Goal: Task Accomplishment & Management: Use online tool/utility

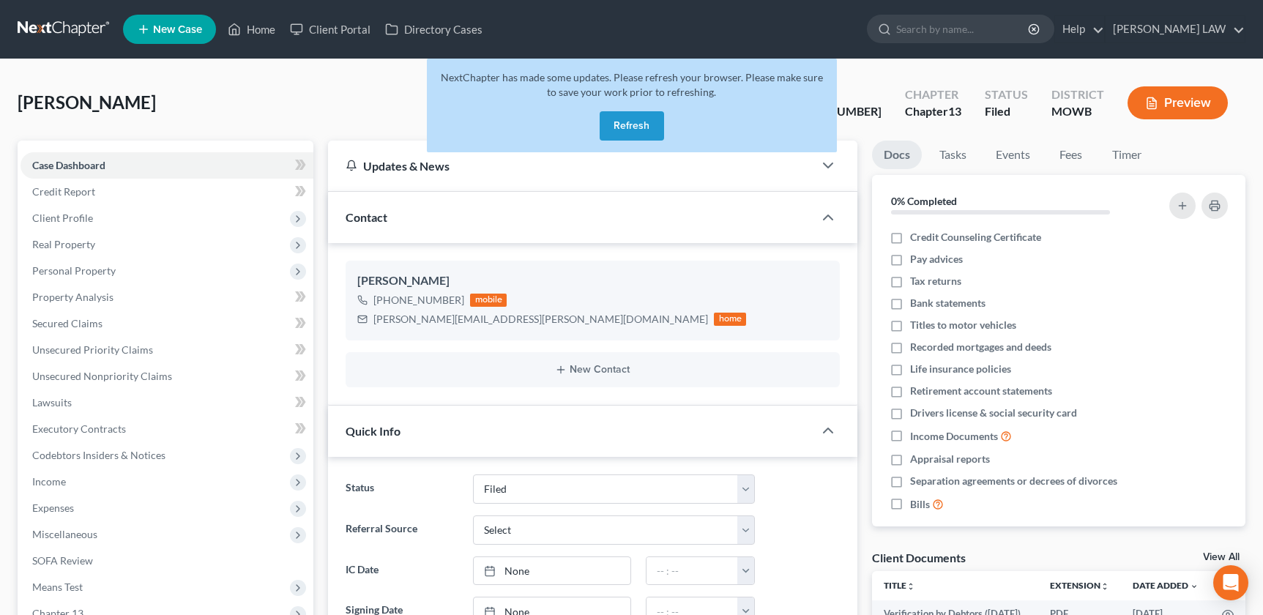
select select "4"
click at [995, 34] on input "search" at bounding box center [963, 28] width 134 height 27
click at [250, 26] on link "Home" at bounding box center [251, 29] width 62 height 26
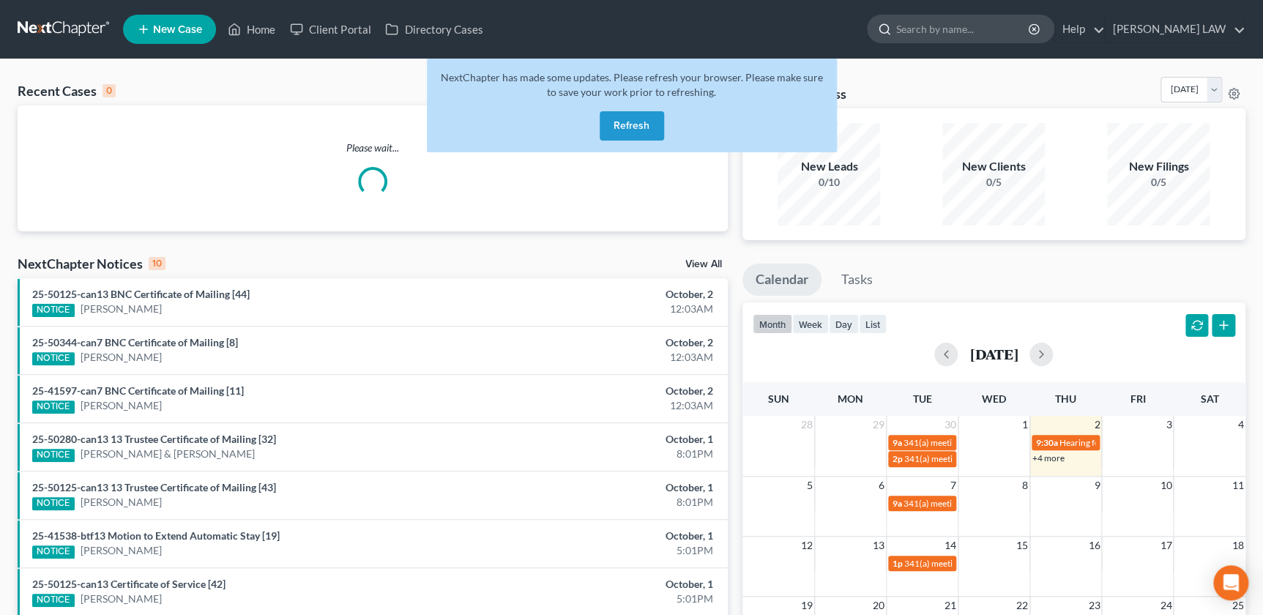
click at [989, 37] on input "search" at bounding box center [963, 28] width 134 height 27
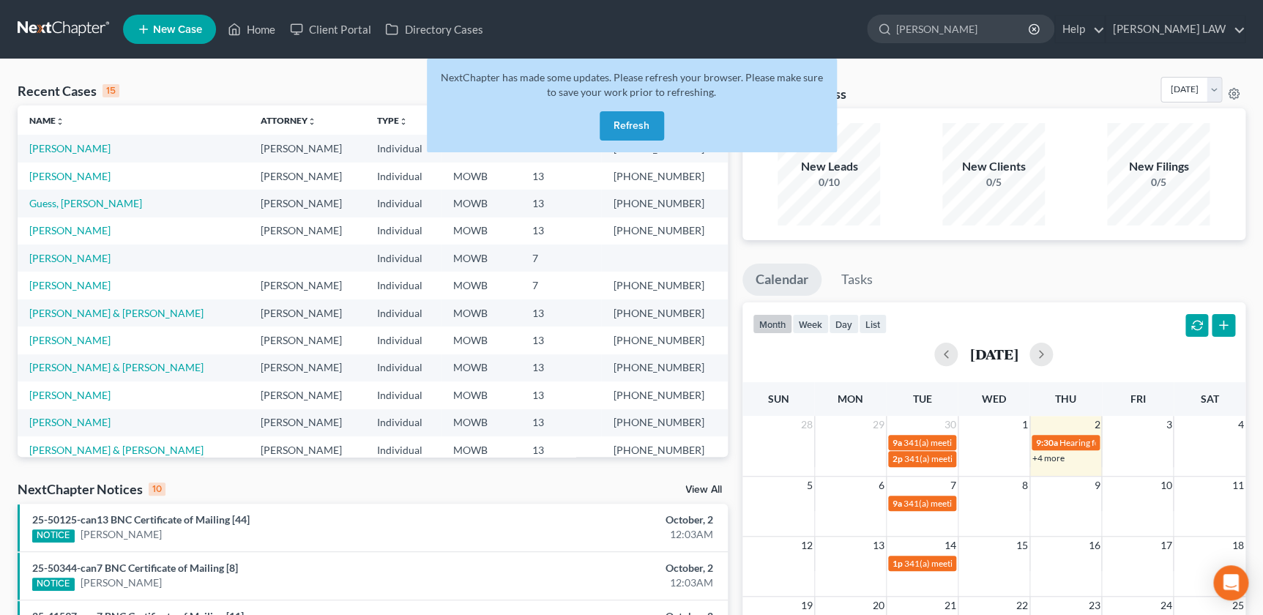
type input "lynn"
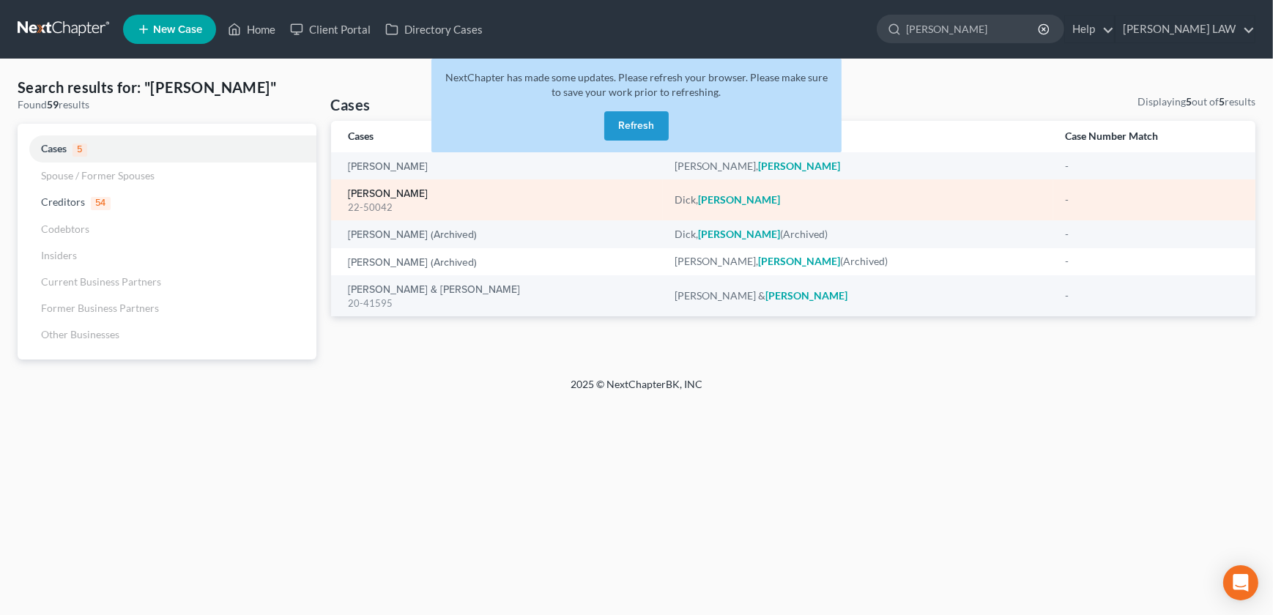
click at [367, 194] on link "[PERSON_NAME]" at bounding box center [389, 194] width 80 height 10
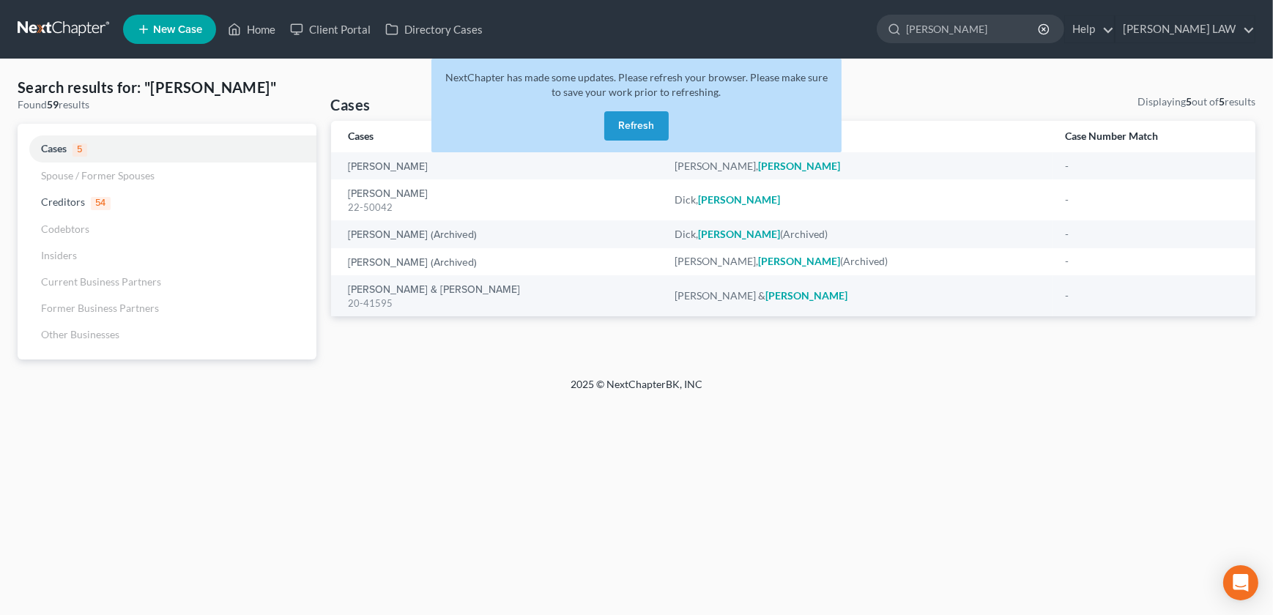
click at [634, 127] on button "Refresh" at bounding box center [636, 125] width 64 height 29
select select "2"
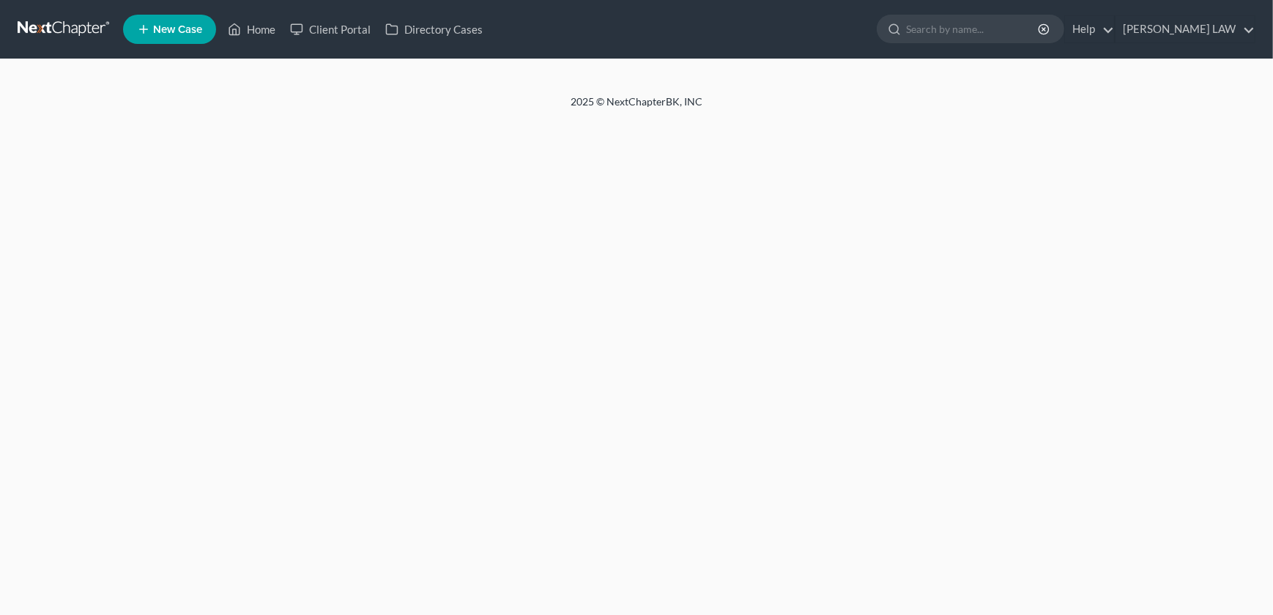
select select "2"
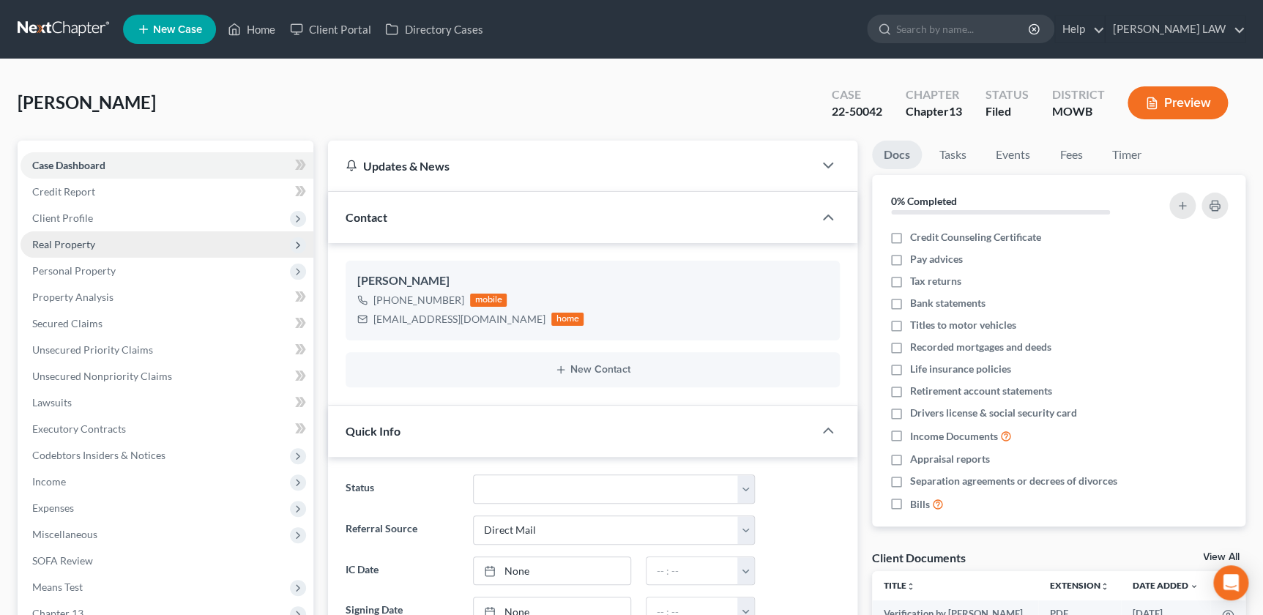
scroll to position [283, 0]
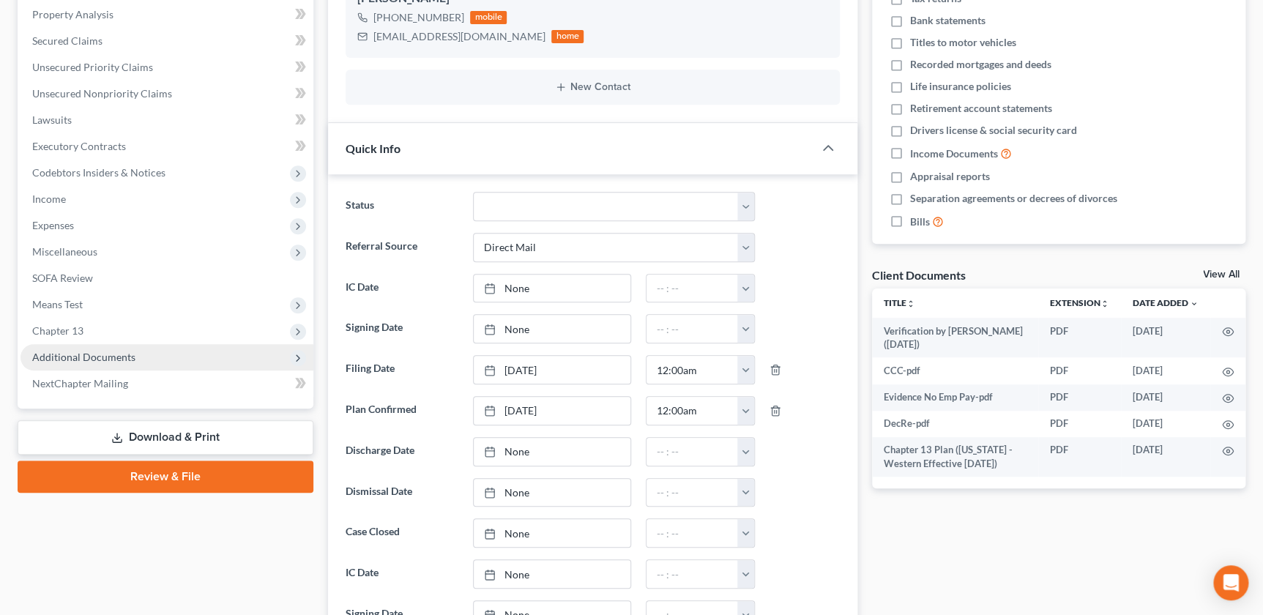
click at [75, 347] on span "Additional Documents" at bounding box center [167, 357] width 293 height 26
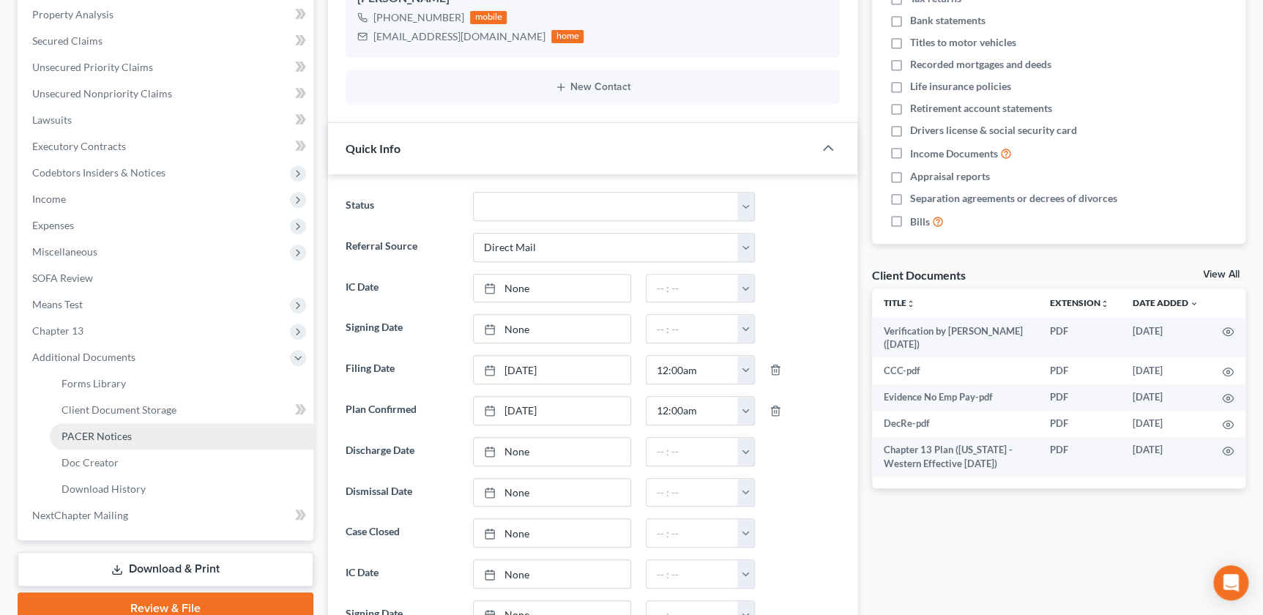
click at [125, 436] on span "PACER Notices" at bounding box center [97, 436] width 70 height 12
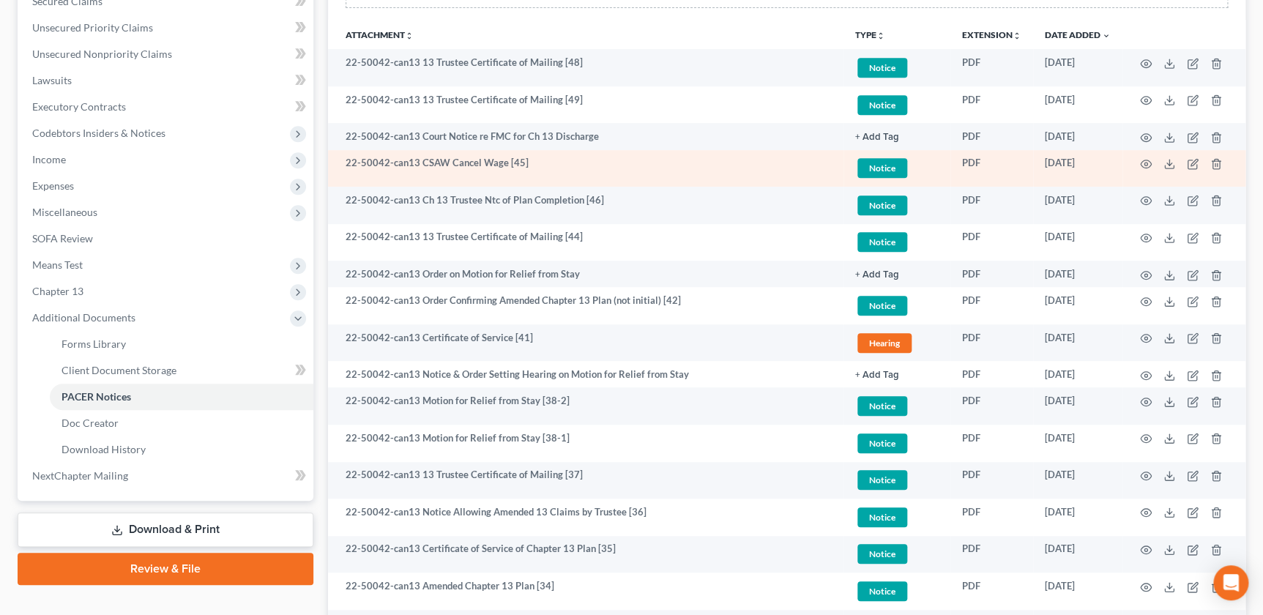
scroll to position [183, 0]
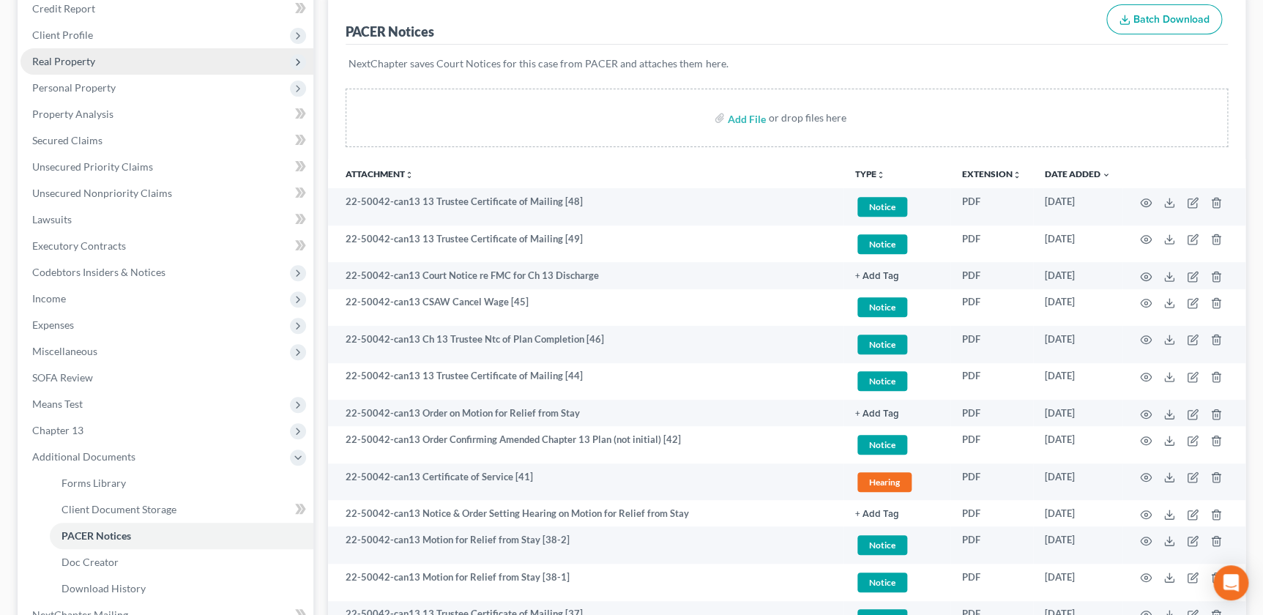
click at [67, 62] on span "Real Property" at bounding box center [63, 61] width 63 height 12
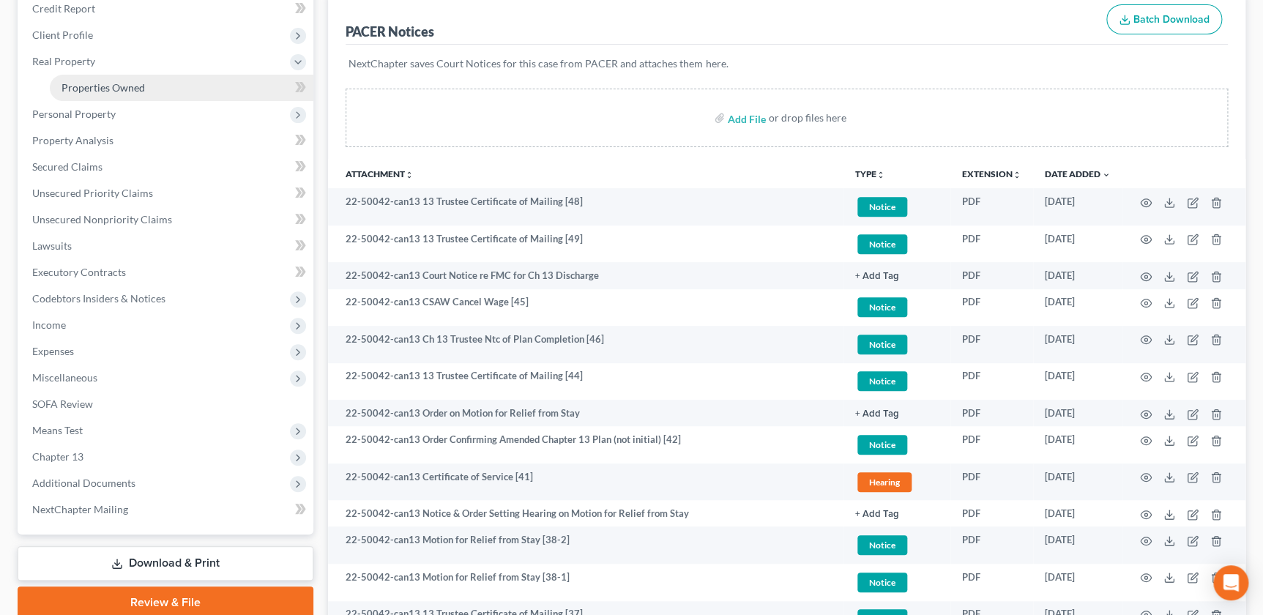
click at [75, 89] on span "Properties Owned" at bounding box center [103, 87] width 83 height 12
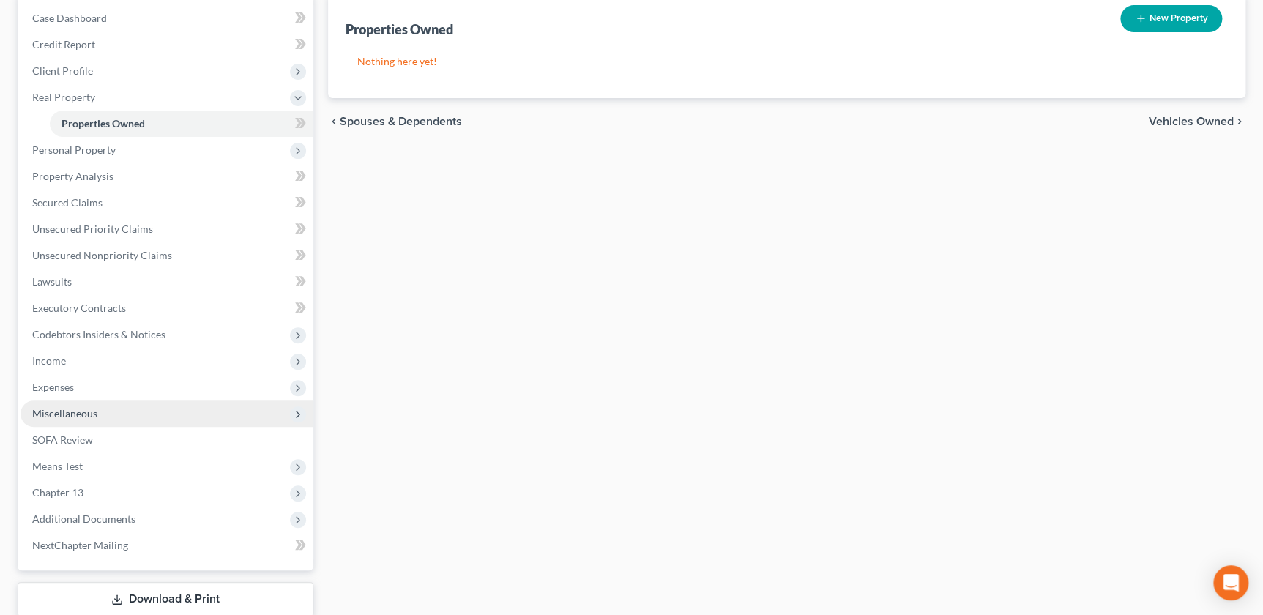
scroll to position [233, 0]
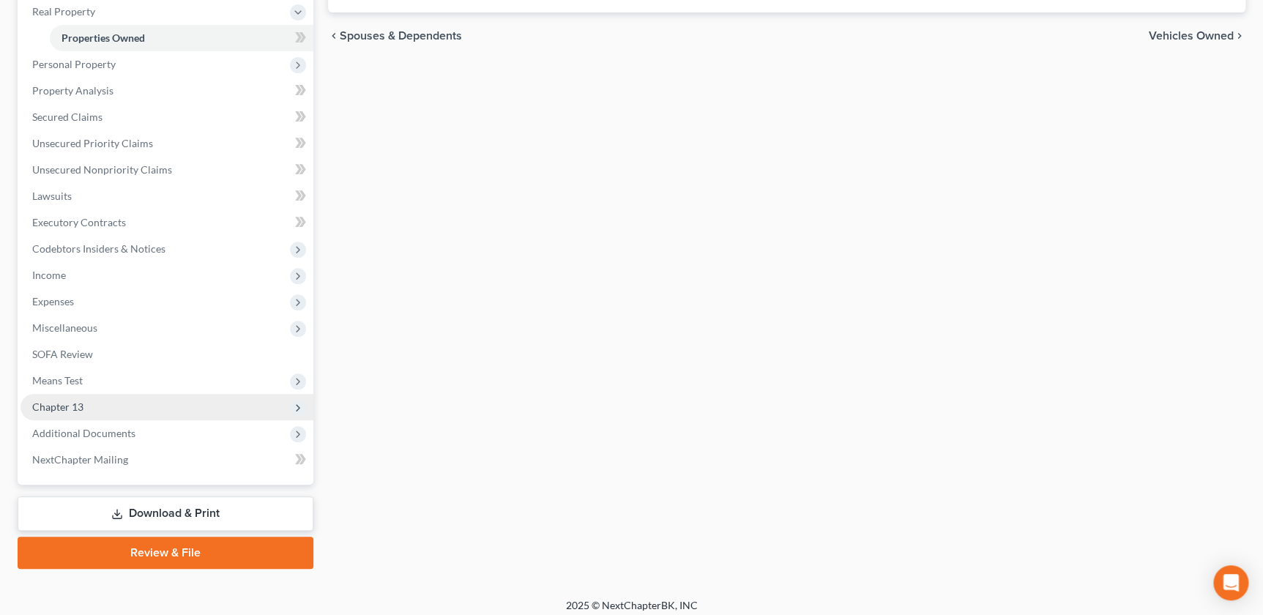
click at [71, 409] on span "Chapter 13" at bounding box center [57, 407] width 51 height 12
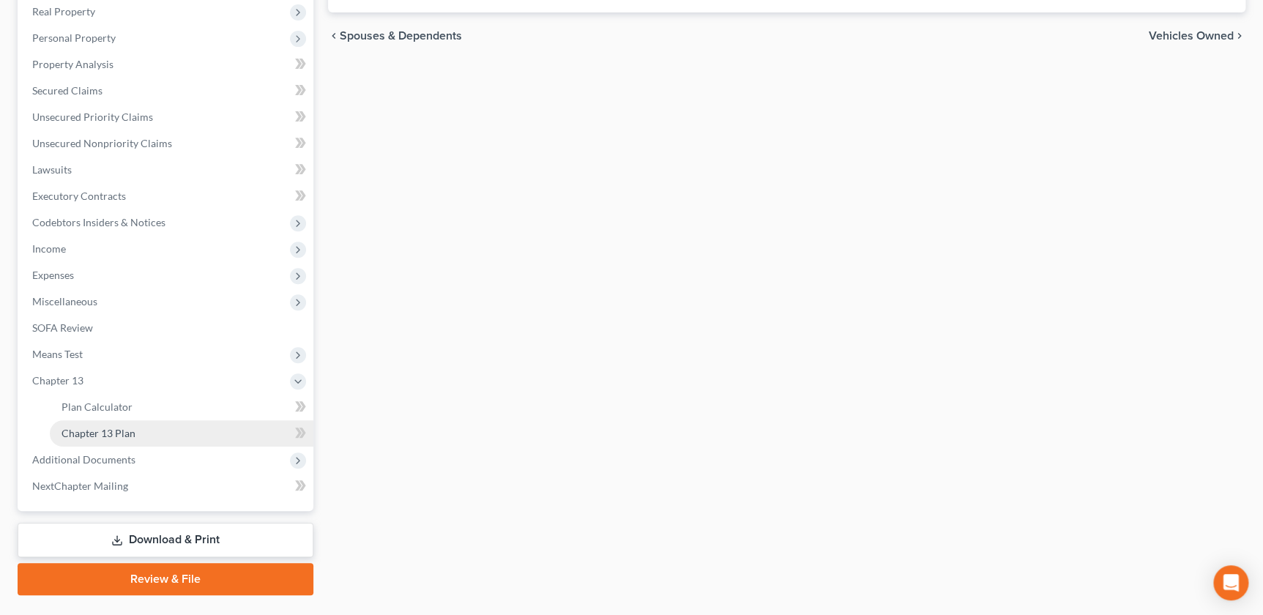
click at [104, 429] on span "Chapter 13 Plan" at bounding box center [99, 433] width 74 height 12
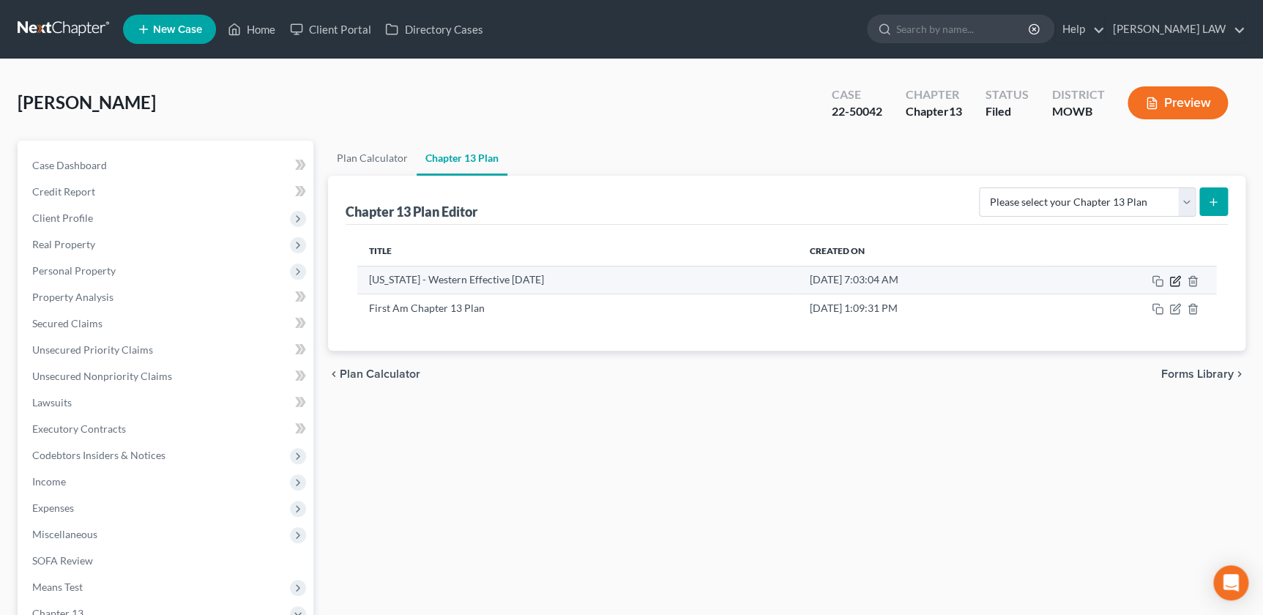
click at [1172, 279] on icon "button" at bounding box center [1176, 281] width 12 height 12
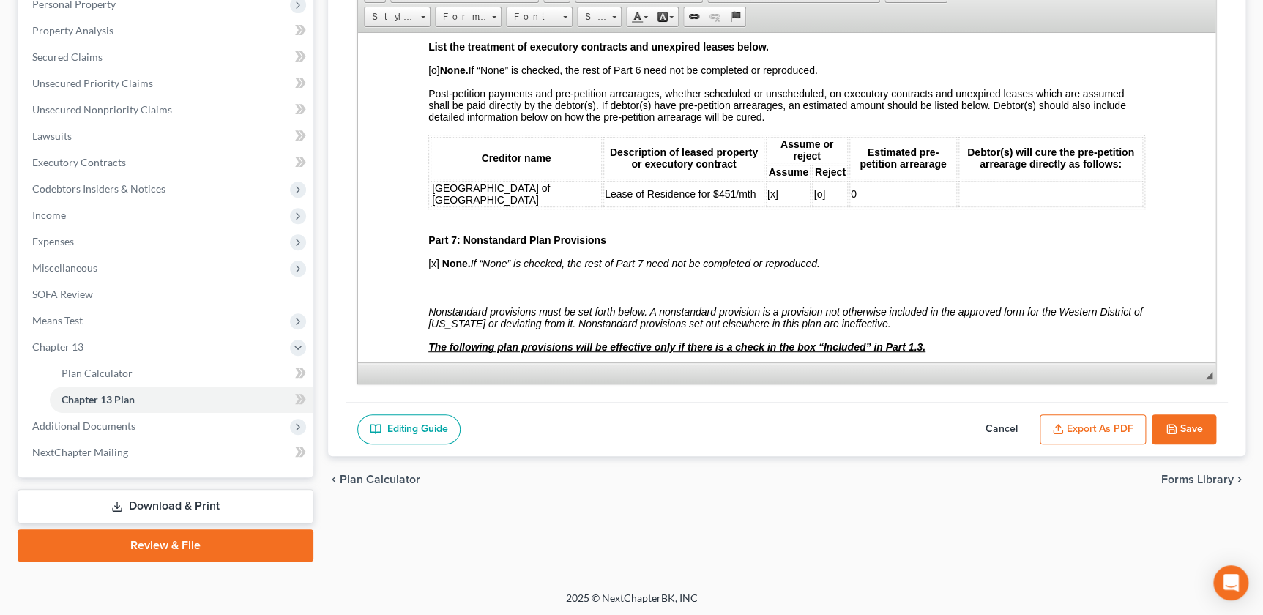
scroll to position [3112, 0]
click at [103, 83] on span "Unsecured Priority Claims" at bounding box center [92, 83] width 121 height 12
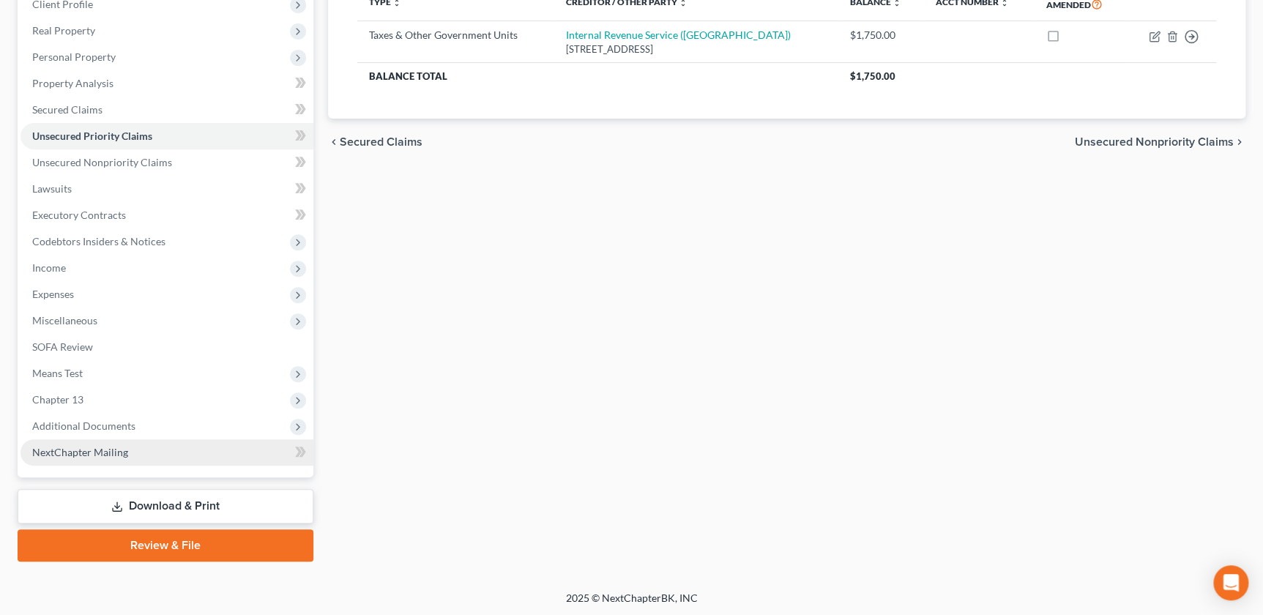
click at [94, 457] on link "NextChapter Mailing" at bounding box center [167, 452] width 293 height 26
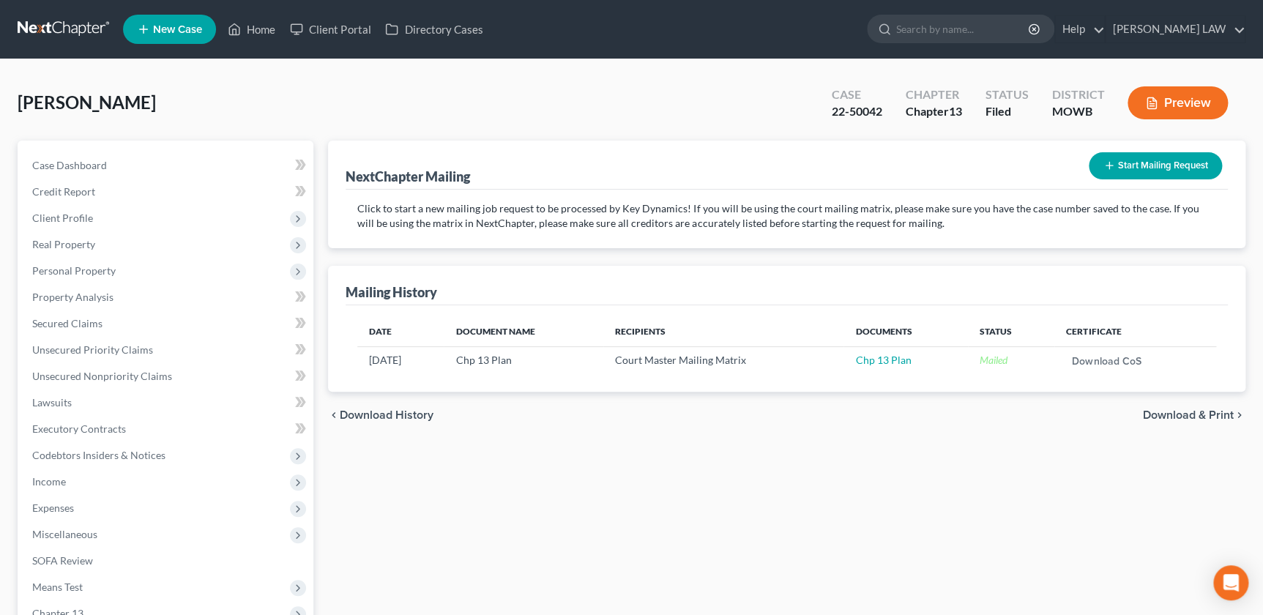
click at [1135, 157] on button "Start Mailing Request" at bounding box center [1155, 165] width 133 height 27
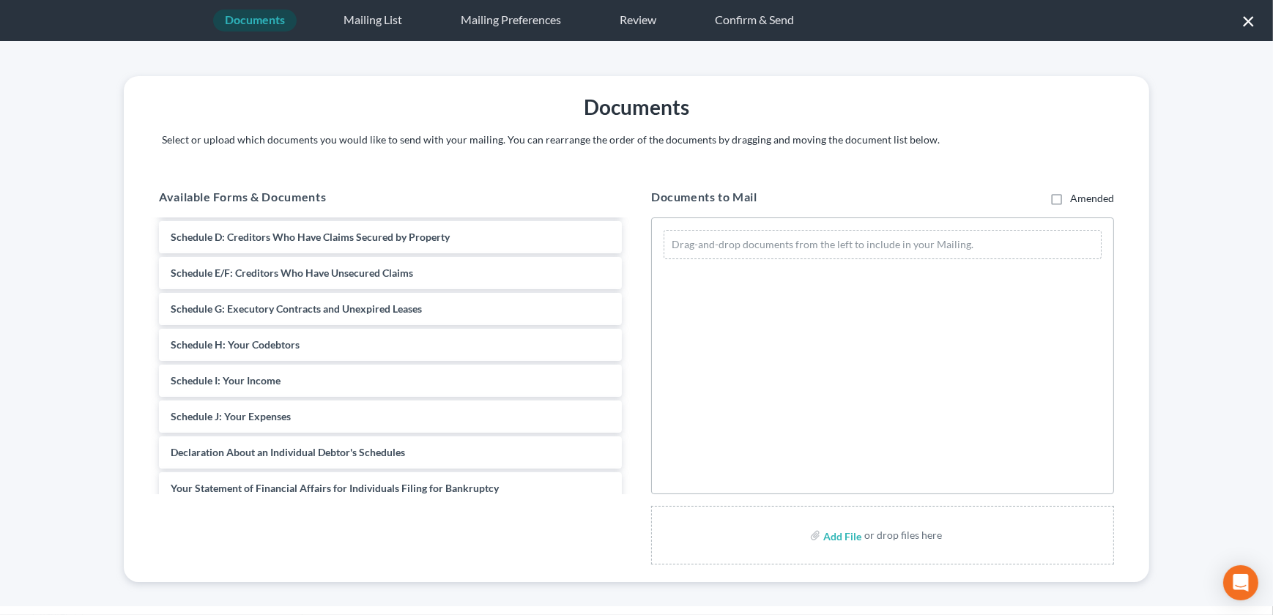
scroll to position [332, 0]
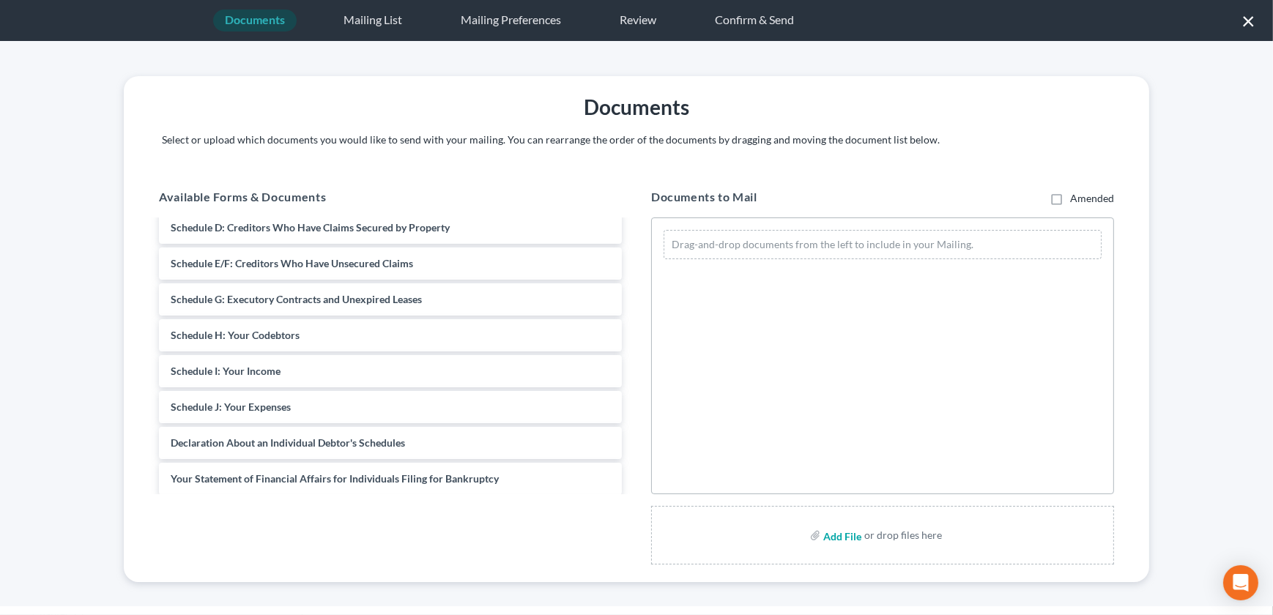
click at [842, 540] on input "file" at bounding box center [840, 535] width 35 height 26
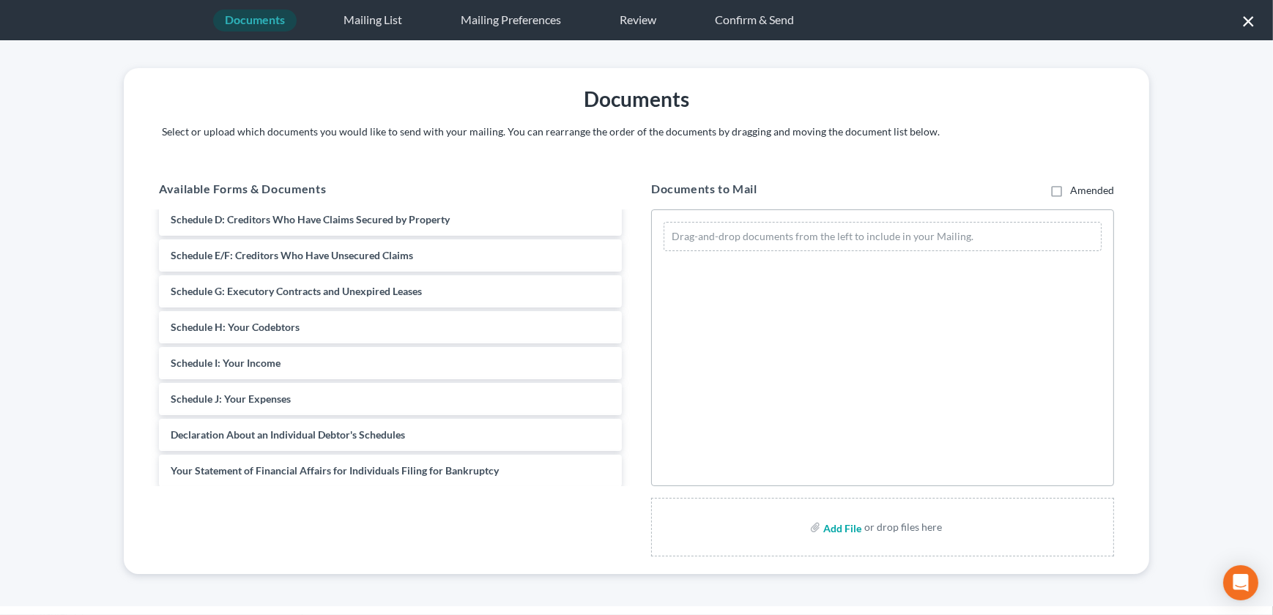
scroll to position [11, 0]
type input "C:\fakepath\251002 Motion for Discharge.pdf"
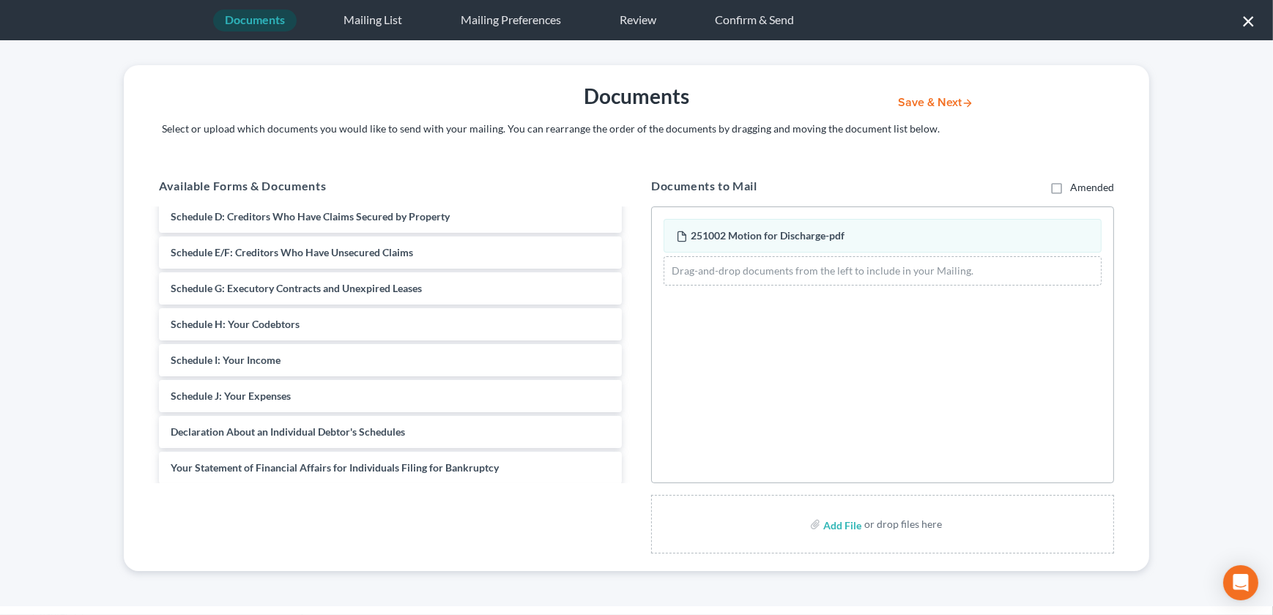
click at [923, 99] on button "Save & Next" at bounding box center [935, 103] width 99 height 12
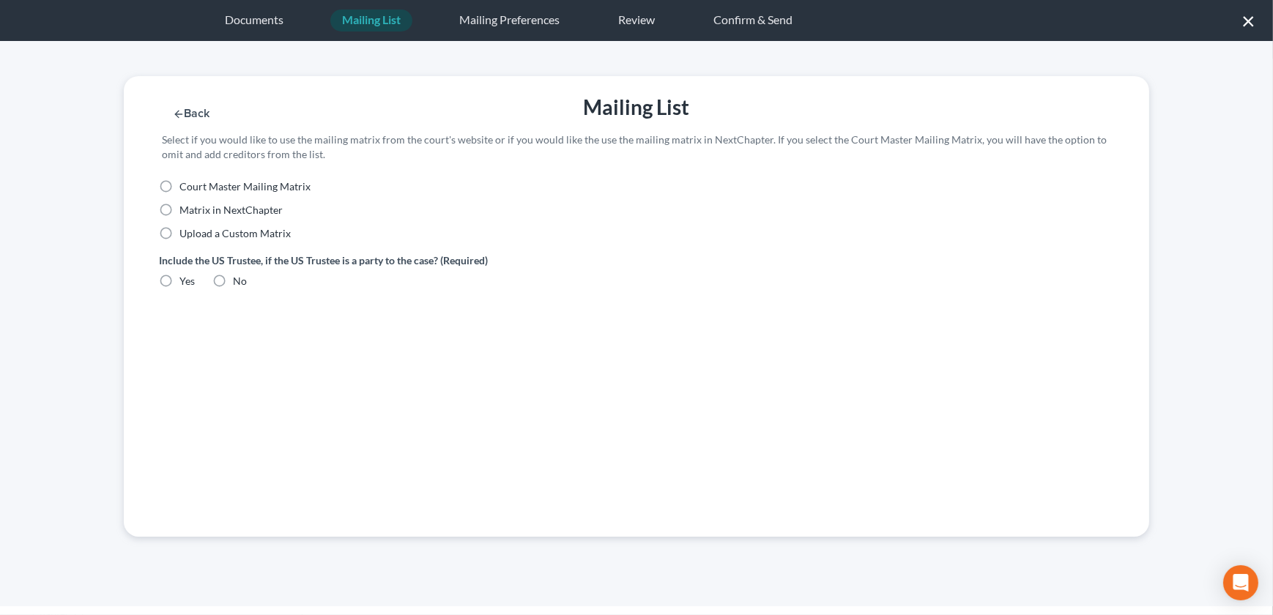
click at [179, 237] on label "Upload a Custom Matrix" at bounding box center [234, 233] width 111 height 15
click at [185, 236] on input "Upload a Custom Matrix" at bounding box center [190, 231] width 10 height 10
radio input "true"
click at [179, 286] on label "Yes" at bounding box center [186, 281] width 15 height 15
click at [185, 283] on input "Yes" at bounding box center [190, 279] width 10 height 10
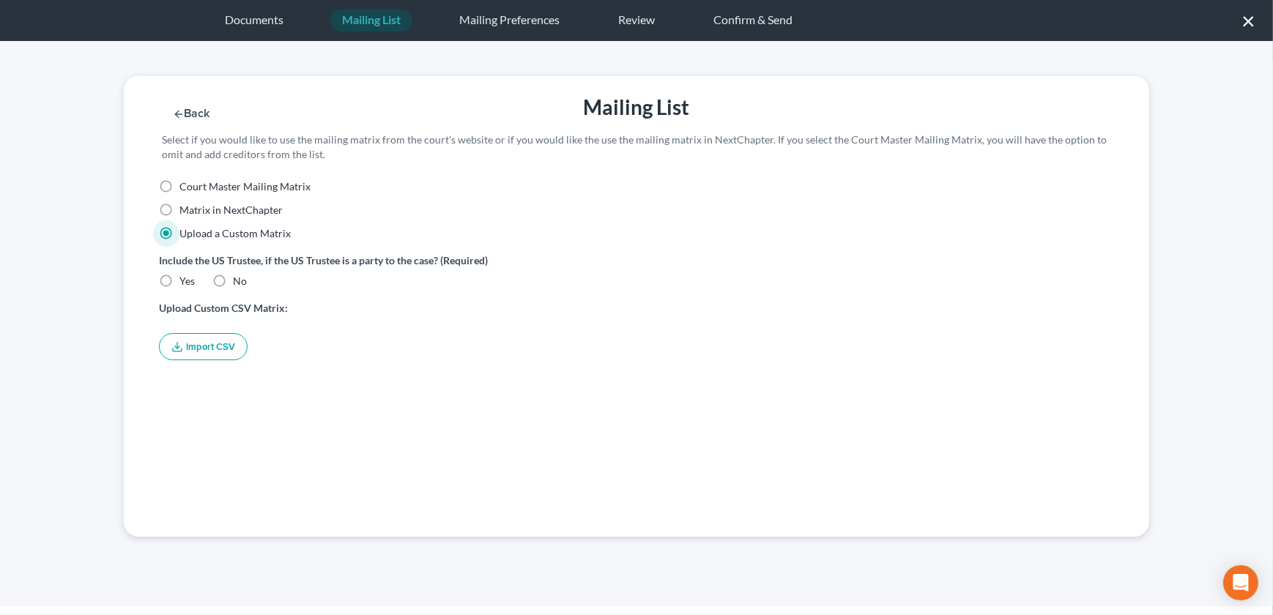
radio input "true"
click at [187, 349] on button "Import CSV" at bounding box center [203, 346] width 89 height 27
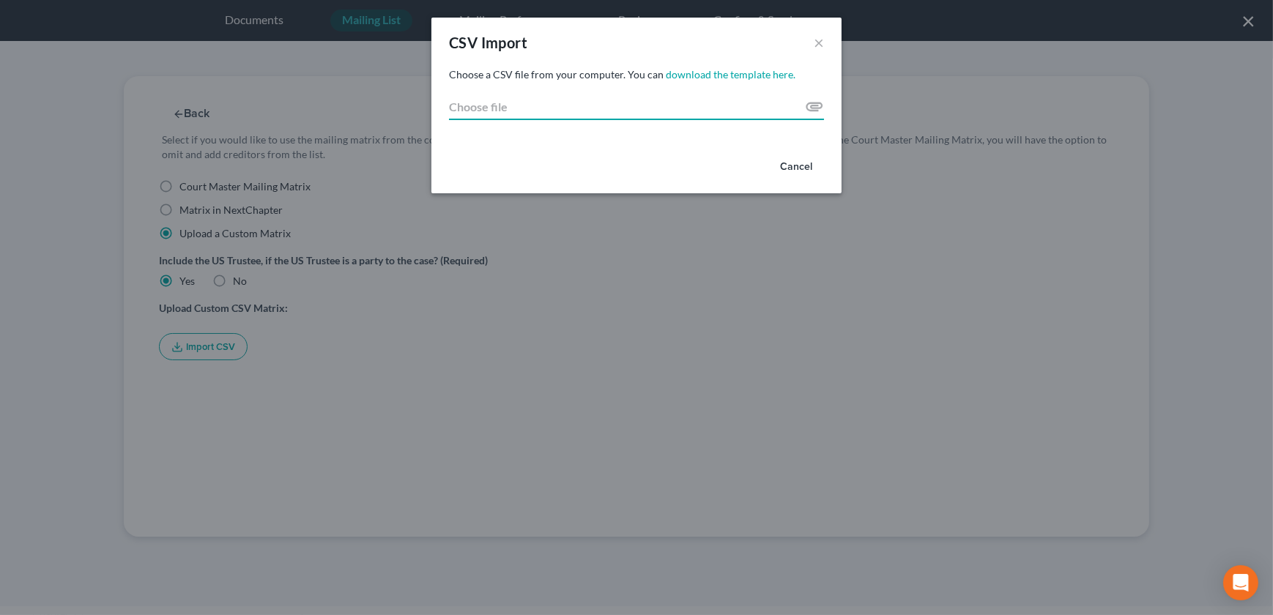
click at [816, 103] on input "Choose file" at bounding box center [636, 107] width 375 height 26
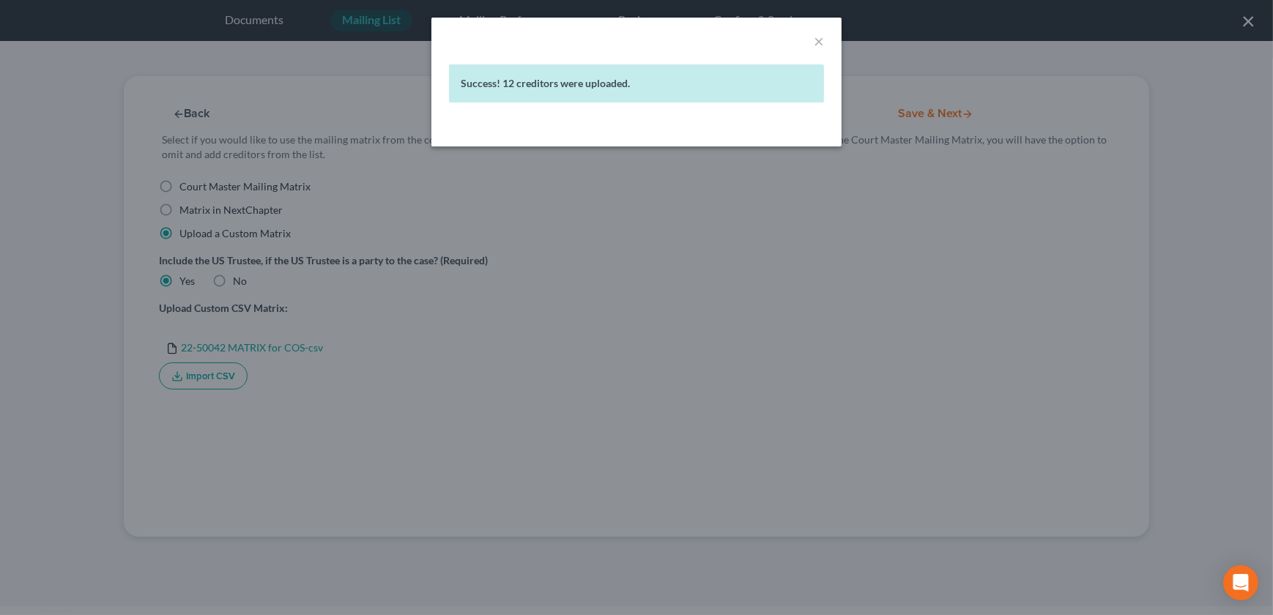
click at [737, 256] on div "× Success! 12 creditors were uploaded." at bounding box center [636, 307] width 1273 height 615
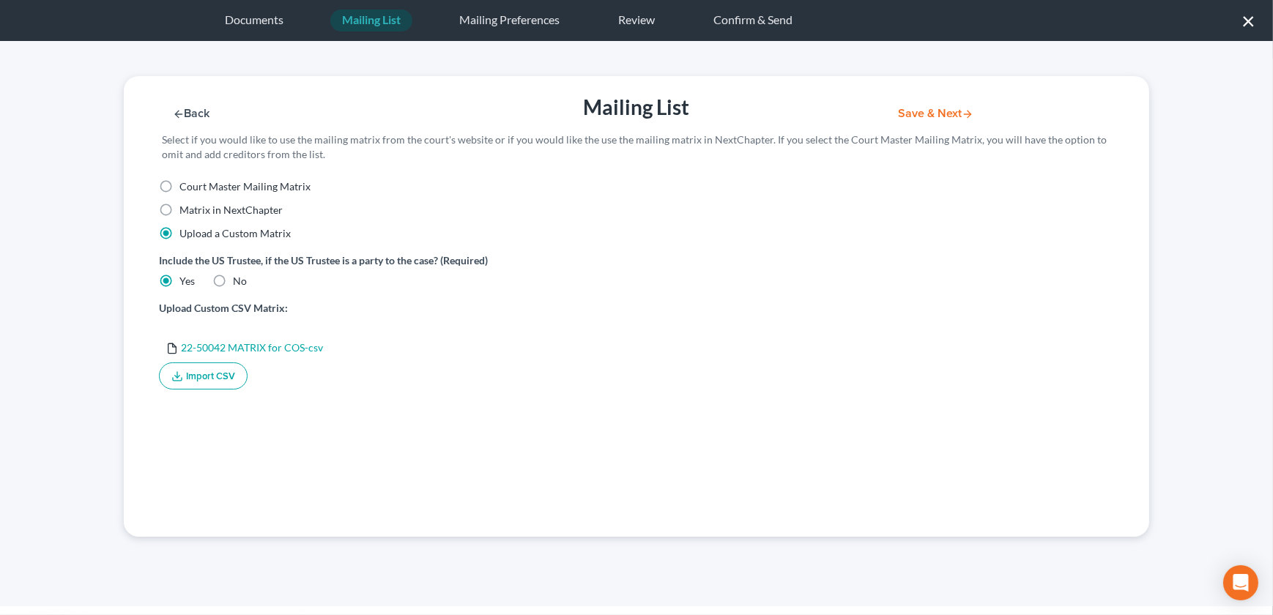
click at [917, 116] on button "Save & Next" at bounding box center [935, 114] width 99 height 12
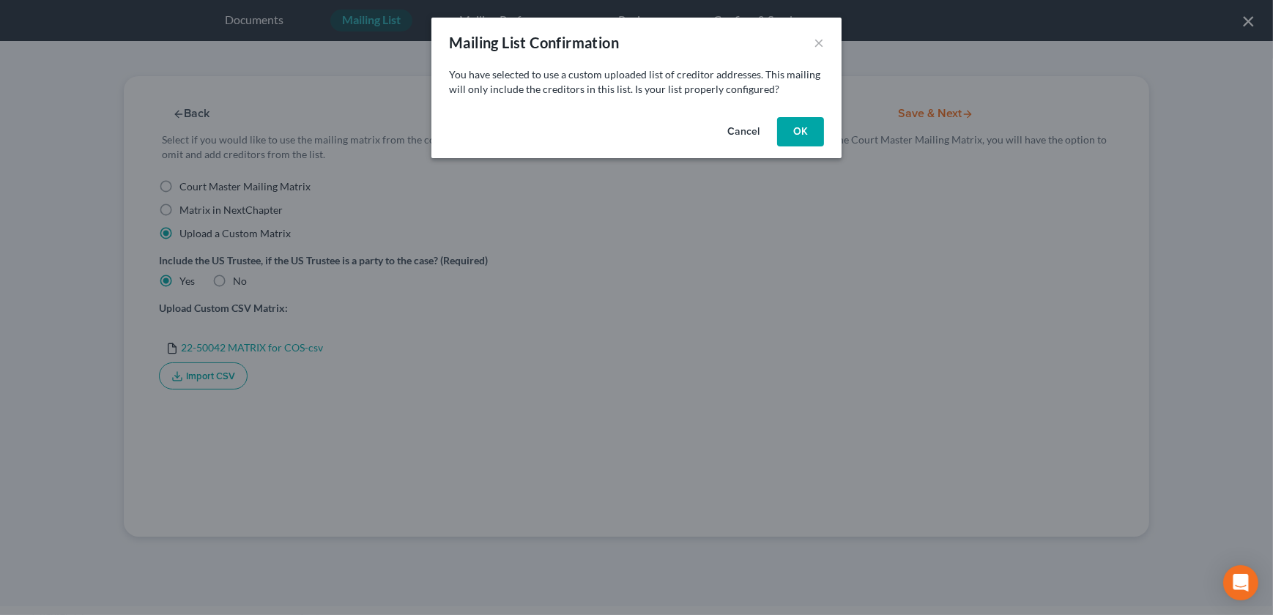
click at [812, 132] on button "OK" at bounding box center [800, 131] width 47 height 29
select select "26"
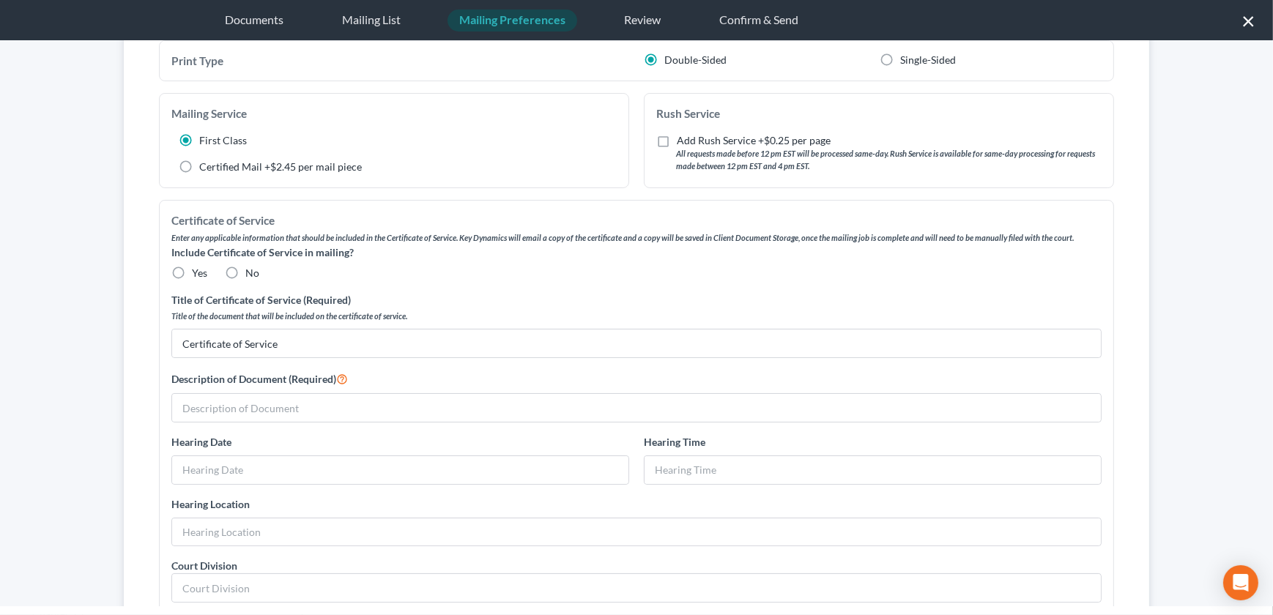
scroll to position [133, 0]
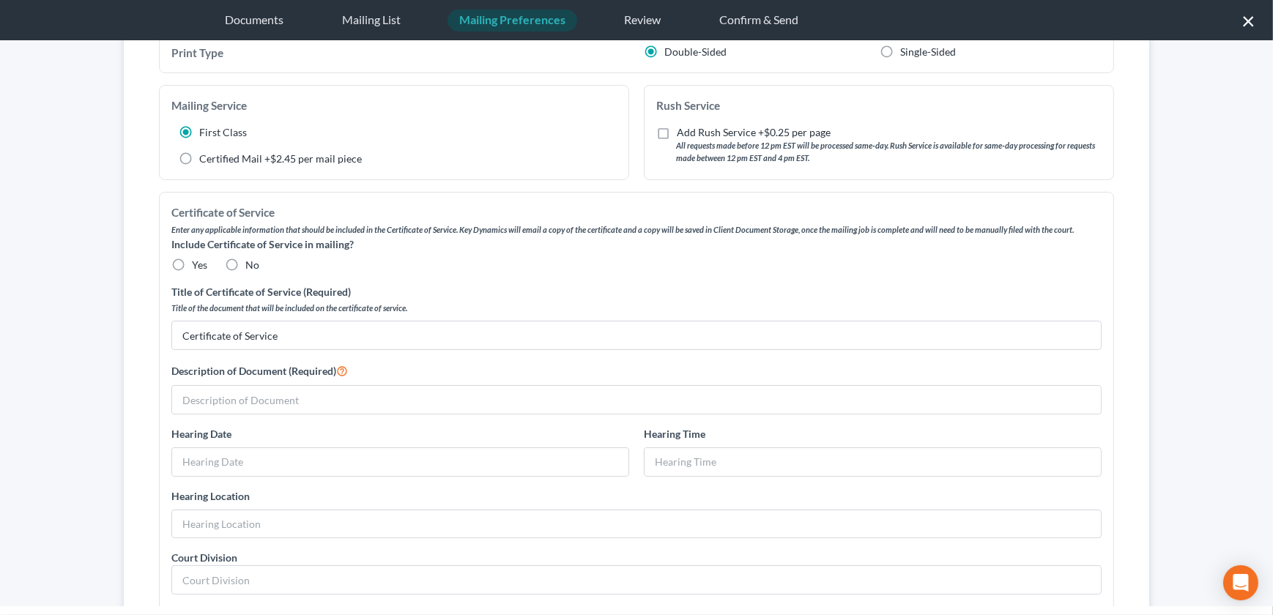
click at [280, 408] on input "text" at bounding box center [636, 400] width 929 height 28
type input "Motion for Discharge"
click at [245, 264] on label "No" at bounding box center [252, 265] width 14 height 15
click at [251, 264] on input "No" at bounding box center [256, 263] width 10 height 10
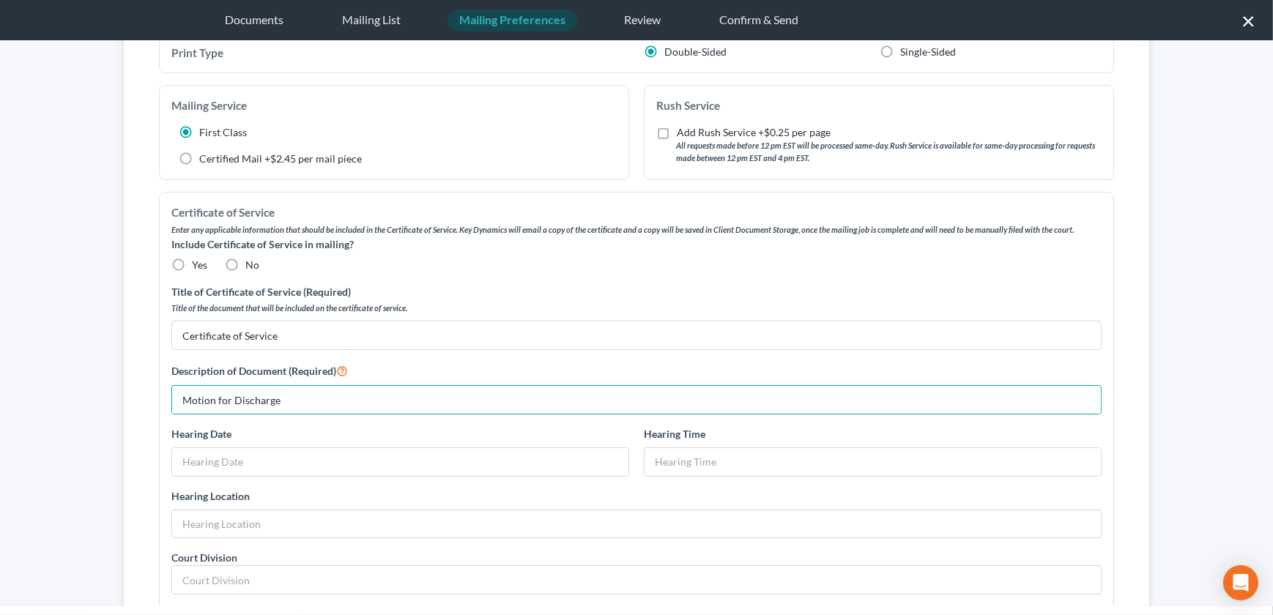
radio input "true"
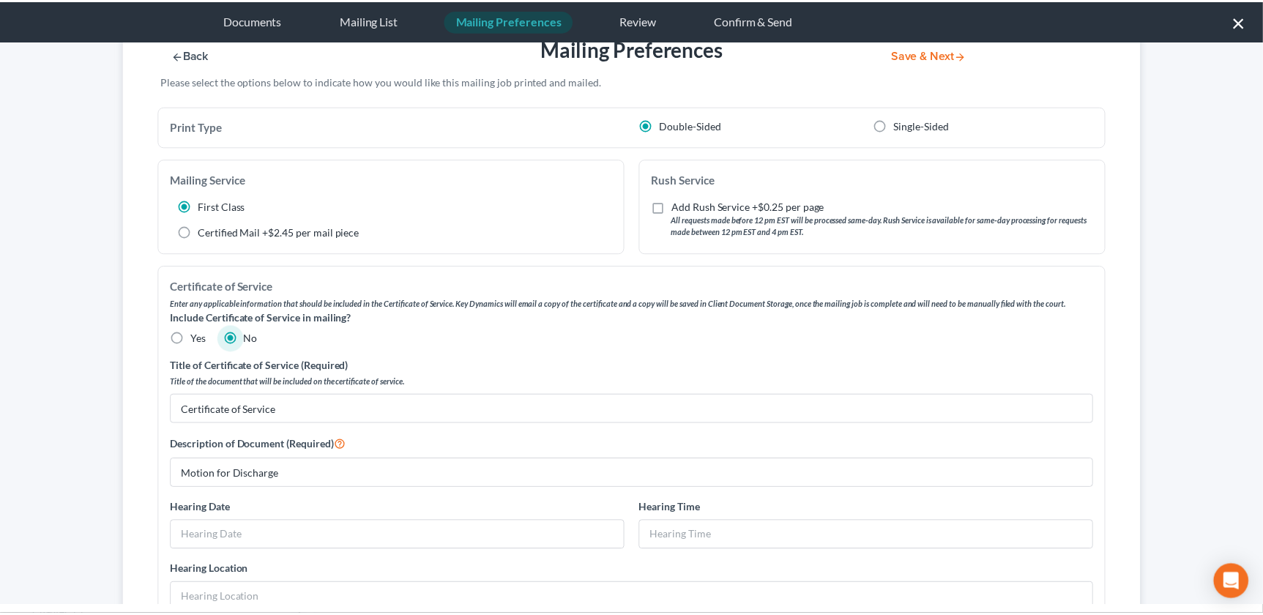
scroll to position [0, 0]
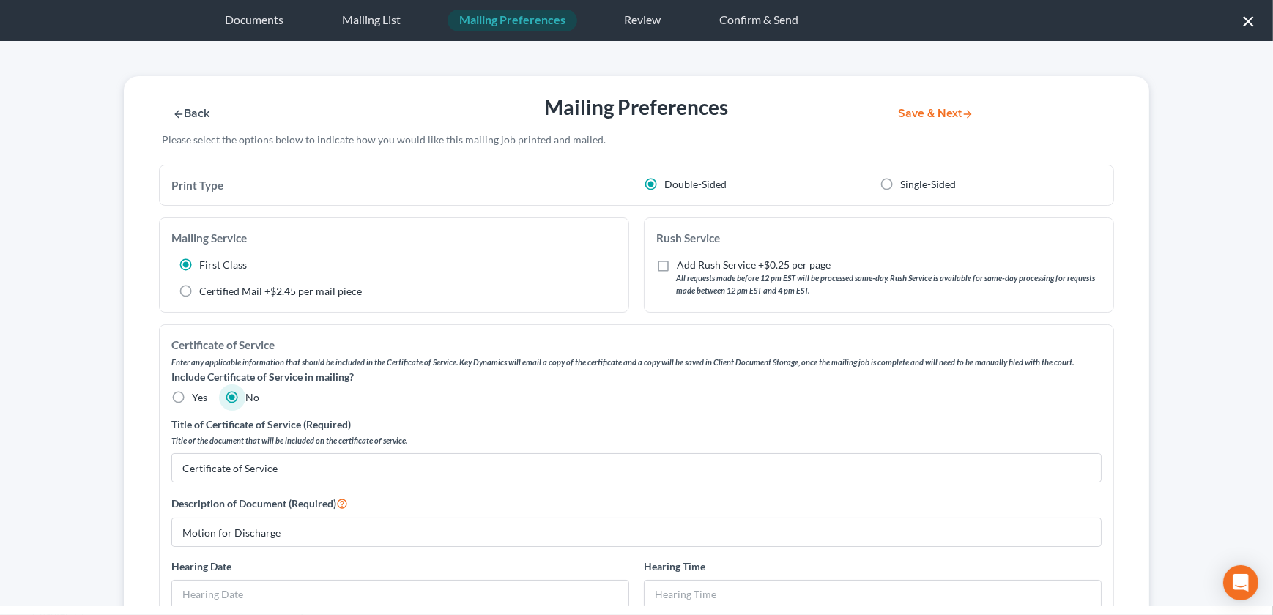
click at [926, 114] on button "Save & Next" at bounding box center [935, 114] width 99 height 12
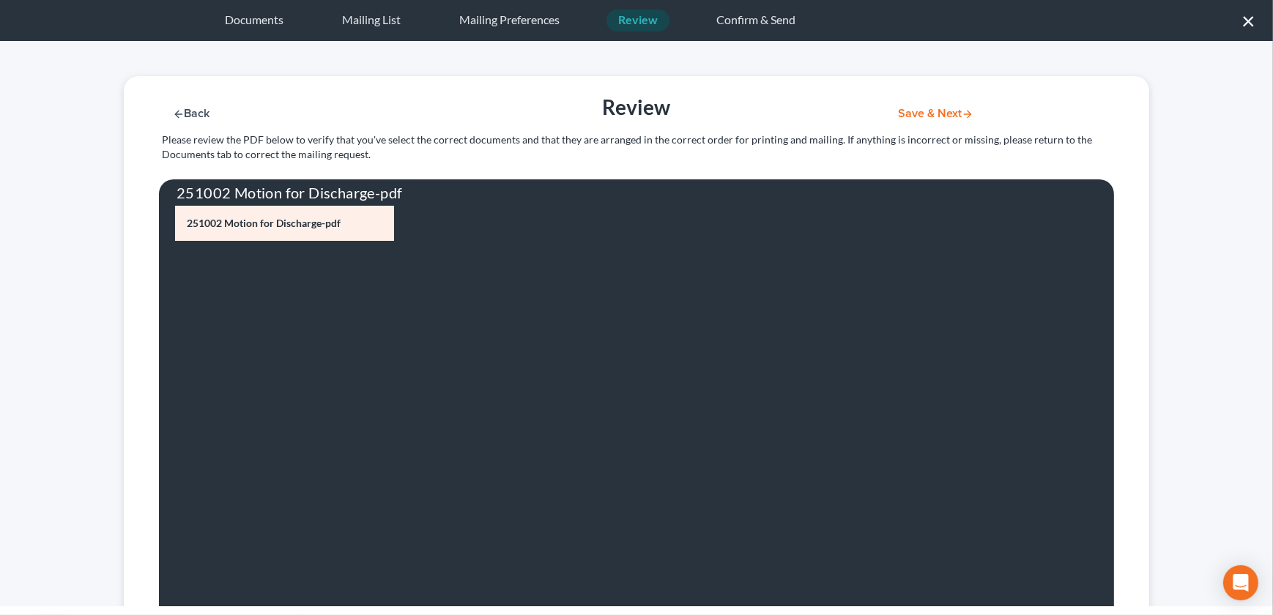
click at [912, 115] on button "Save & Next" at bounding box center [935, 114] width 99 height 12
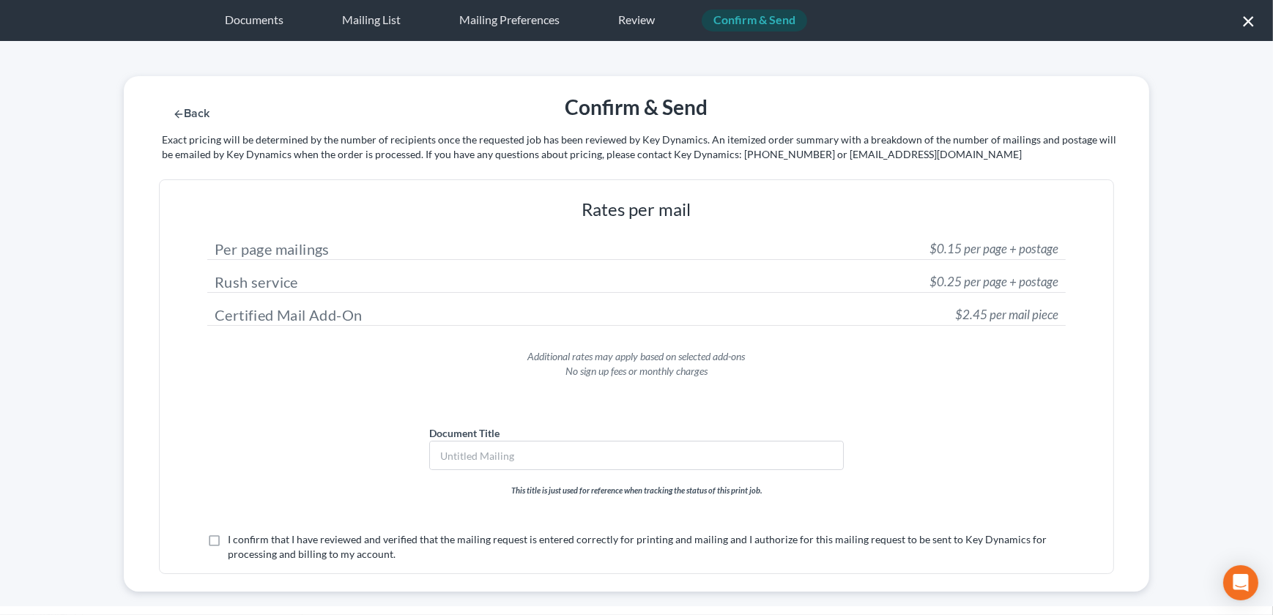
click at [524, 472] on label "This title is just used for reference when tracking the status of this print jo…" at bounding box center [636, 483] width 858 height 27
drag, startPoint x: 518, startPoint y: 465, endPoint x: 513, endPoint y: 455, distance: 11.5
click at [516, 465] on input "text" at bounding box center [636, 456] width 413 height 28
type input "Motion for Discharge"
drag, startPoint x: 207, startPoint y: 537, endPoint x: 217, endPoint y: 536, distance: 9.5
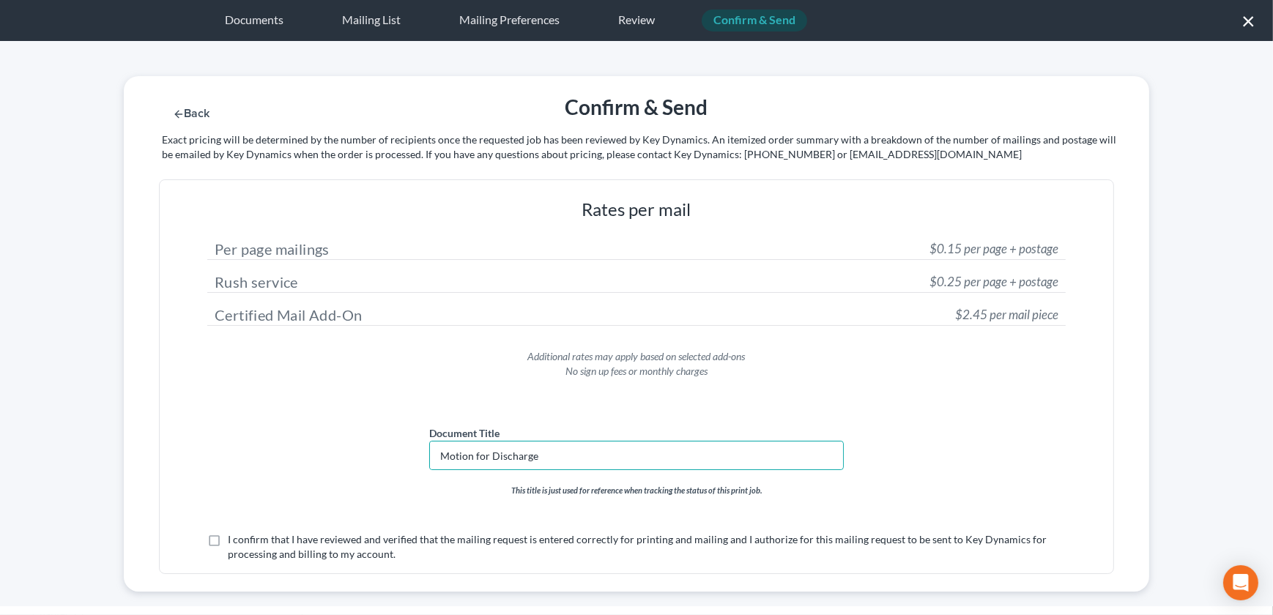
click at [228, 538] on label "I confirm that I have reviewed and verified that the mailing request is entered…" at bounding box center [647, 546] width 838 height 29
click at [234, 538] on input "I confirm that I have reviewed and verified that the mailing request is entered…" at bounding box center [239, 537] width 10 height 10
checkbox input "true"
click at [918, 112] on button "Submit for Mailing" at bounding box center [954, 114] width 136 height 12
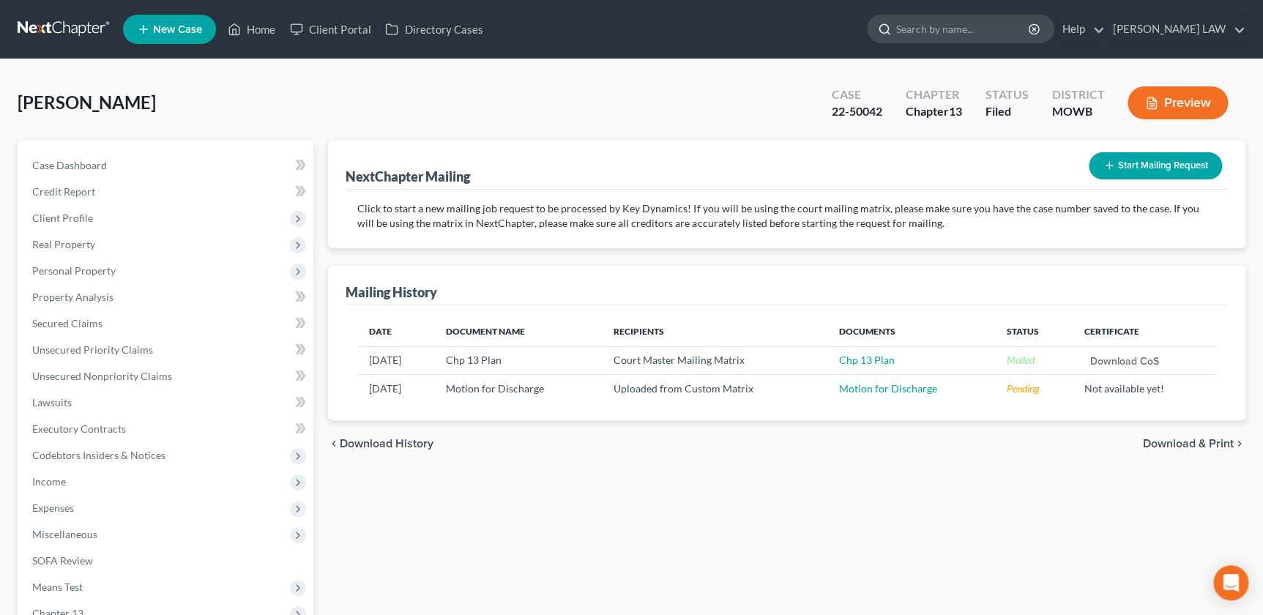
click at [992, 30] on input "search" at bounding box center [963, 28] width 134 height 27
type input "wampler"
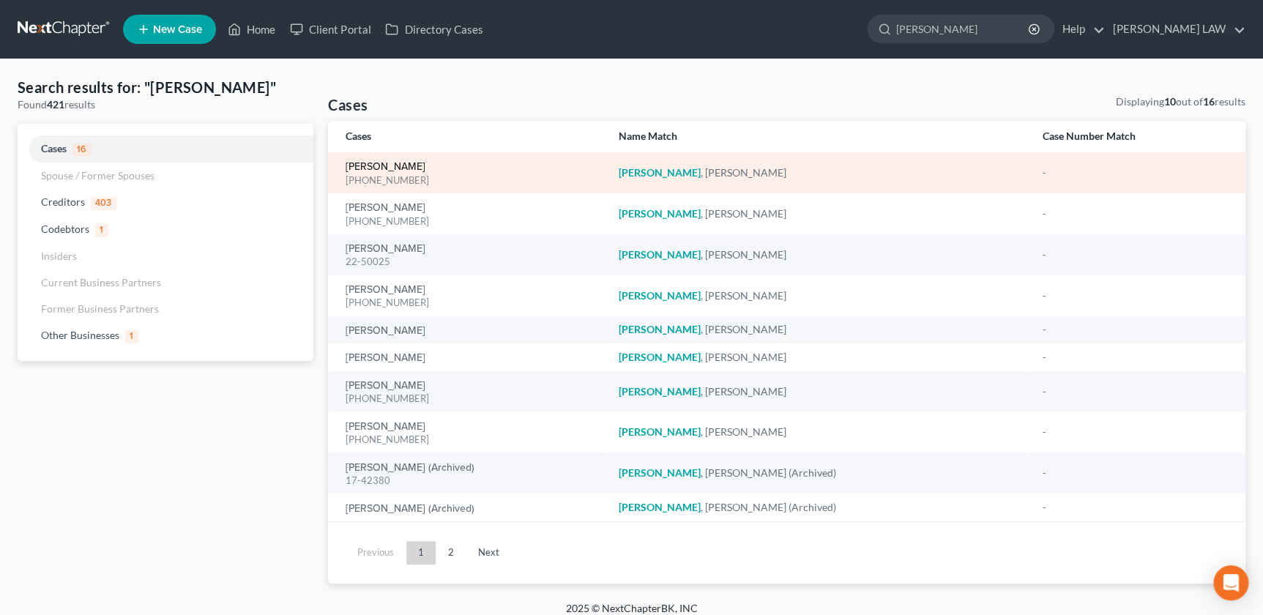
click at [398, 164] on link "[PERSON_NAME]" at bounding box center [386, 167] width 80 height 10
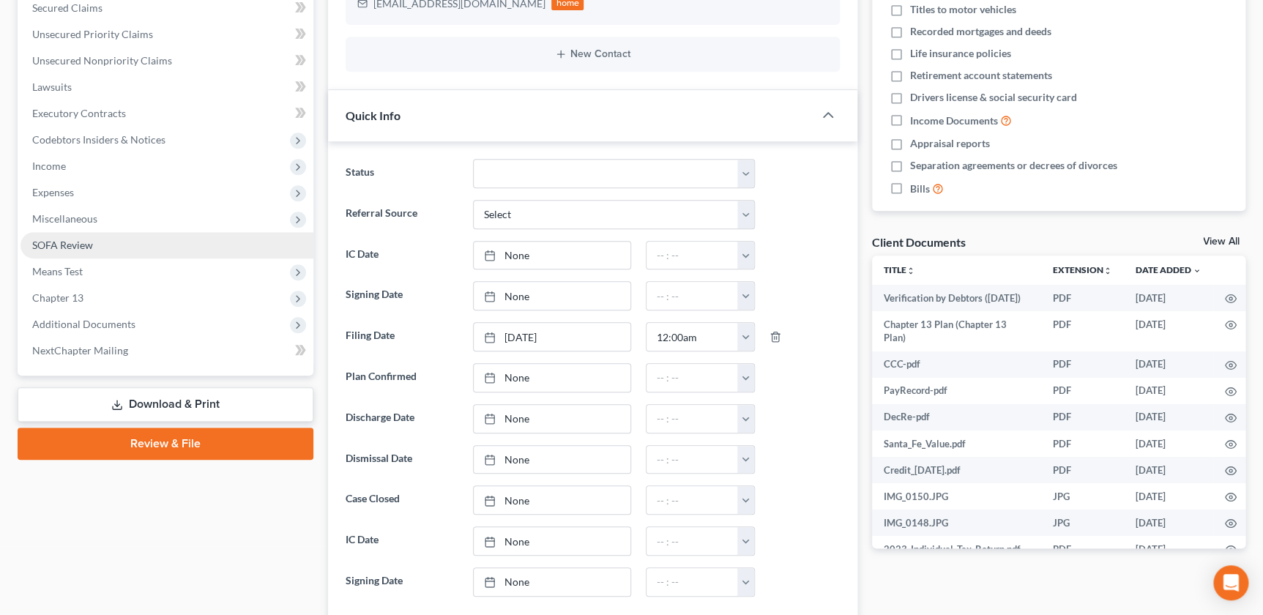
scroll to position [190, 0]
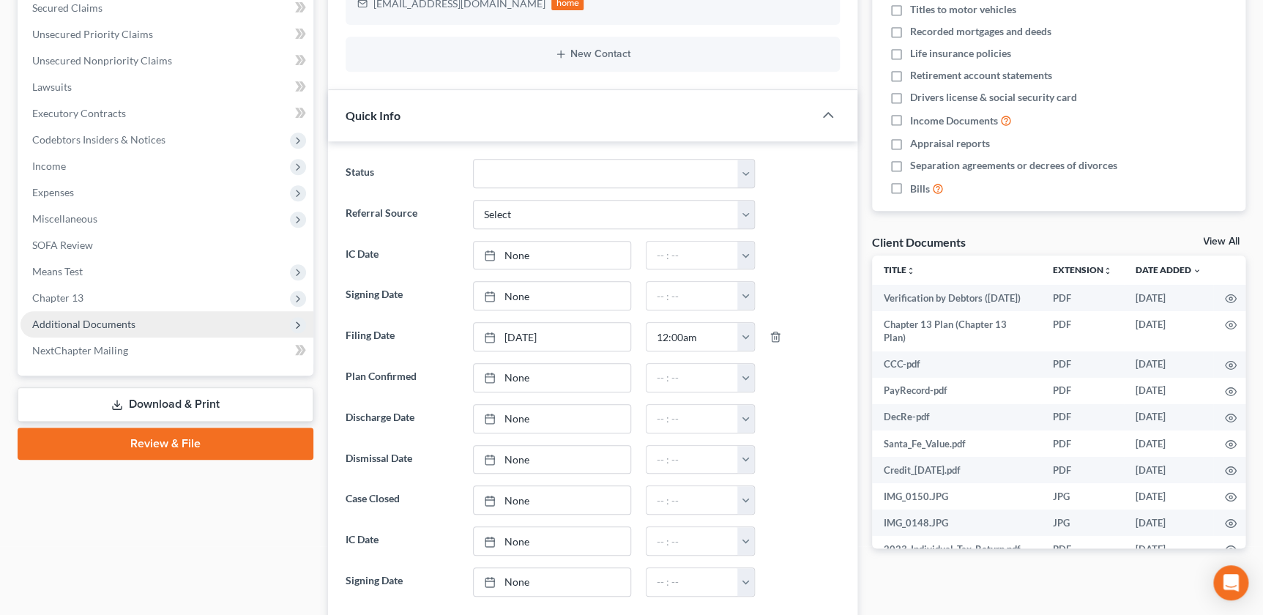
click at [125, 321] on span "Additional Documents" at bounding box center [83, 324] width 103 height 12
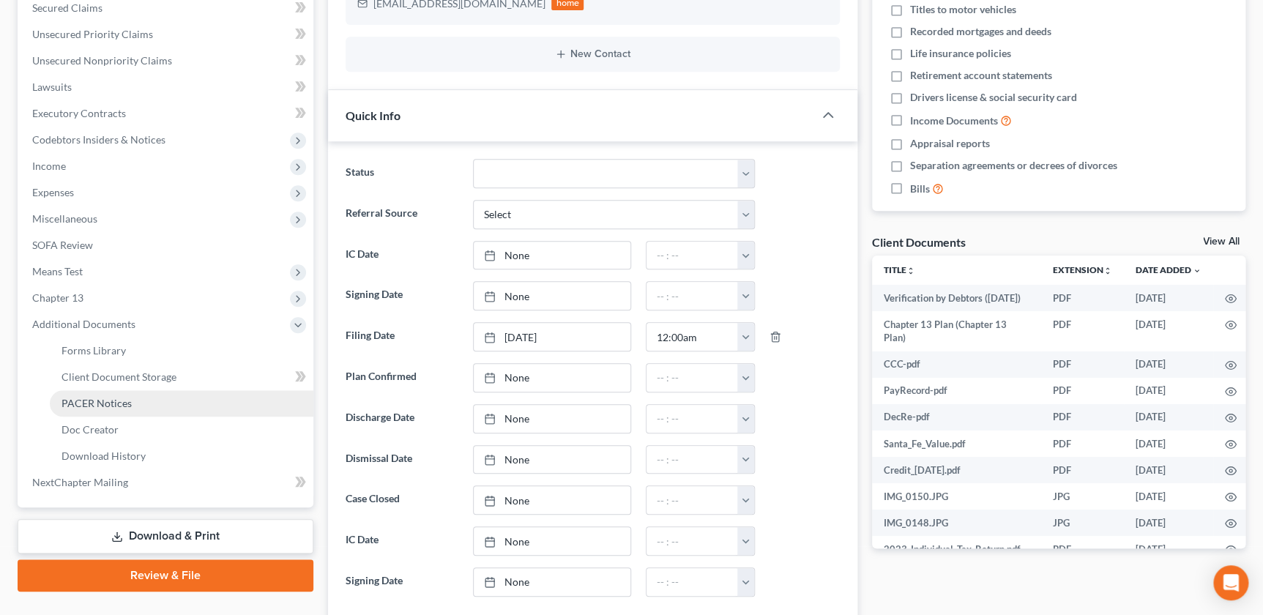
click at [141, 403] on link "PACER Notices" at bounding box center [182, 403] width 264 height 26
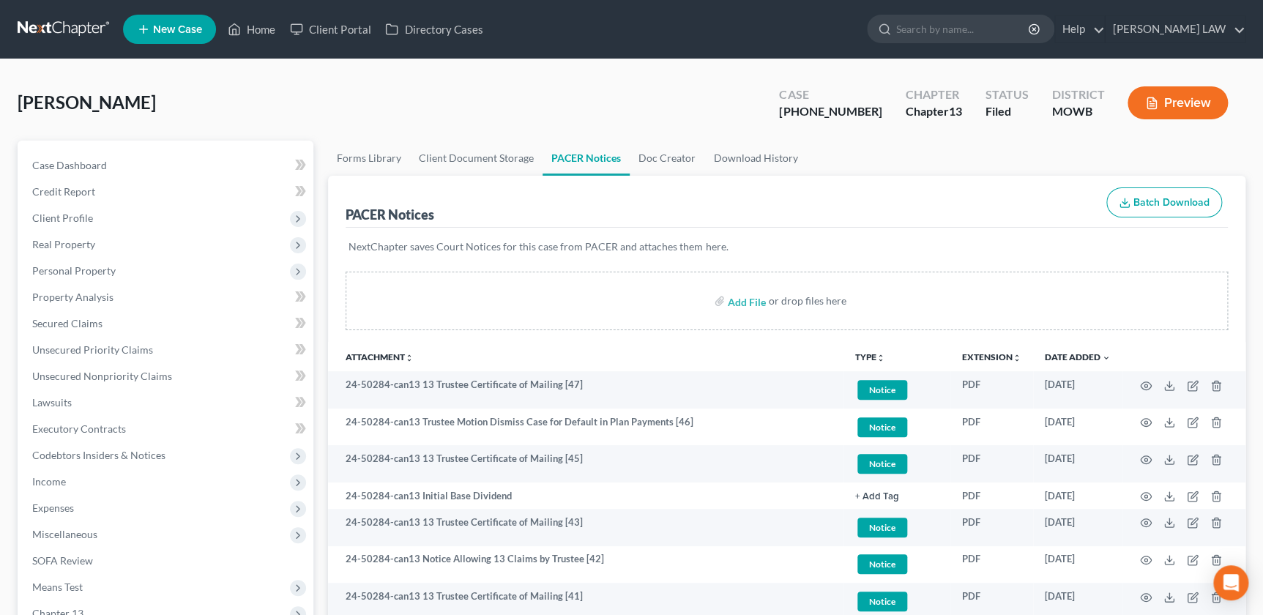
click at [877, 354] on icon "unfold_more" at bounding box center [881, 358] width 9 height 9
click at [894, 467] on link "Proof of Claim" at bounding box center [898, 466] width 87 height 25
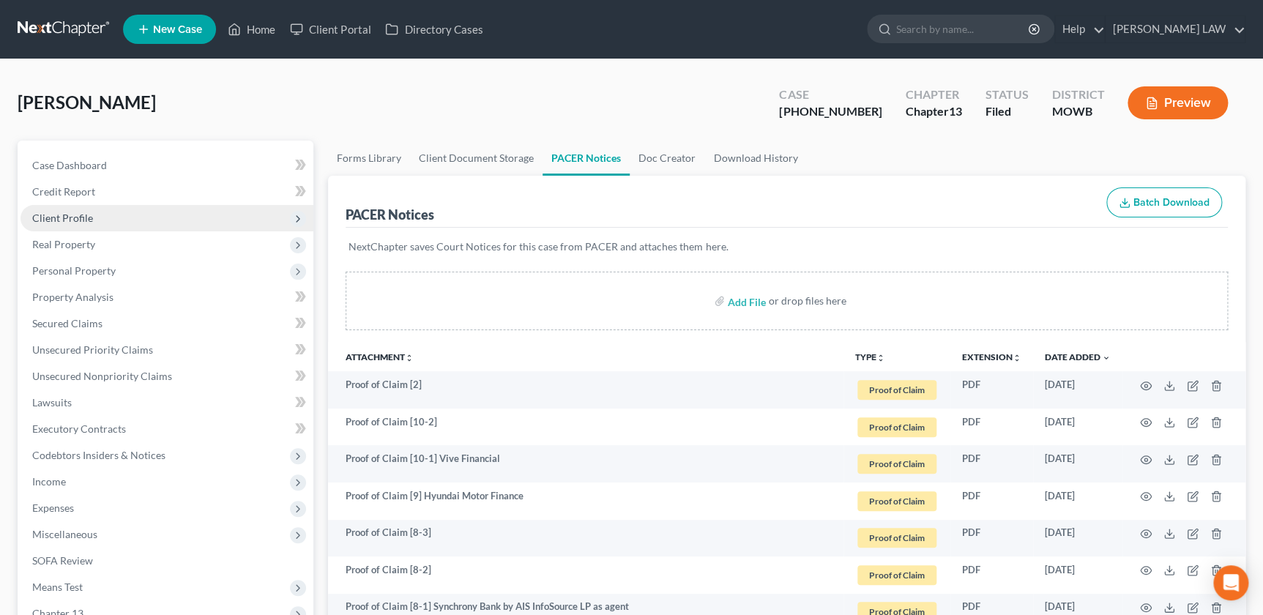
click at [87, 218] on span "Client Profile" at bounding box center [62, 218] width 61 height 12
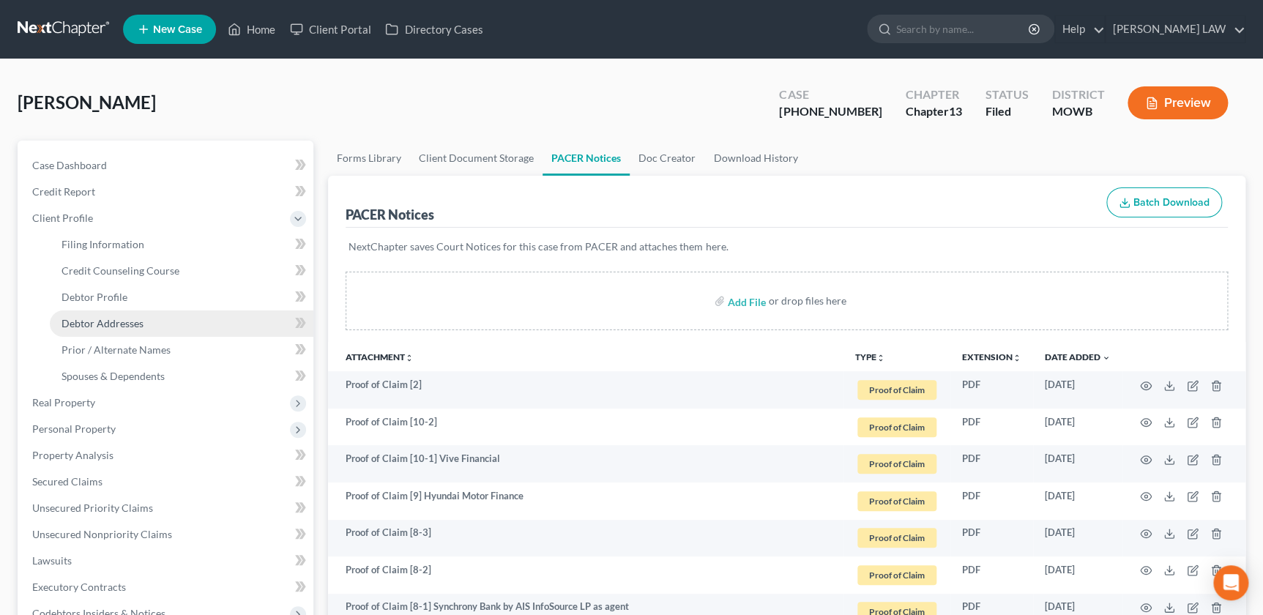
click at [97, 324] on span "Debtor Addresses" at bounding box center [103, 323] width 82 height 12
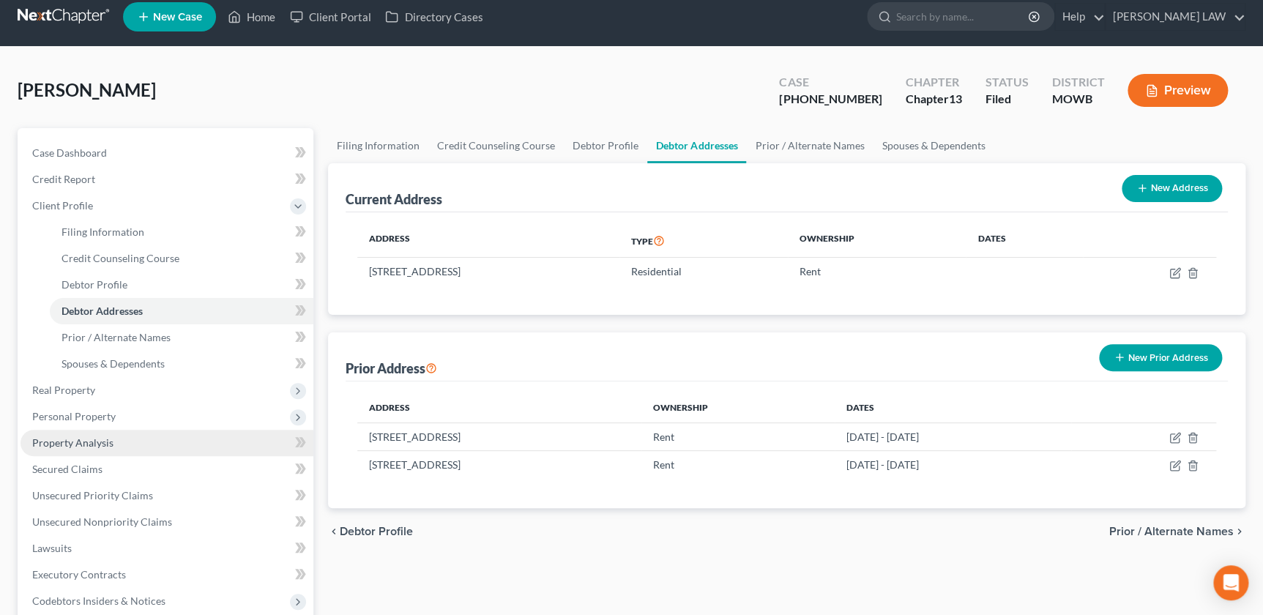
scroll to position [16, 0]
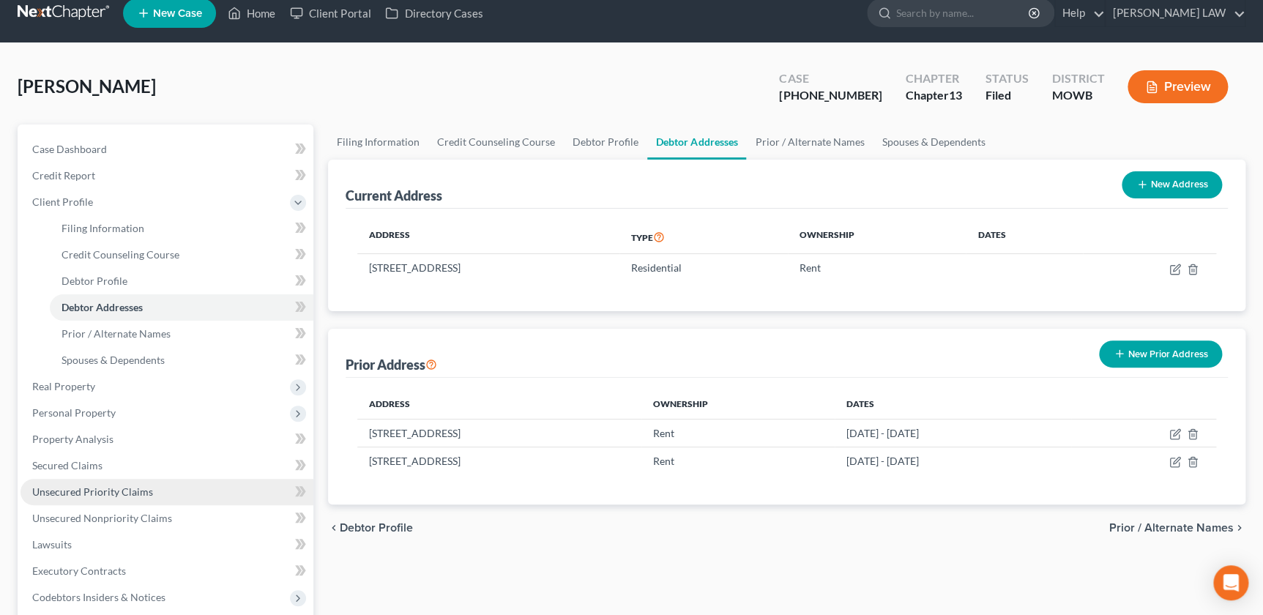
click at [108, 492] on span "Unsecured Priority Claims" at bounding box center [92, 492] width 121 height 12
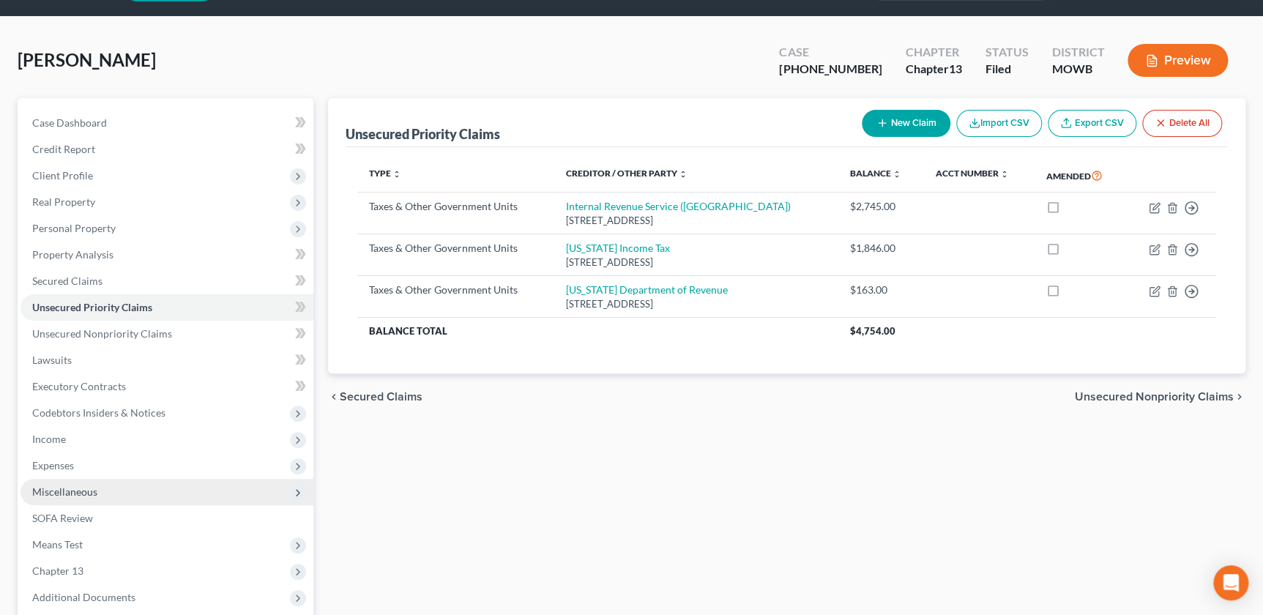
scroll to position [214, 0]
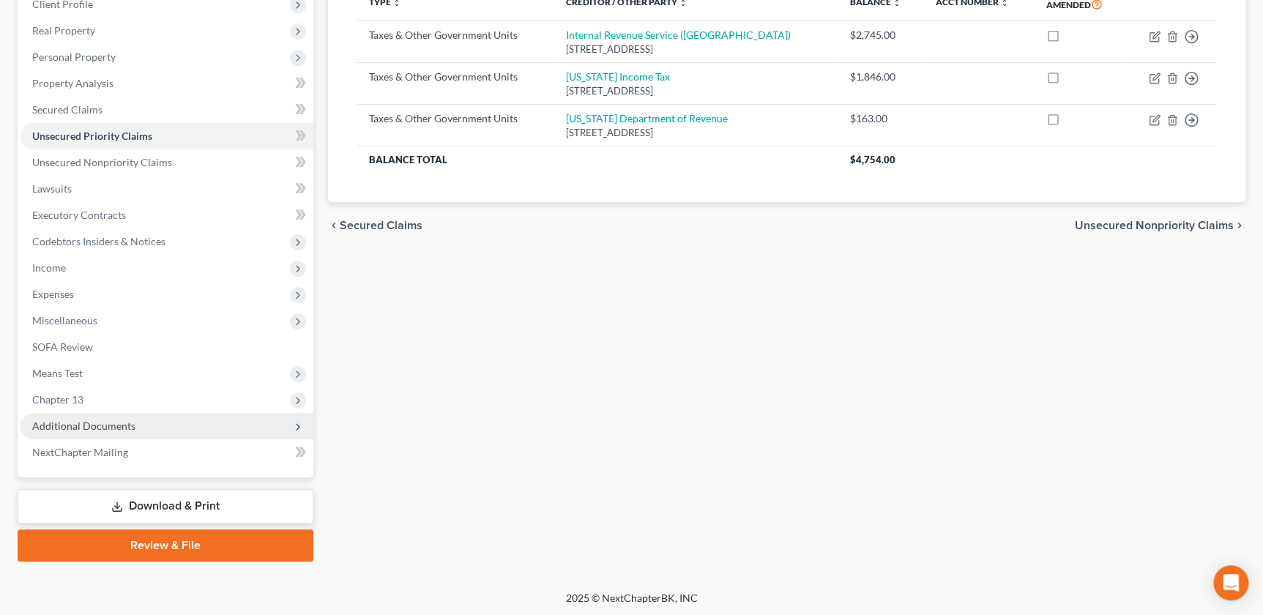
click at [95, 414] on span "Additional Documents" at bounding box center [167, 426] width 293 height 26
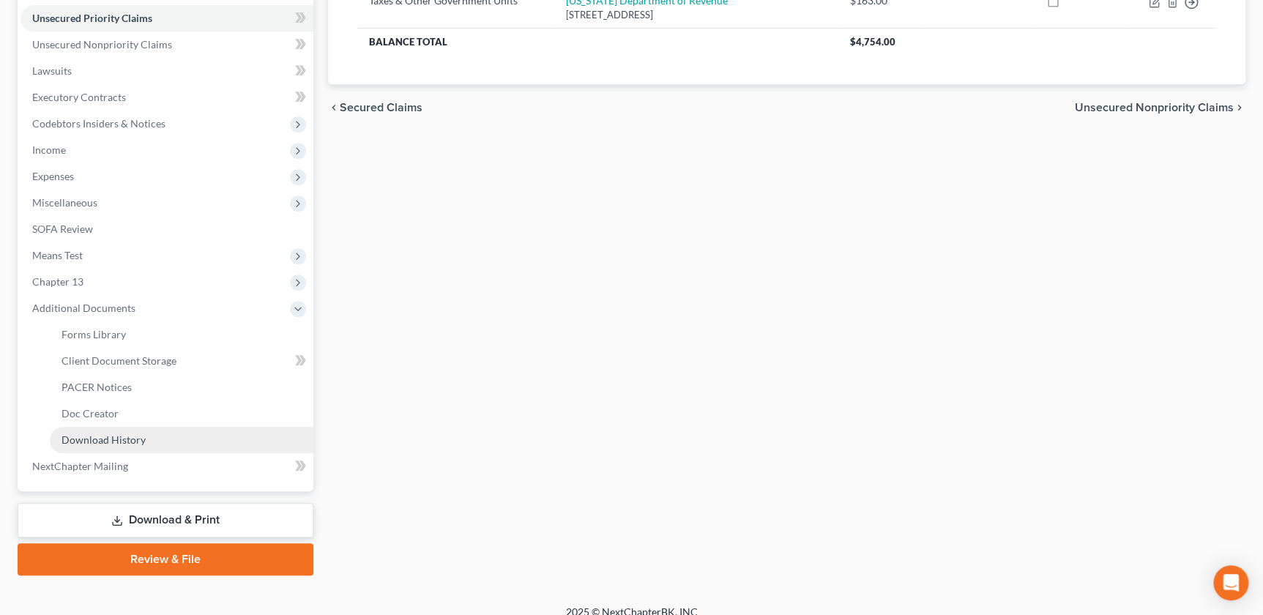
scroll to position [346, 0]
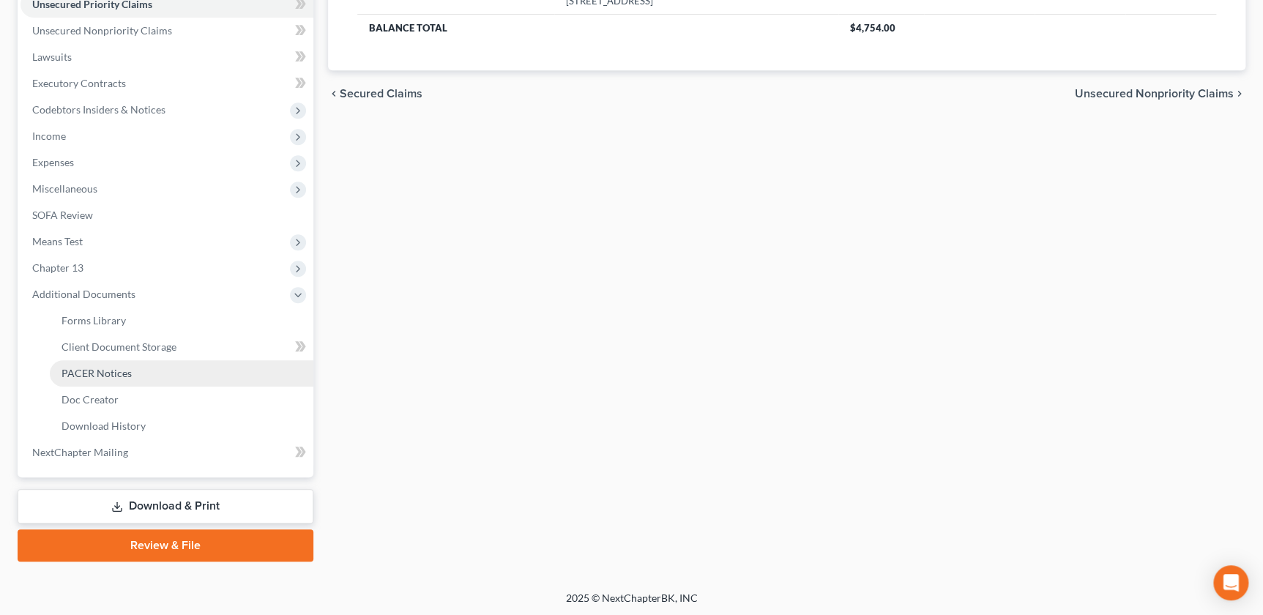
click at [109, 373] on span "PACER Notices" at bounding box center [97, 373] width 70 height 12
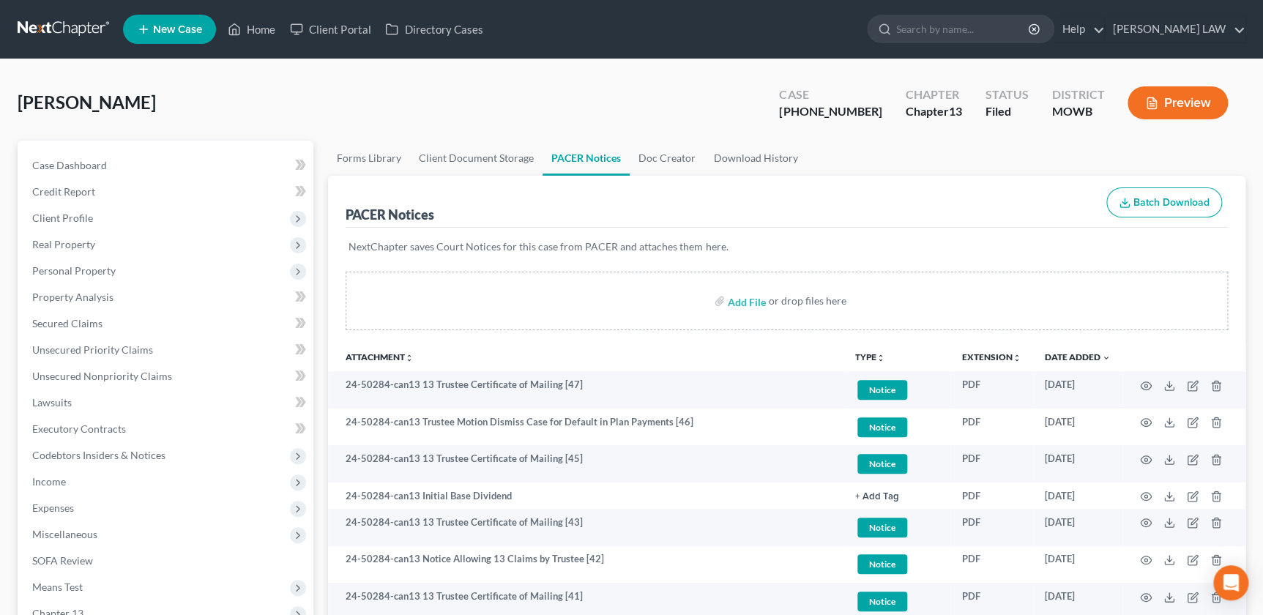
click at [880, 357] on icon "unfold_more" at bounding box center [881, 358] width 9 height 9
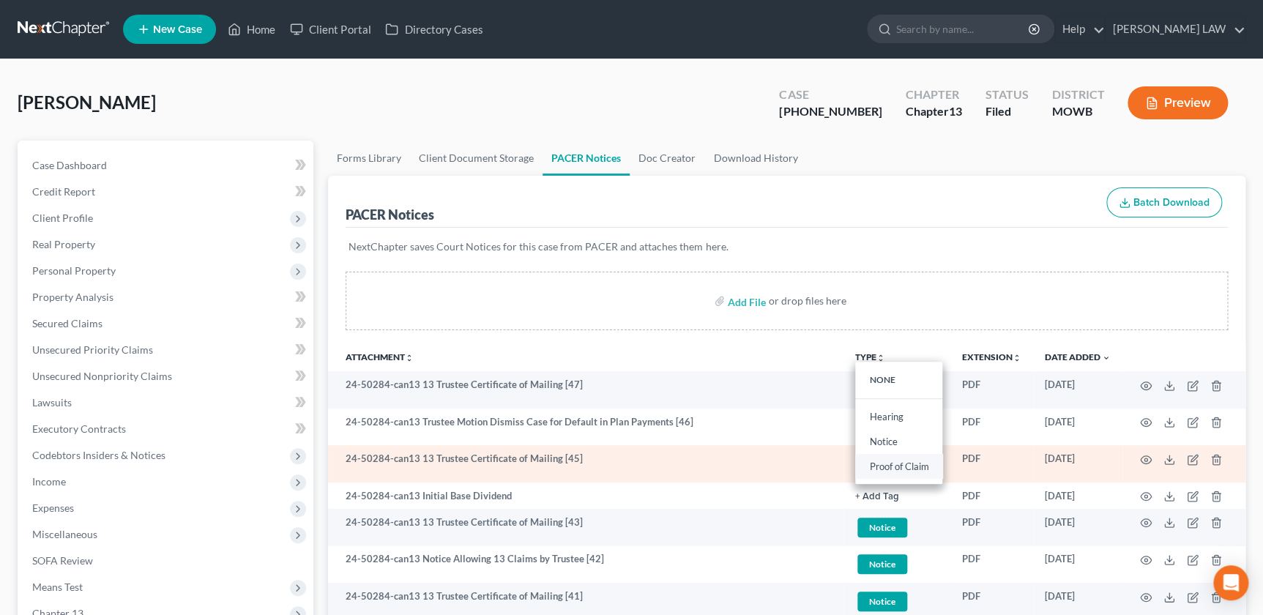
click at [898, 469] on link "Proof of Claim" at bounding box center [898, 466] width 87 height 25
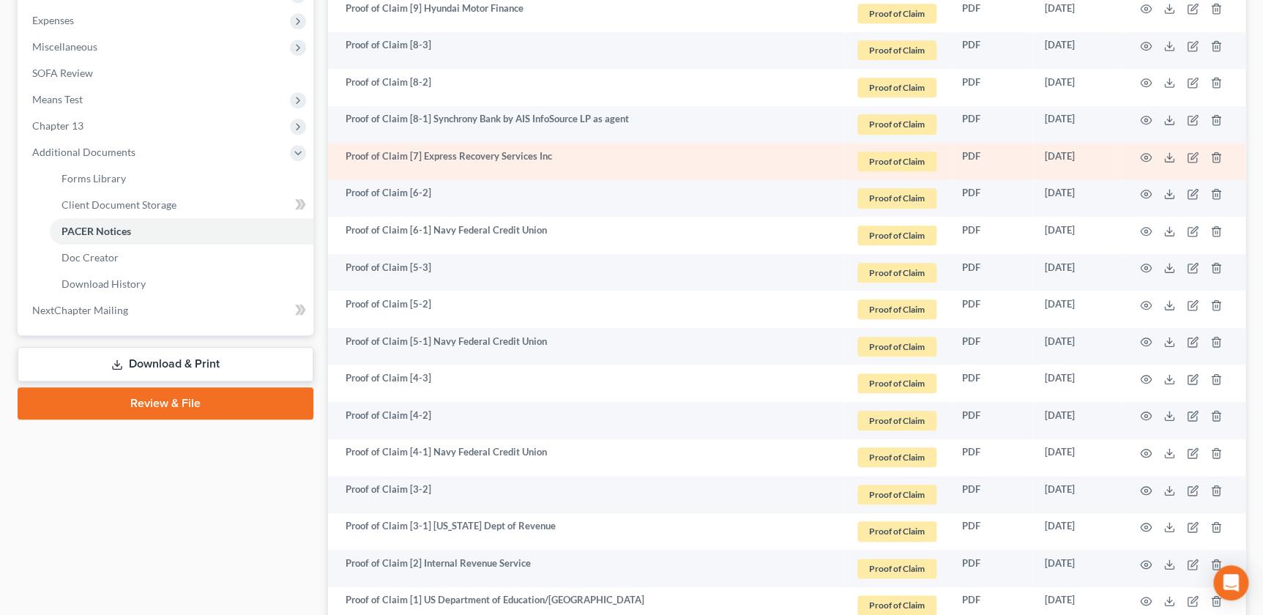
scroll to position [609, 0]
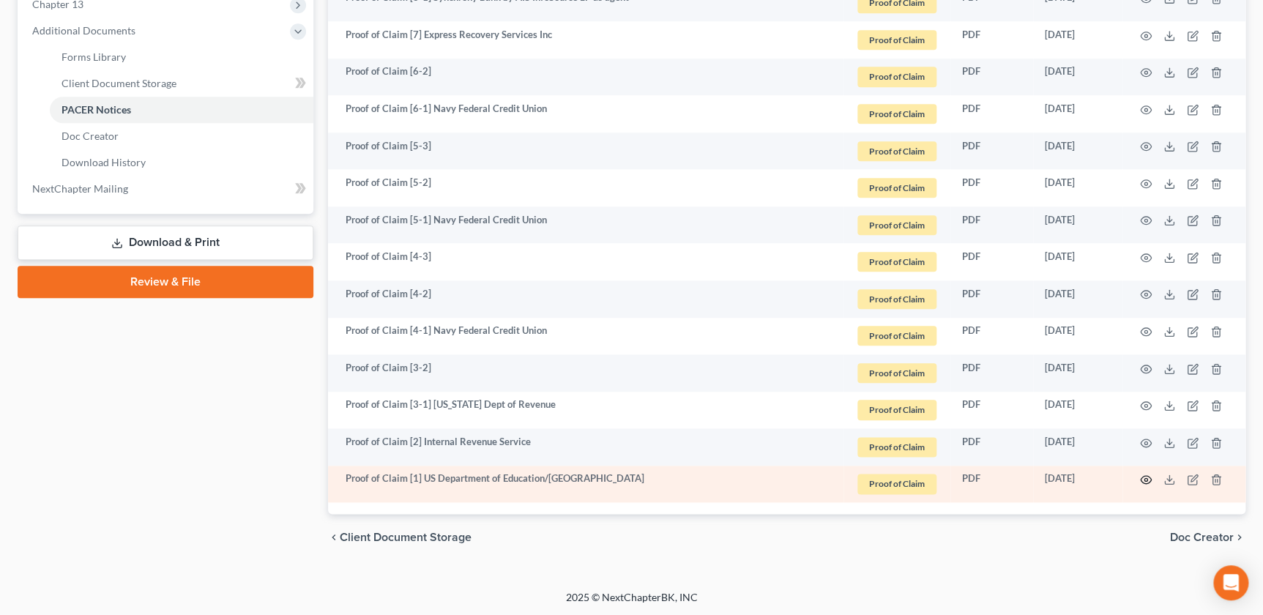
click at [1142, 475] on icon "button" at bounding box center [1146, 480] width 12 height 12
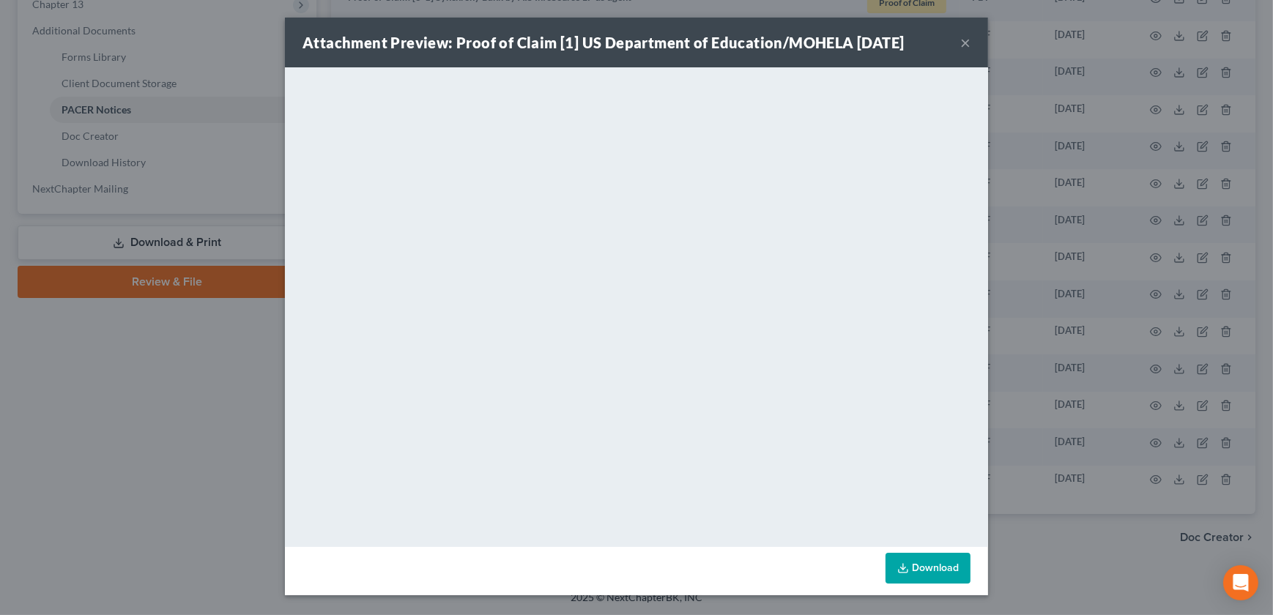
click at [966, 42] on button "×" at bounding box center [965, 43] width 10 height 18
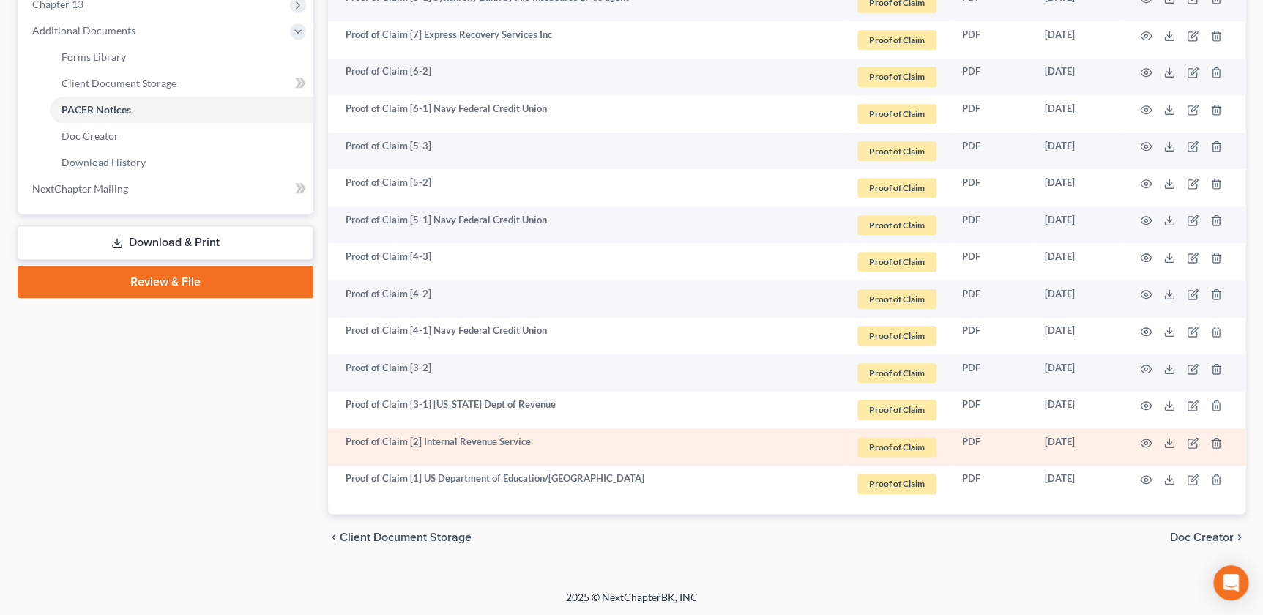
click at [1133, 432] on td at bounding box center [1184, 446] width 123 height 37
click at [1140, 439] on icon "button" at bounding box center [1146, 443] width 12 height 12
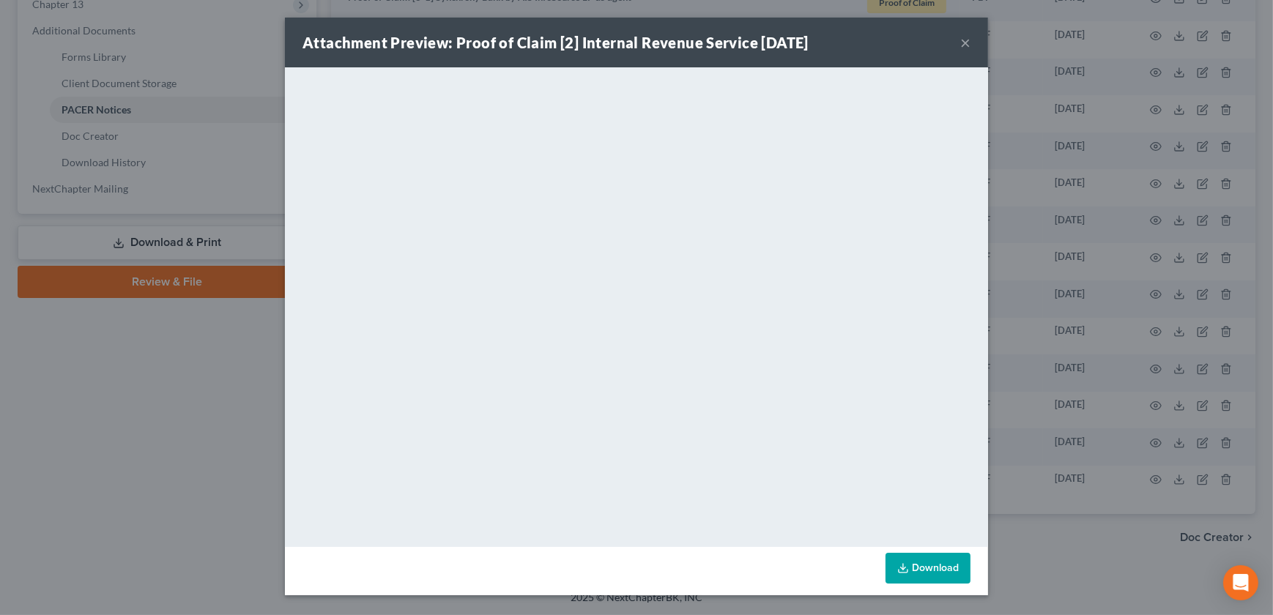
click at [964, 42] on button "×" at bounding box center [965, 43] width 10 height 18
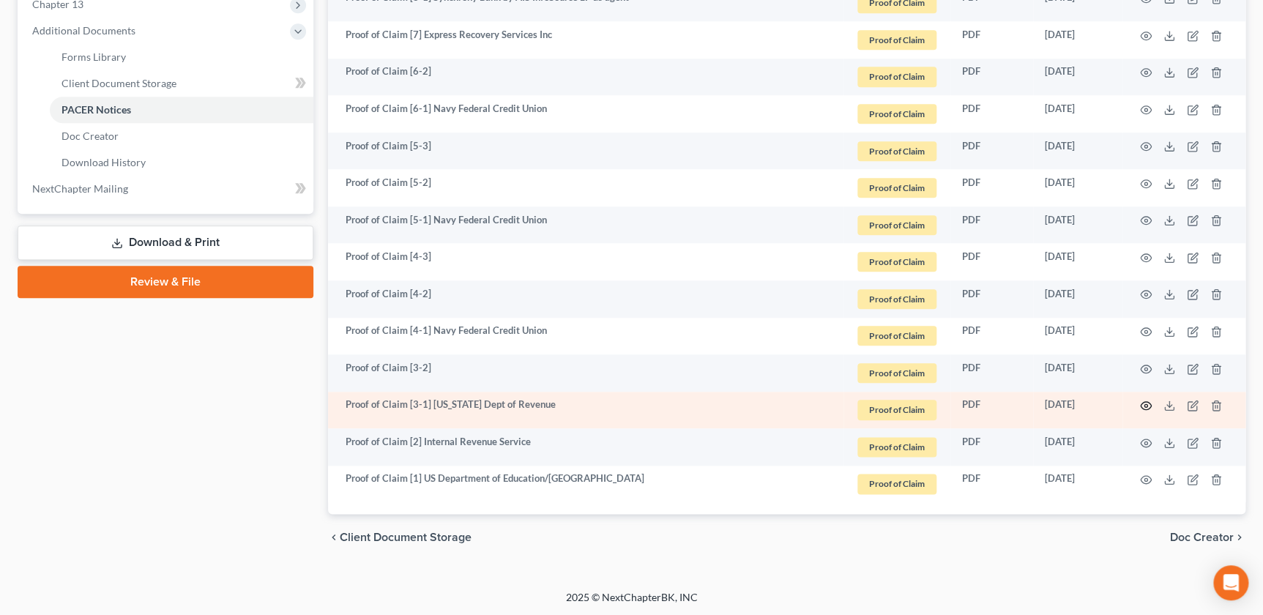
click at [1142, 400] on icon "button" at bounding box center [1146, 406] width 12 height 12
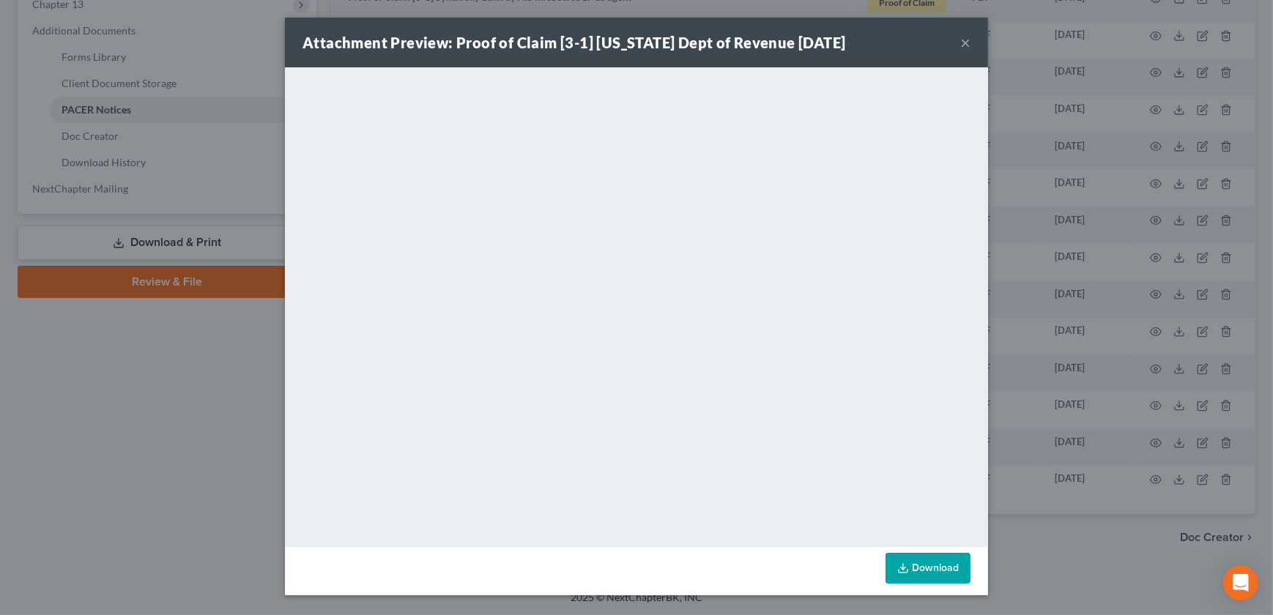
click at [964, 42] on button "×" at bounding box center [965, 43] width 10 height 18
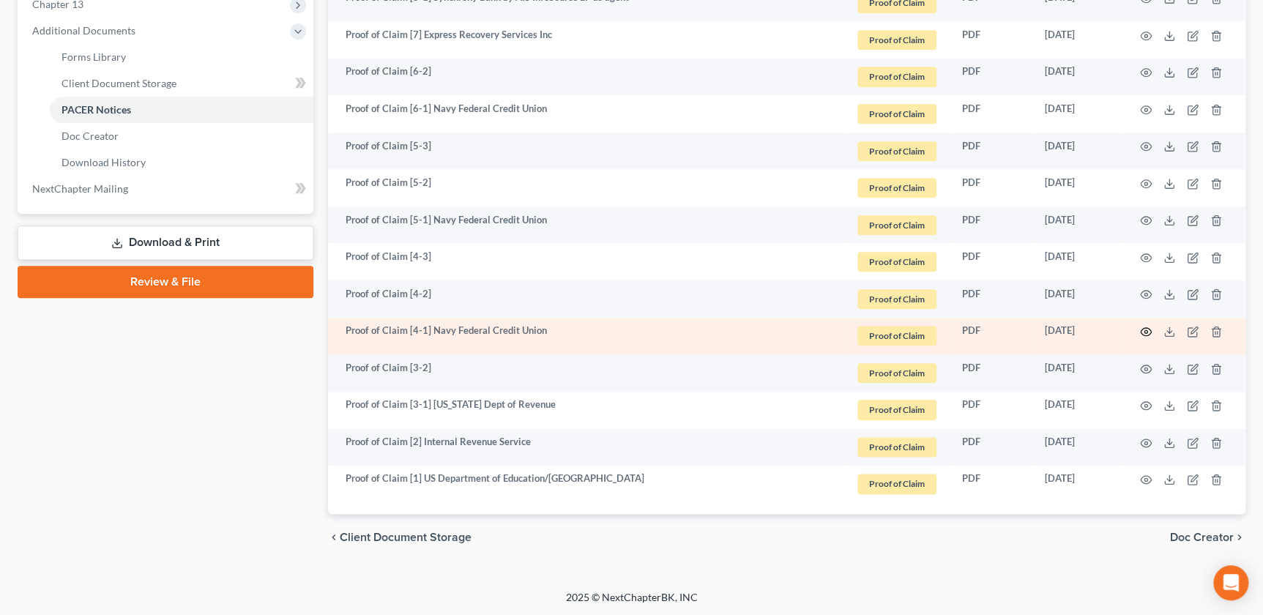
click at [1145, 328] on icon "button" at bounding box center [1146, 332] width 11 height 8
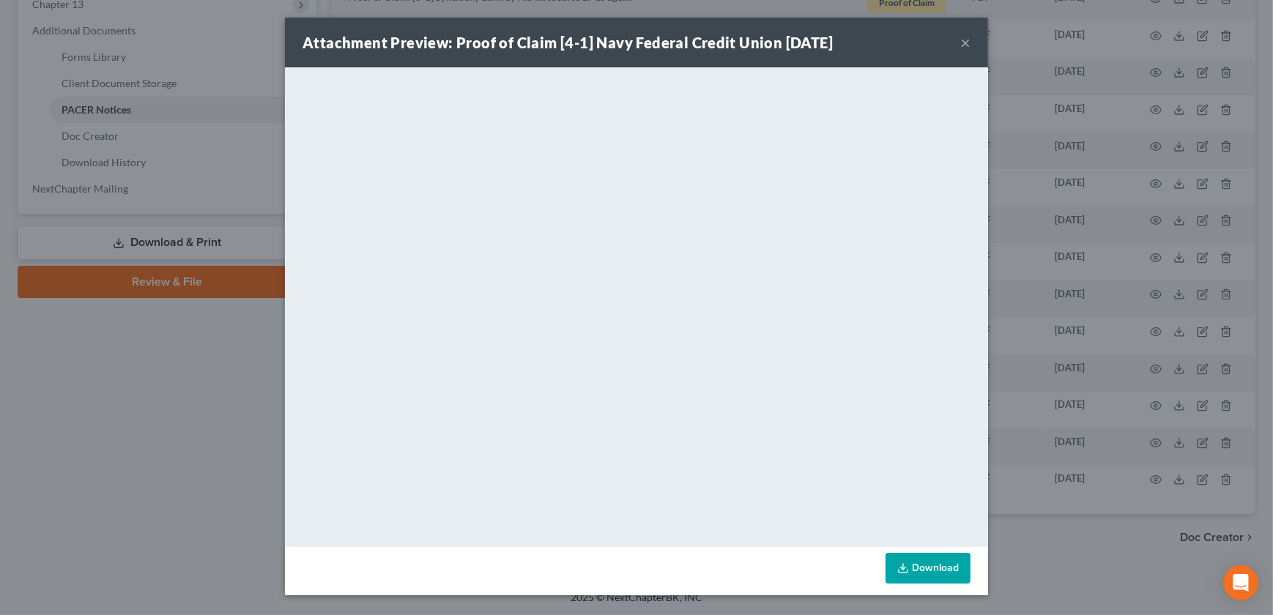
click at [965, 40] on button "×" at bounding box center [965, 43] width 10 height 18
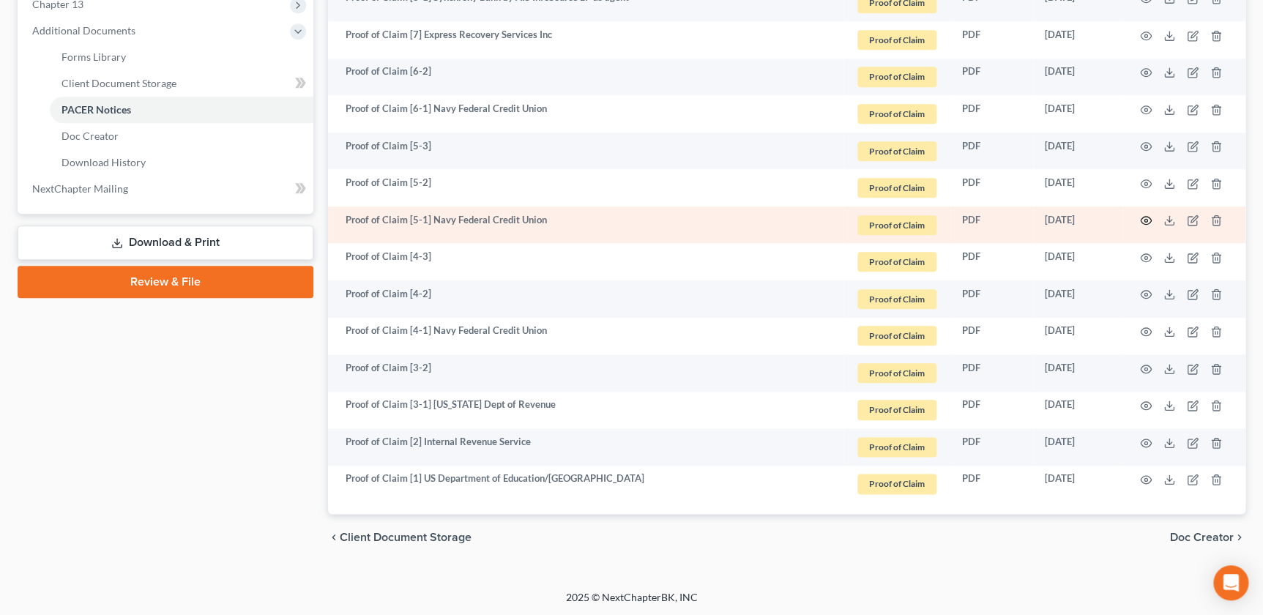
click at [1145, 220] on circle "button" at bounding box center [1146, 220] width 3 height 3
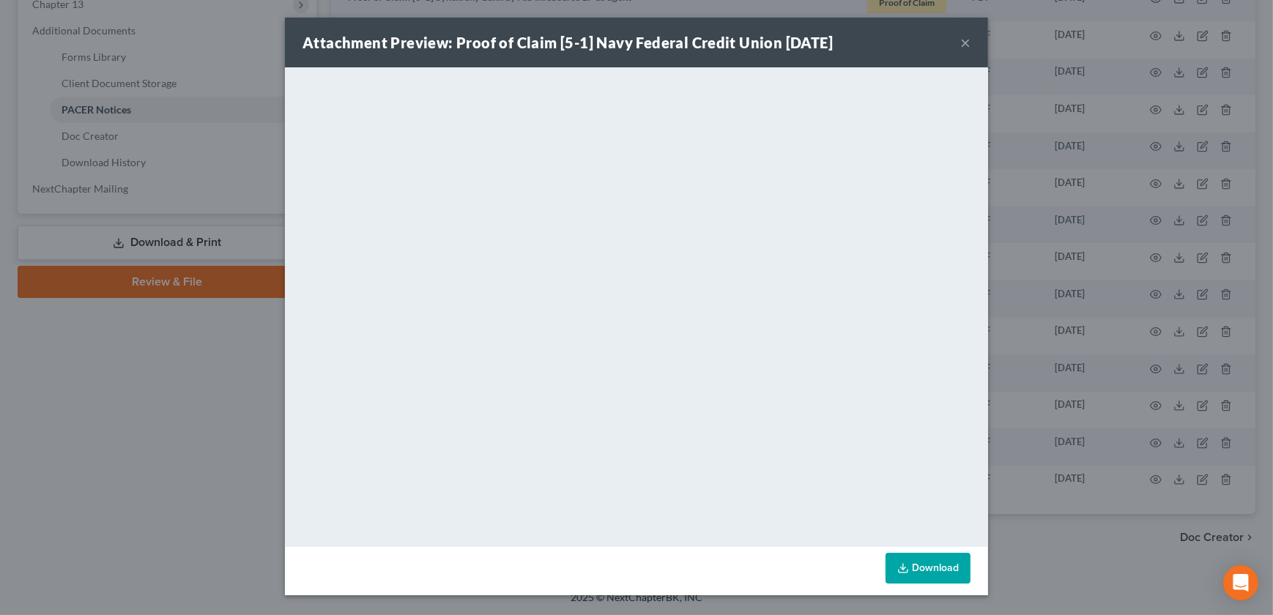
click at [965, 39] on button "×" at bounding box center [965, 43] width 10 height 18
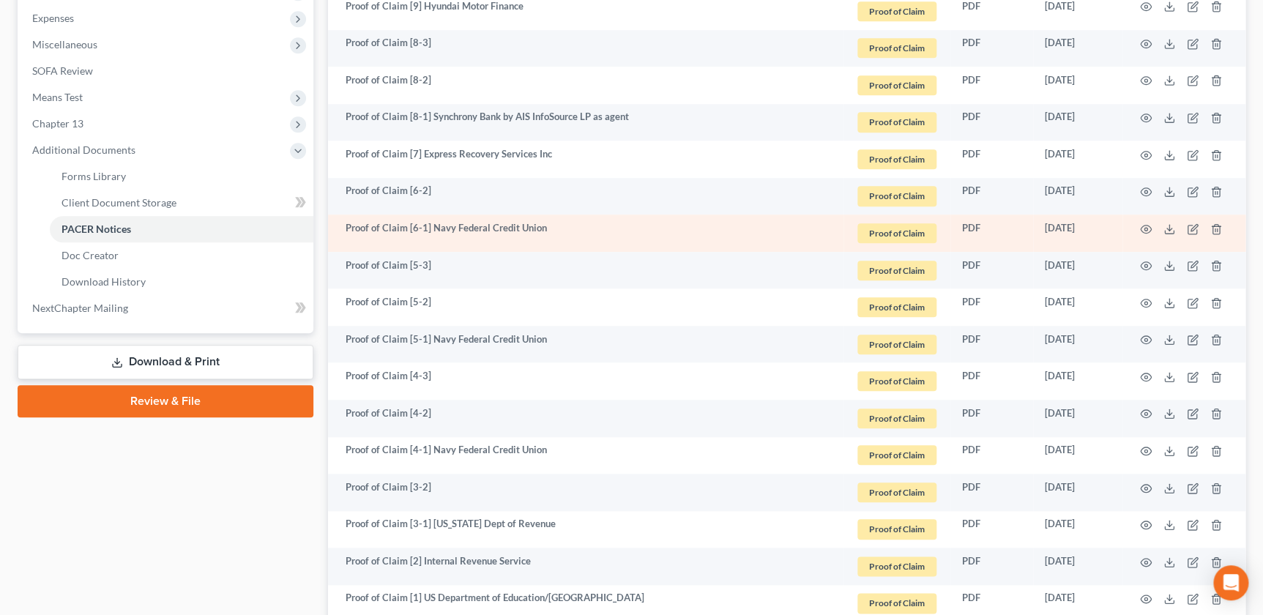
scroll to position [476, 0]
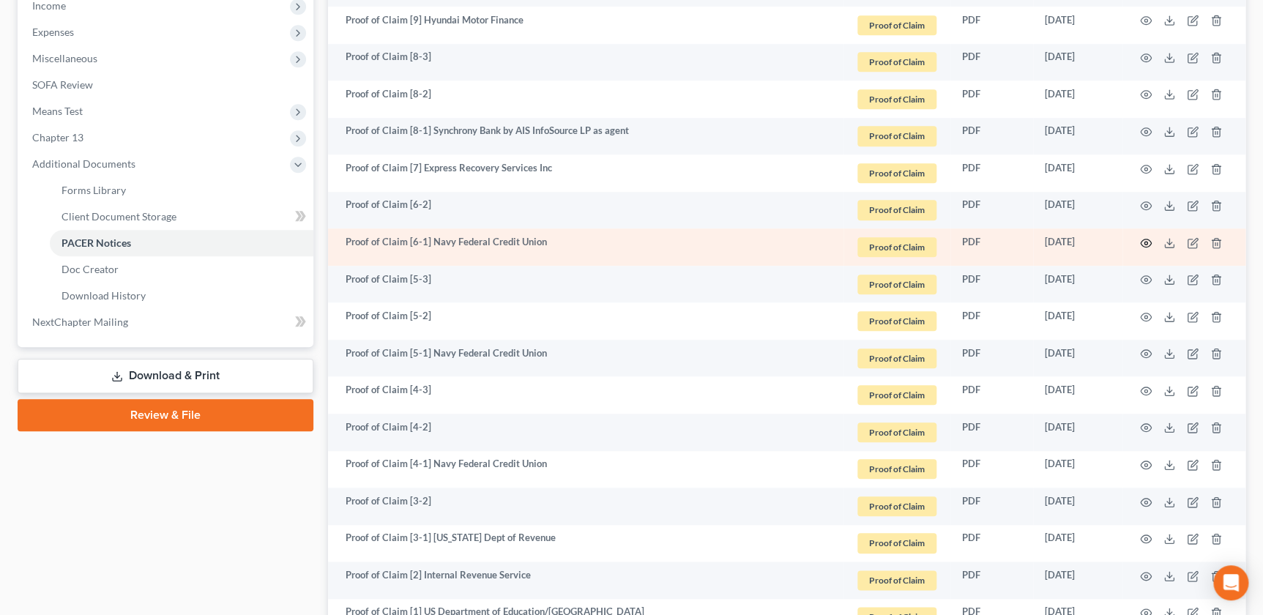
click at [1142, 239] on icon "button" at bounding box center [1146, 243] width 11 height 8
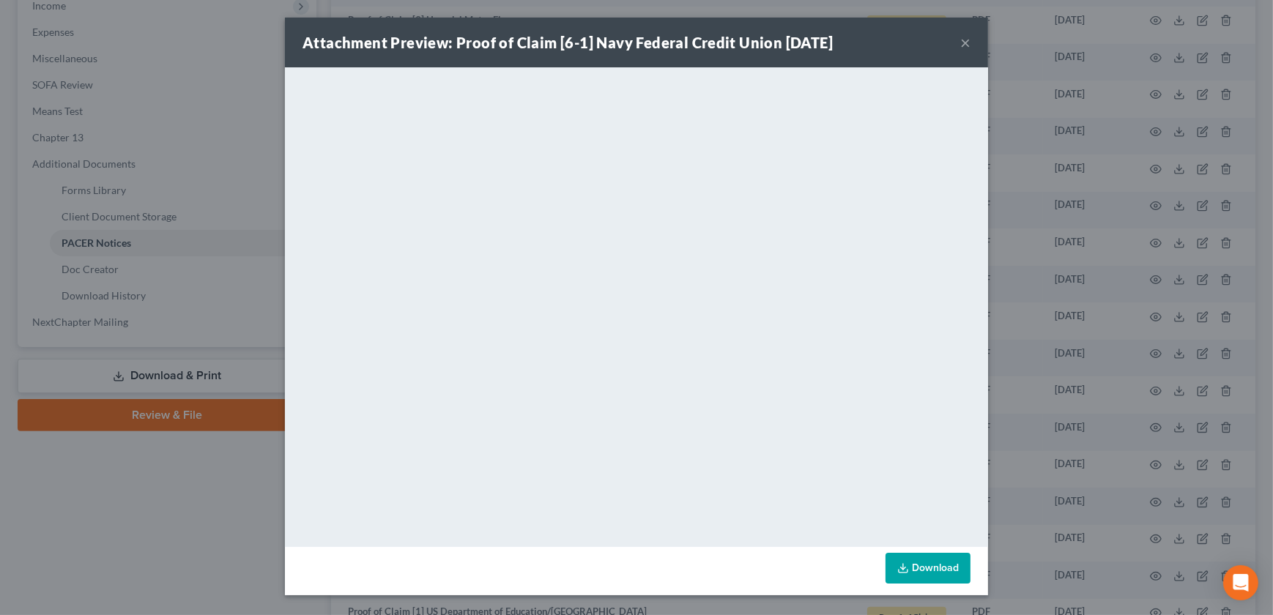
click at [965, 46] on button "×" at bounding box center [965, 43] width 10 height 18
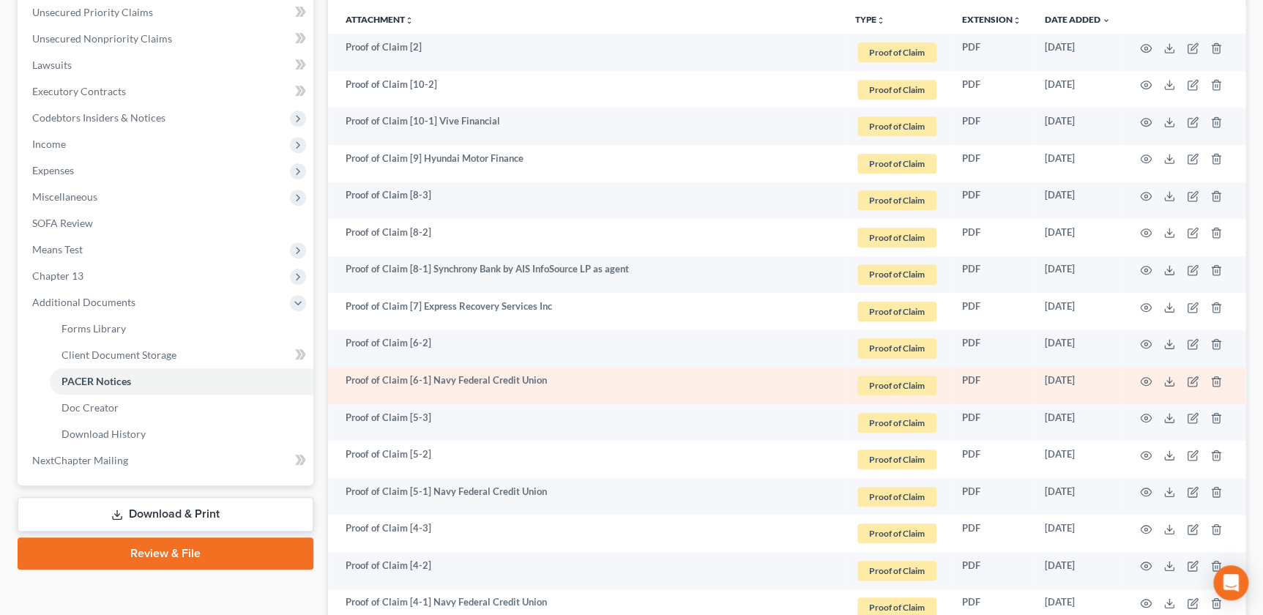
scroll to position [327, 0]
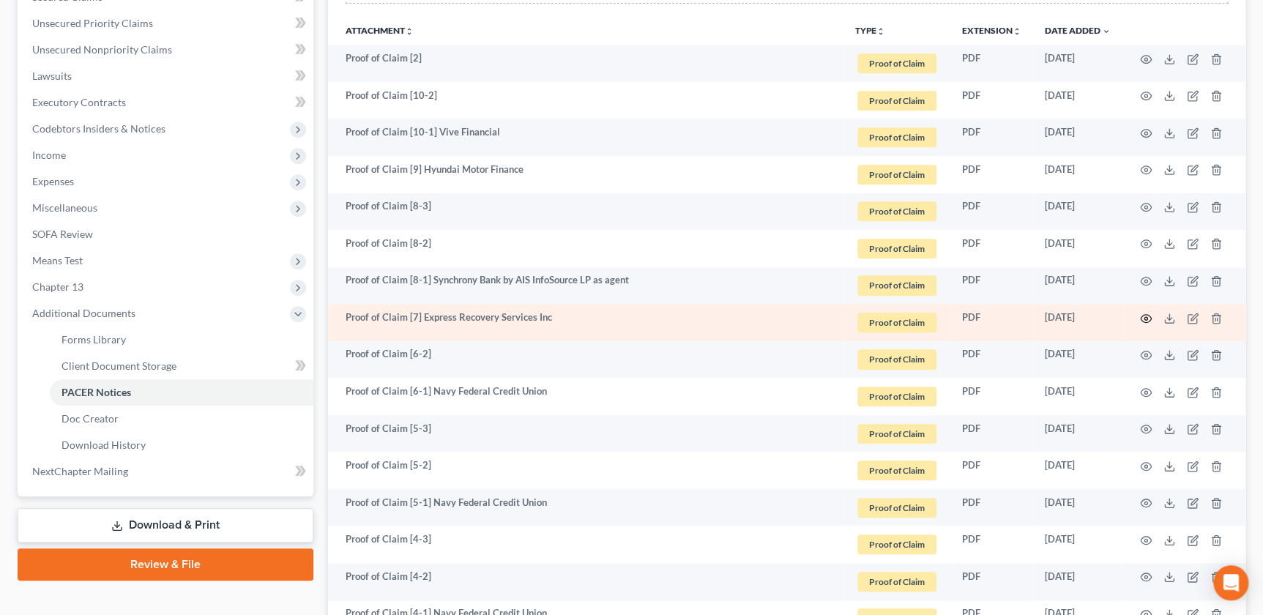
click at [1150, 314] on icon "button" at bounding box center [1146, 319] width 12 height 12
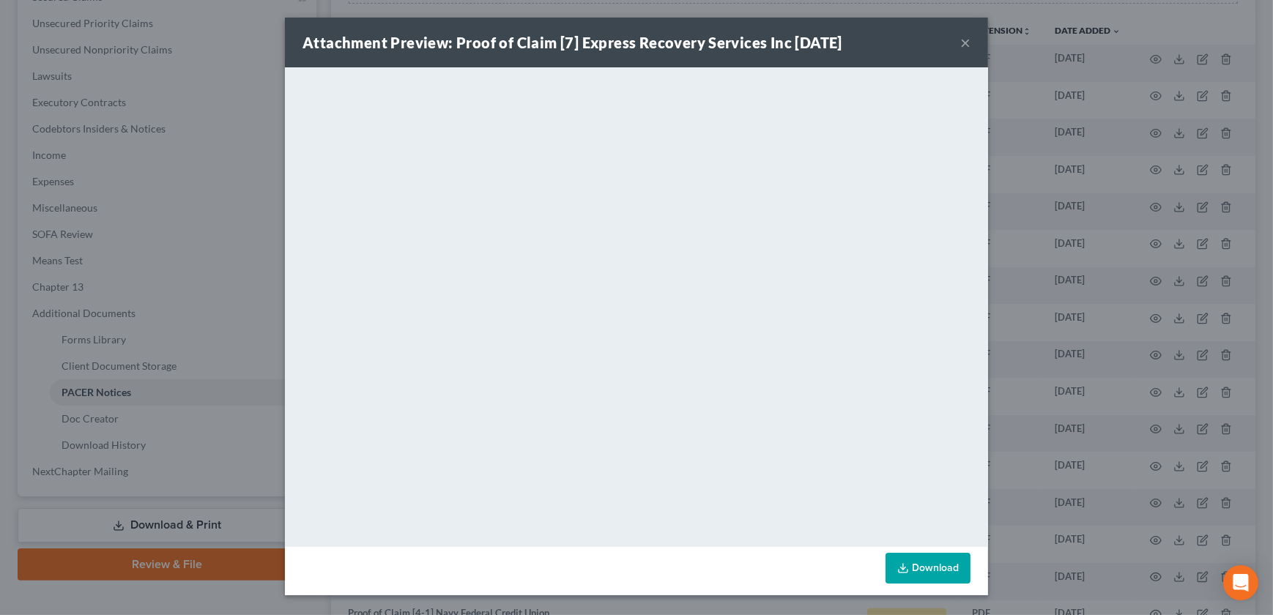
click at [963, 40] on button "×" at bounding box center [965, 43] width 10 height 18
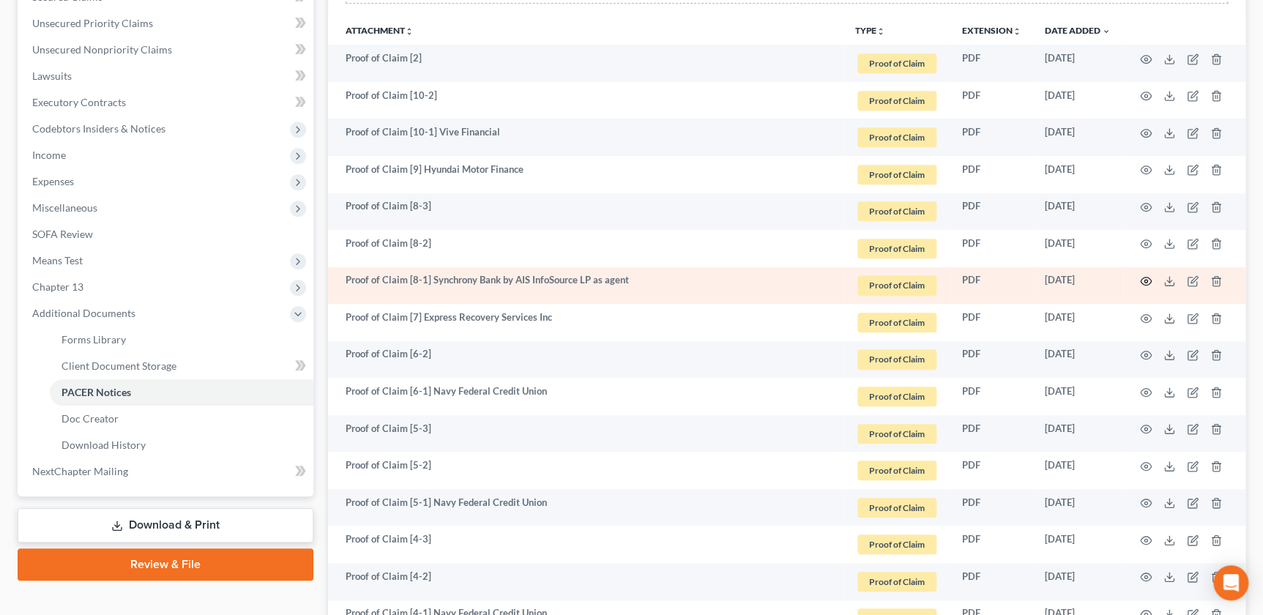
click at [1146, 279] on icon "button" at bounding box center [1146, 281] width 12 height 12
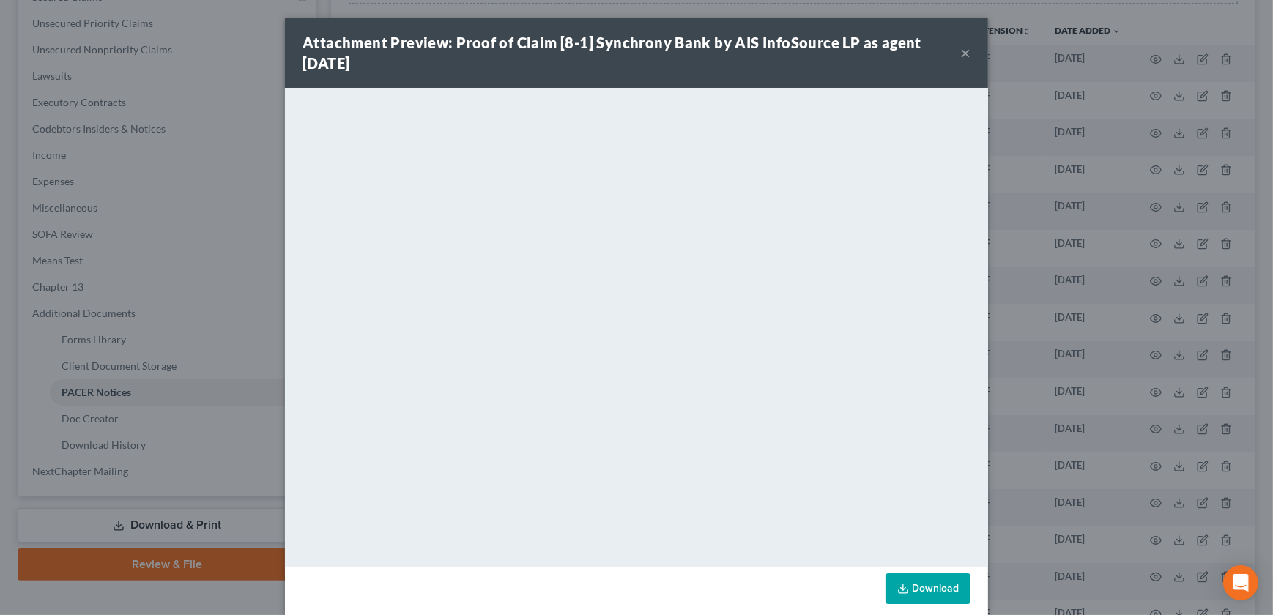
click at [963, 51] on button "×" at bounding box center [965, 53] width 10 height 18
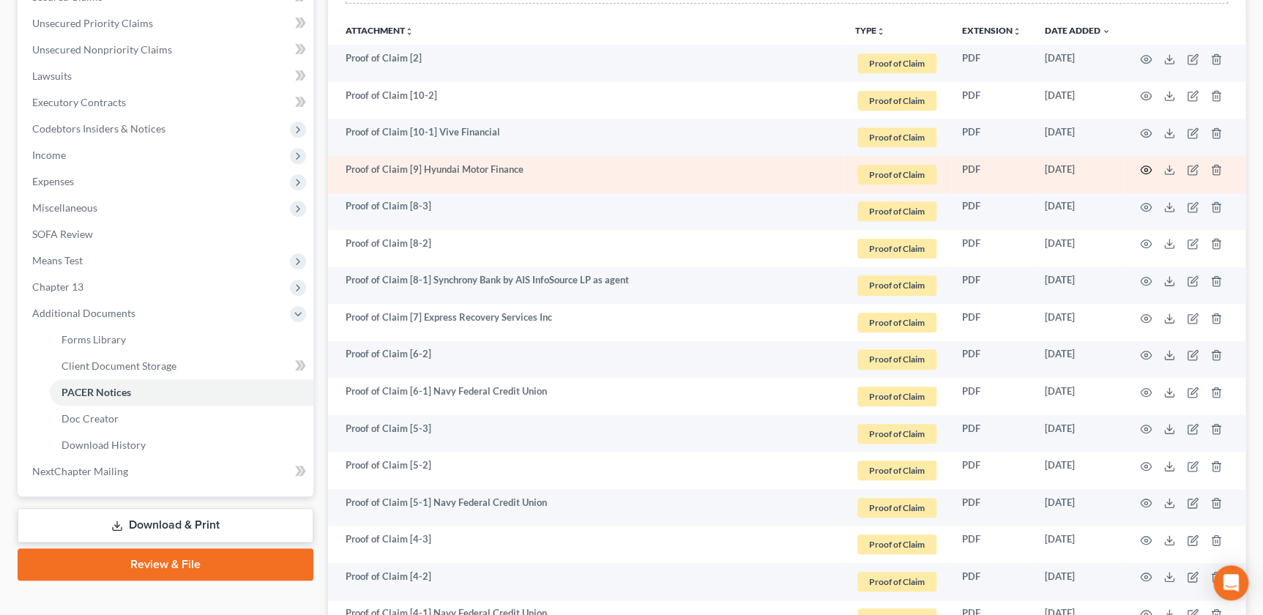
click at [1143, 167] on icon "button" at bounding box center [1146, 170] width 12 height 12
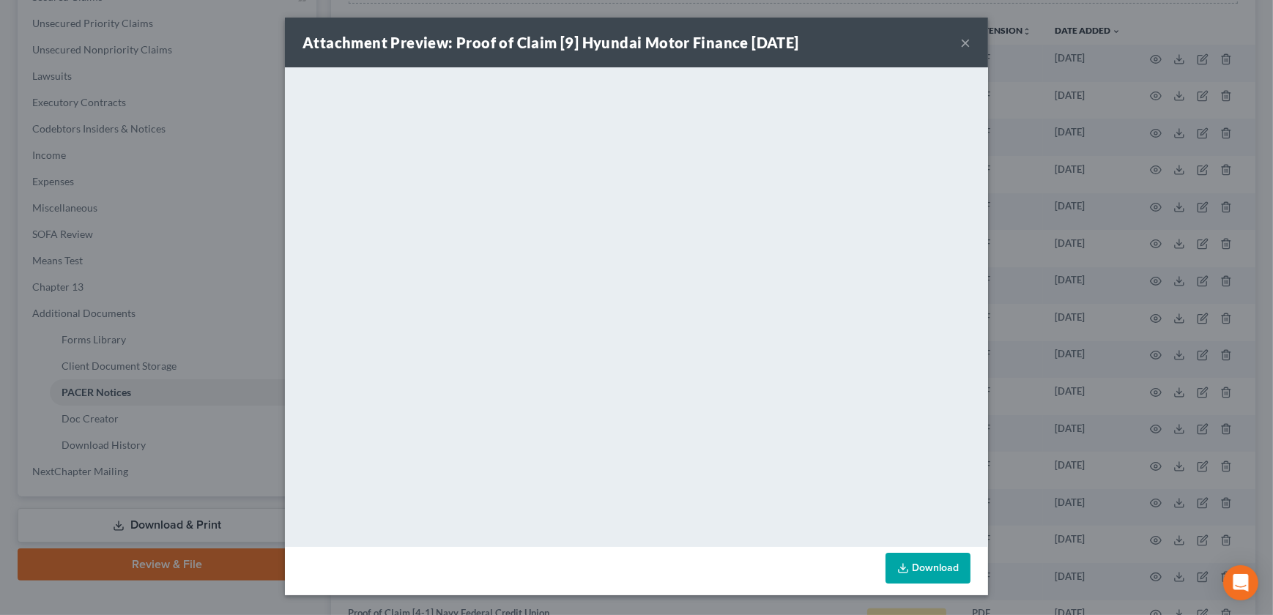
click at [962, 48] on button "×" at bounding box center [965, 43] width 10 height 18
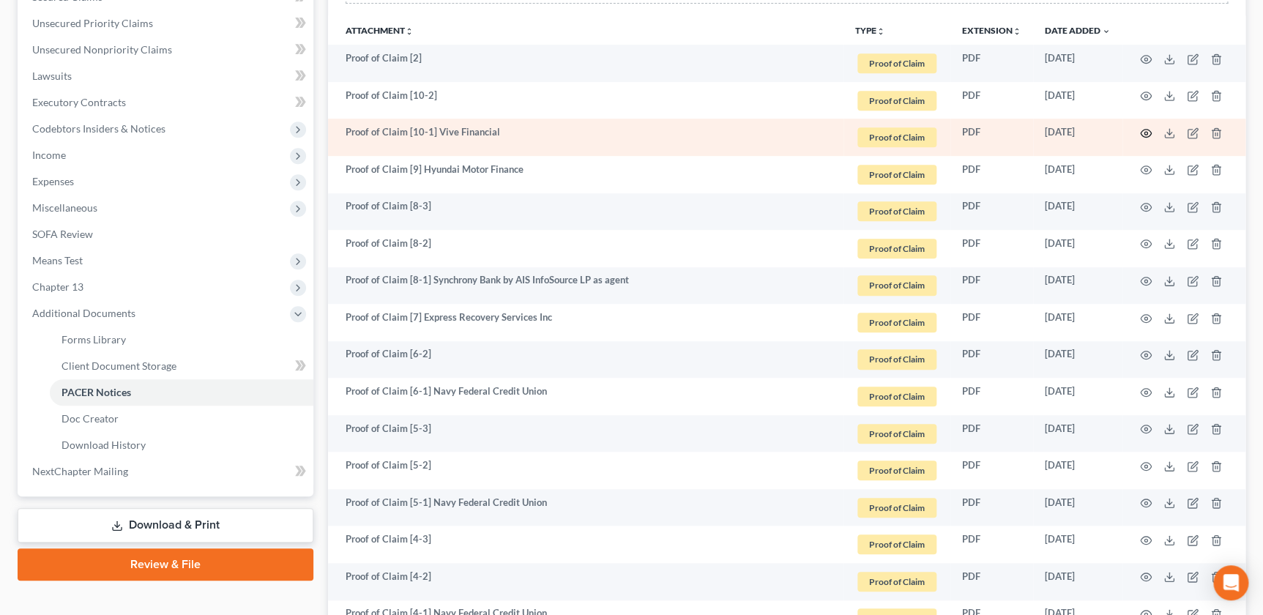
click at [1142, 130] on icon "button" at bounding box center [1146, 133] width 12 height 12
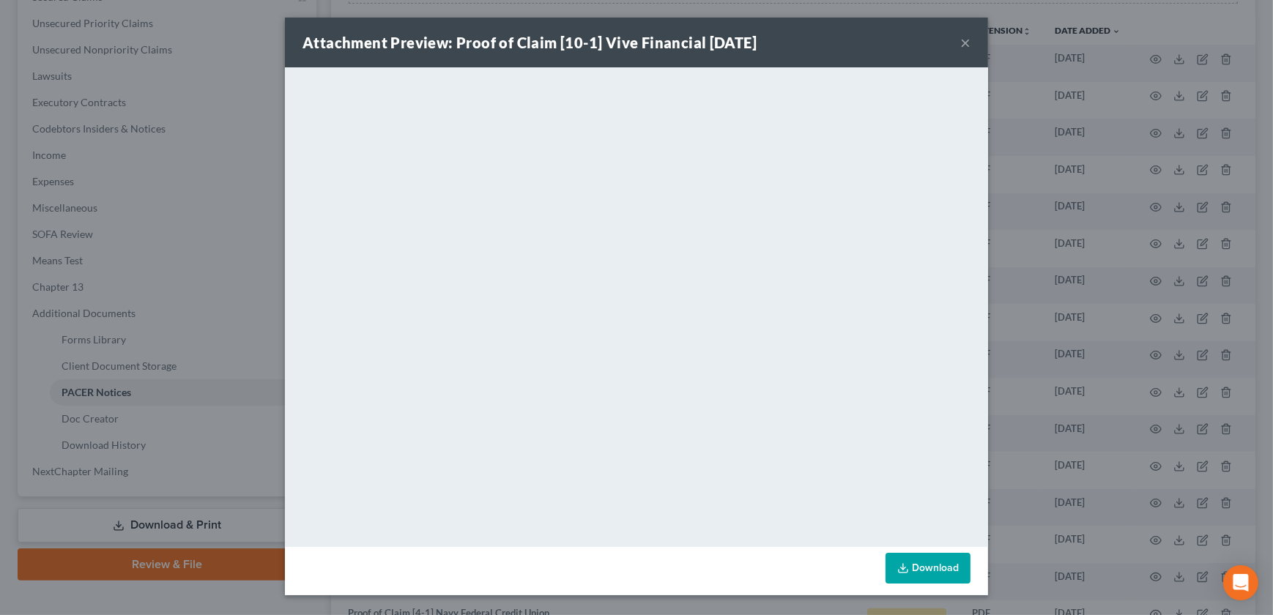
click at [961, 44] on button "×" at bounding box center [965, 43] width 10 height 18
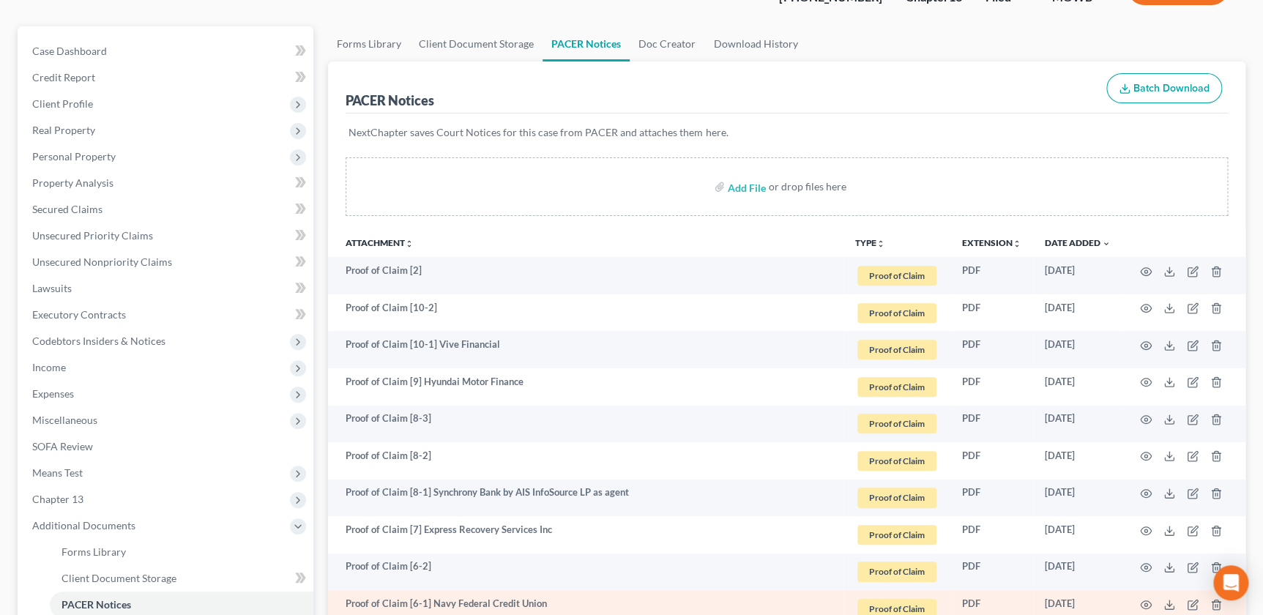
scroll to position [0, 0]
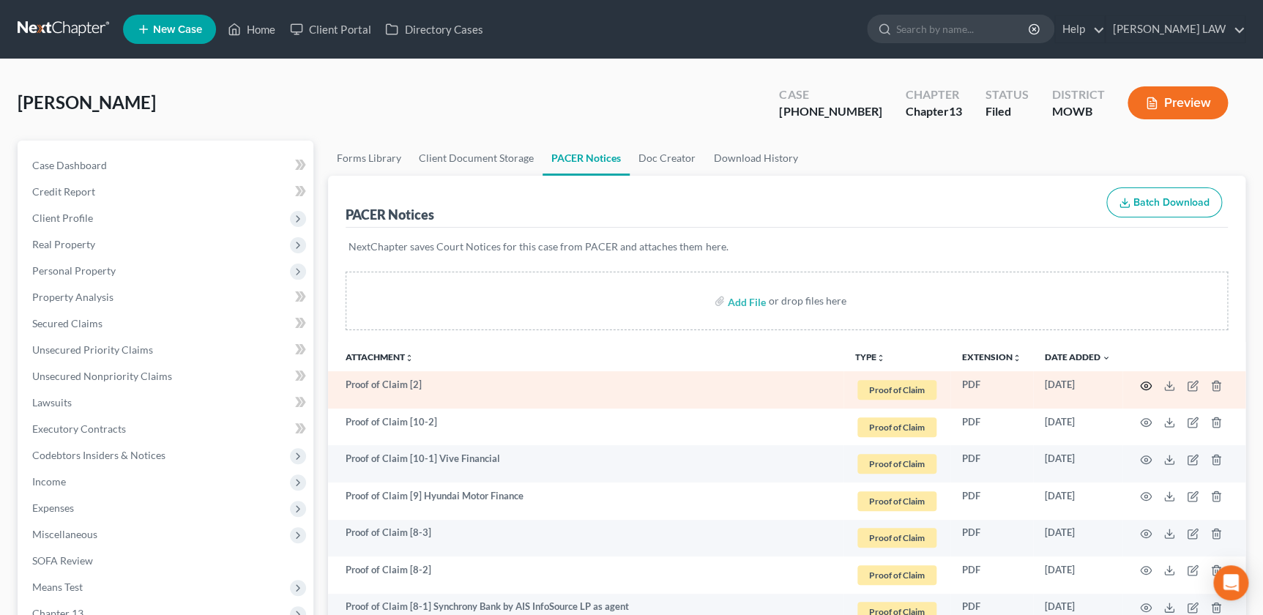
click at [1142, 381] on icon "button" at bounding box center [1146, 386] width 12 height 12
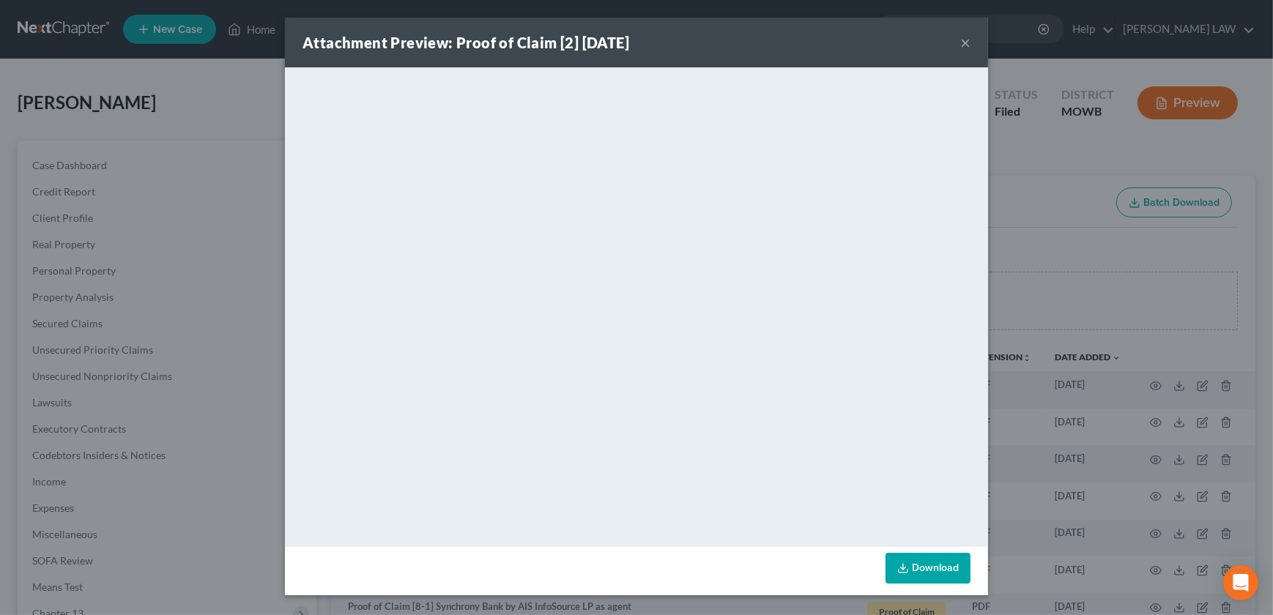
click at [969, 42] on div "Attachment Preview: Proof of Claim [2] 02/10/2025 ×" at bounding box center [636, 43] width 703 height 50
drag, startPoint x: 967, startPoint y: 42, endPoint x: 953, endPoint y: 49, distance: 15.4
click at [965, 43] on button "×" at bounding box center [965, 43] width 10 height 18
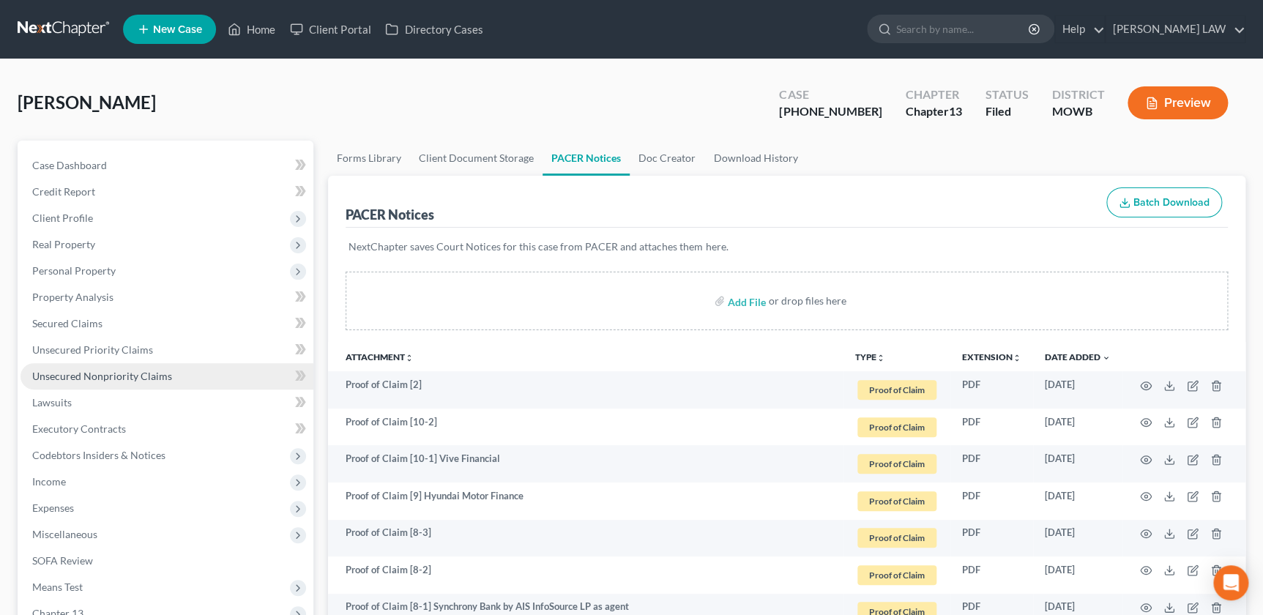
click at [124, 374] on span "Unsecured Nonpriority Claims" at bounding box center [102, 376] width 140 height 12
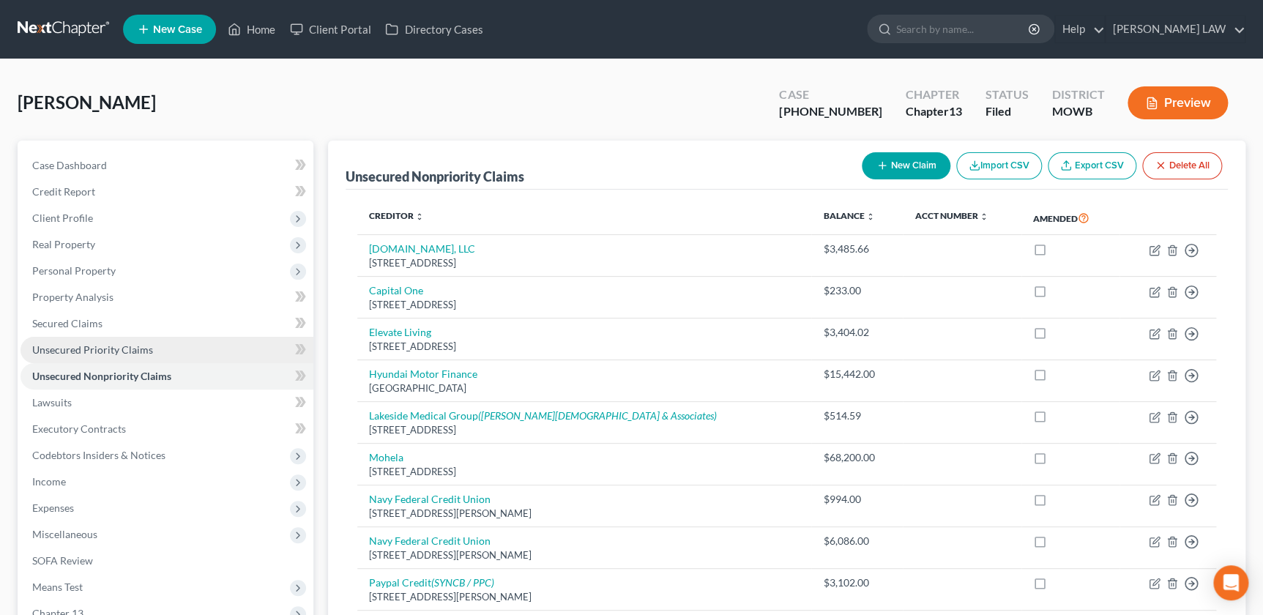
click at [119, 350] on span "Unsecured Priority Claims" at bounding box center [92, 349] width 121 height 12
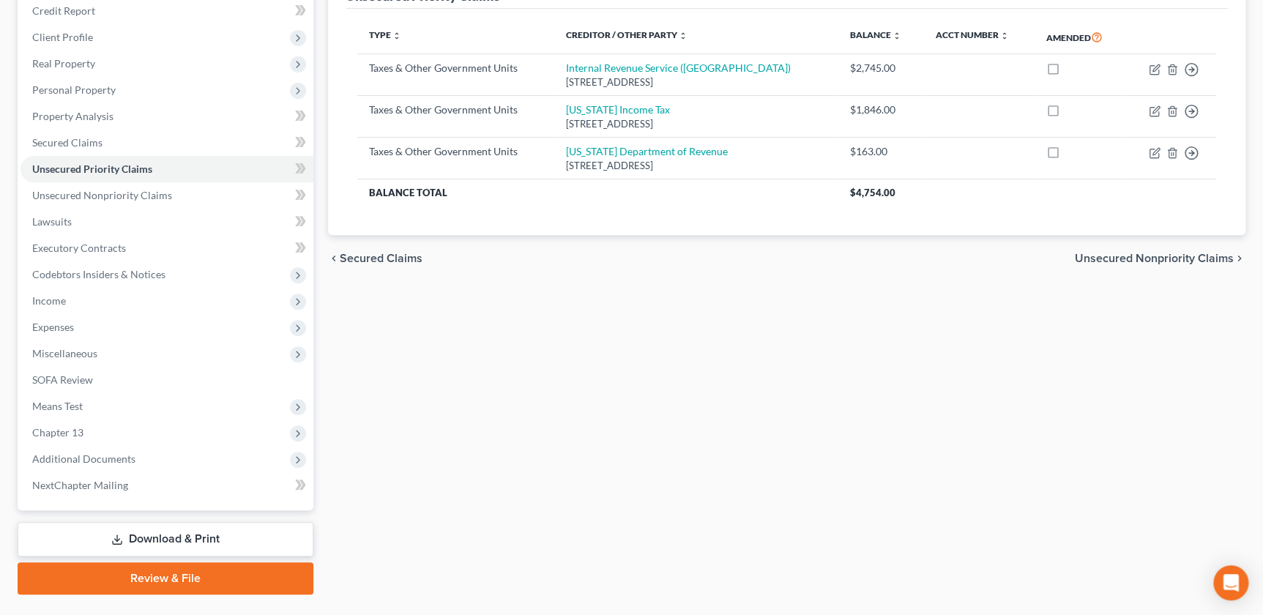
scroll to position [183, 0]
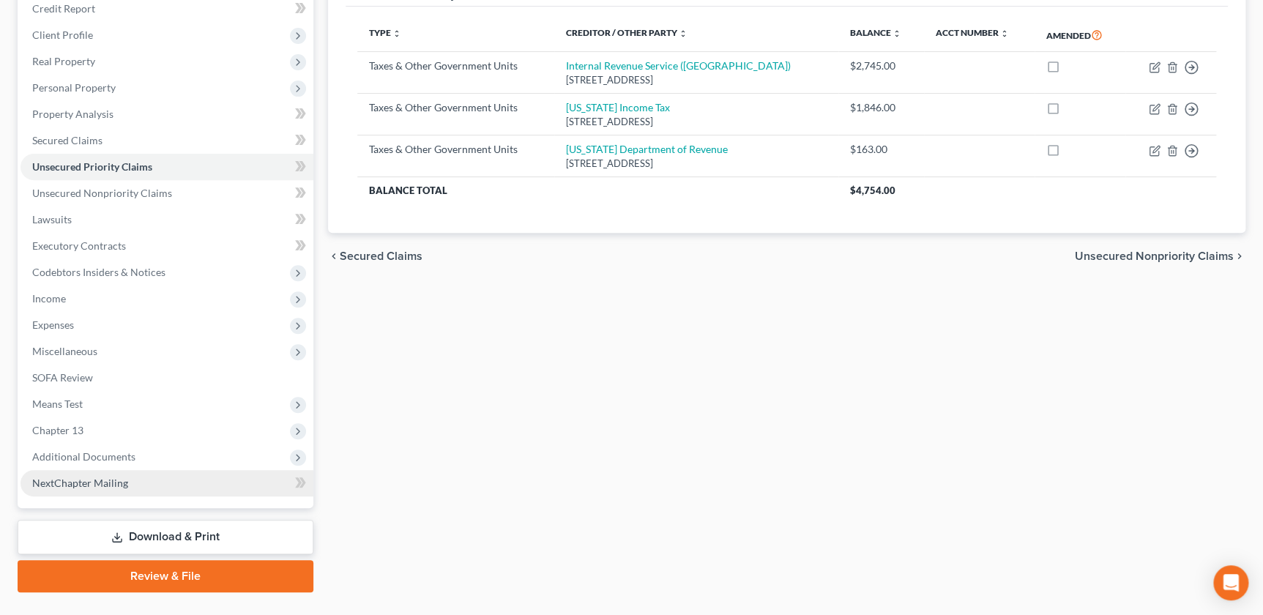
click at [107, 481] on span "NextChapter Mailing" at bounding box center [80, 483] width 96 height 12
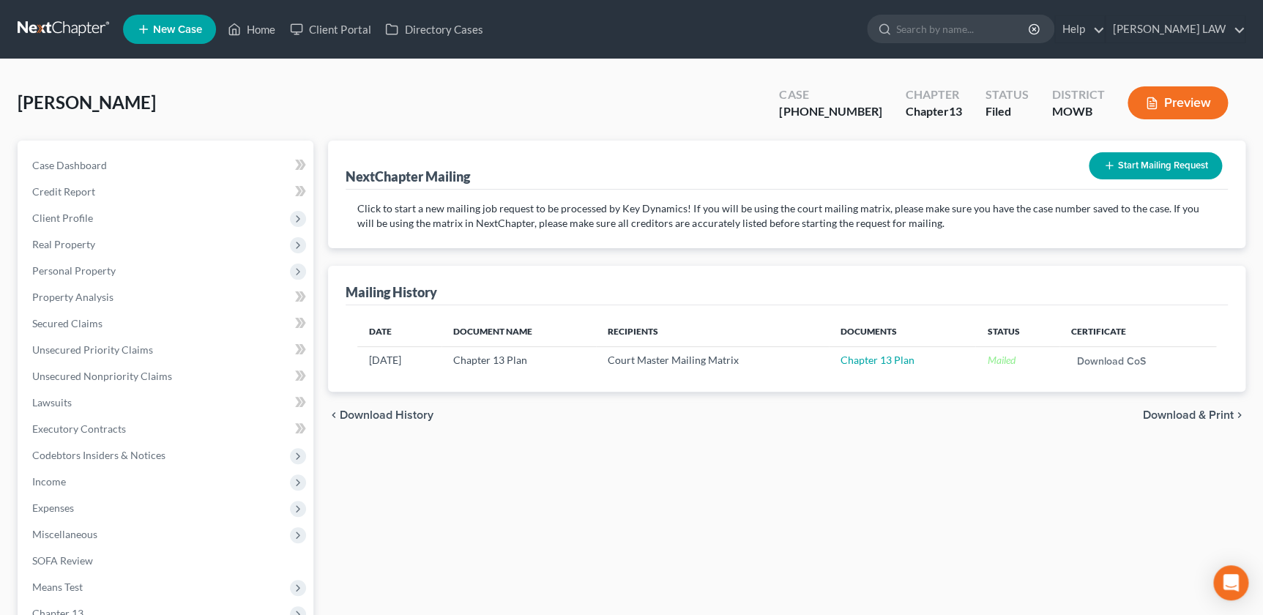
click at [1118, 157] on button "Start Mailing Request" at bounding box center [1155, 165] width 133 height 27
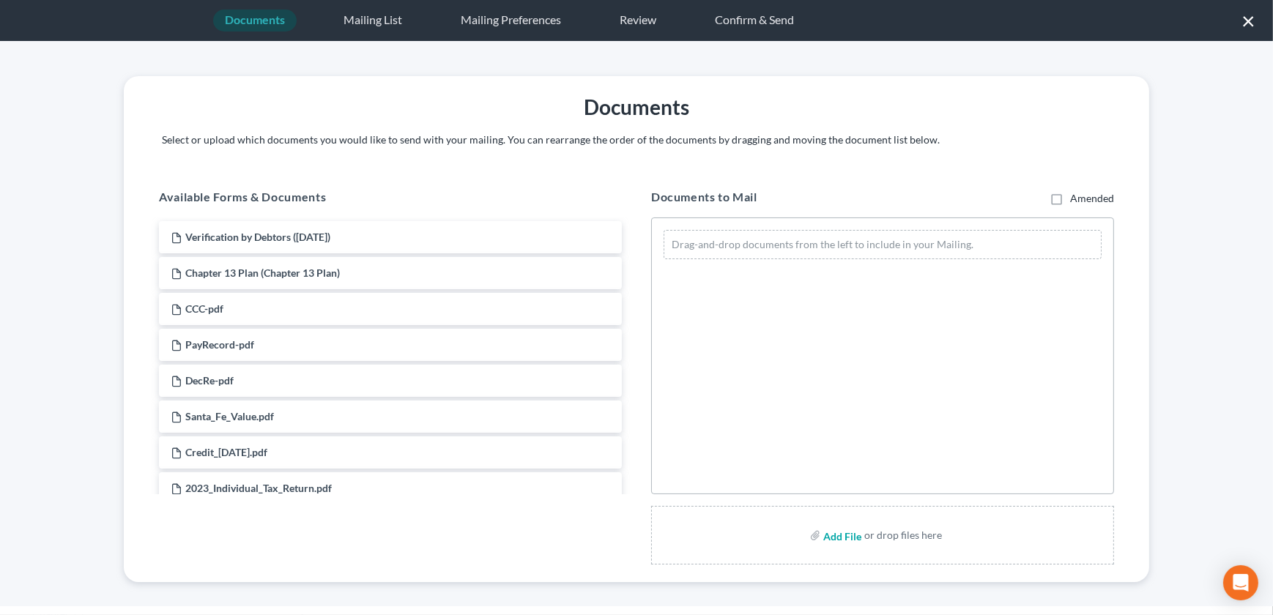
click at [835, 538] on input "file" at bounding box center [840, 535] width 35 height 26
type input "C:\fakepath\251002 MTSuspend.pdf"
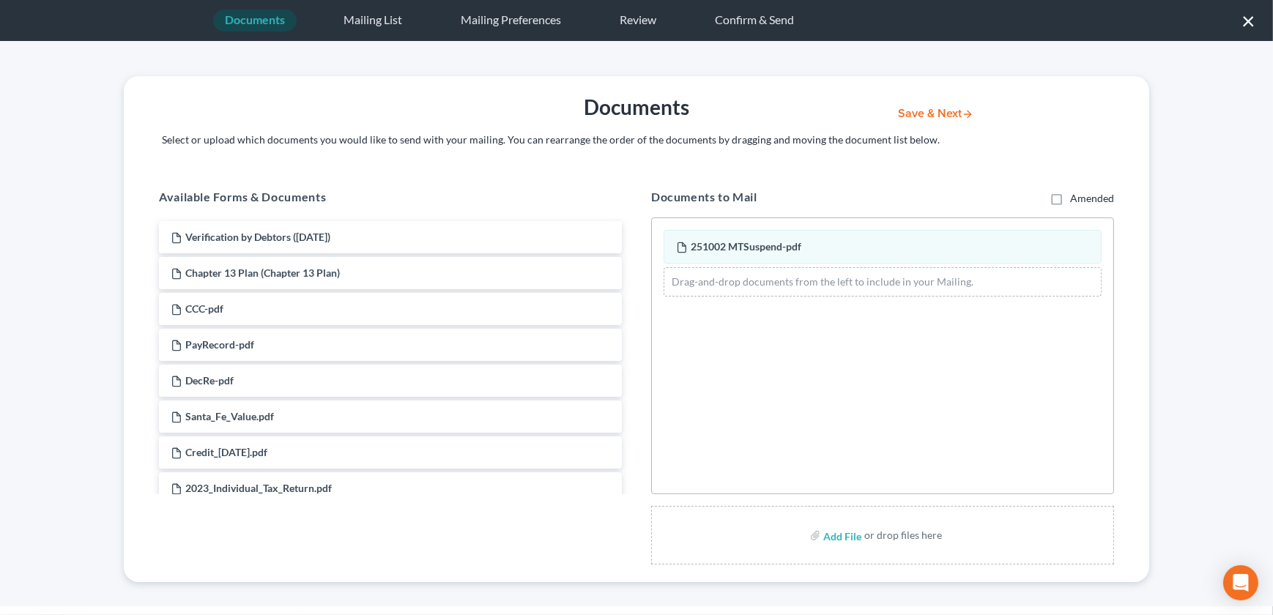
click at [901, 111] on button "Save & Next" at bounding box center [935, 114] width 99 height 12
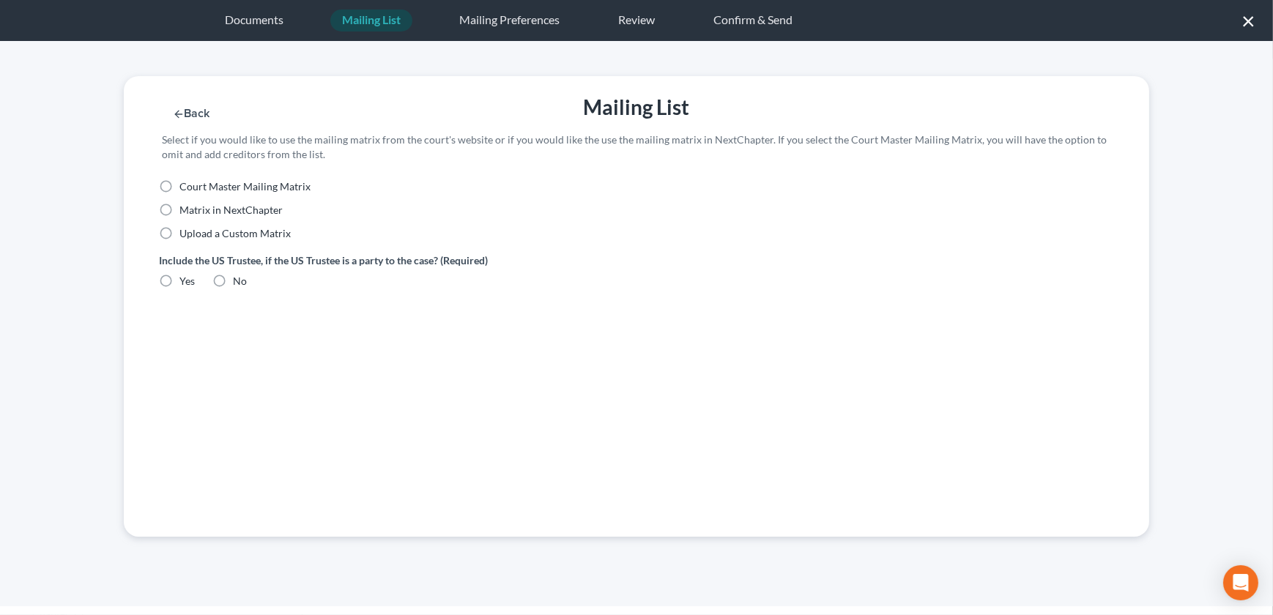
click at [179, 231] on label "Upload a Custom Matrix" at bounding box center [234, 233] width 111 height 15
click at [185, 231] on input "Upload a Custom Matrix" at bounding box center [190, 231] width 10 height 10
radio input "true"
click at [179, 286] on label "Yes" at bounding box center [186, 281] width 15 height 15
click at [185, 283] on input "Yes" at bounding box center [190, 279] width 10 height 10
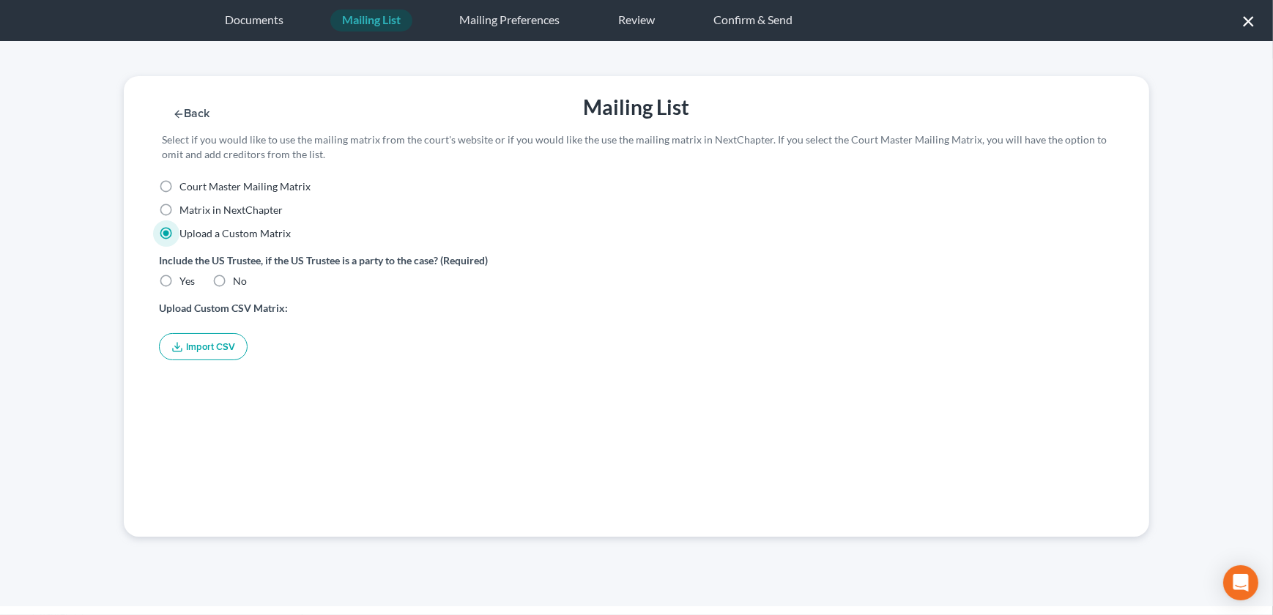
radio input "true"
click at [185, 349] on button "Import CSV" at bounding box center [203, 346] width 89 height 27
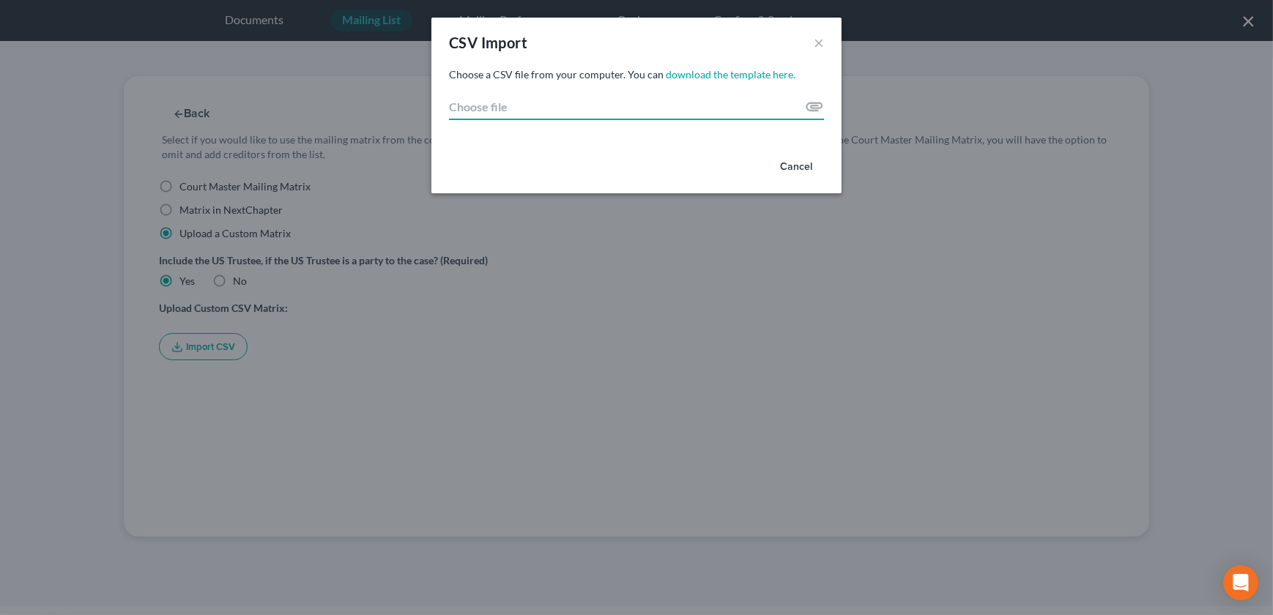
click at [813, 103] on input "Choose file" at bounding box center [636, 107] width 375 height 26
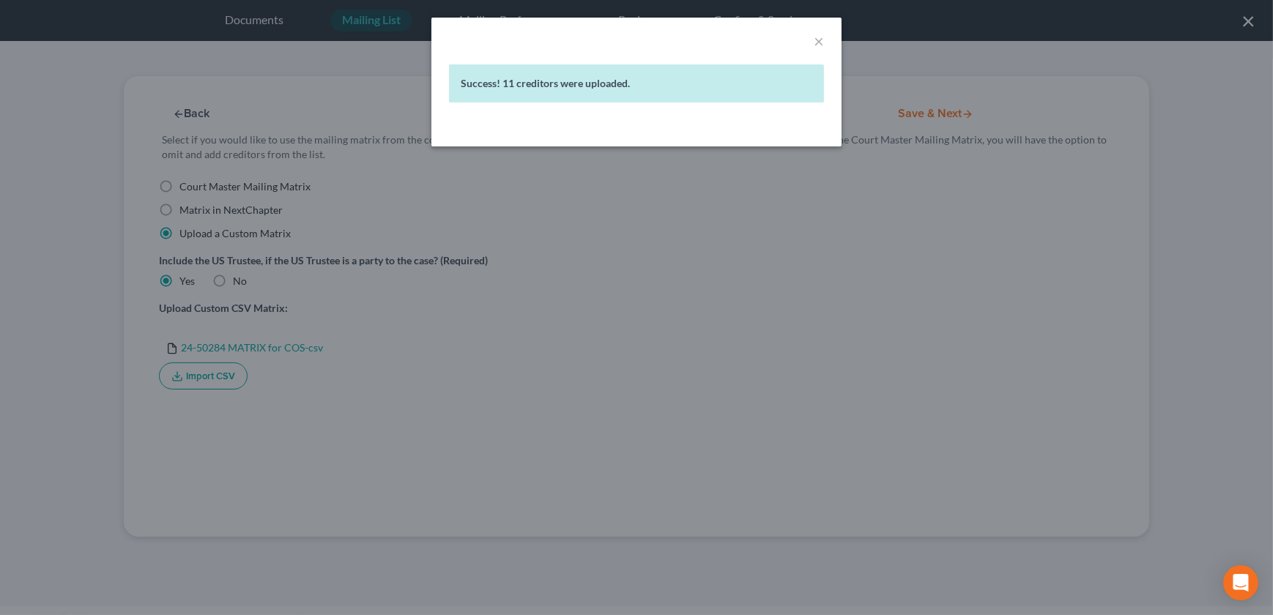
click at [850, 234] on div "× Success! 11 creditors were uploaded." at bounding box center [636, 307] width 1273 height 615
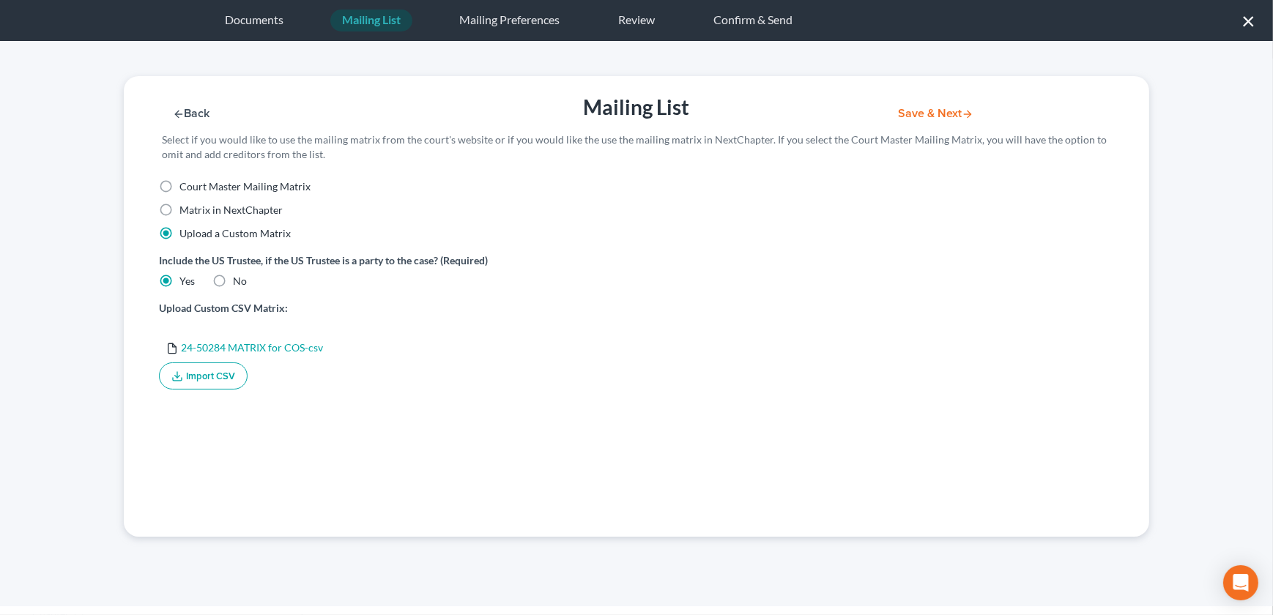
click at [939, 110] on button "Save & Next" at bounding box center [935, 114] width 99 height 12
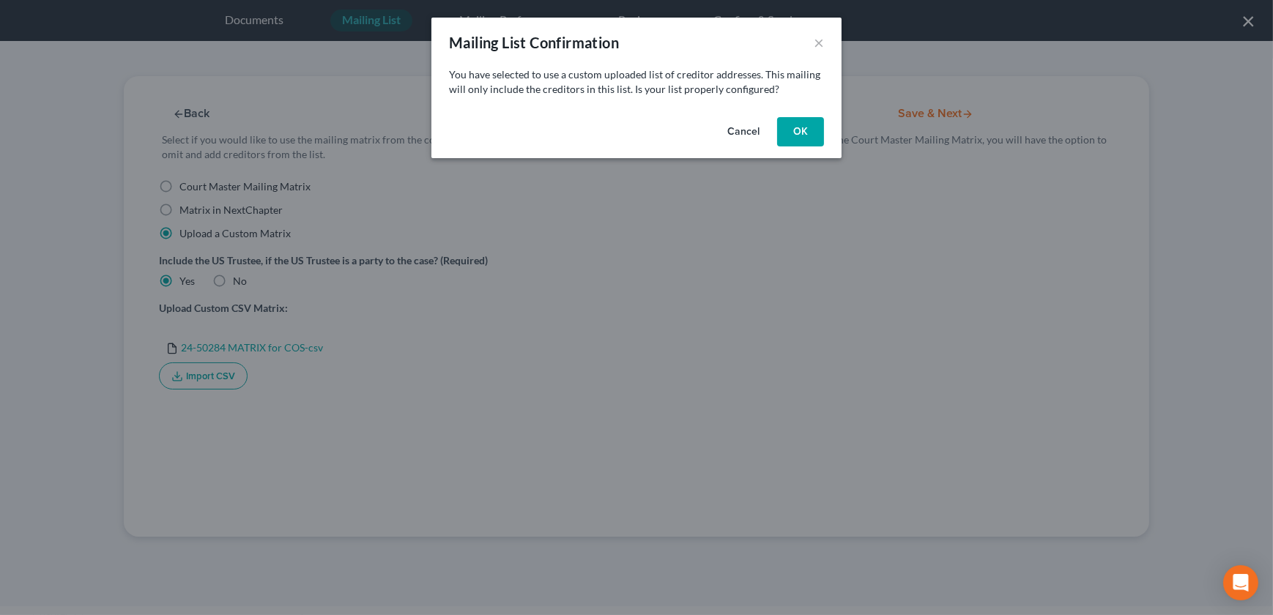
click at [793, 130] on button "OK" at bounding box center [800, 131] width 47 height 29
select select "26"
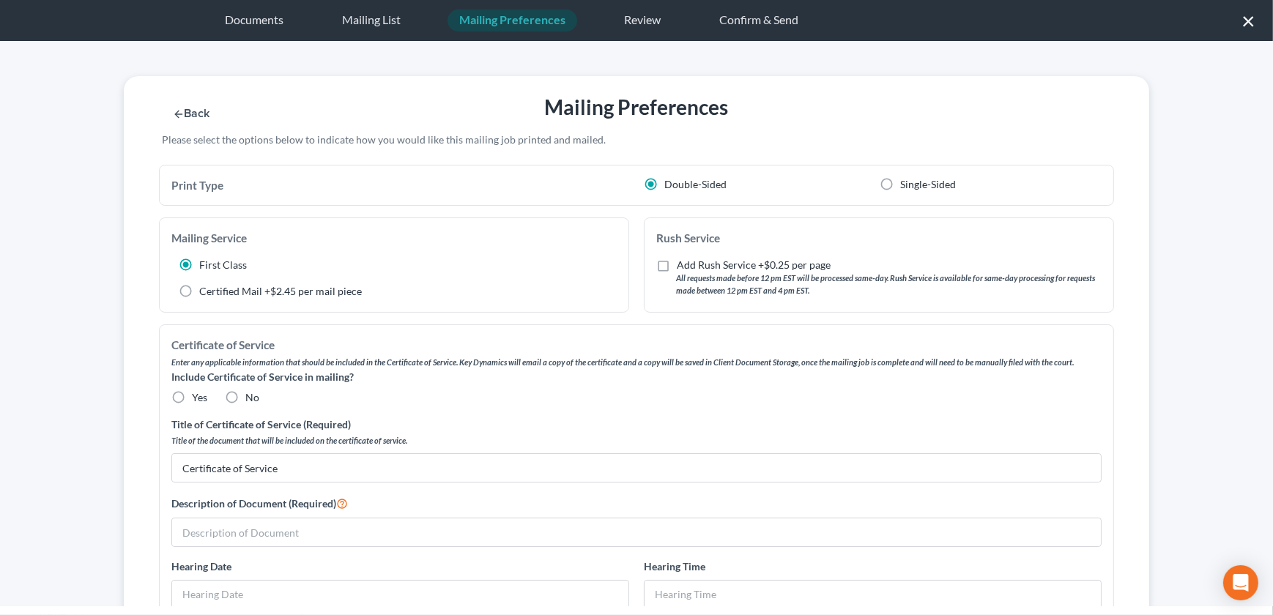
click at [192, 395] on label "Yes" at bounding box center [199, 397] width 15 height 15
click at [198, 395] on input "Yes" at bounding box center [203, 395] width 10 height 10
radio input "true"
click at [245, 392] on label "No" at bounding box center [252, 397] width 14 height 15
click at [251, 392] on input "No" at bounding box center [256, 395] width 10 height 10
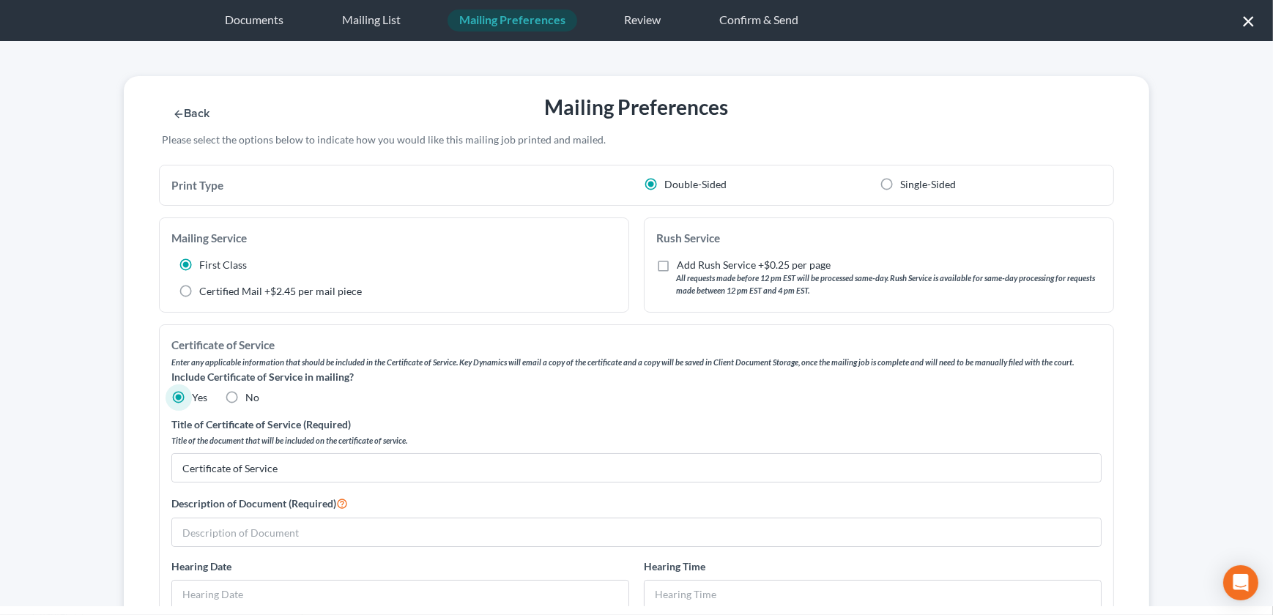
radio input "true"
radio input "false"
click at [258, 527] on input "text" at bounding box center [636, 532] width 929 height 28
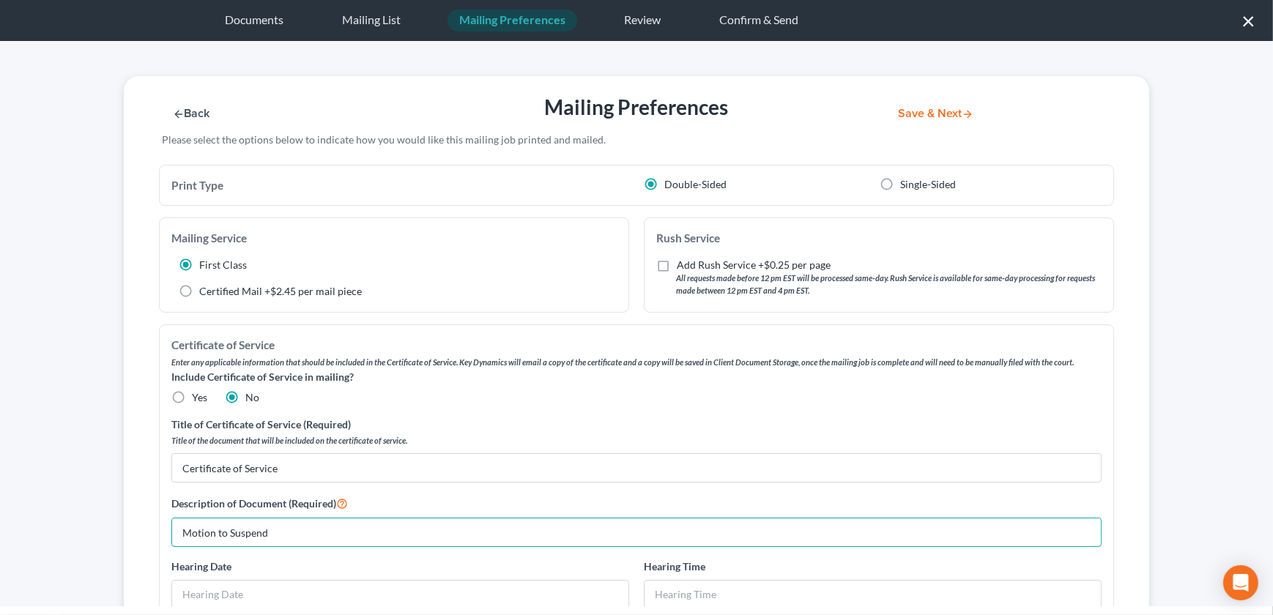
type input "Motion to Suspend"
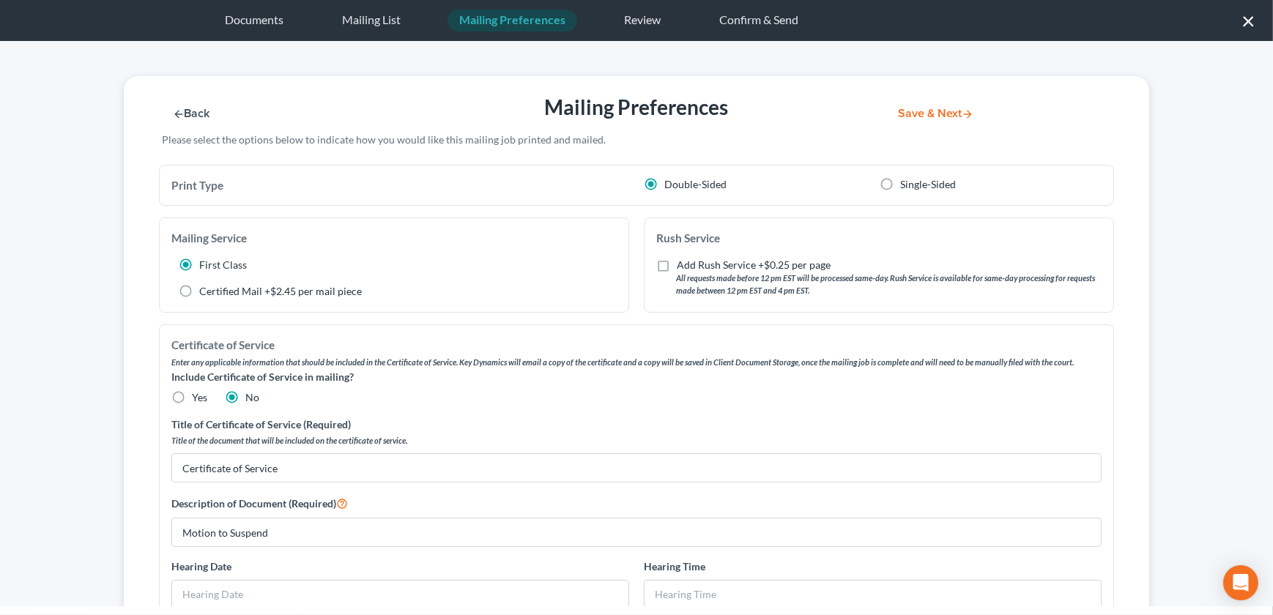
click at [919, 112] on button "Save & Next" at bounding box center [935, 114] width 99 height 12
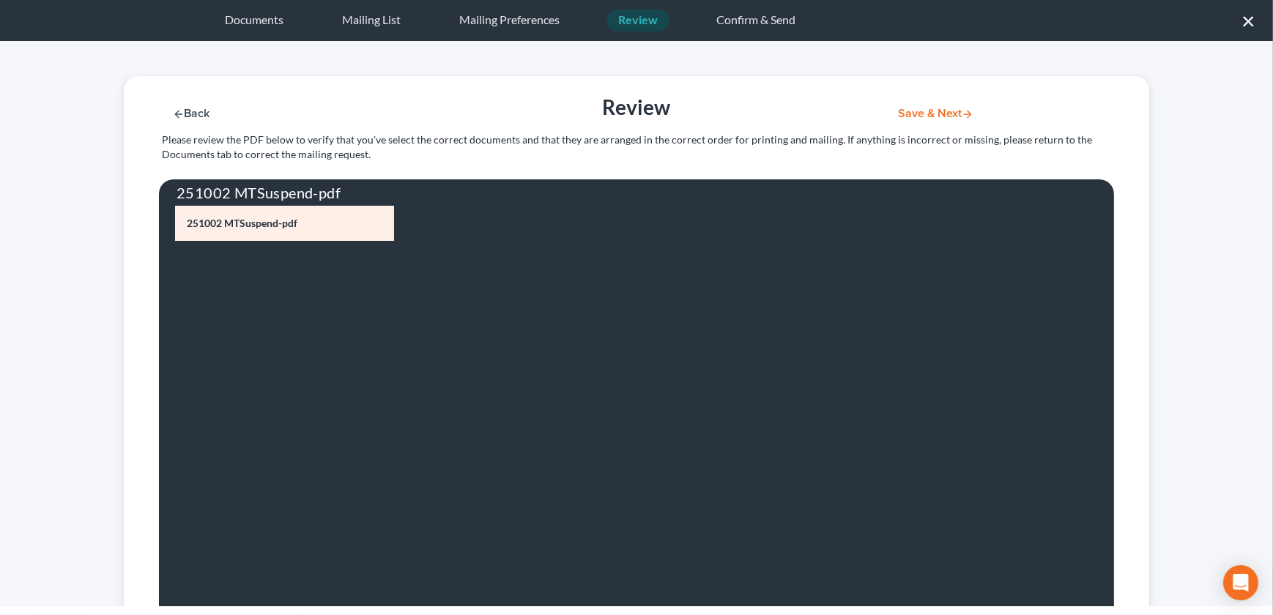
click at [914, 111] on button "Save & Next" at bounding box center [935, 114] width 99 height 12
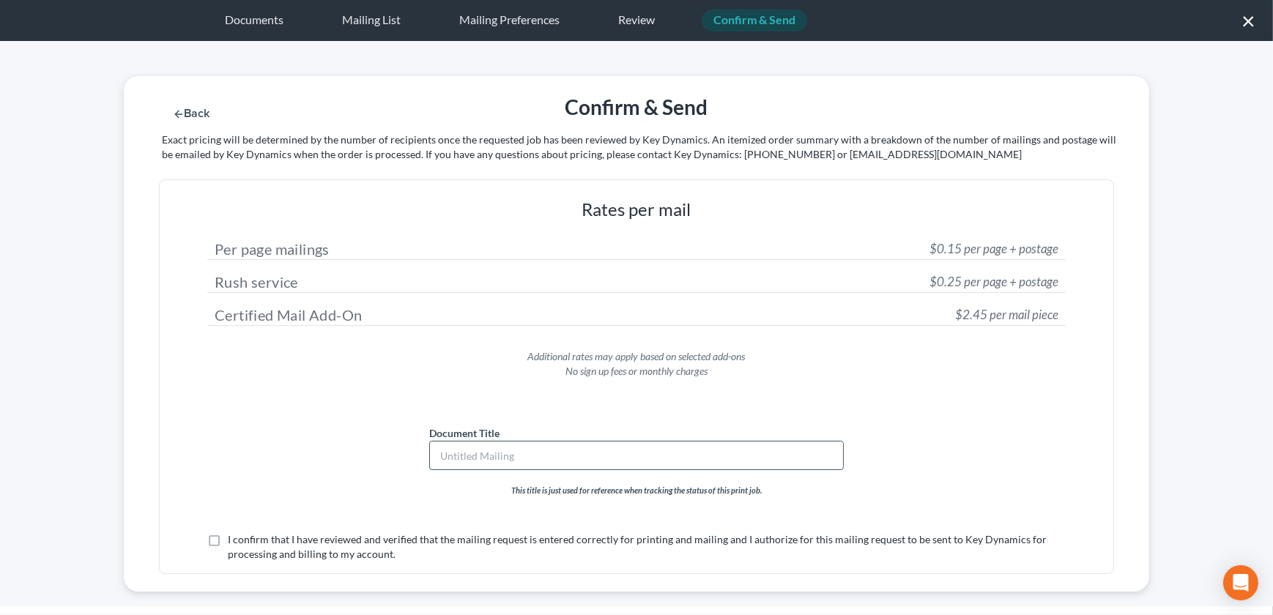
click at [502, 452] on input "text" at bounding box center [636, 456] width 413 height 28
type input "Motion to Suspend"
click at [228, 538] on label "I confirm that I have reviewed and verified that the mailing request is entered…" at bounding box center [647, 546] width 838 height 29
click at [234, 538] on input "I confirm that I have reviewed and verified that the mailing request is entered…" at bounding box center [239, 537] width 10 height 10
checkbox input "true"
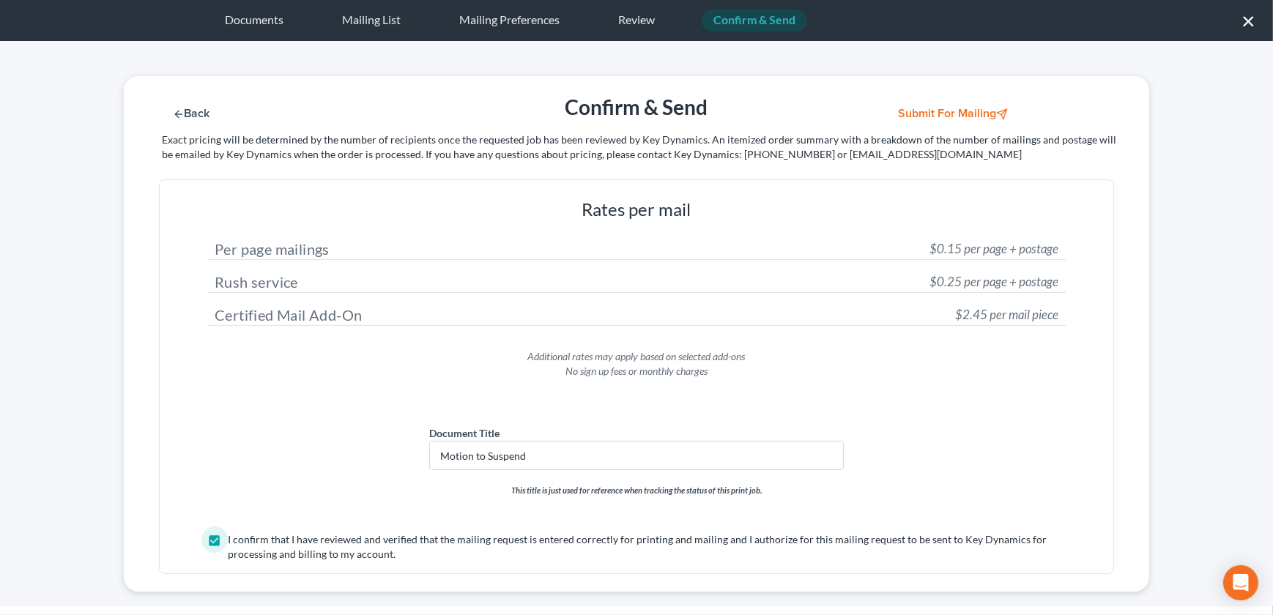
click at [926, 114] on button "Submit for Mailing" at bounding box center [954, 114] width 136 height 12
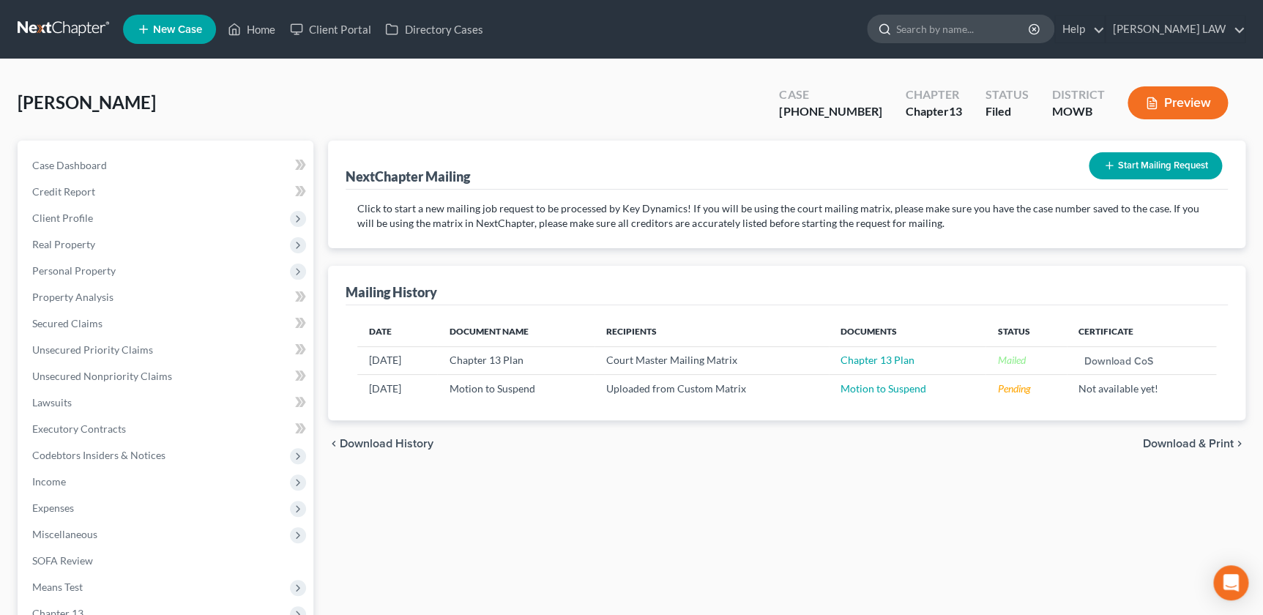
click at [997, 31] on input "search" at bounding box center [963, 28] width 134 height 27
type input "wells"
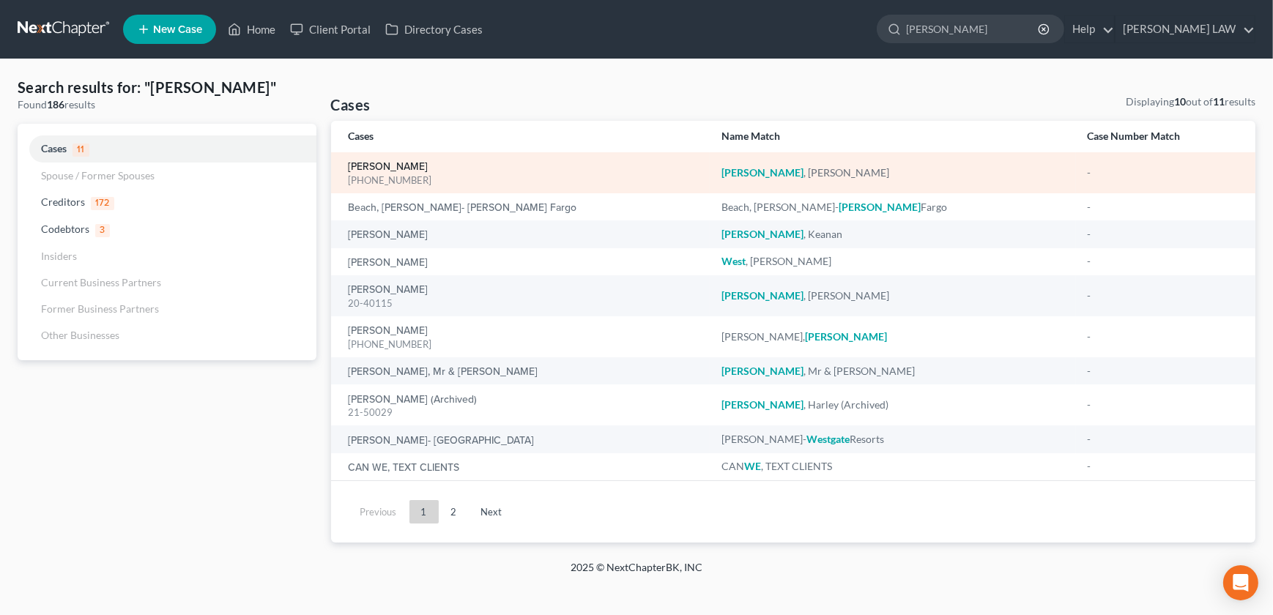
click at [366, 171] on link "[PERSON_NAME]" at bounding box center [389, 167] width 80 height 10
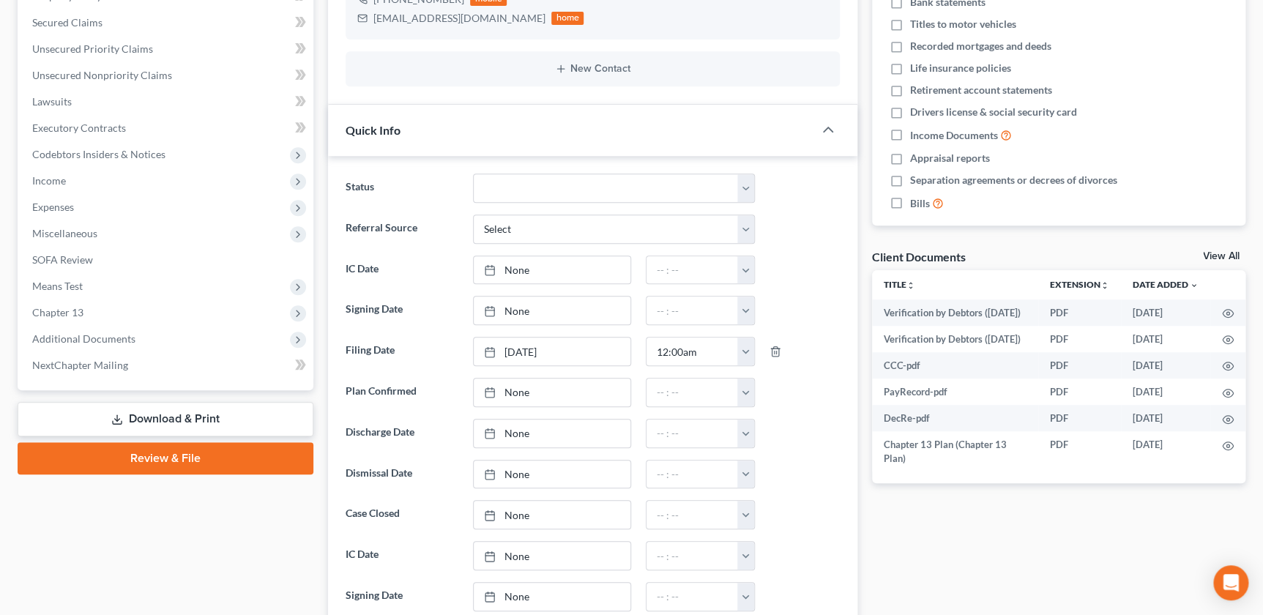
scroll to position [366, 0]
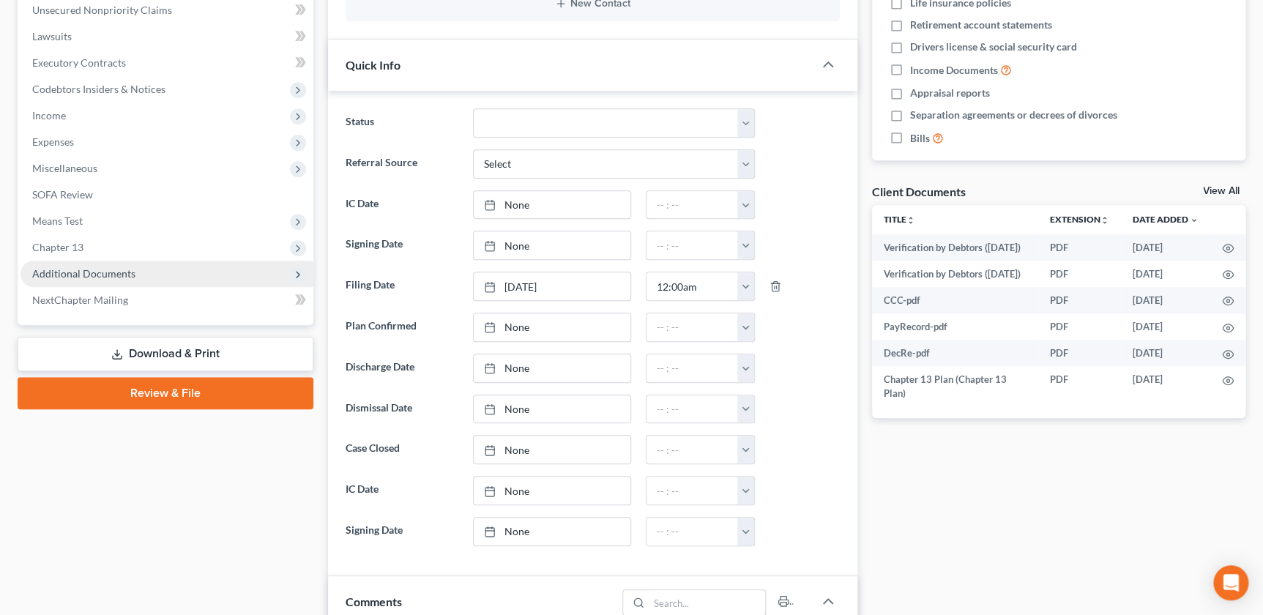
drag, startPoint x: 113, startPoint y: 273, endPoint x: 113, endPoint y: 285, distance: 11.7
click at [113, 273] on span "Additional Documents" at bounding box center [83, 273] width 103 height 12
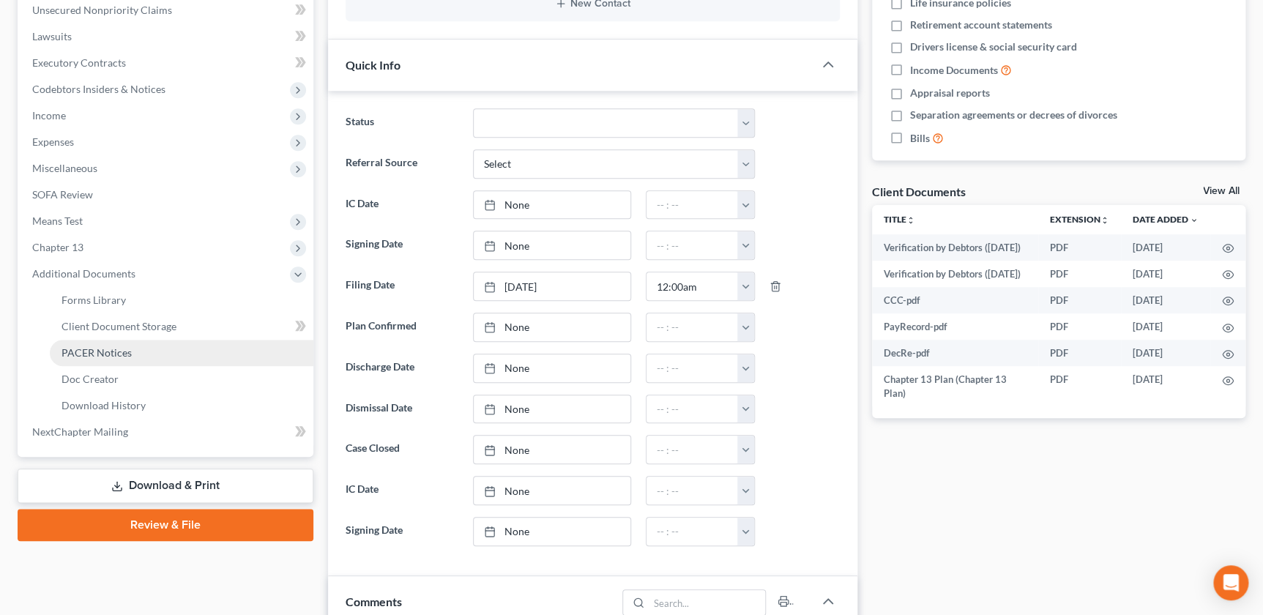
click at [123, 354] on span "PACER Notices" at bounding box center [97, 352] width 70 height 12
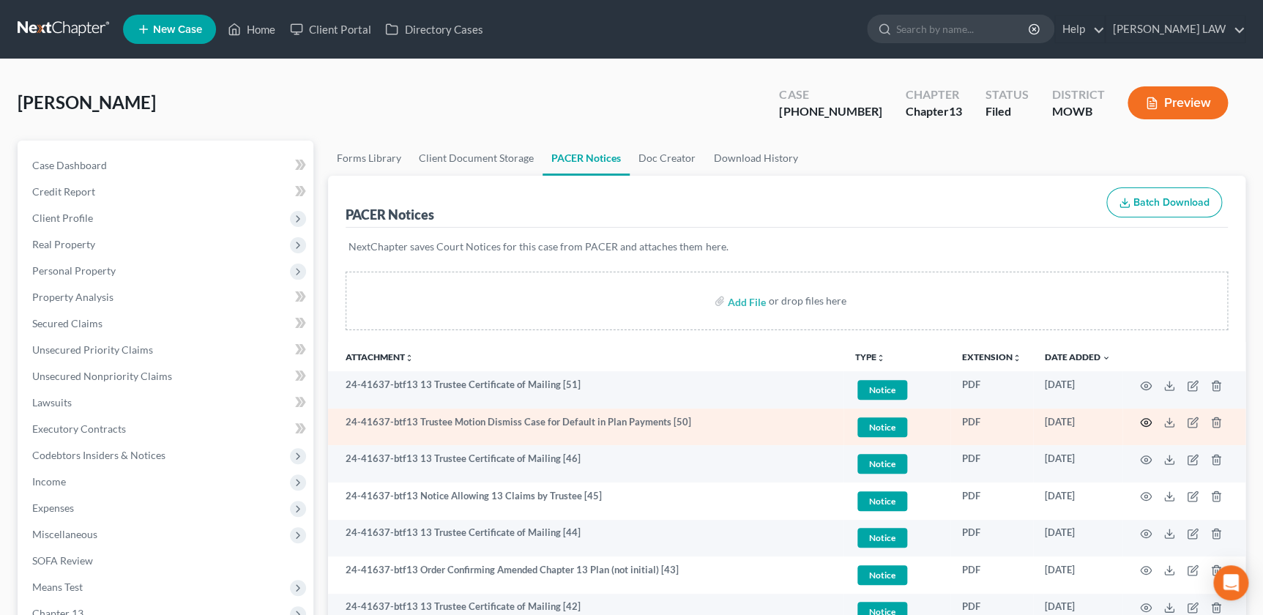
click at [1142, 422] on icon "button" at bounding box center [1146, 423] width 12 height 12
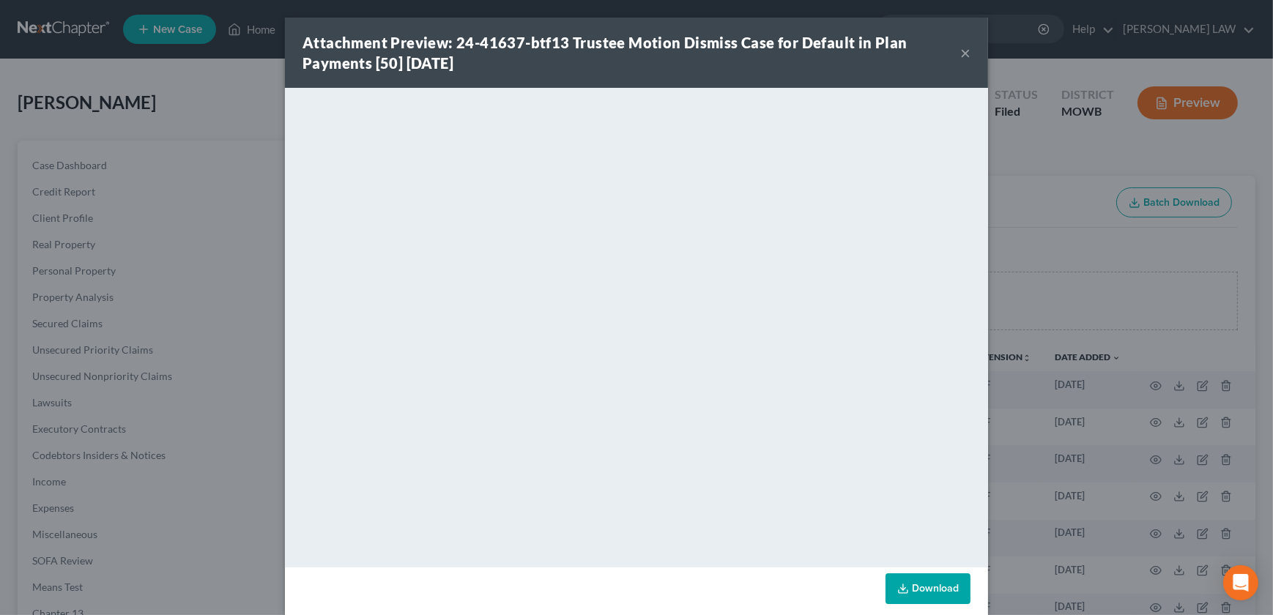
click at [960, 53] on button "×" at bounding box center [965, 53] width 10 height 18
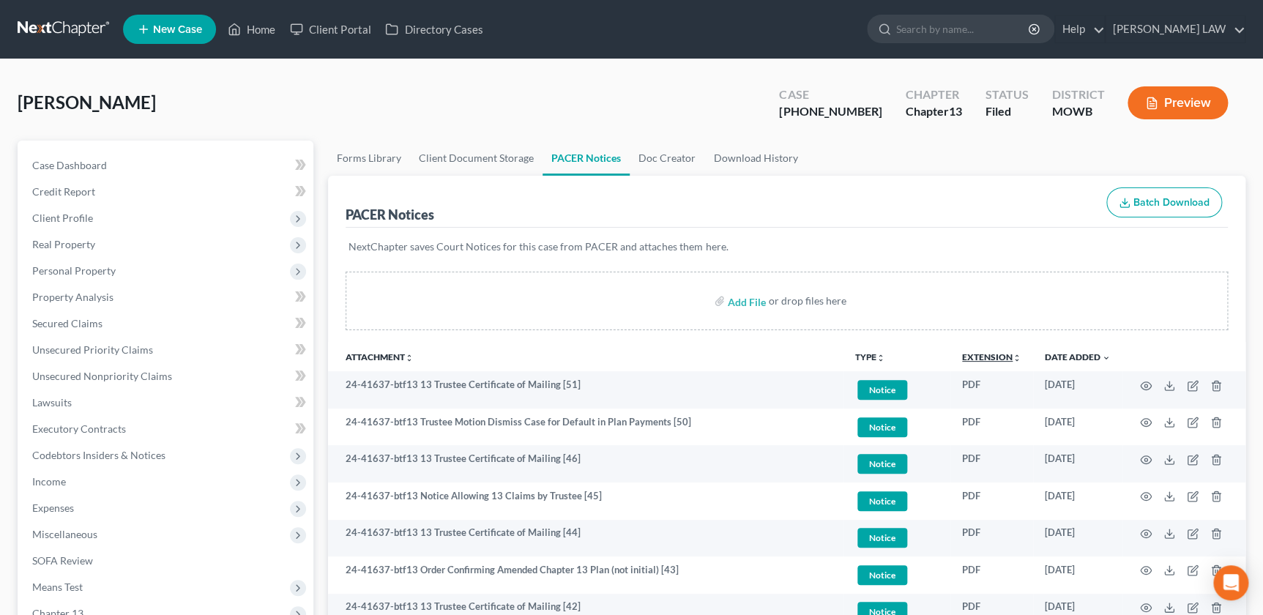
click at [1014, 357] on icon "unfold_more" at bounding box center [1017, 358] width 9 height 9
drag, startPoint x: 1014, startPoint y: 357, endPoint x: 902, endPoint y: 406, distance: 122.3
click at [1015, 357] on icon "expand_less" at bounding box center [1018, 358] width 9 height 9
click at [877, 356] on icon "unfold_more" at bounding box center [881, 358] width 9 height 9
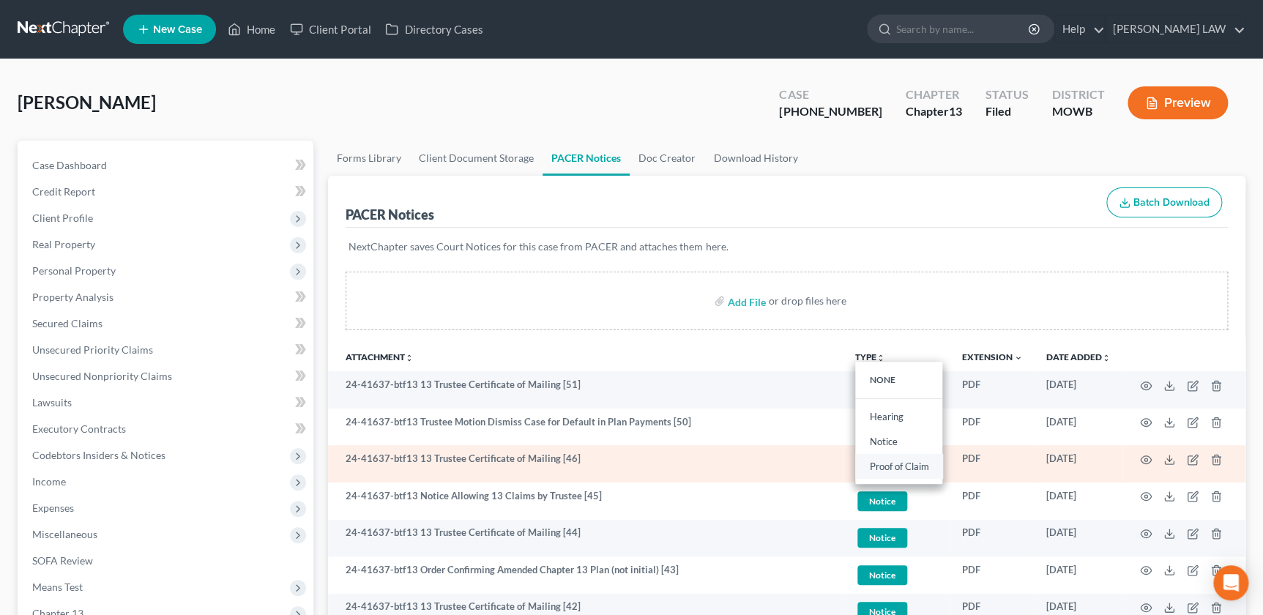
click at [894, 462] on link "Proof of Claim" at bounding box center [898, 466] width 87 height 25
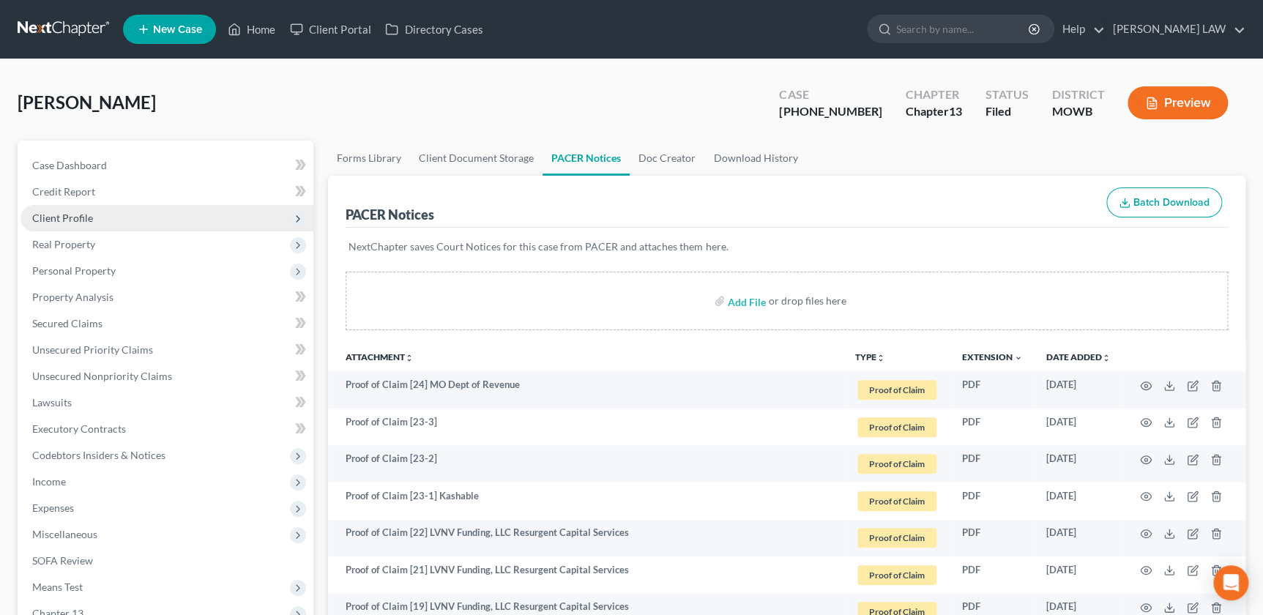
click at [79, 219] on span "Client Profile" at bounding box center [62, 218] width 61 height 12
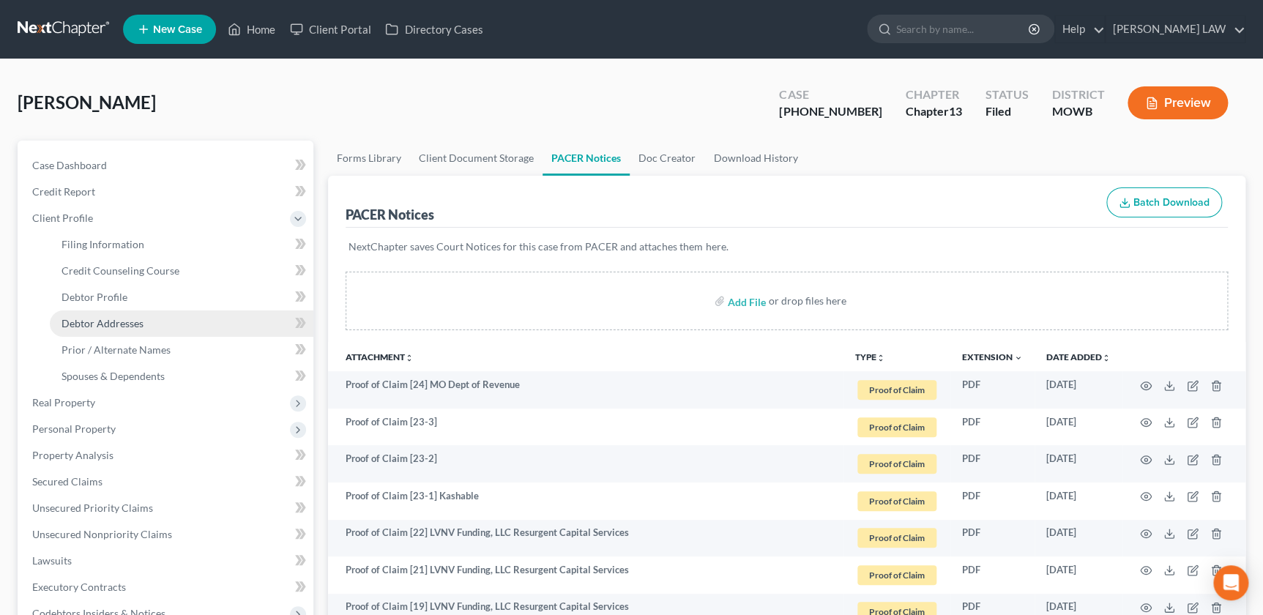
click at [105, 319] on span "Debtor Addresses" at bounding box center [103, 323] width 82 height 12
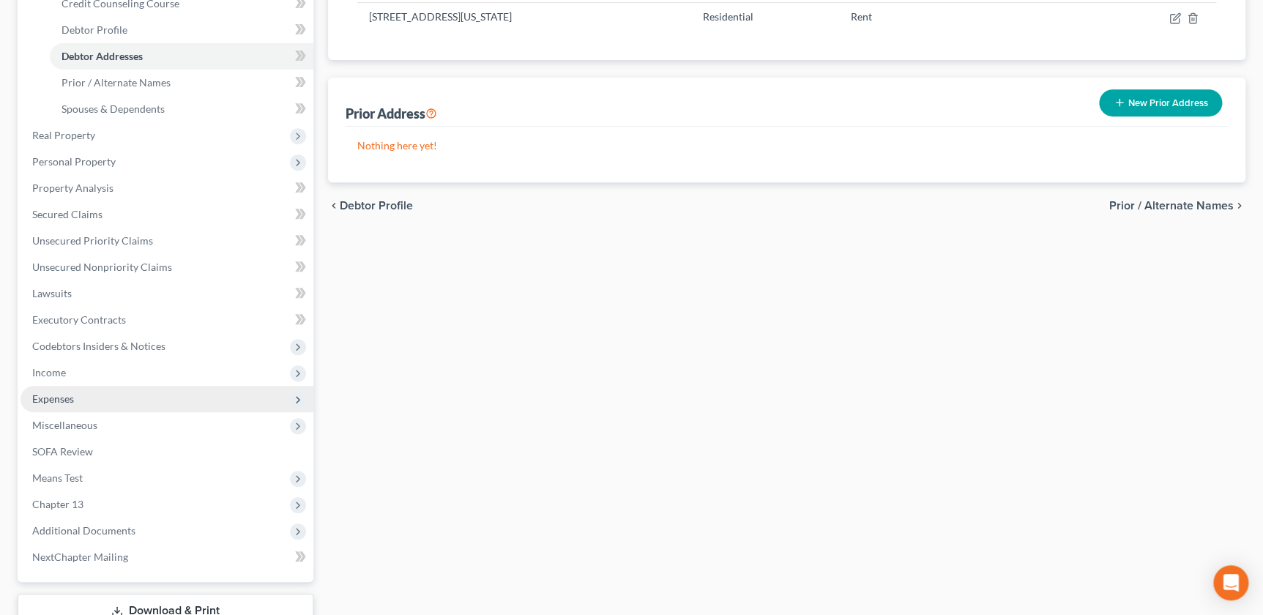
scroll to position [332, 0]
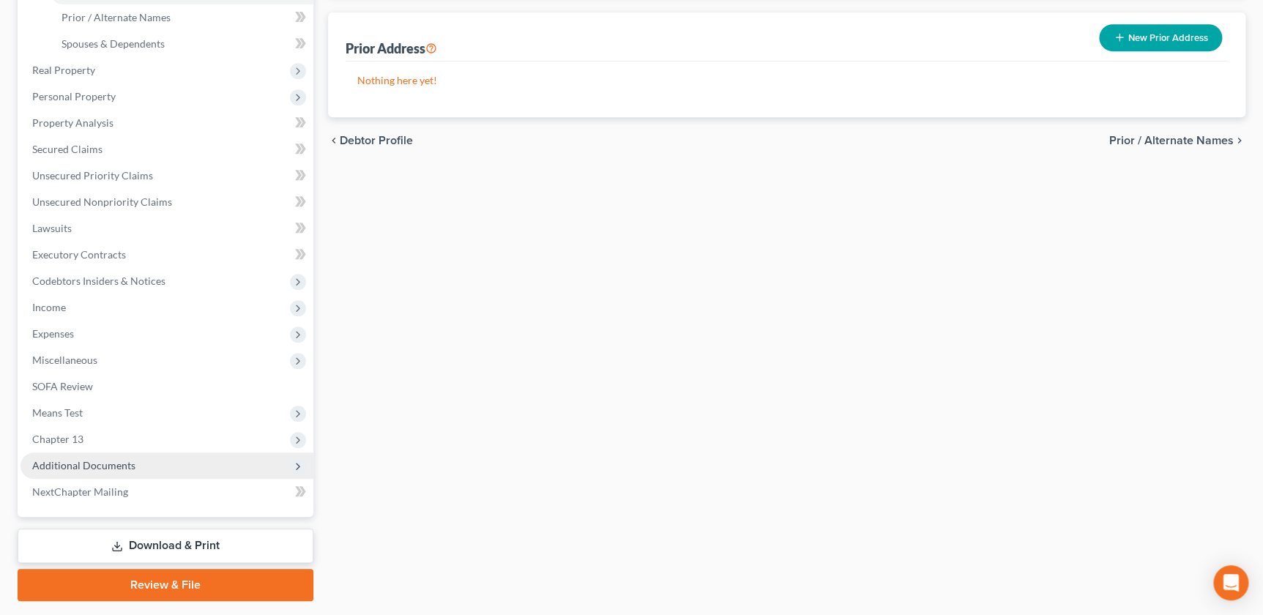
click at [129, 461] on span "Additional Documents" at bounding box center [83, 465] width 103 height 12
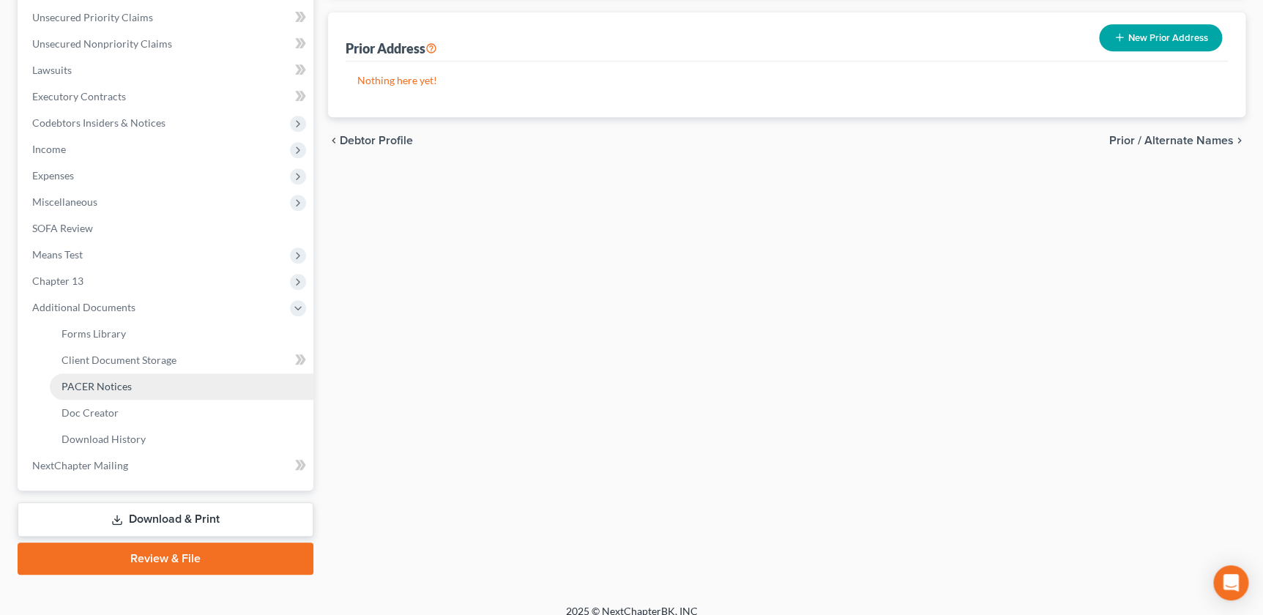
click at [124, 390] on span "PACER Notices" at bounding box center [97, 386] width 70 height 12
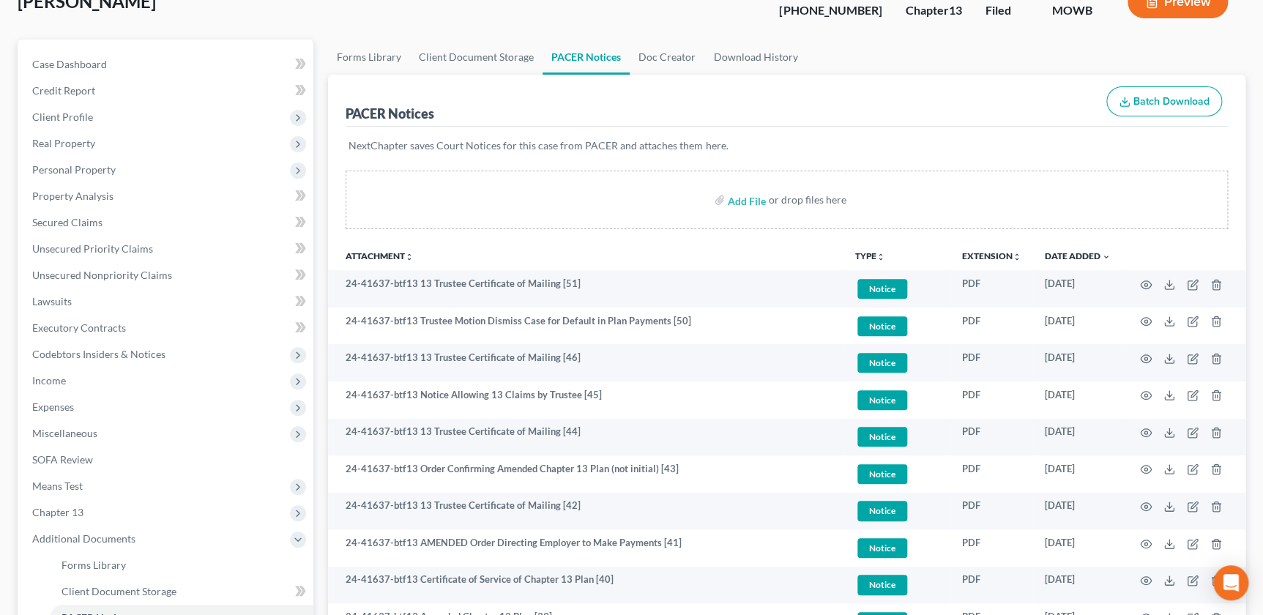
scroll to position [16, 0]
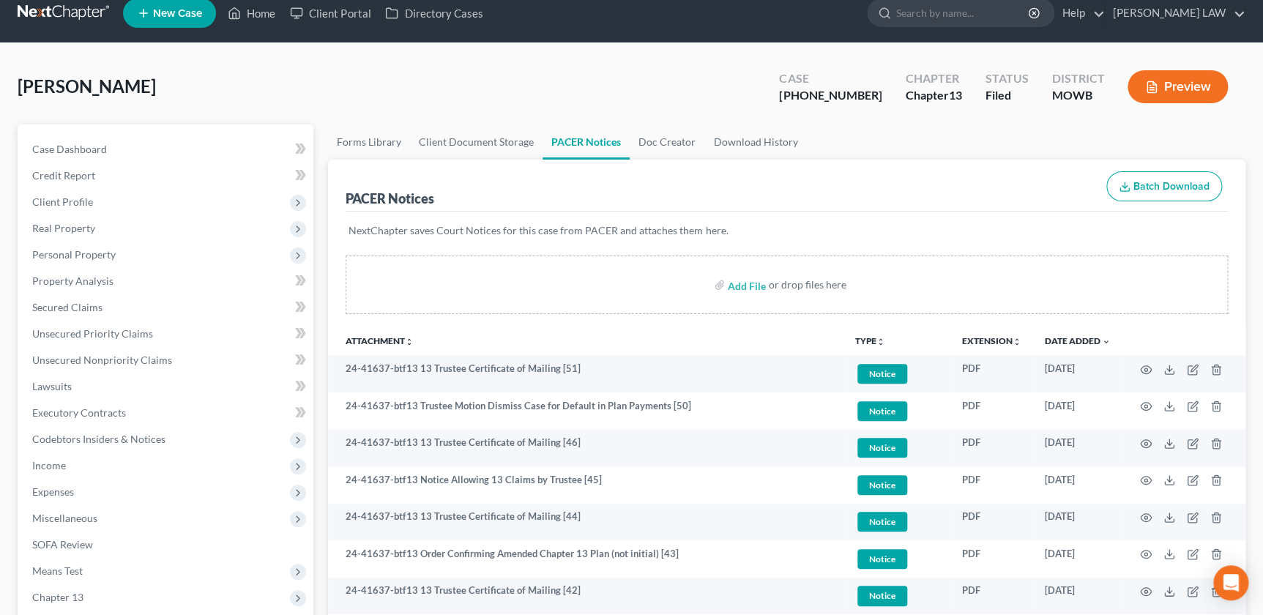
click at [874, 337] on button "TYPE unfold_more" at bounding box center [870, 342] width 30 height 10
click at [880, 447] on link "Proof of Claim" at bounding box center [898, 450] width 87 height 25
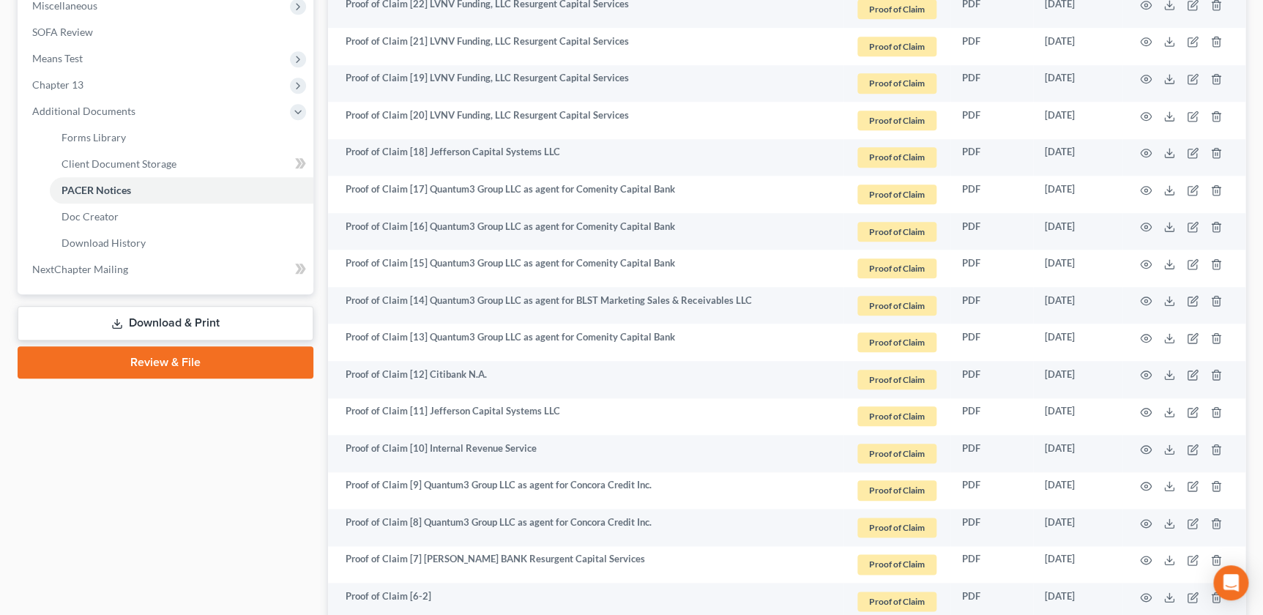
scroll to position [932, 0]
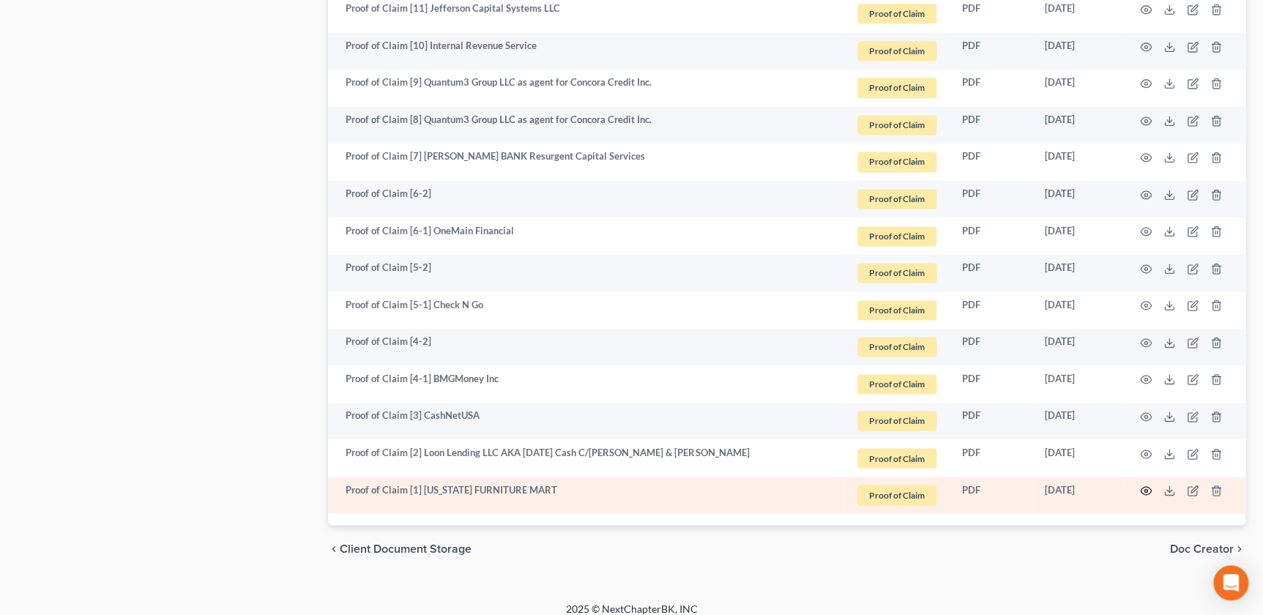
click at [1145, 488] on icon "button" at bounding box center [1146, 491] width 12 height 12
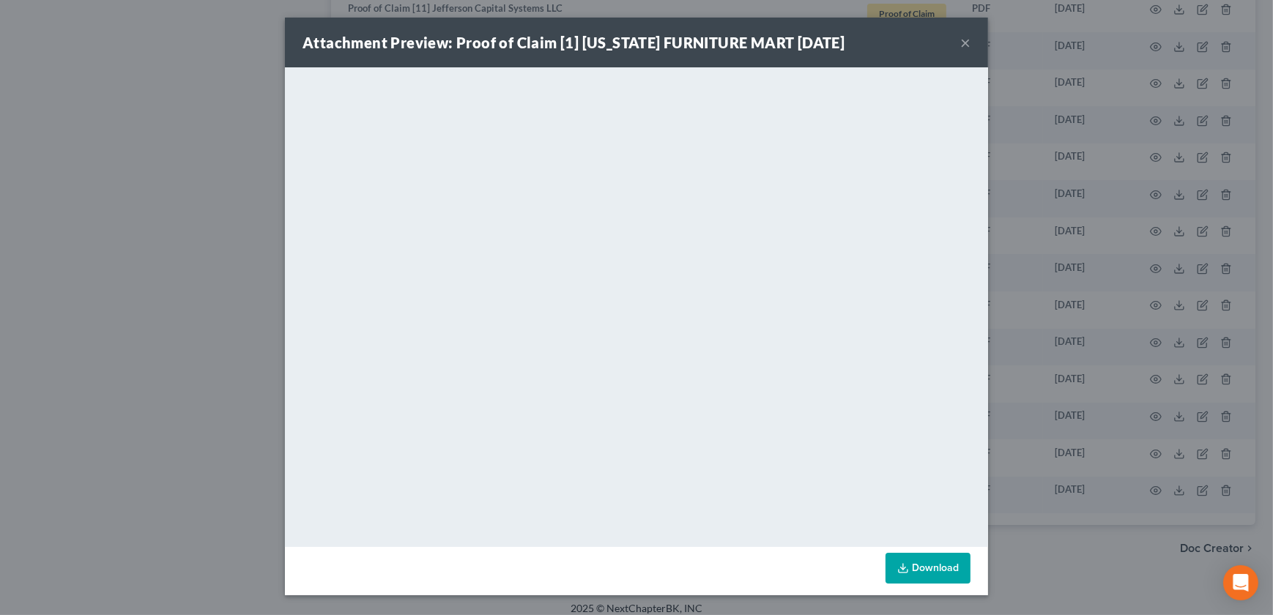
click at [963, 42] on button "×" at bounding box center [965, 43] width 10 height 18
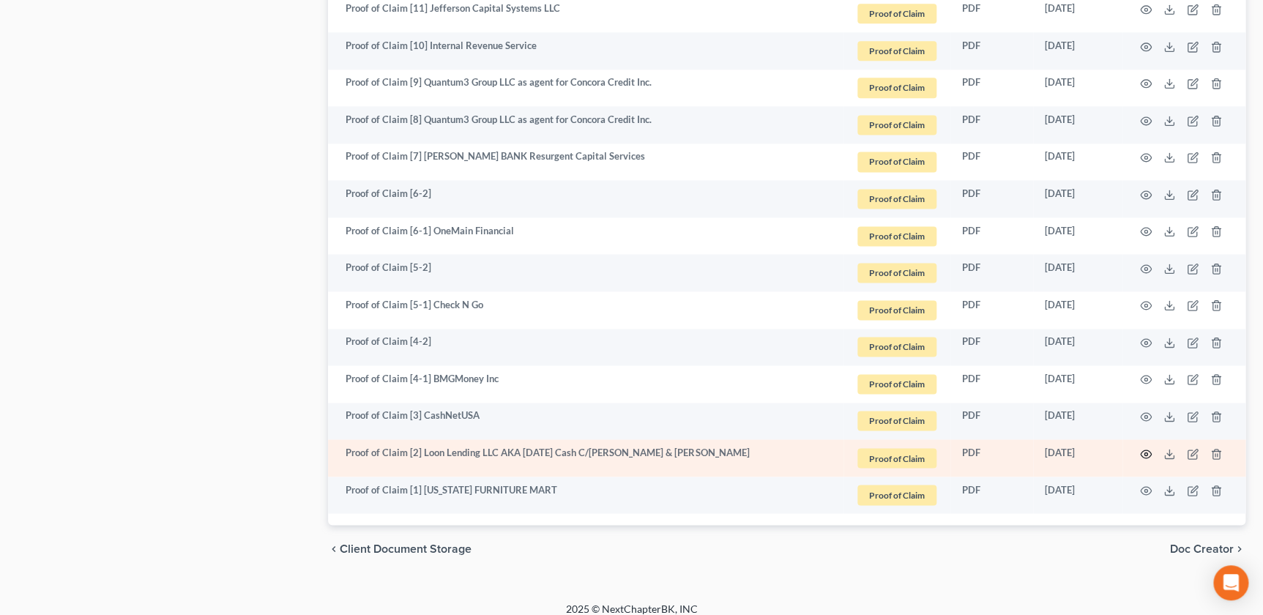
click at [1142, 450] on icon "button" at bounding box center [1146, 454] width 12 height 12
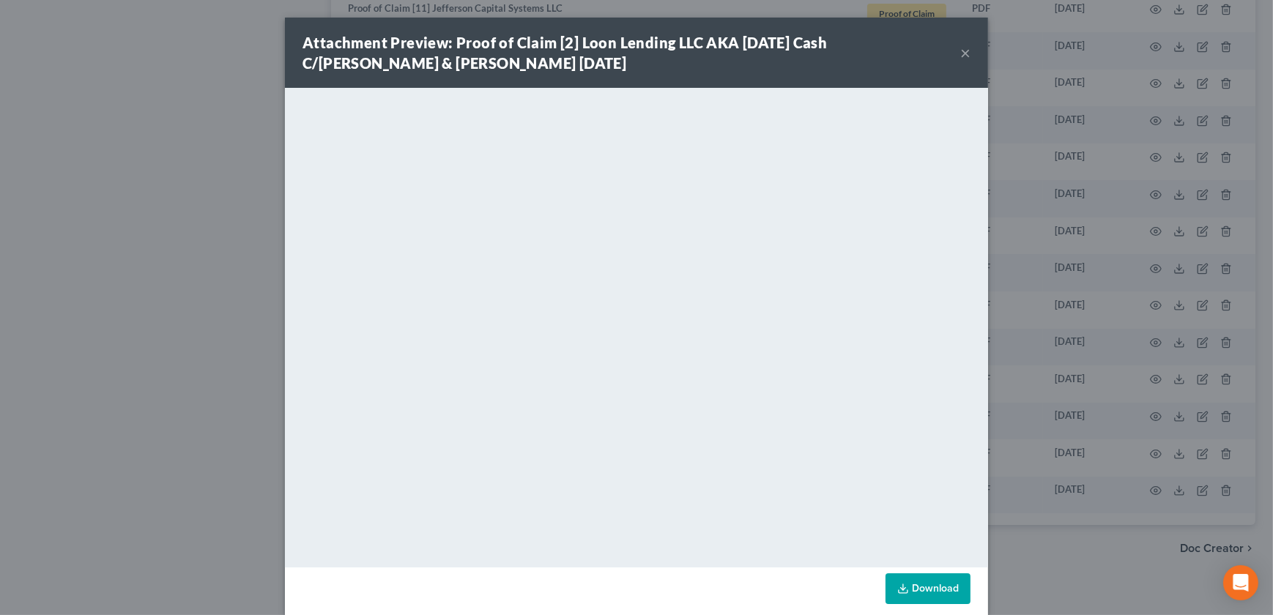
click at [960, 51] on button "×" at bounding box center [965, 53] width 10 height 18
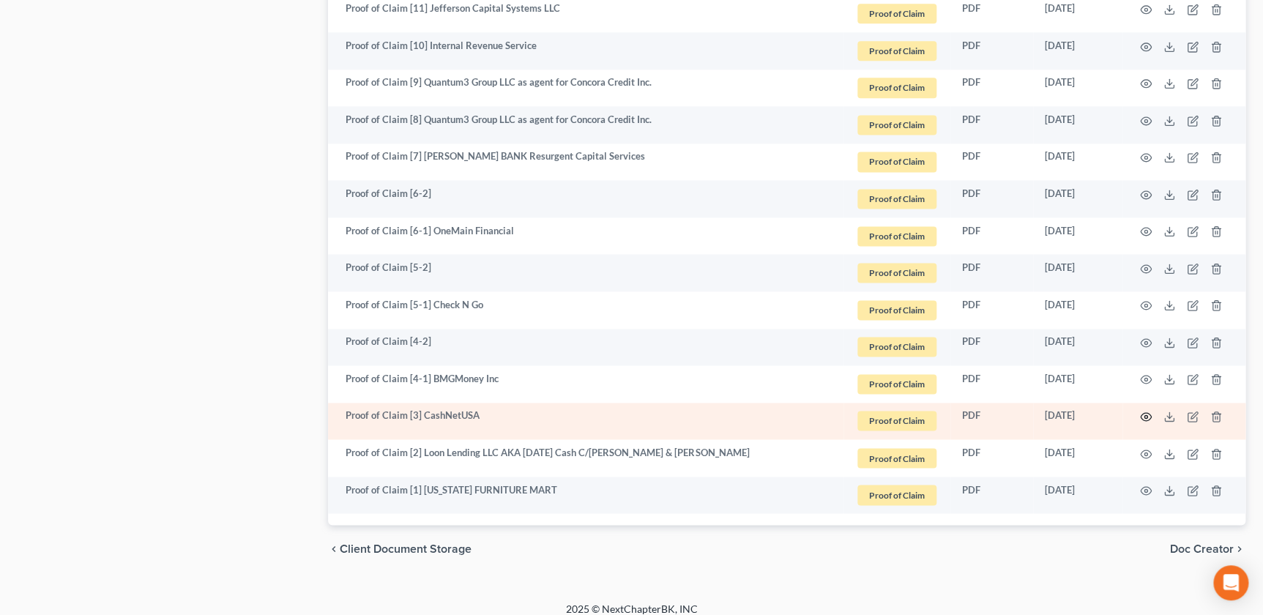
click at [1142, 411] on icon "button" at bounding box center [1146, 417] width 12 height 12
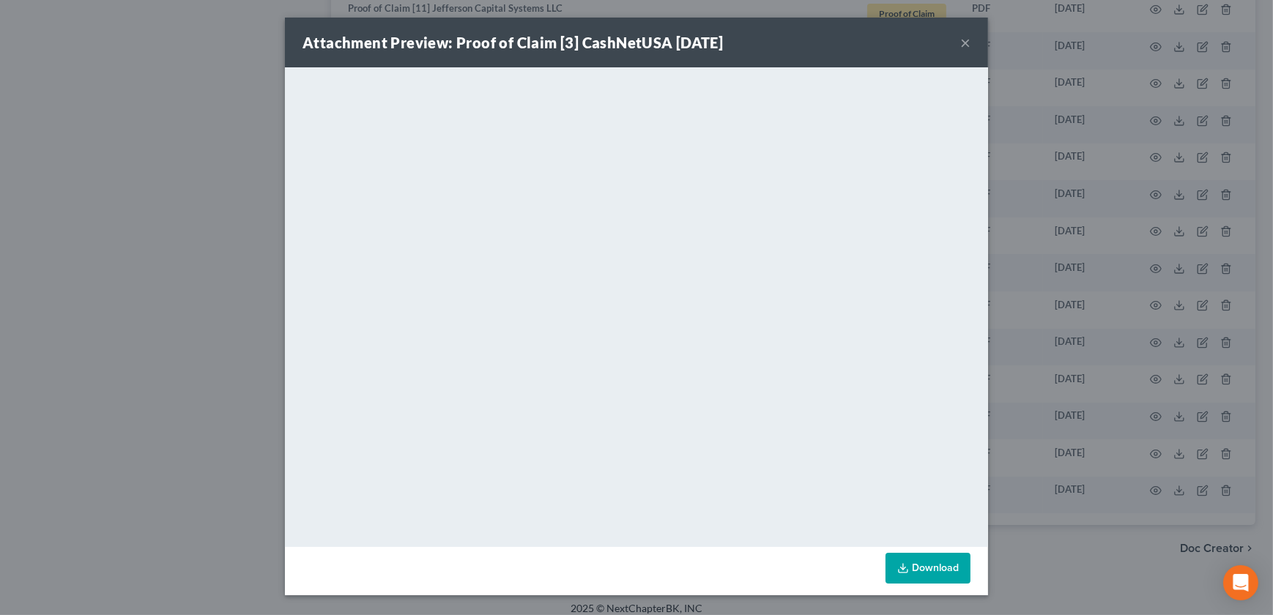
click at [1039, 308] on div "Attachment Preview: Proof of Claim [3] CashNetUSA 11/18/2024 × <object ng-attr-…" at bounding box center [636, 307] width 1273 height 615
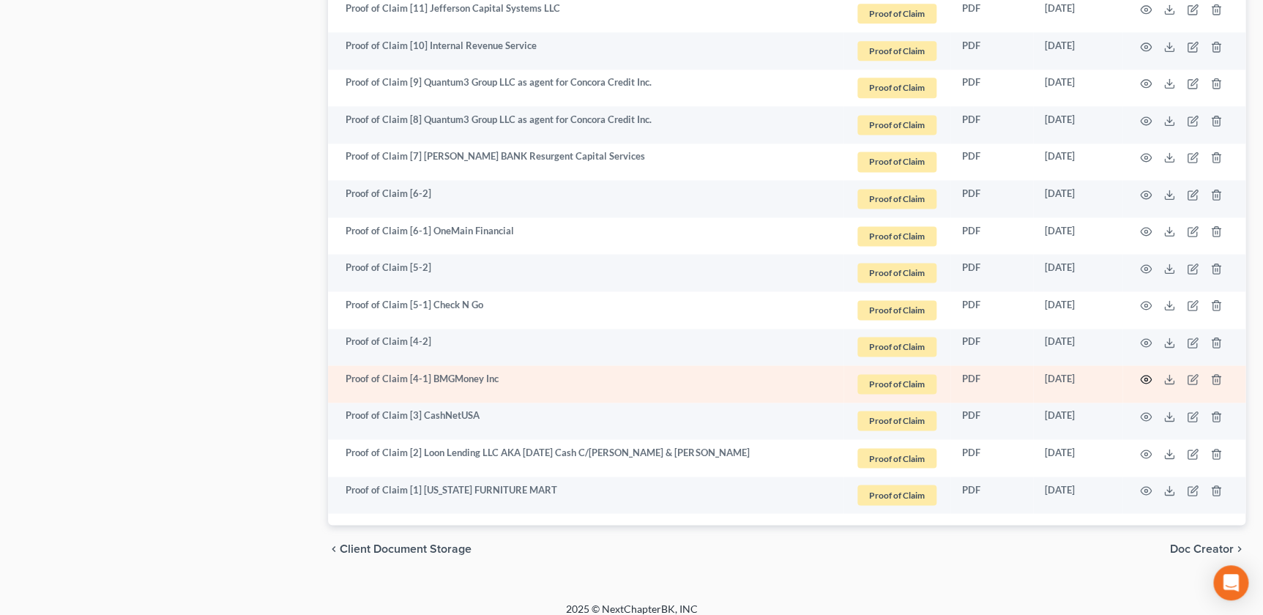
click at [1142, 377] on icon "button" at bounding box center [1146, 379] width 12 height 12
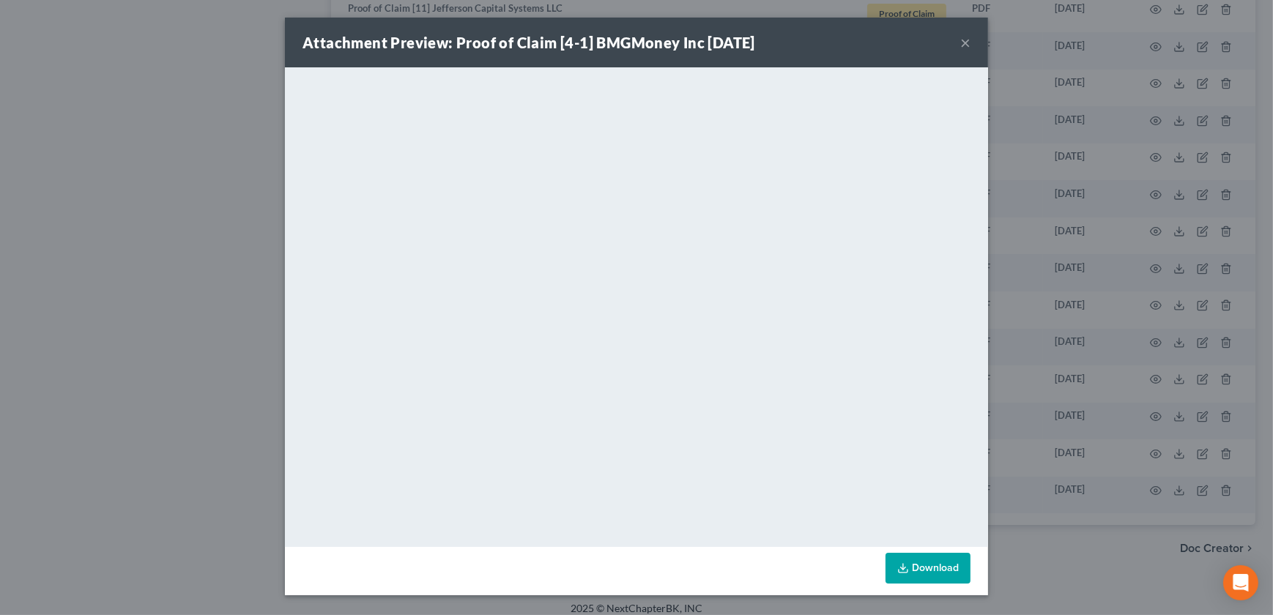
click at [973, 43] on div "Attachment Preview: Proof of Claim [4-1] BMGMoney Inc 11/20/2024 ×" at bounding box center [636, 43] width 703 height 50
click at [966, 43] on button "×" at bounding box center [965, 43] width 10 height 18
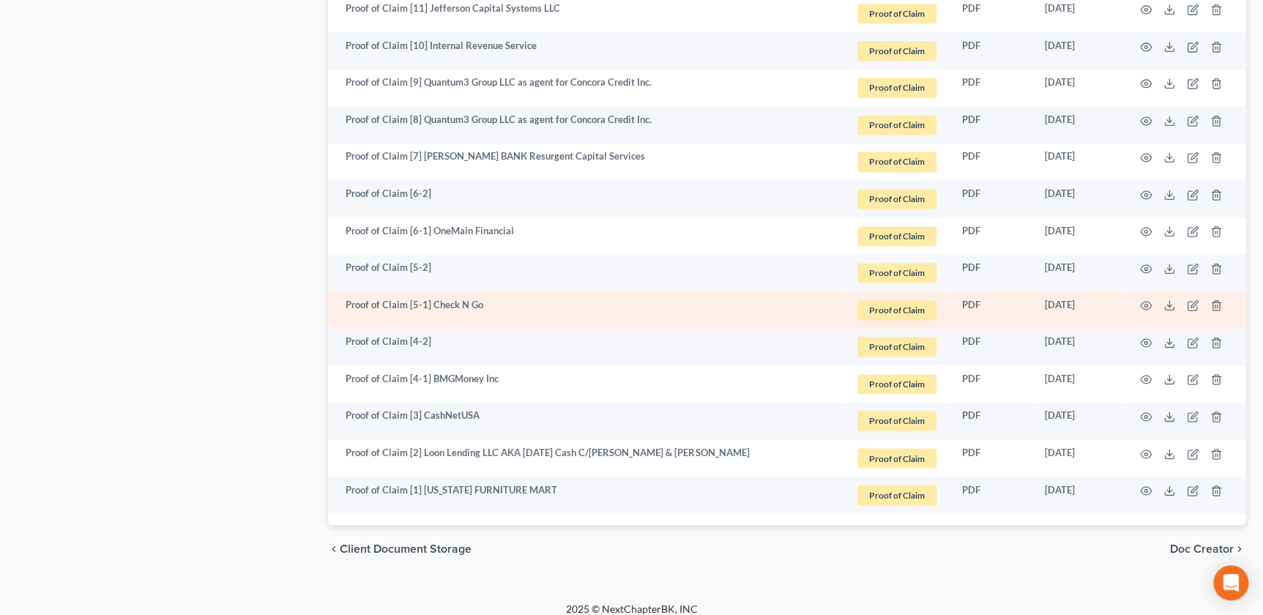
click at [1141, 295] on td at bounding box center [1184, 309] width 123 height 37
click at [1143, 301] on icon "button" at bounding box center [1146, 306] width 12 height 12
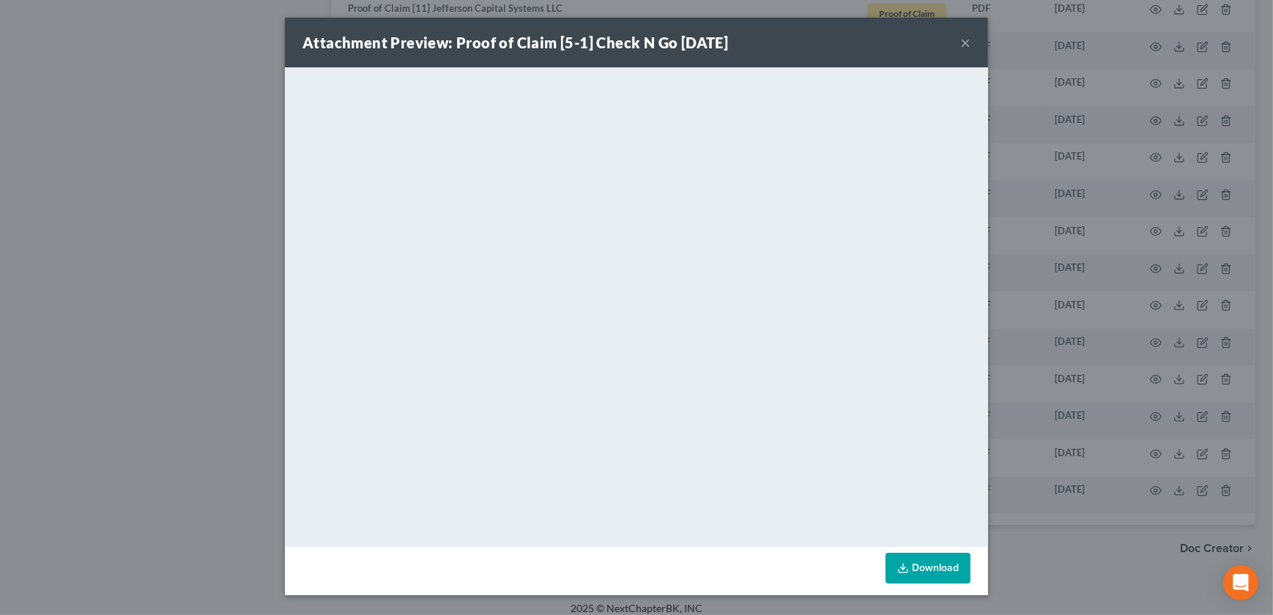
click at [964, 43] on button "×" at bounding box center [965, 43] width 10 height 18
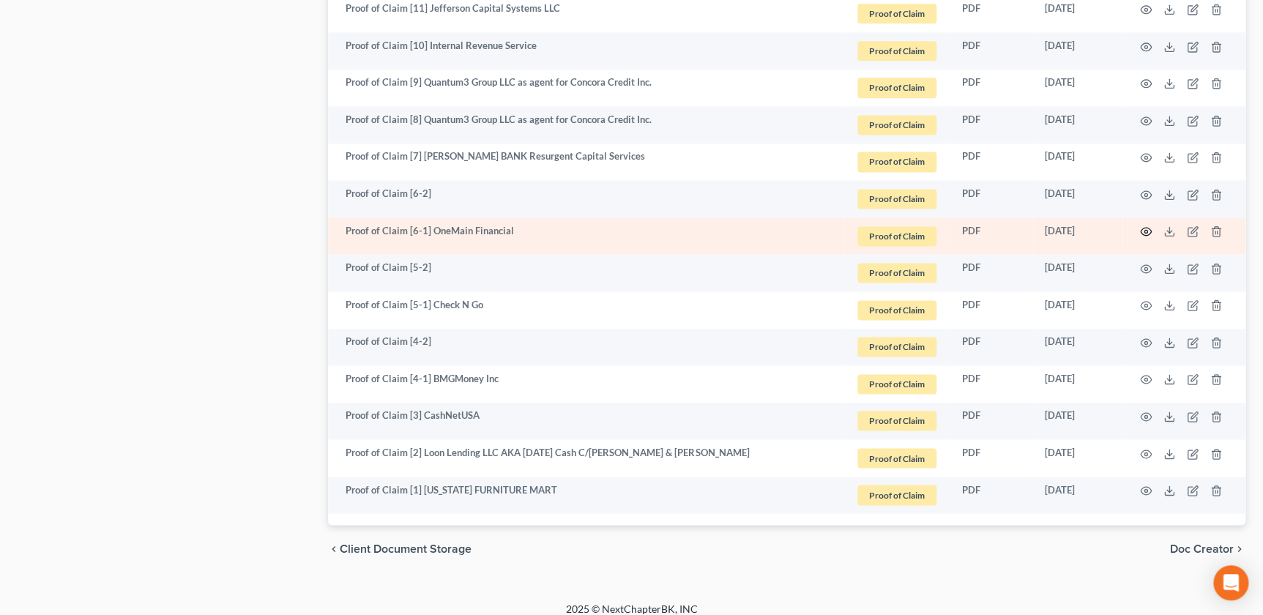
click at [1148, 228] on icon "button" at bounding box center [1146, 232] width 11 height 8
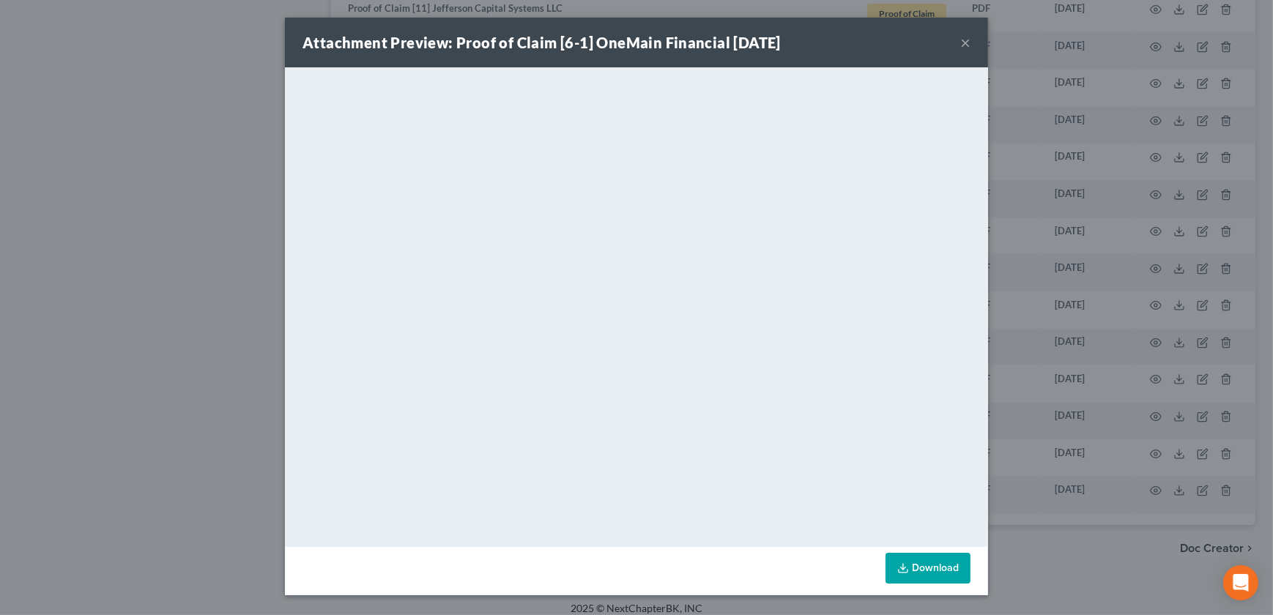
click at [962, 42] on button "×" at bounding box center [965, 43] width 10 height 18
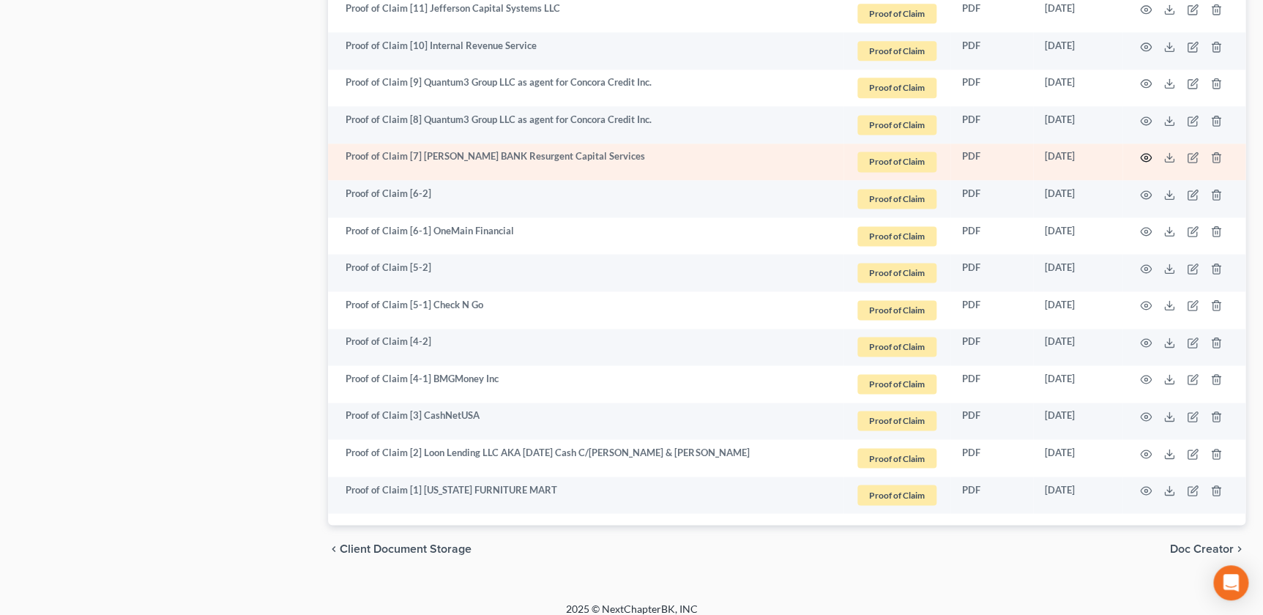
click at [1144, 157] on icon "button" at bounding box center [1146, 158] width 12 height 12
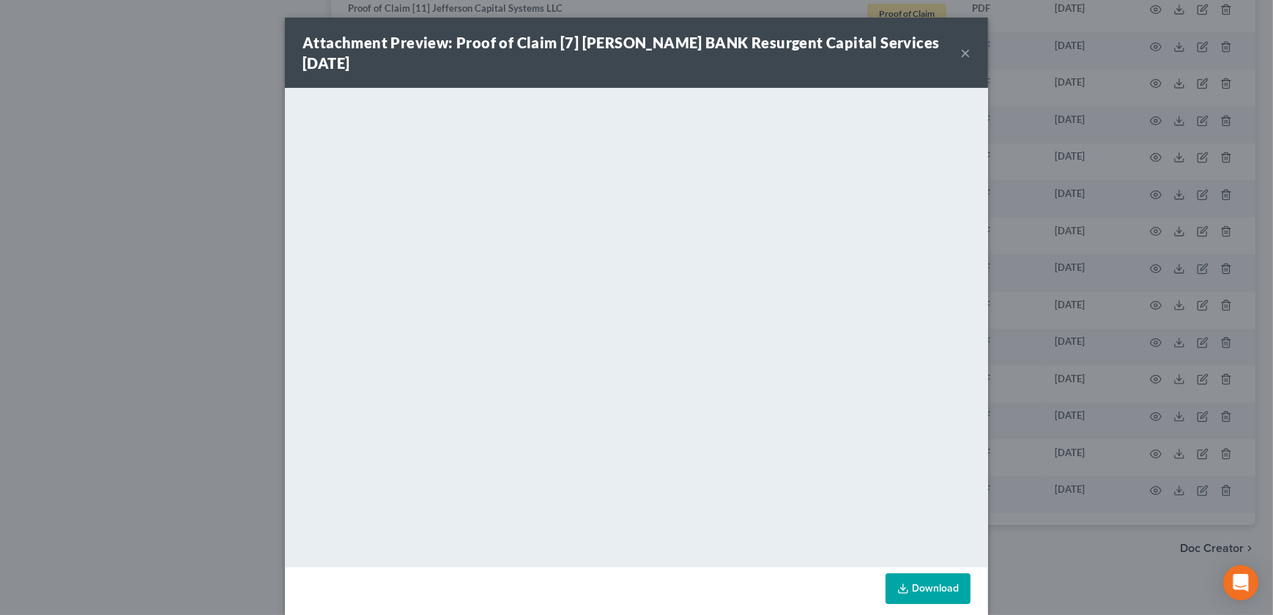
click at [962, 56] on button "×" at bounding box center [965, 53] width 10 height 18
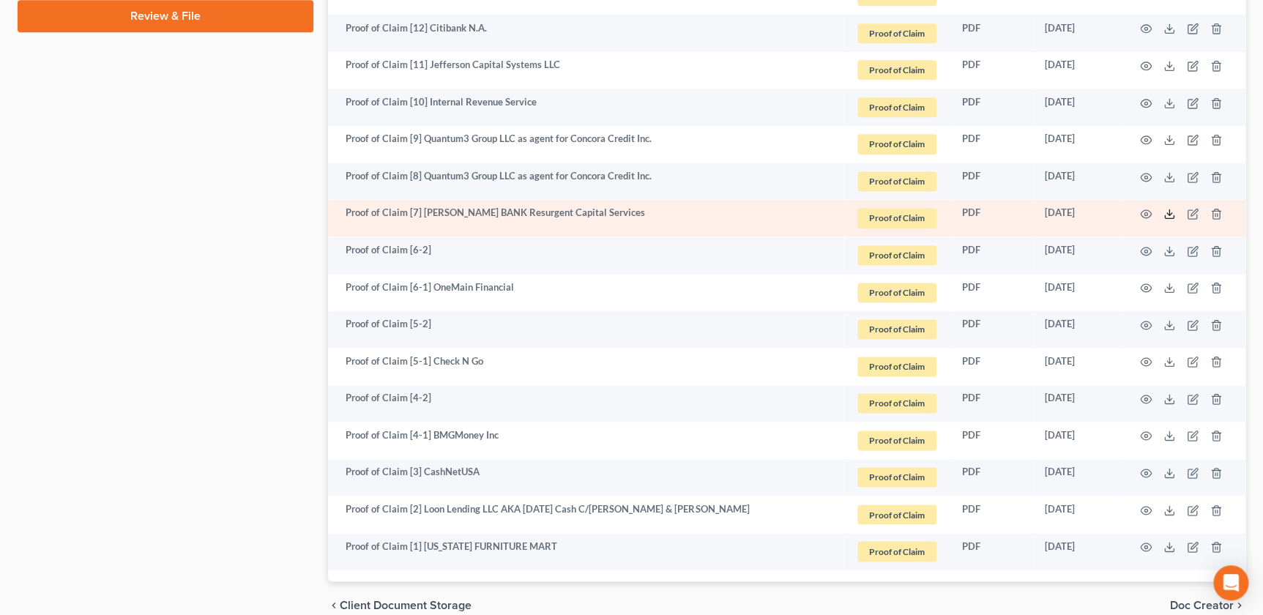
scroll to position [865, 0]
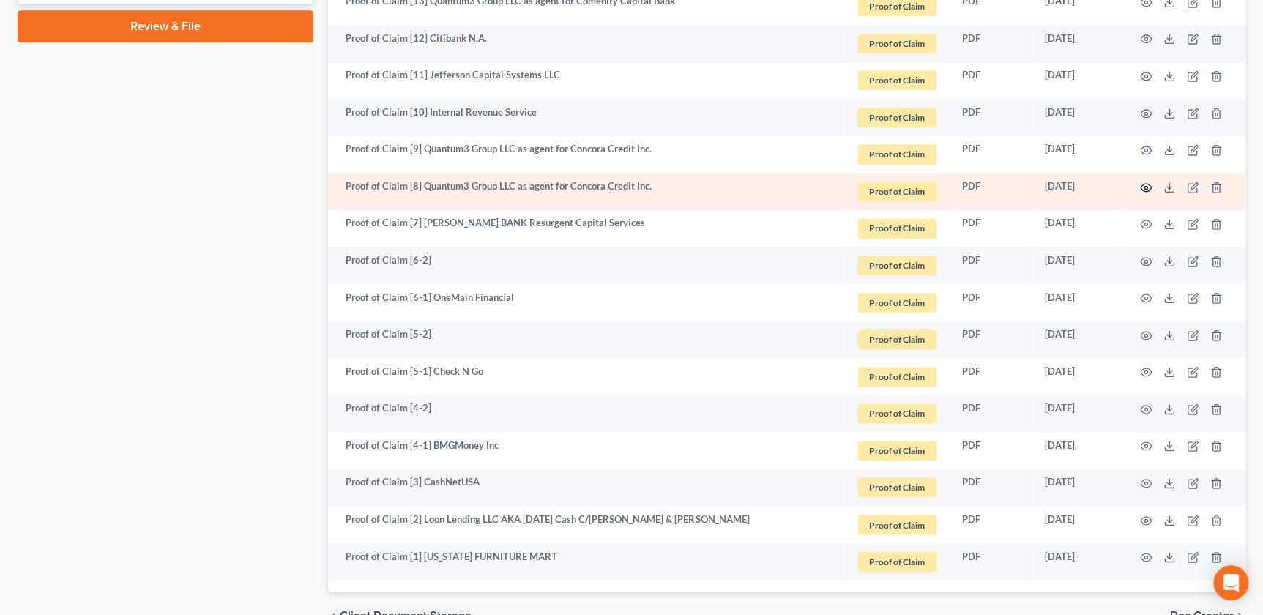
click at [1144, 187] on icon "button" at bounding box center [1146, 188] width 12 height 12
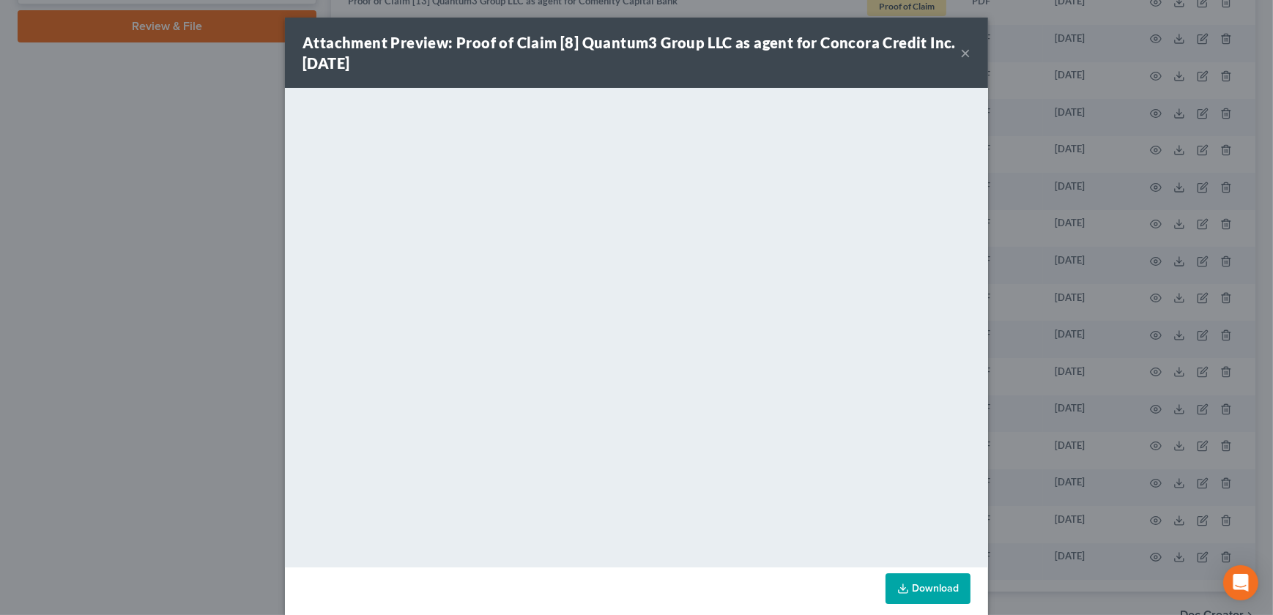
click at [961, 53] on button "×" at bounding box center [965, 53] width 10 height 18
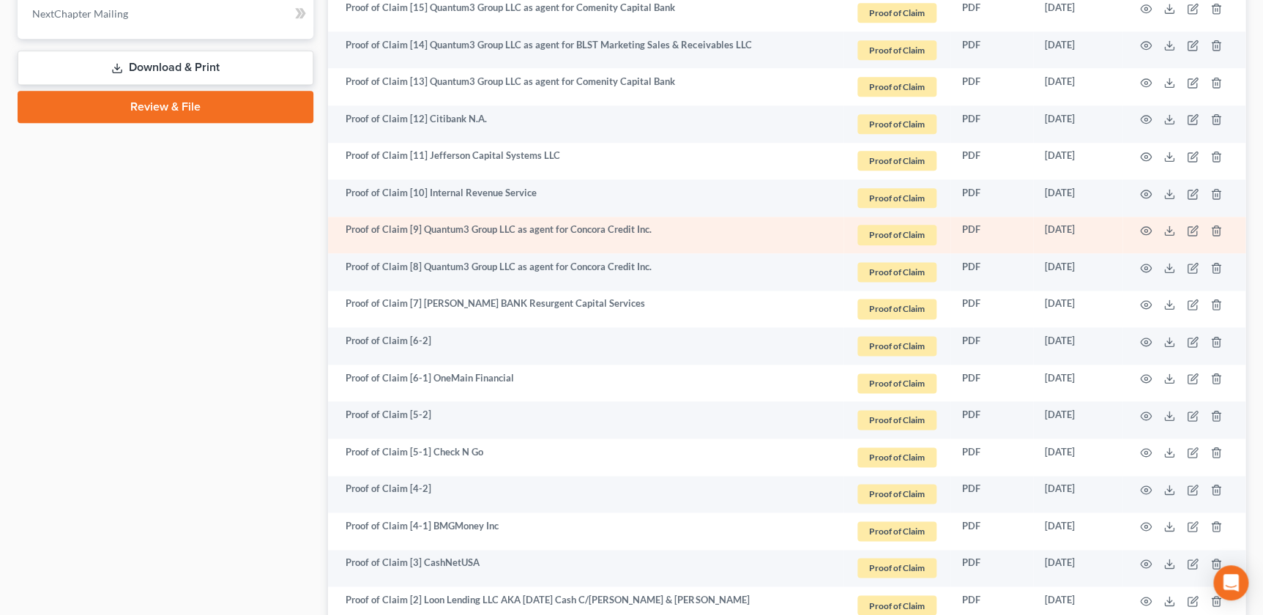
scroll to position [782, 0]
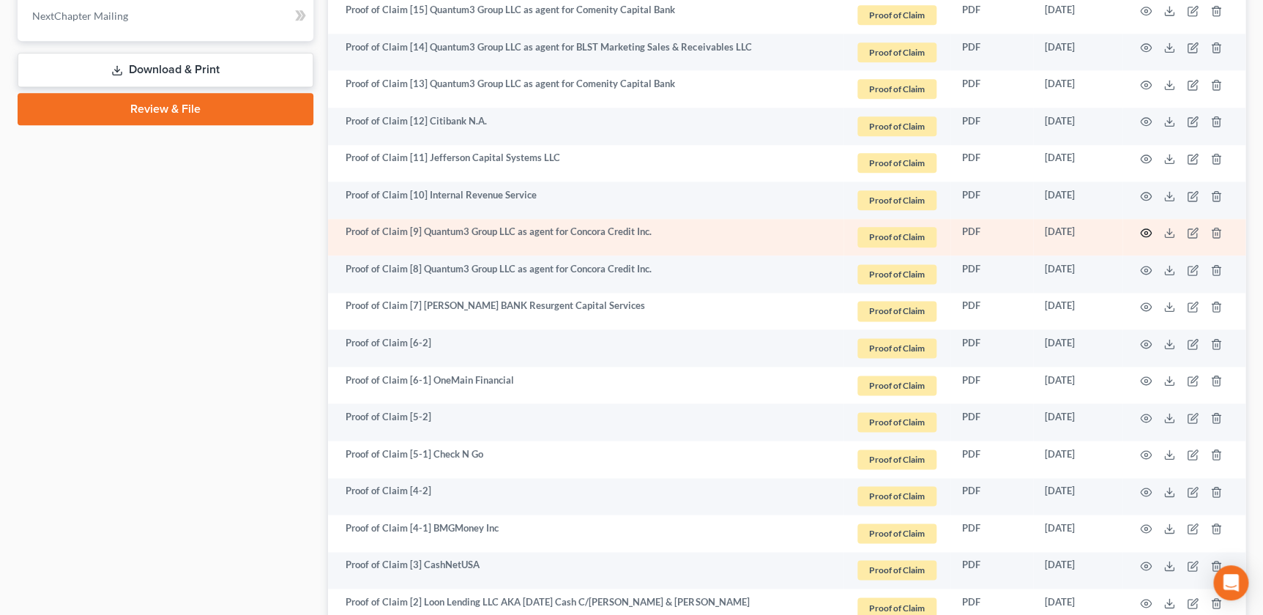
click at [1147, 232] on circle "button" at bounding box center [1146, 232] width 3 height 3
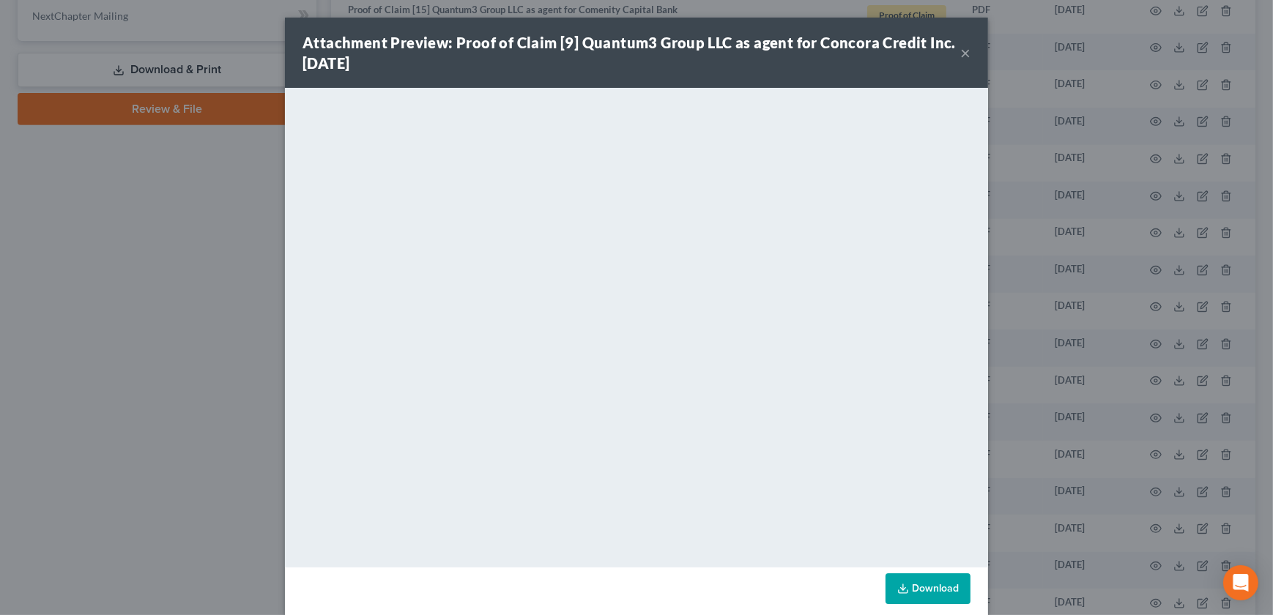
click at [960, 53] on button "×" at bounding box center [965, 53] width 10 height 18
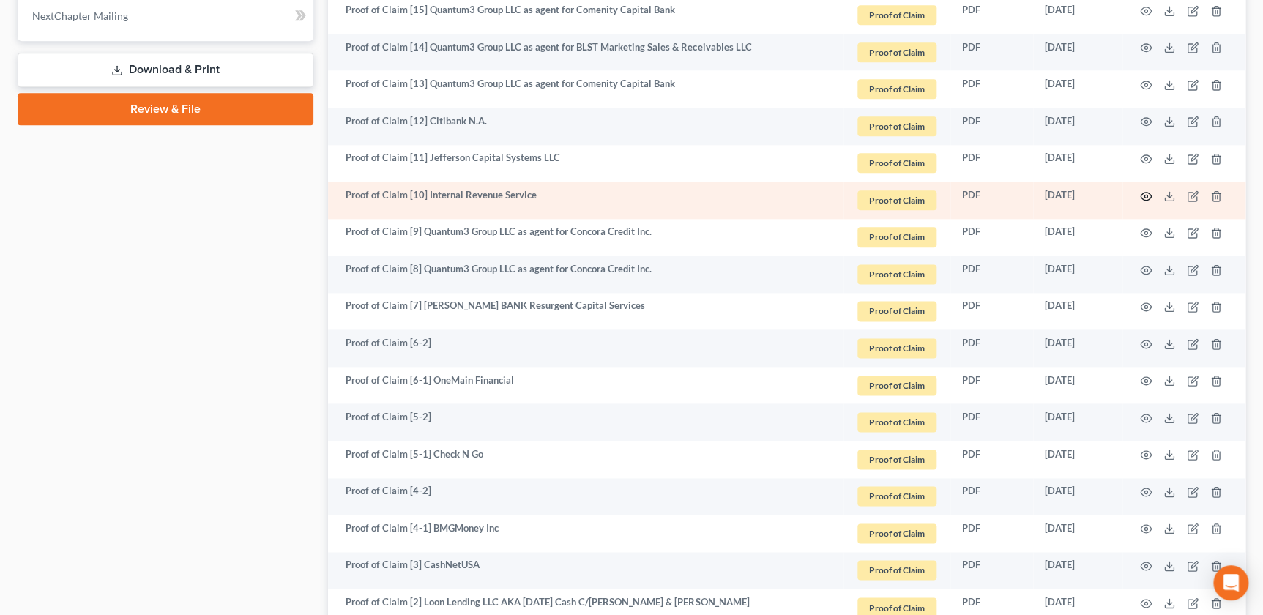
click at [1141, 191] on icon "button" at bounding box center [1146, 196] width 12 height 12
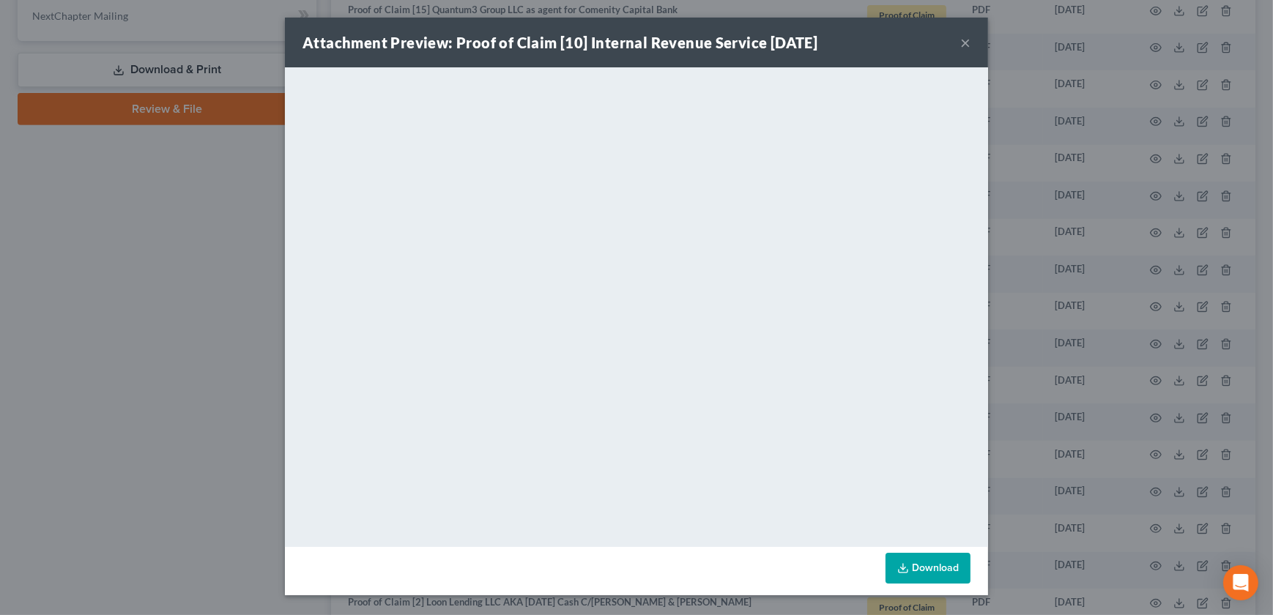
drag, startPoint x: 967, startPoint y: 37, endPoint x: 960, endPoint y: 56, distance: 20.8
click at [967, 37] on button "×" at bounding box center [965, 43] width 10 height 18
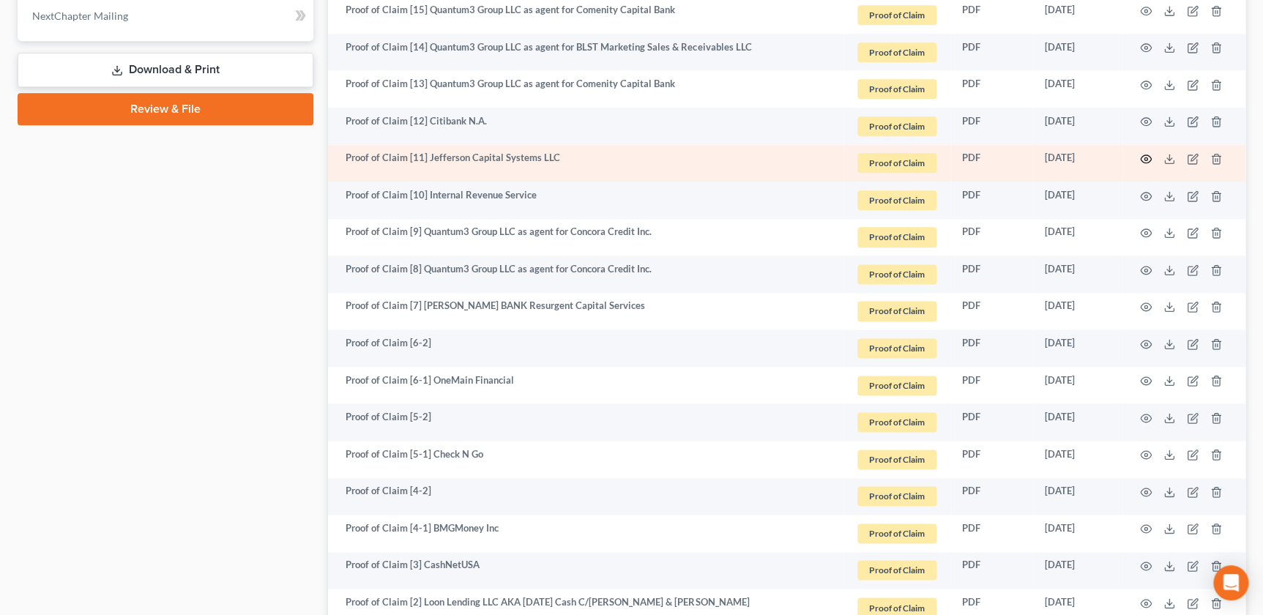
click at [1145, 158] on circle "button" at bounding box center [1146, 158] width 3 height 3
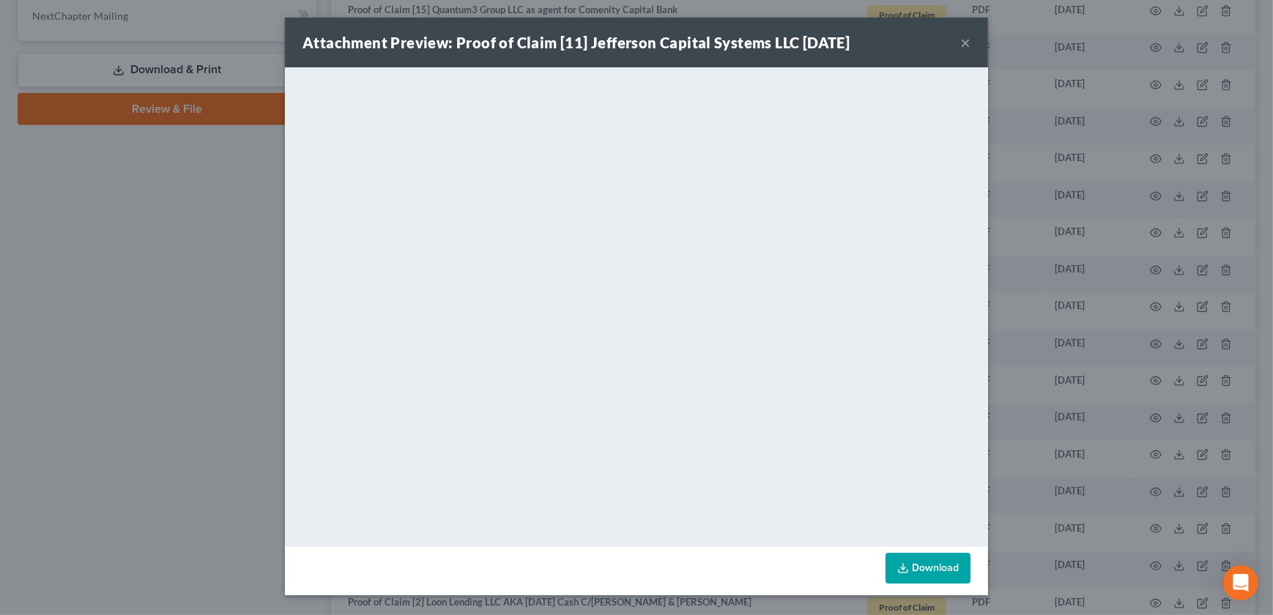
click at [967, 48] on button "×" at bounding box center [965, 43] width 10 height 18
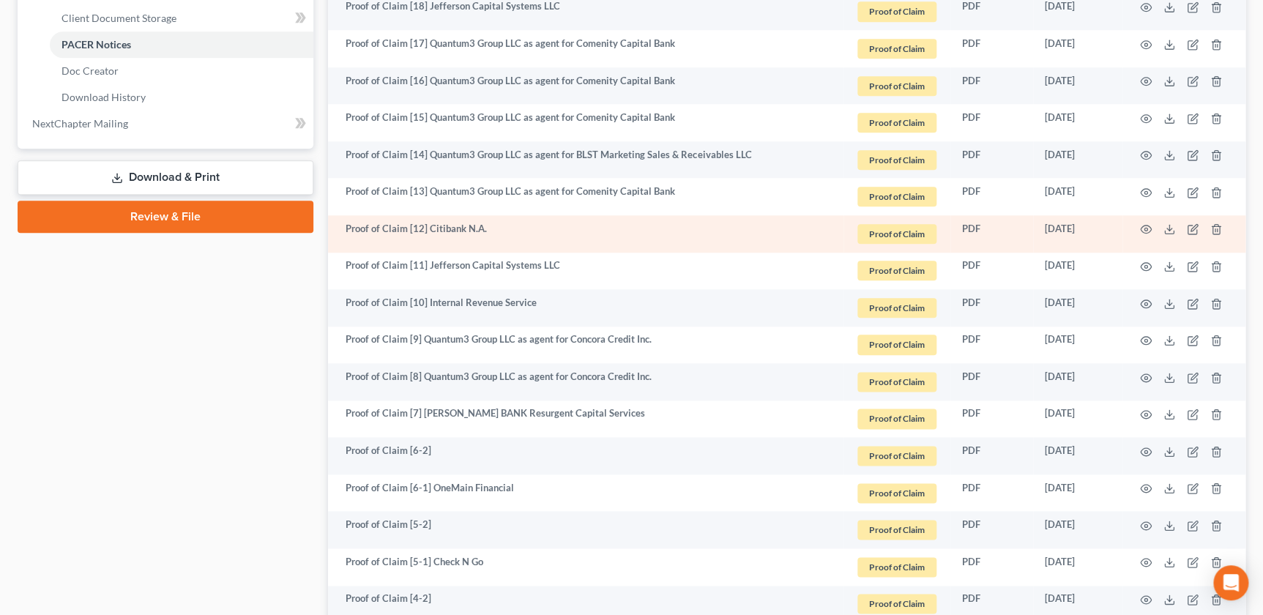
scroll to position [666, 0]
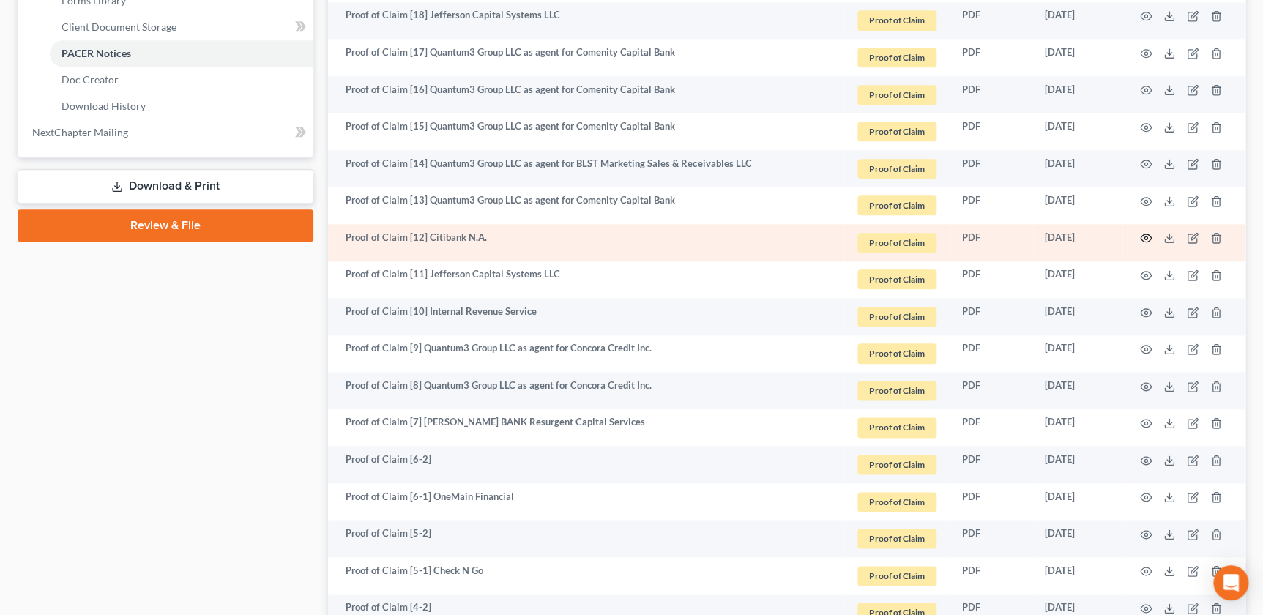
click at [1142, 234] on icon "button" at bounding box center [1146, 238] width 12 height 12
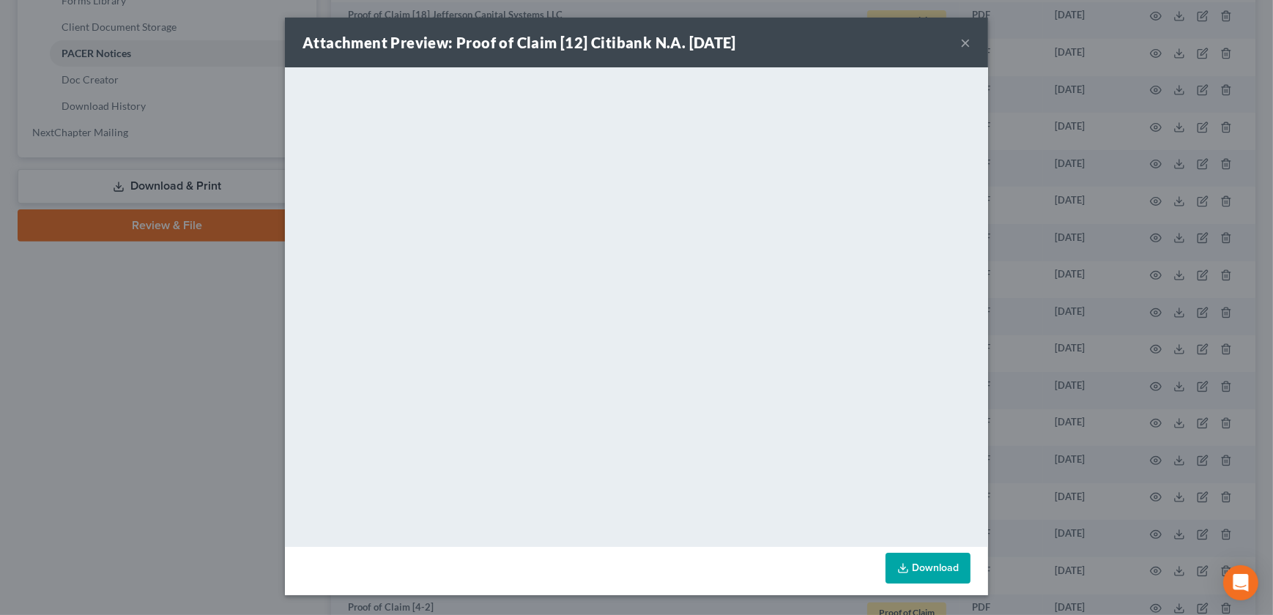
click at [958, 41] on div "Attachment Preview: Proof of Claim [12] Citibank N.A. 01/06/2025 ×" at bounding box center [636, 43] width 703 height 50
click at [964, 40] on button "×" at bounding box center [965, 43] width 10 height 18
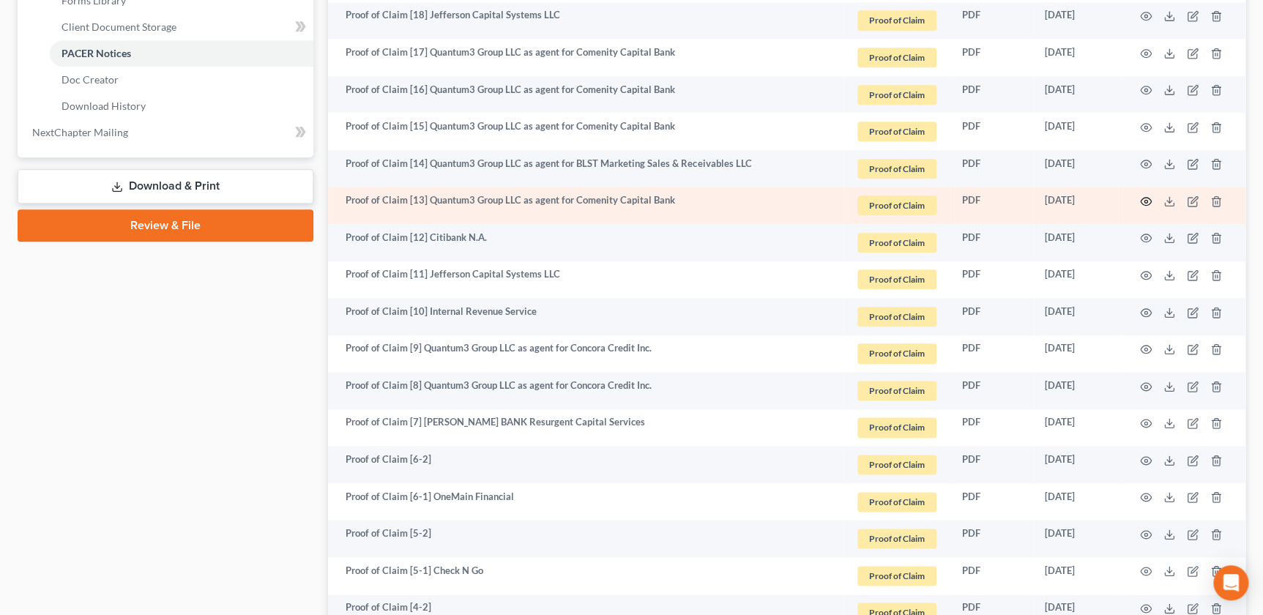
click at [1145, 197] on icon "button" at bounding box center [1146, 202] width 12 height 12
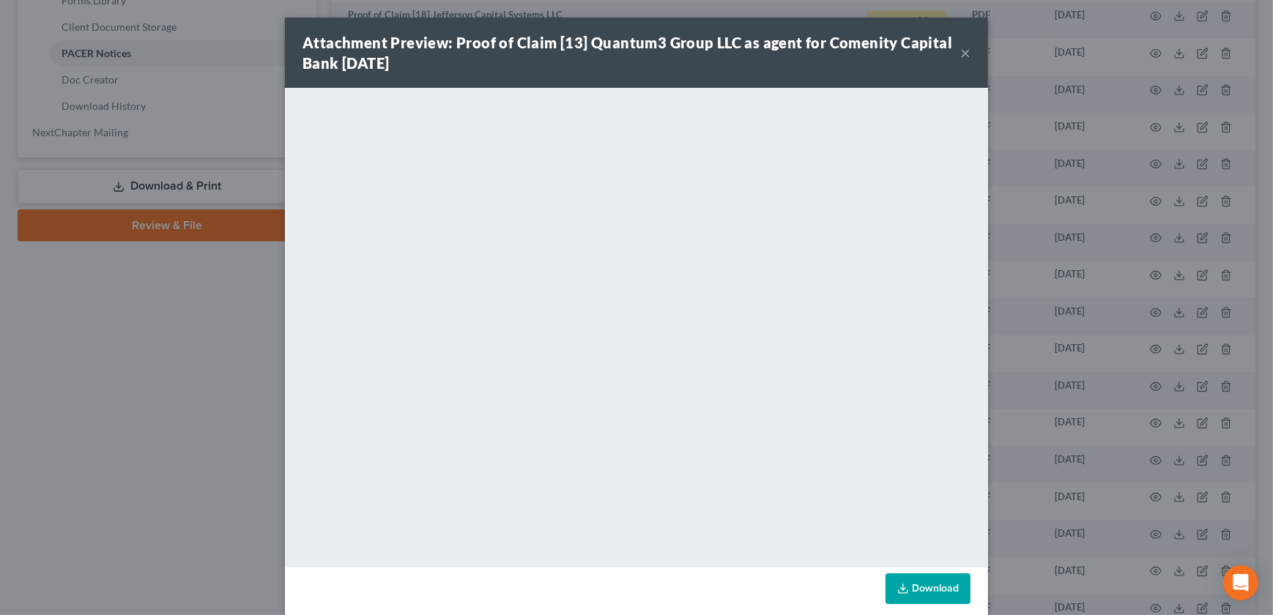
click at [960, 51] on button "×" at bounding box center [965, 53] width 10 height 18
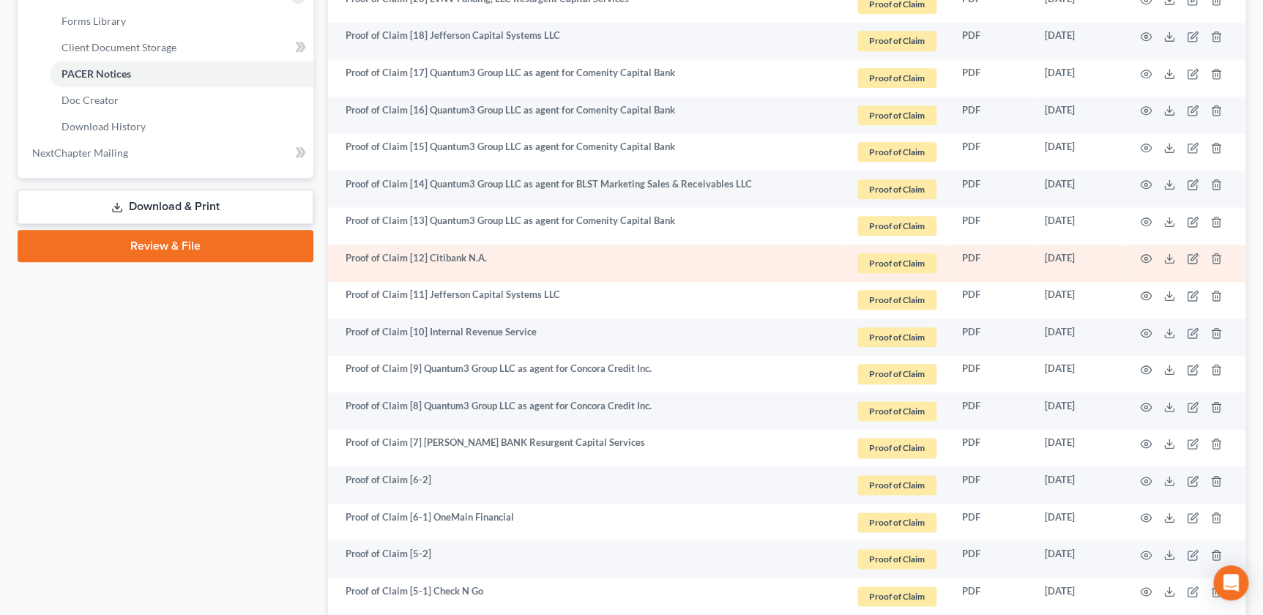
scroll to position [649, 0]
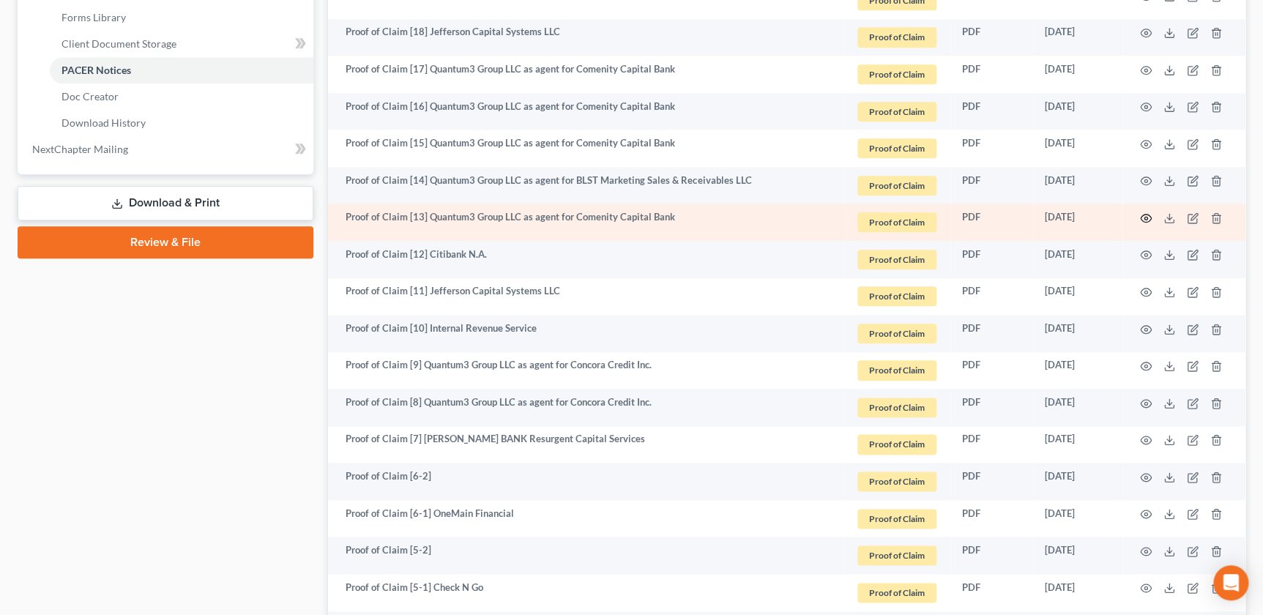
click at [1148, 217] on icon "button" at bounding box center [1146, 218] width 12 height 12
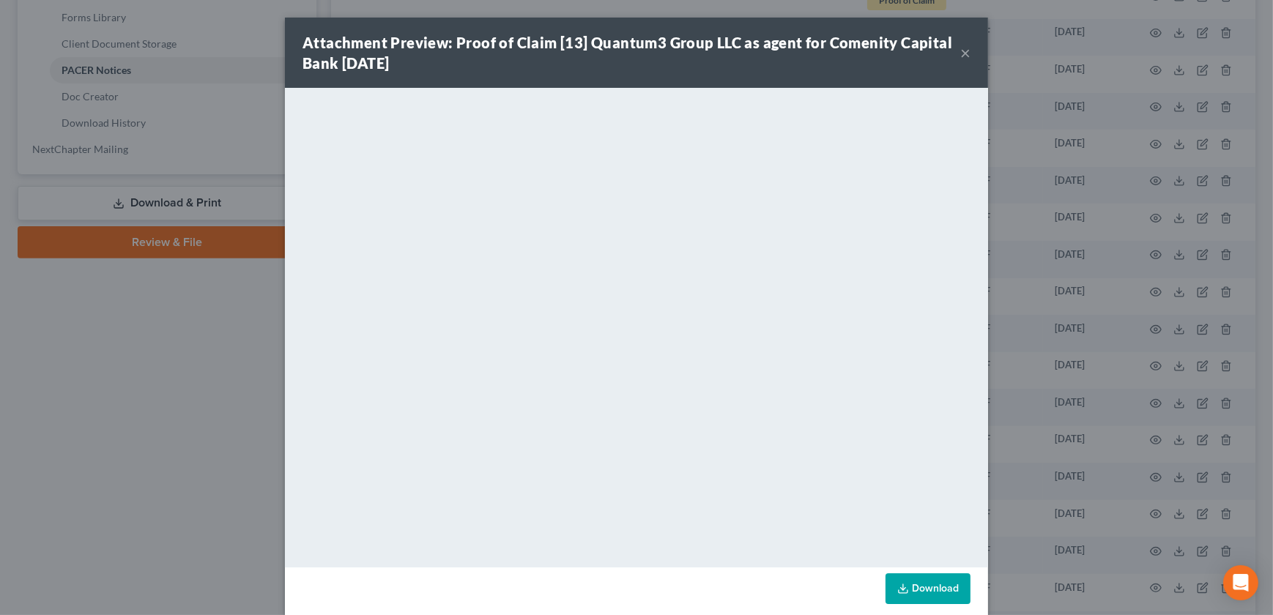
click at [960, 49] on button "×" at bounding box center [965, 53] width 10 height 18
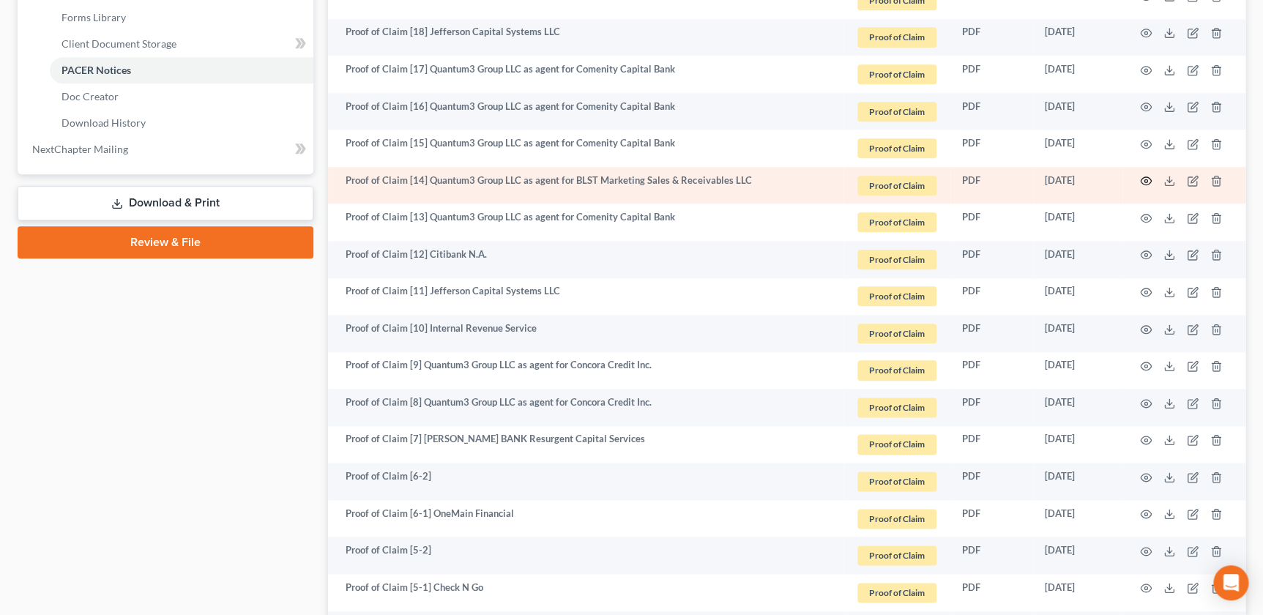
click at [1145, 179] on circle "button" at bounding box center [1146, 180] width 3 height 3
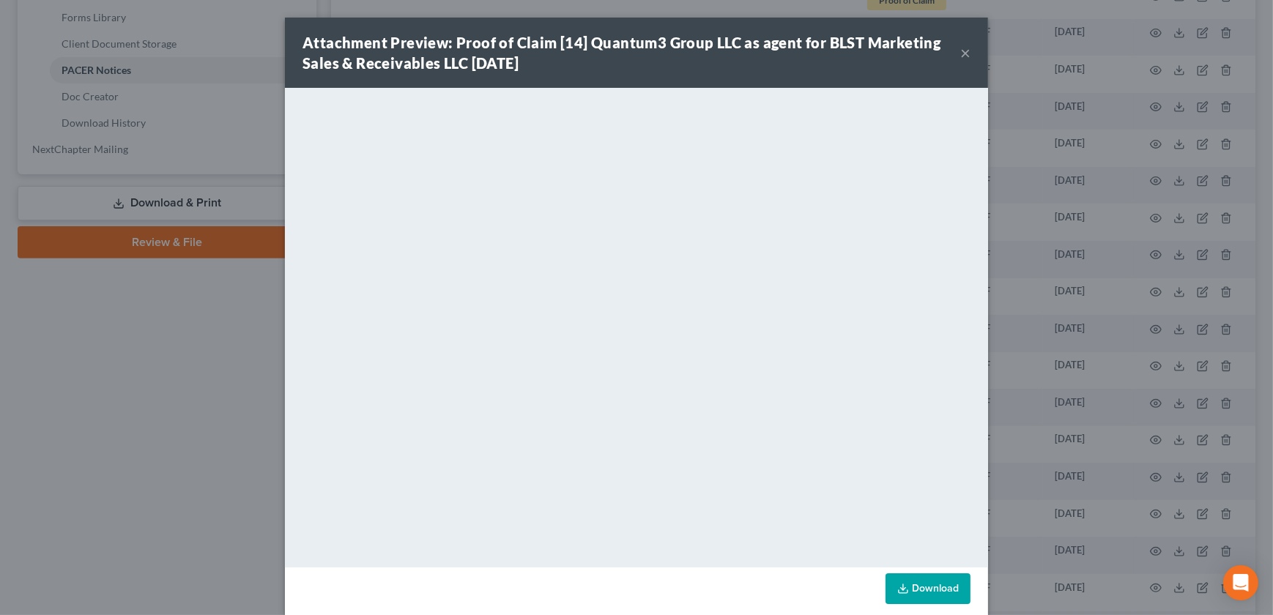
click at [962, 53] on button "×" at bounding box center [965, 53] width 10 height 18
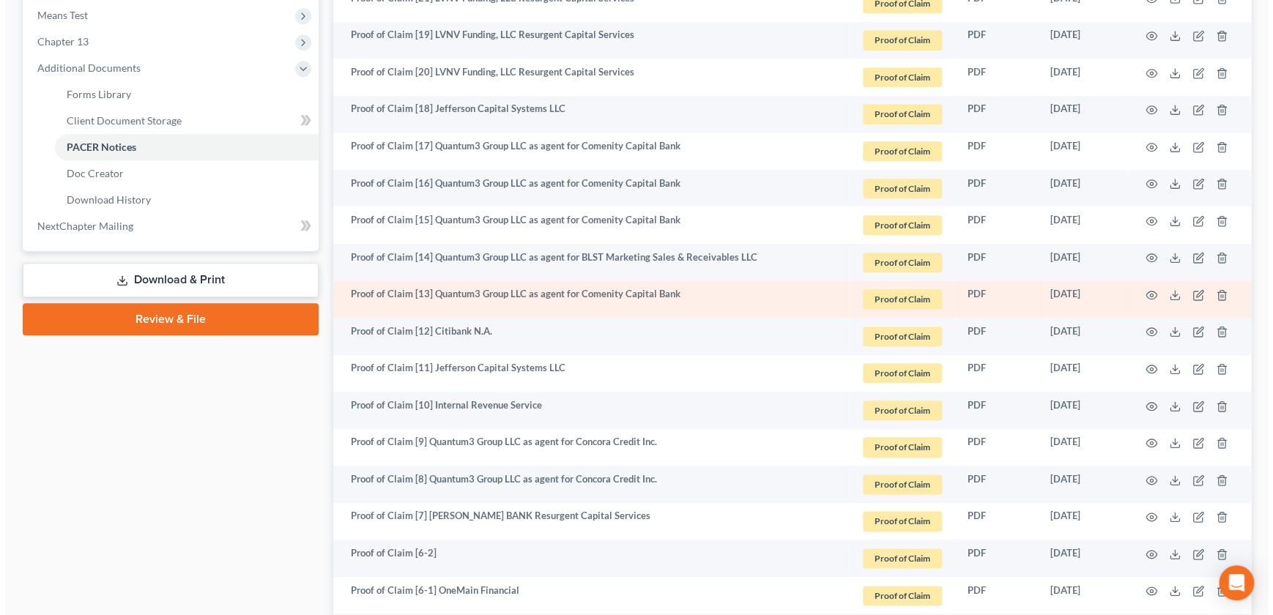
scroll to position [549, 0]
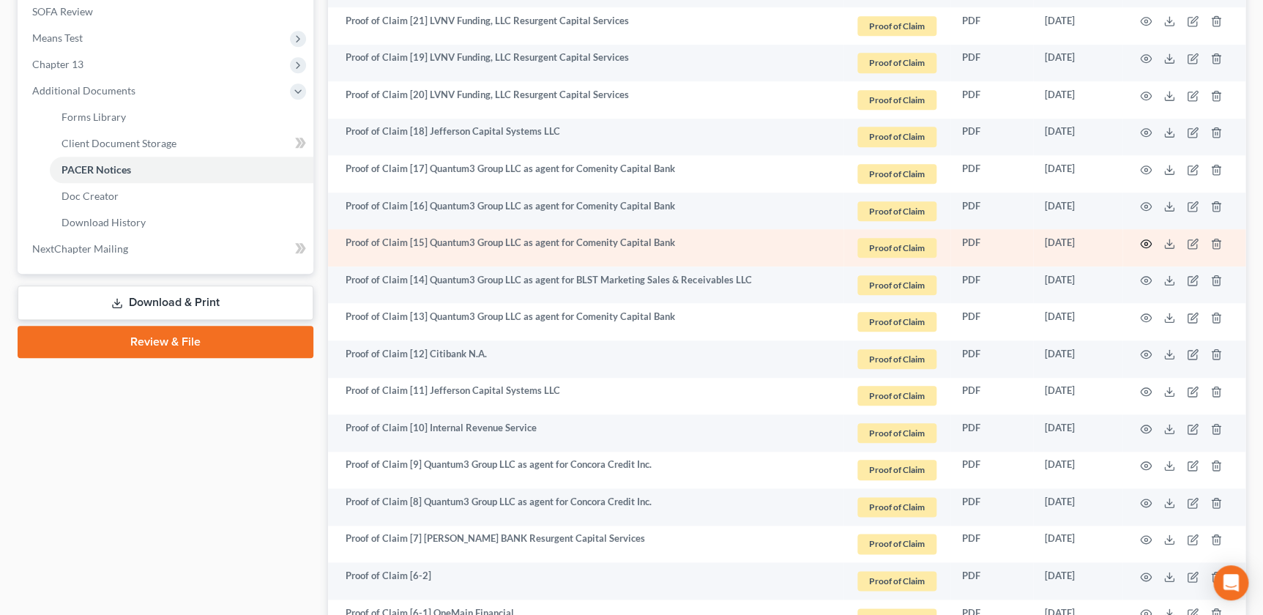
click at [1140, 239] on icon "button" at bounding box center [1146, 244] width 12 height 12
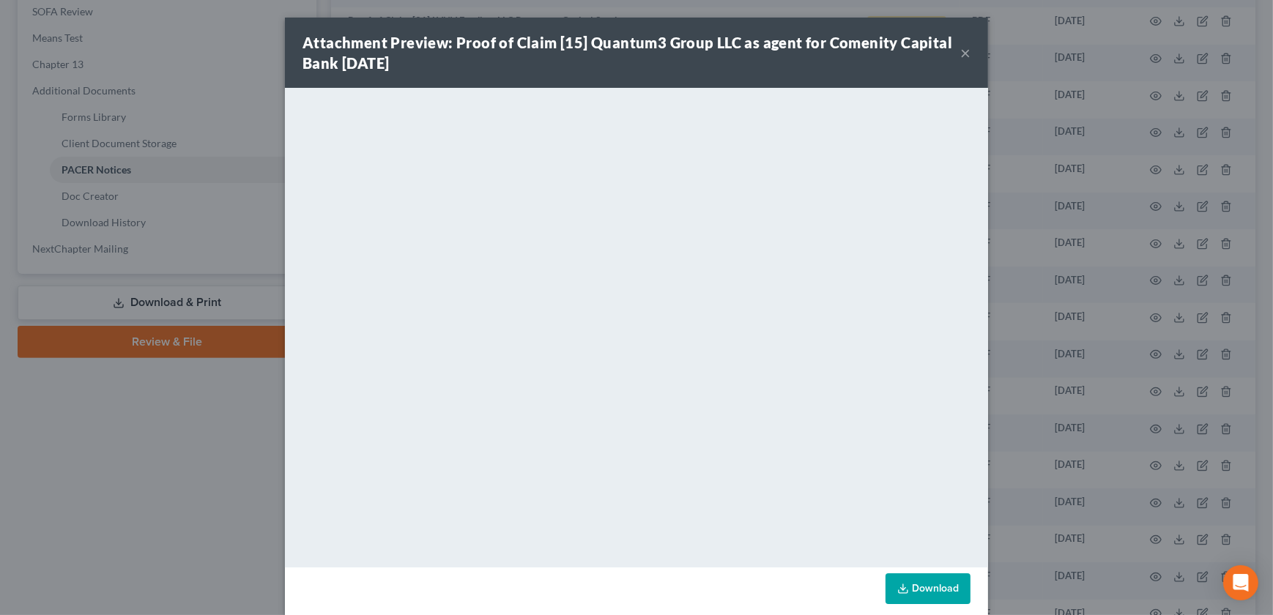
click at [960, 51] on button "×" at bounding box center [965, 53] width 10 height 18
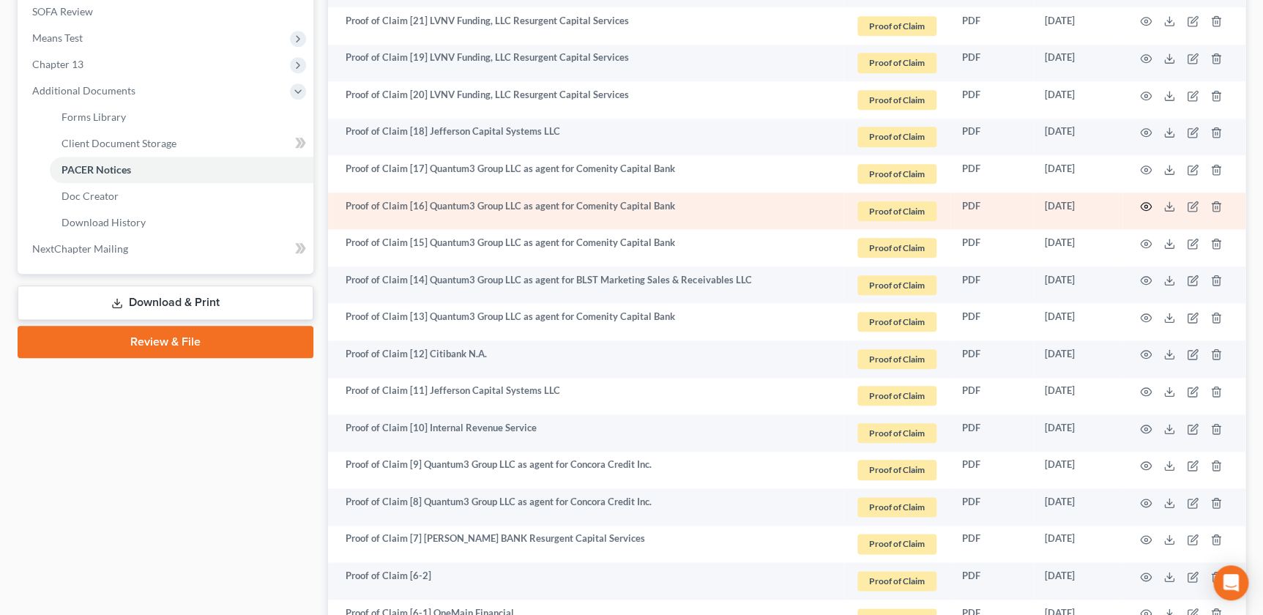
click at [1141, 204] on icon "button" at bounding box center [1146, 207] width 11 height 8
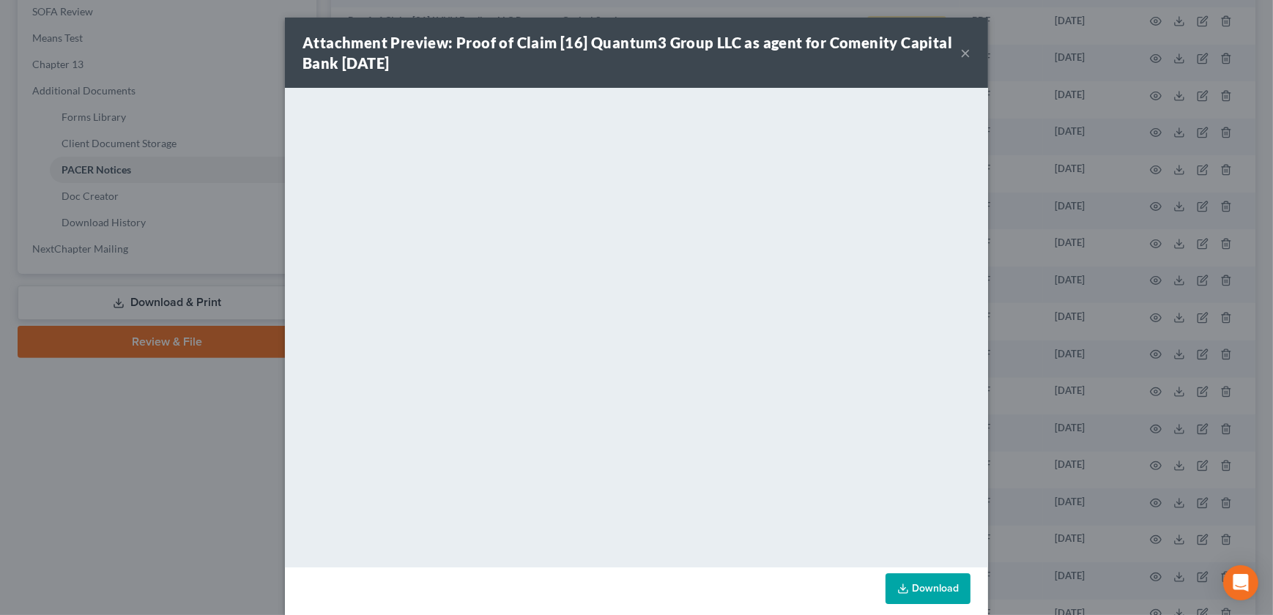
click at [963, 53] on button "×" at bounding box center [965, 53] width 10 height 18
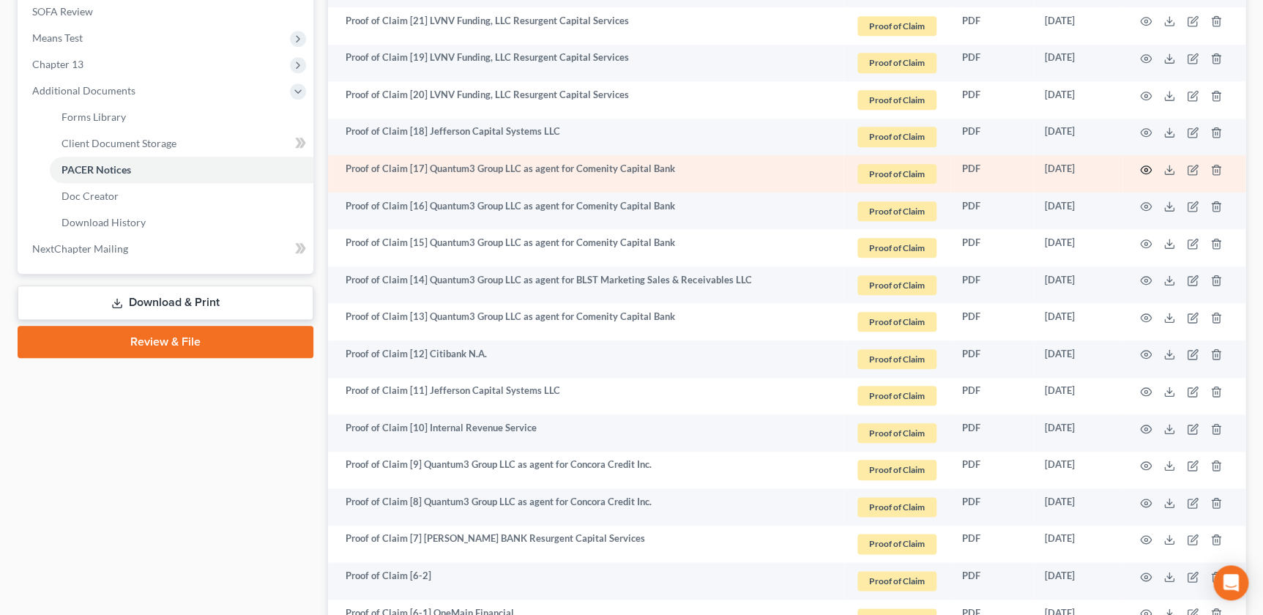
click at [1143, 164] on icon "button" at bounding box center [1146, 170] width 12 height 12
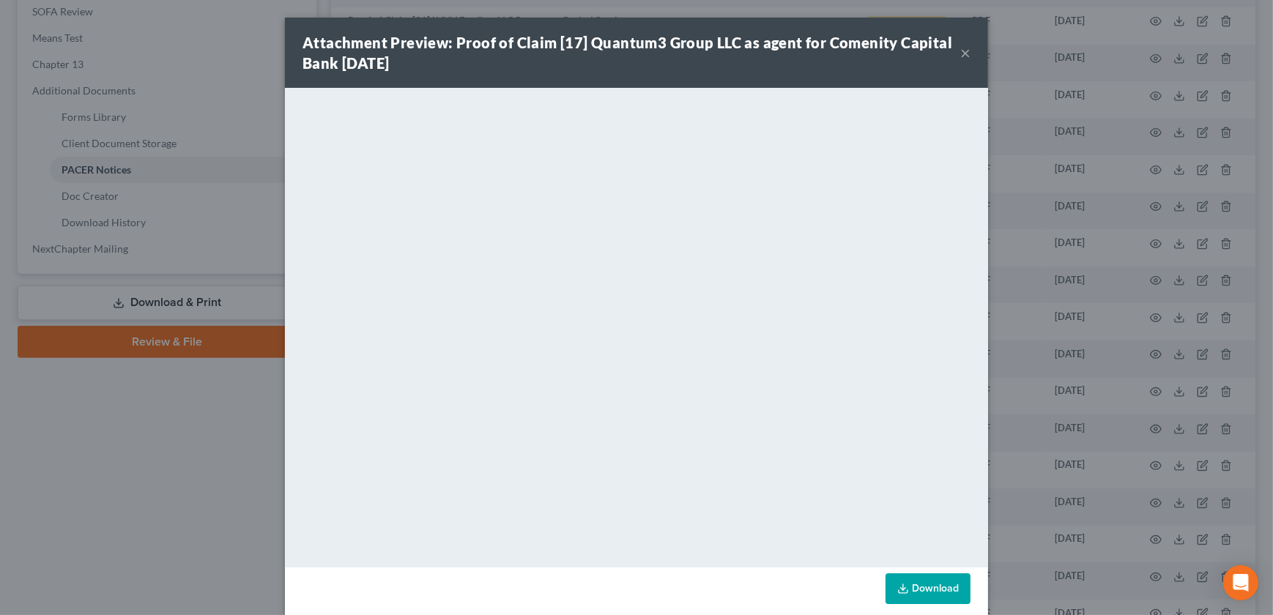
click at [961, 54] on button "×" at bounding box center [965, 53] width 10 height 18
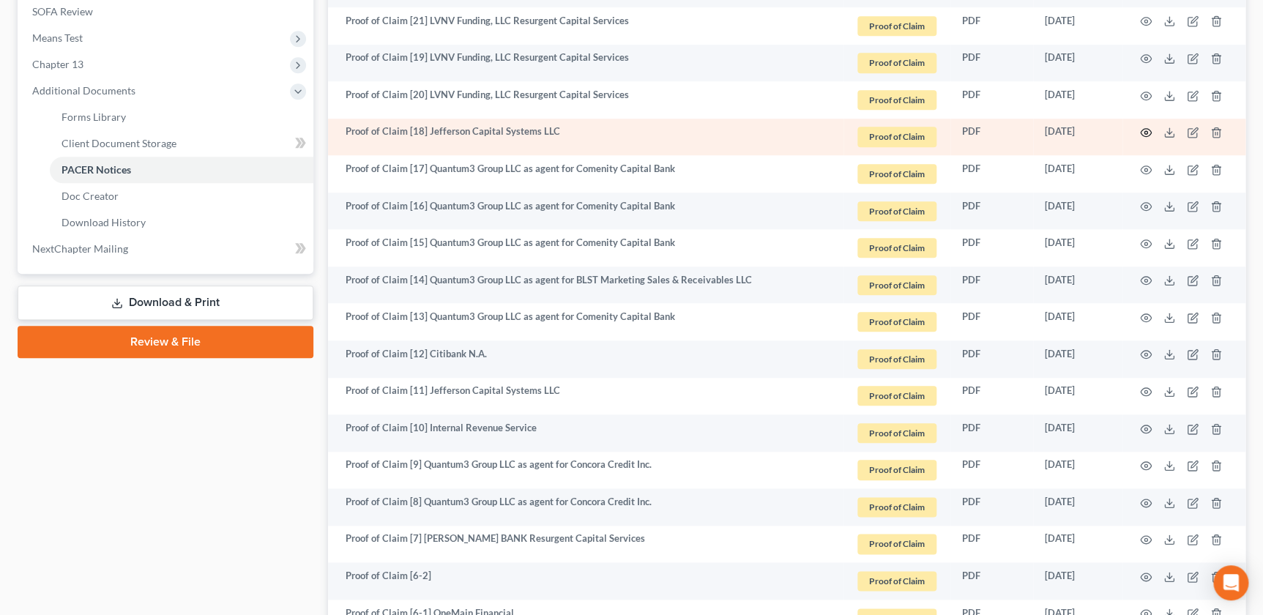
click at [1150, 130] on icon "button" at bounding box center [1146, 133] width 11 height 8
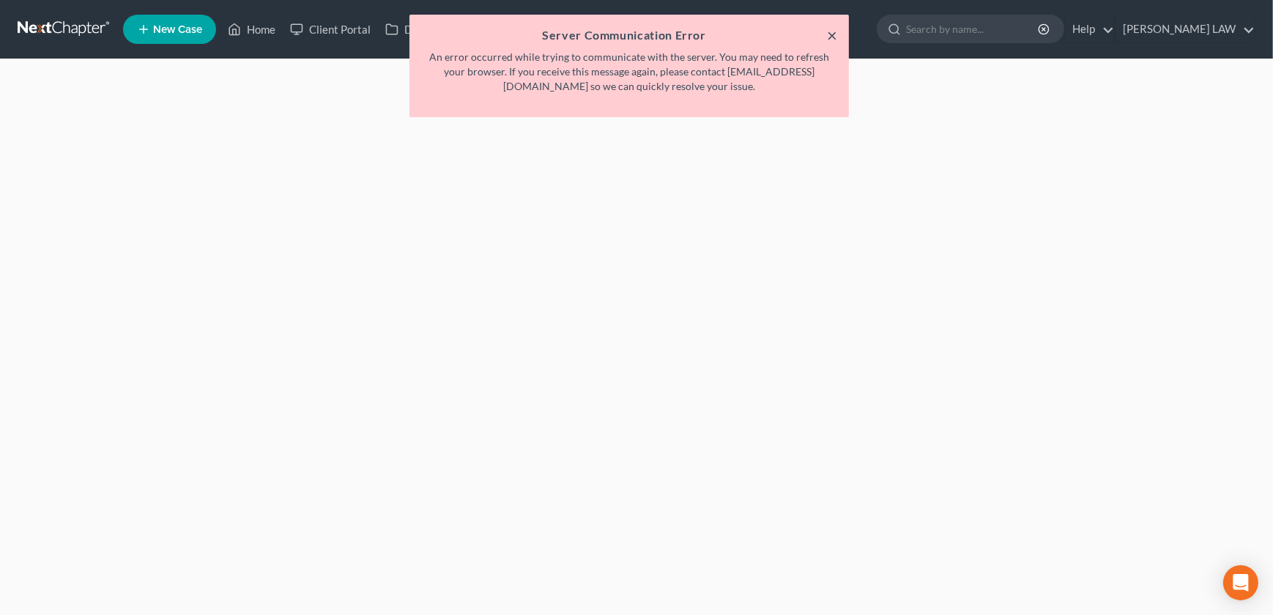
click at [830, 40] on button "×" at bounding box center [832, 35] width 10 height 18
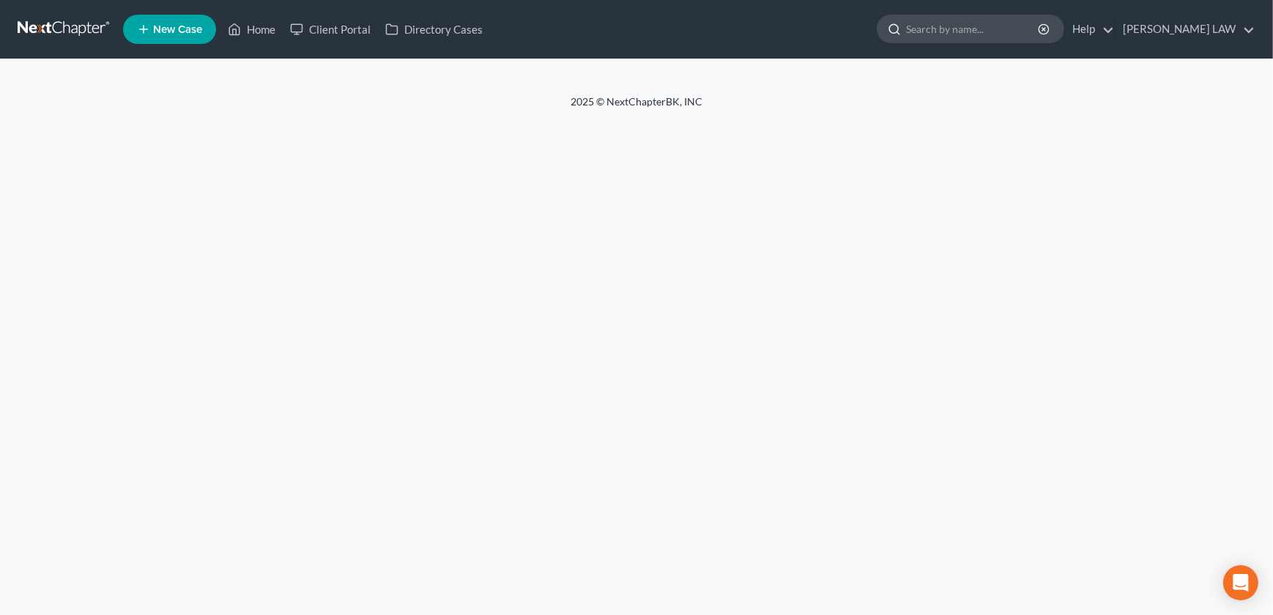
click at [978, 33] on input "search" at bounding box center [973, 28] width 134 height 27
type input "[PERSON_NAME]"
click at [249, 26] on link "Home" at bounding box center [251, 29] width 62 height 26
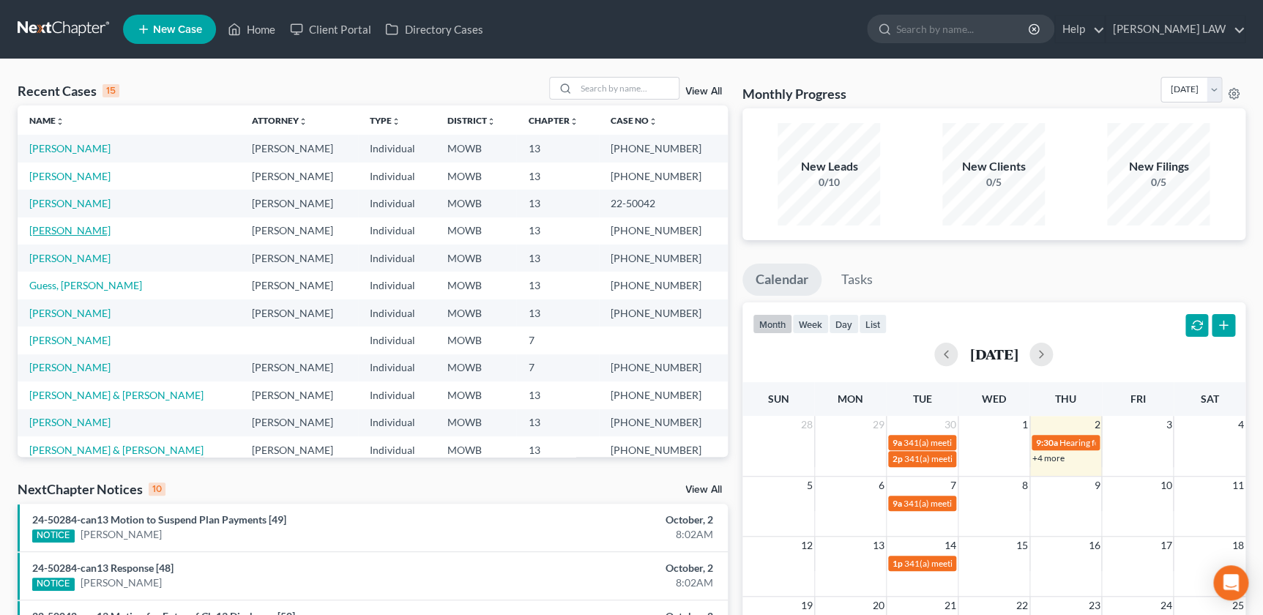
click at [75, 234] on link "[PERSON_NAME]" at bounding box center [69, 230] width 81 height 12
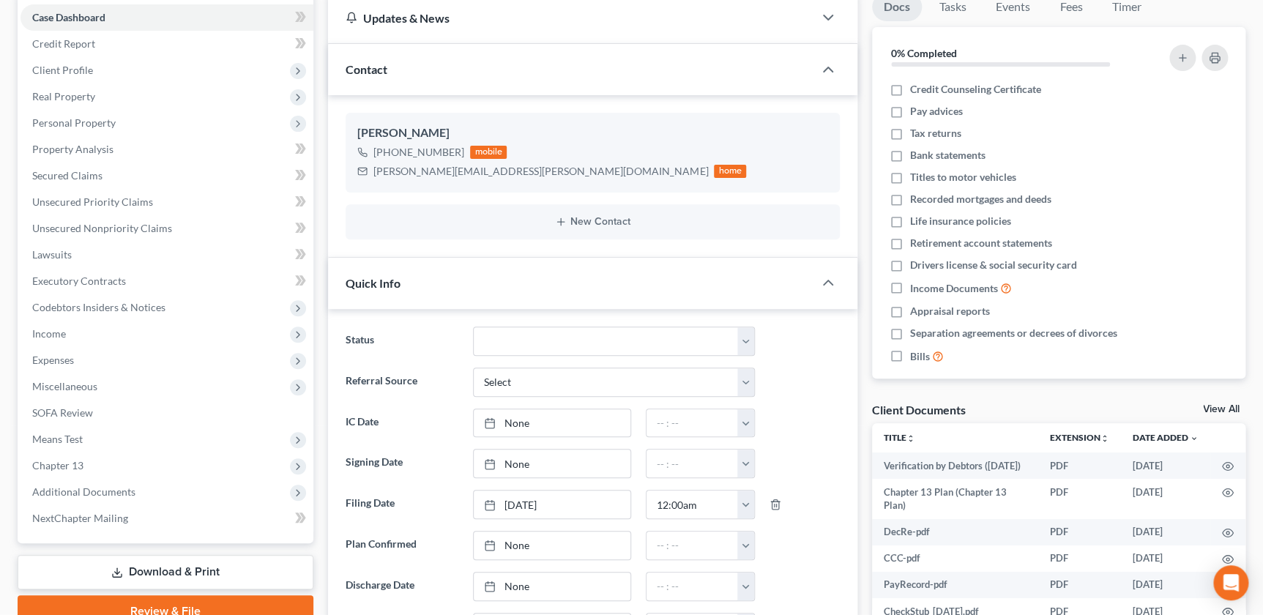
scroll to position [149, 0]
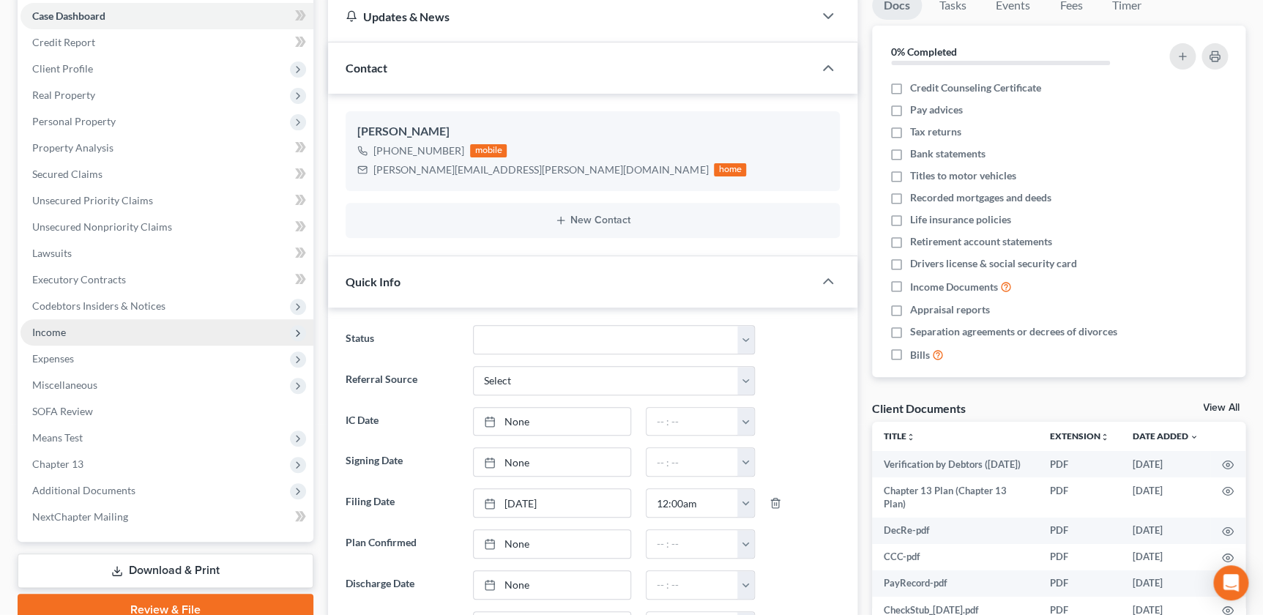
click at [73, 321] on span "Income" at bounding box center [167, 332] width 293 height 26
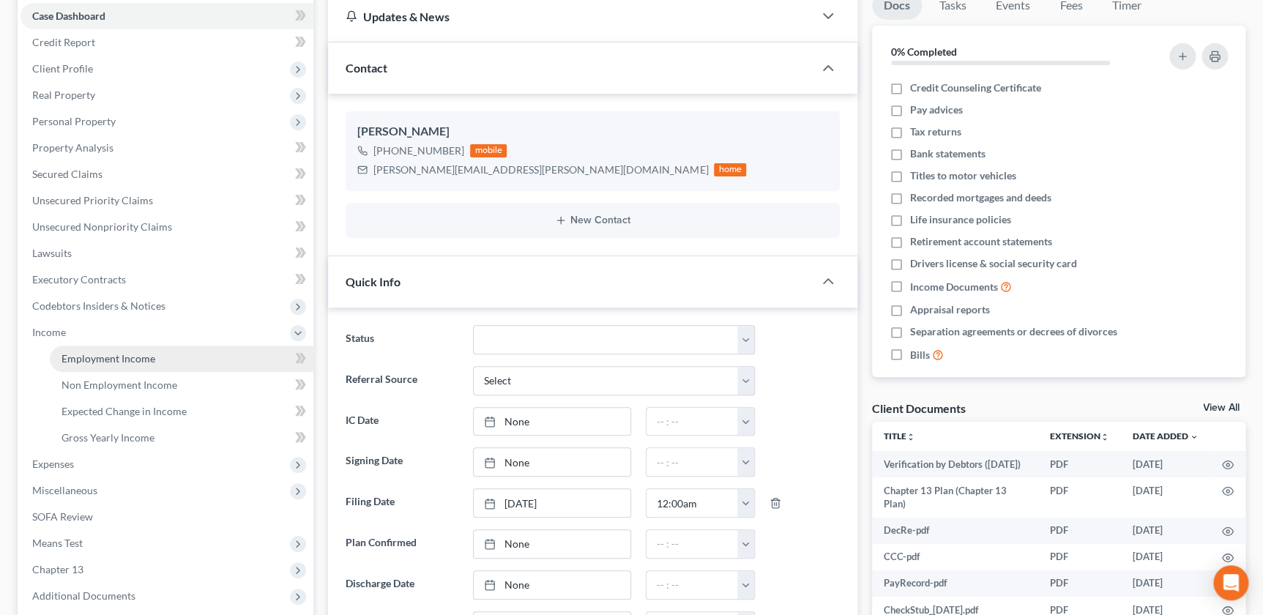
click at [91, 361] on span "Employment Income" at bounding box center [109, 358] width 94 height 12
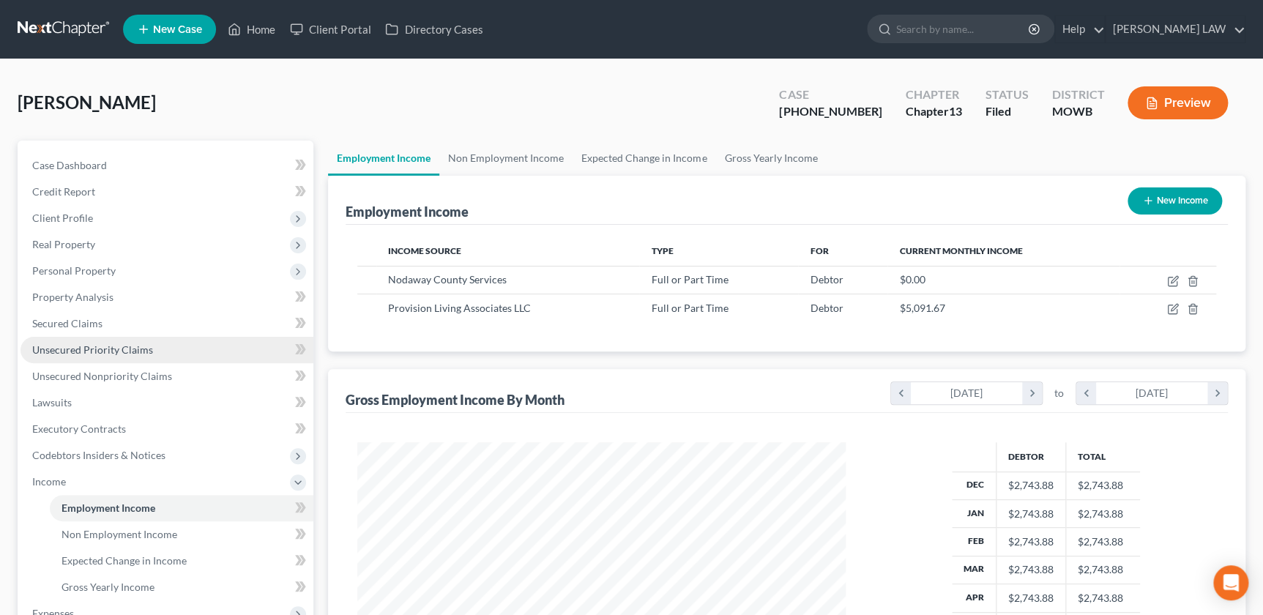
scroll to position [262, 518]
drag, startPoint x: 1045, startPoint y: 49, endPoint x: 1015, endPoint y: 40, distance: 31.3
click at [1041, 49] on nav "Home New Case Client Portal Directory Cases [PERSON_NAME] LAW [EMAIL_ADDRESS][D…" at bounding box center [631, 29] width 1263 height 59
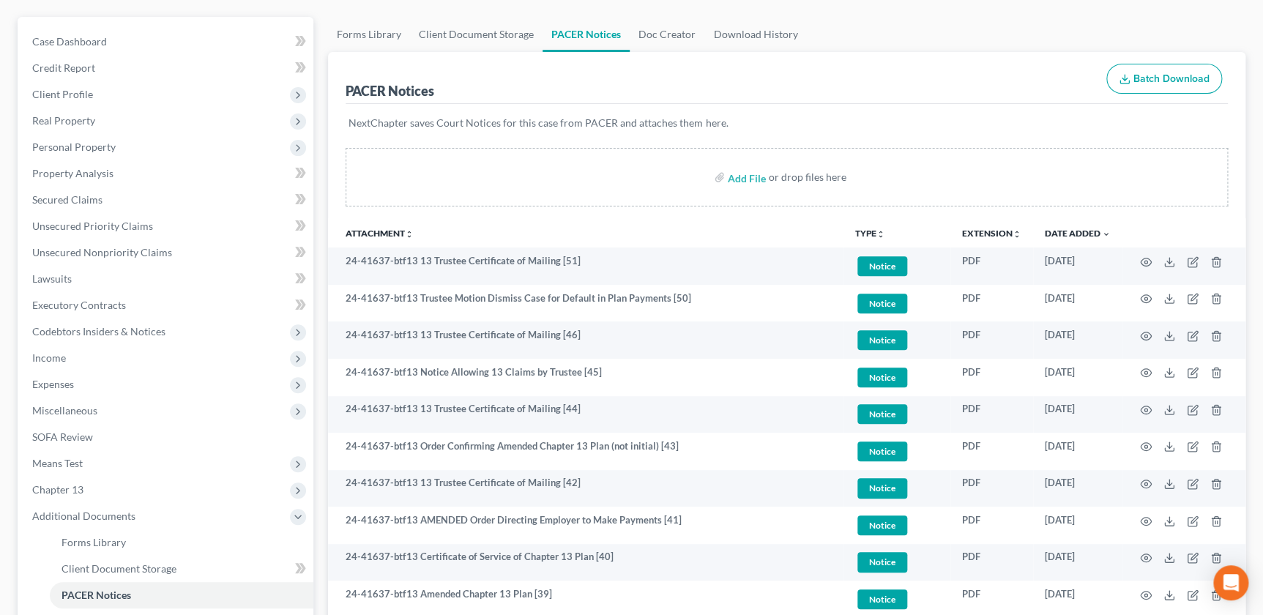
scroll to position [123, 0]
click at [878, 241] on th "TYPE unfold_more NONE Hearing Notice Proof of Claim" at bounding box center [897, 233] width 107 height 29
click at [877, 231] on icon "unfold_more" at bounding box center [881, 235] width 9 height 9
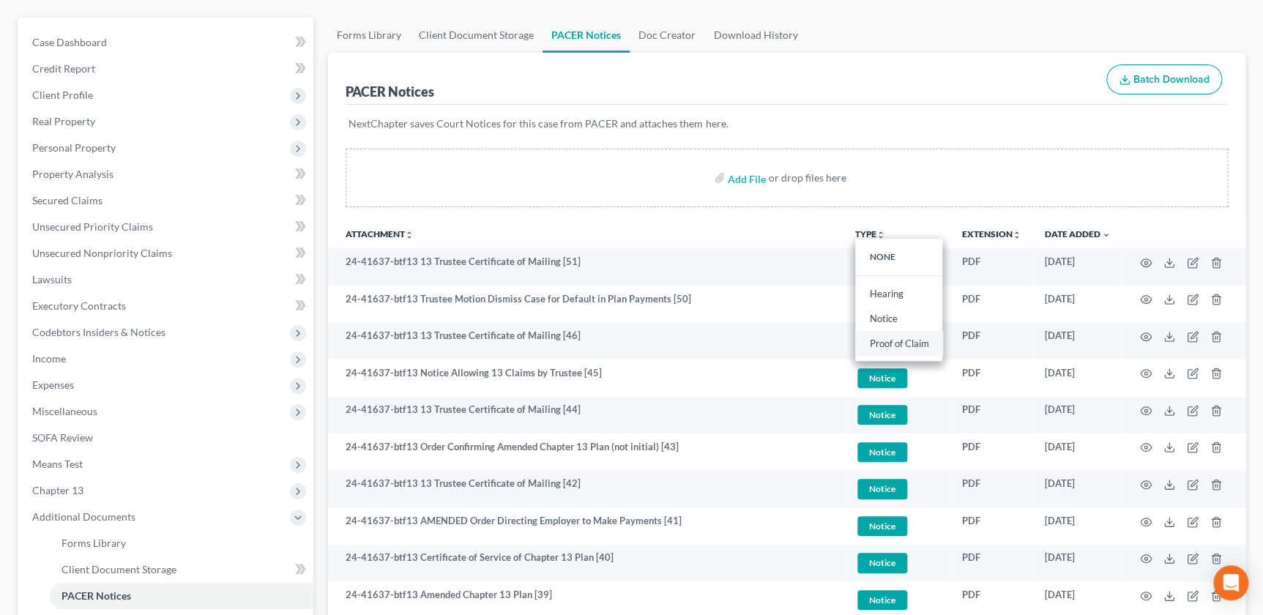
click at [891, 340] on link "Proof of Claim" at bounding box center [898, 343] width 87 height 25
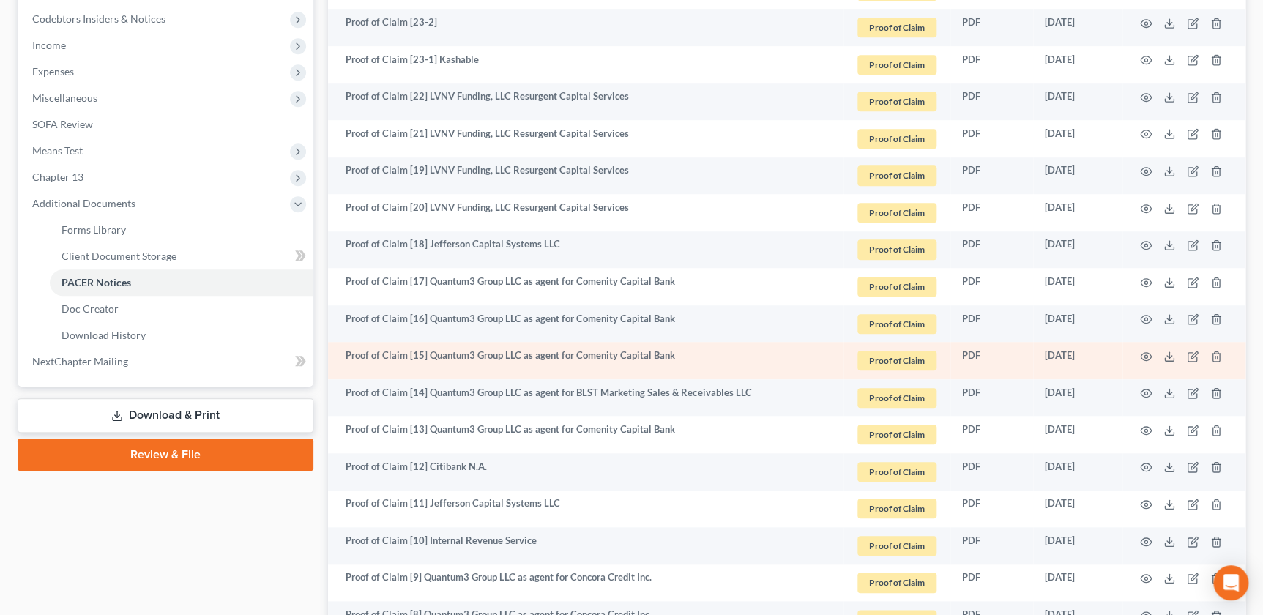
scroll to position [439, 0]
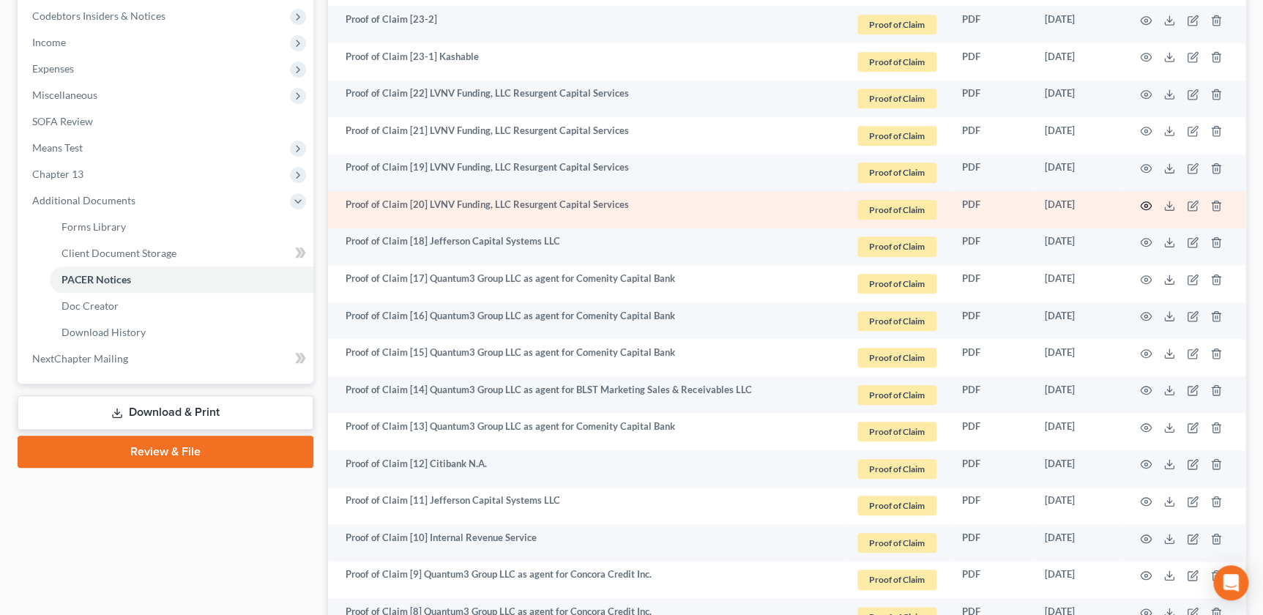
click at [1145, 201] on icon "button" at bounding box center [1146, 206] width 12 height 12
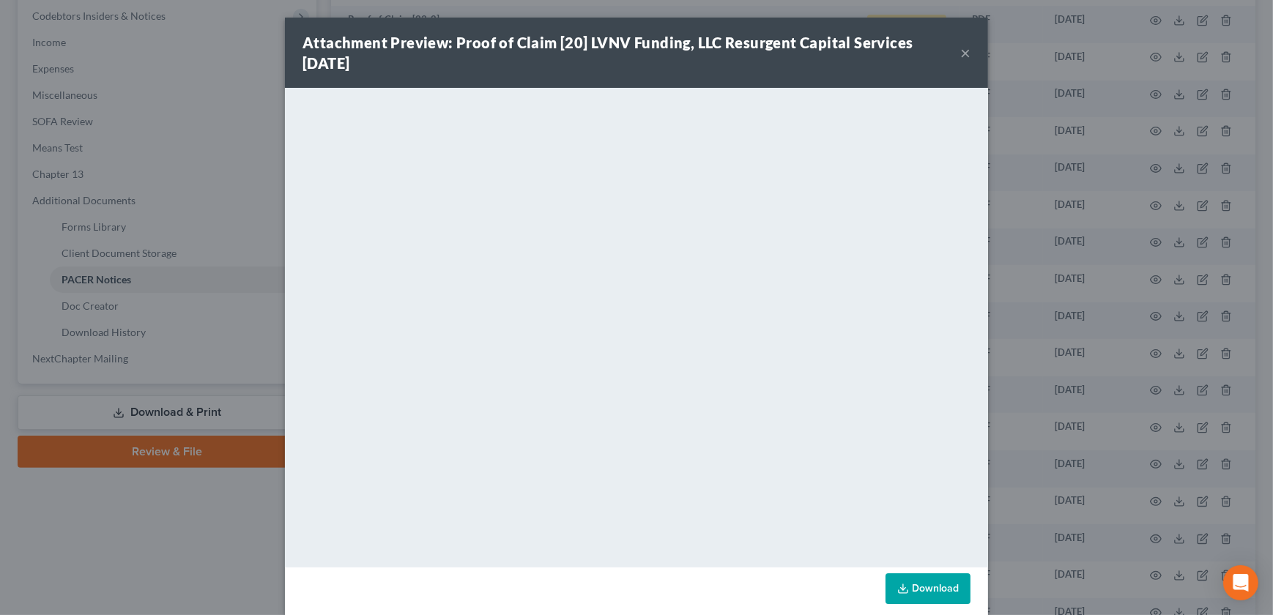
click at [963, 55] on button "×" at bounding box center [965, 53] width 10 height 18
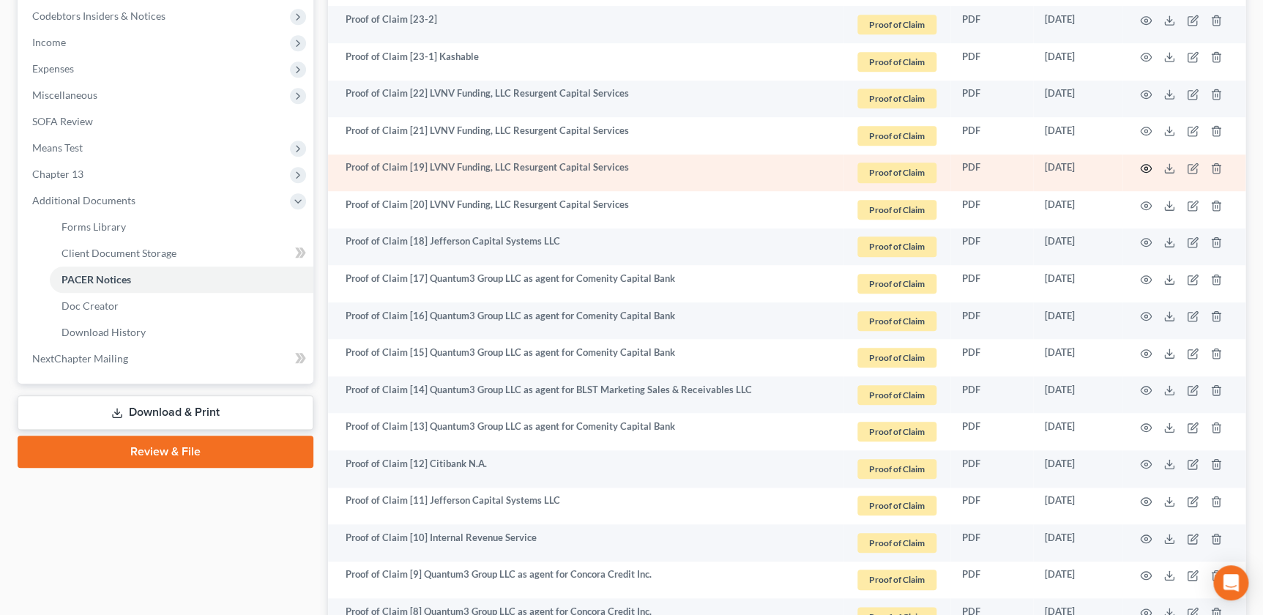
click at [1142, 166] on icon "button" at bounding box center [1146, 169] width 12 height 12
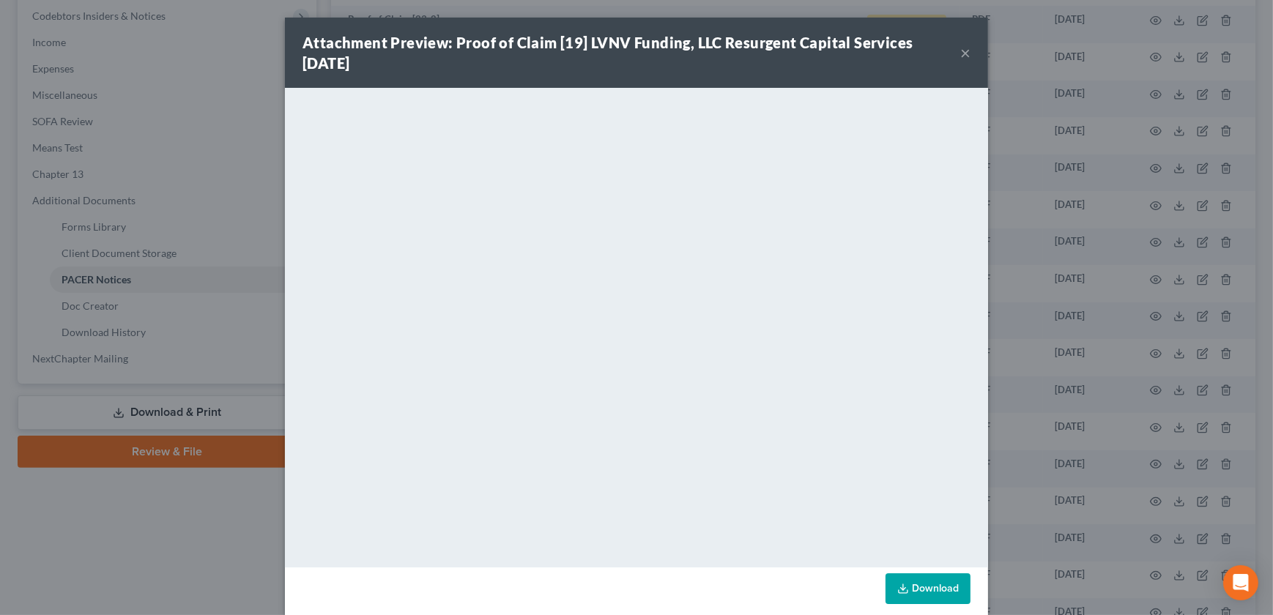
click at [963, 54] on button "×" at bounding box center [965, 53] width 10 height 18
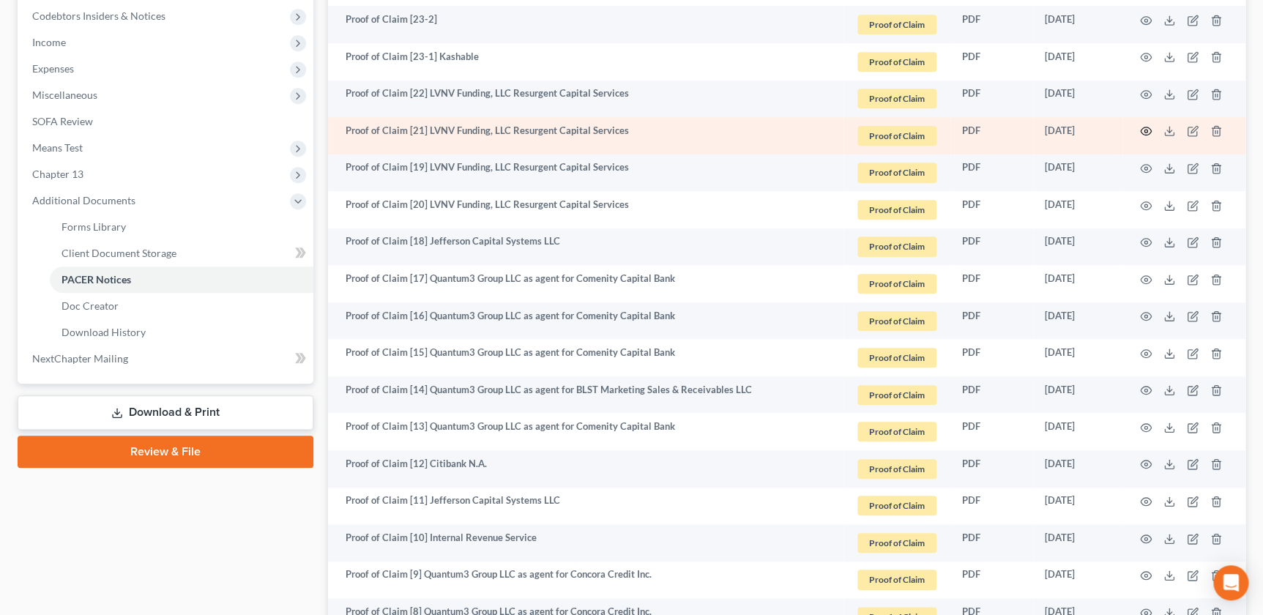
click at [1145, 130] on circle "button" at bounding box center [1146, 131] width 3 height 3
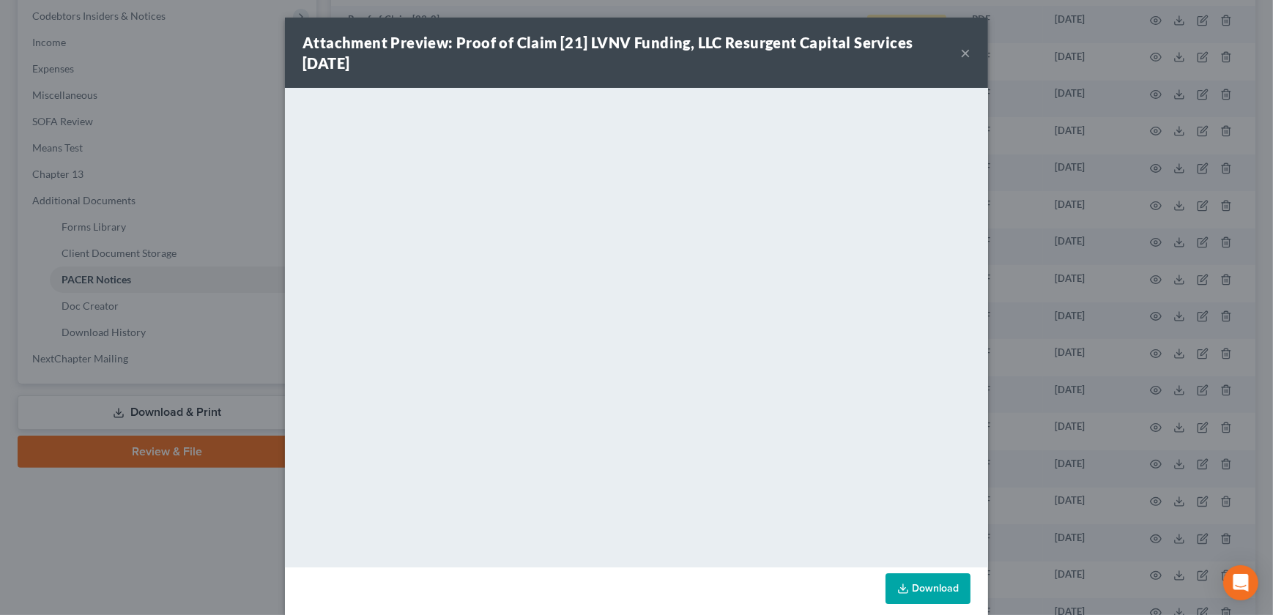
click at [961, 52] on button "×" at bounding box center [965, 53] width 10 height 18
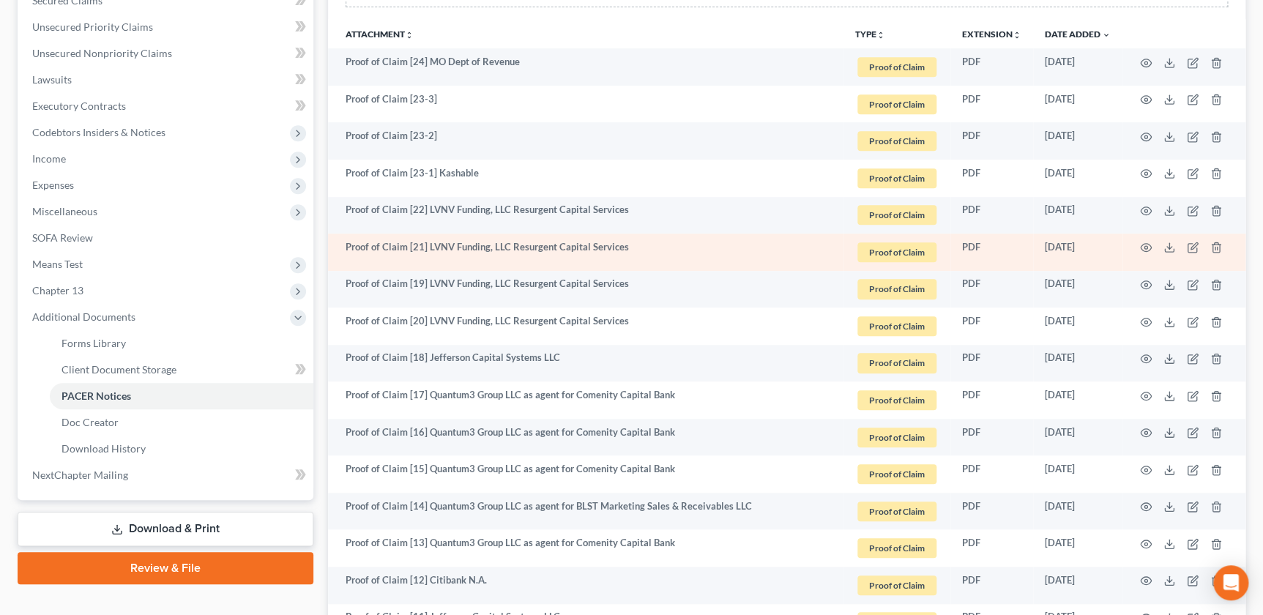
scroll to position [322, 0]
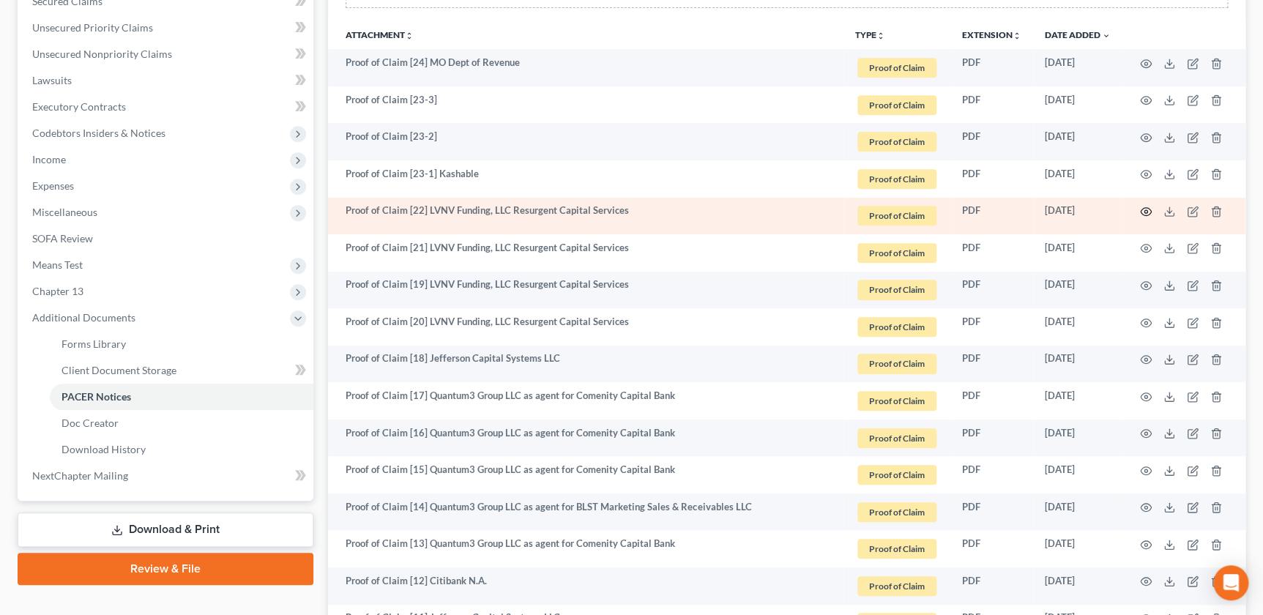
click at [1149, 206] on icon "button" at bounding box center [1146, 212] width 12 height 12
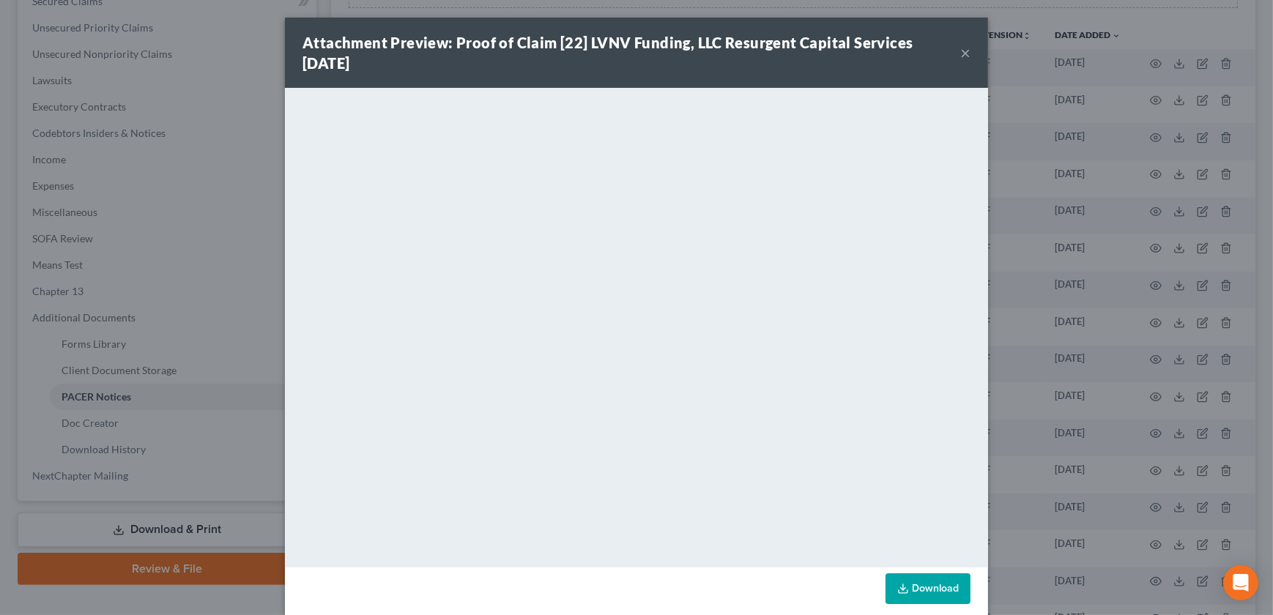
click at [961, 52] on button "×" at bounding box center [965, 53] width 10 height 18
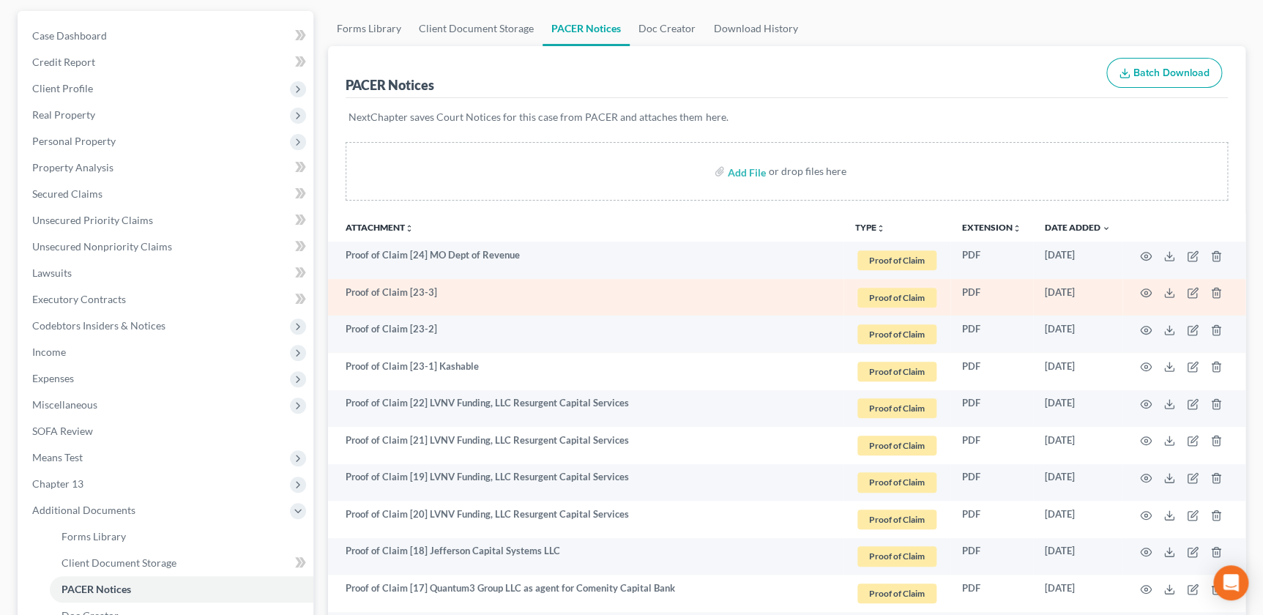
scroll to position [123, 0]
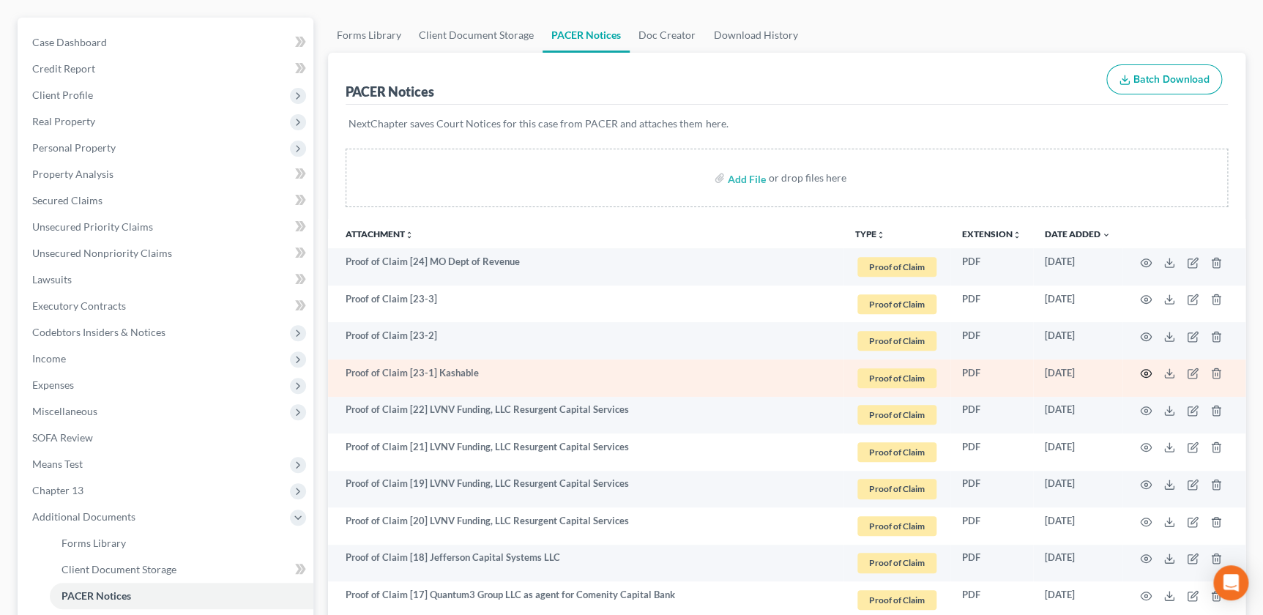
click at [1143, 368] on icon "button" at bounding box center [1146, 374] width 12 height 12
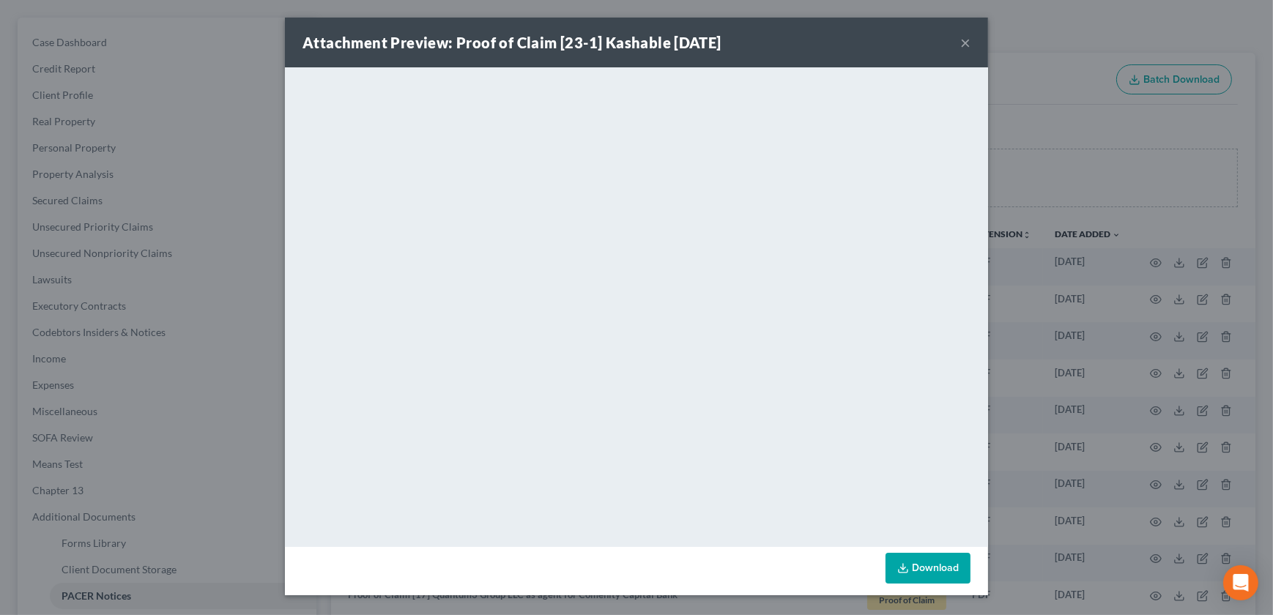
click at [961, 37] on button "×" at bounding box center [965, 43] width 10 height 18
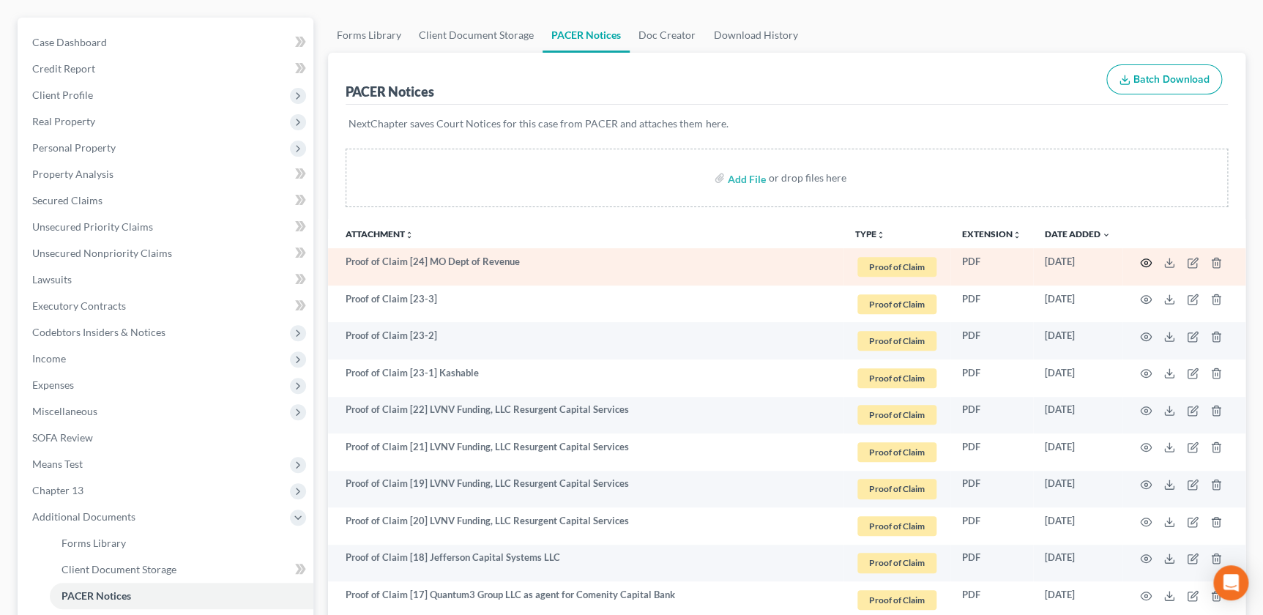
click at [1142, 259] on icon "button" at bounding box center [1146, 263] width 11 height 8
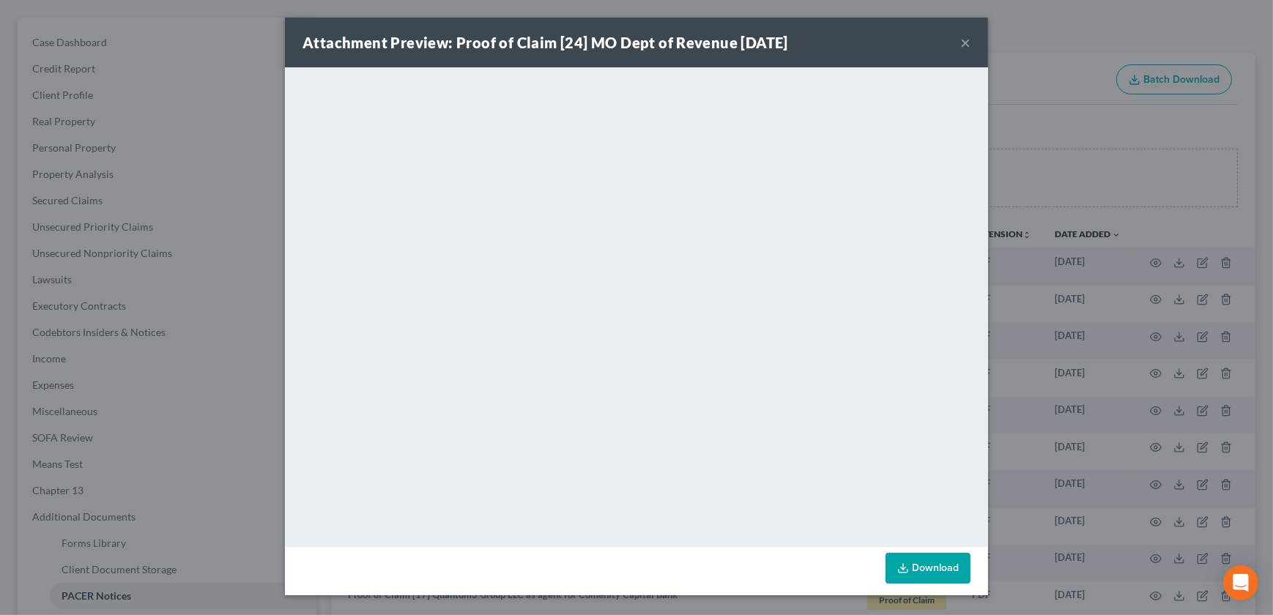
click at [960, 42] on button "×" at bounding box center [965, 43] width 10 height 18
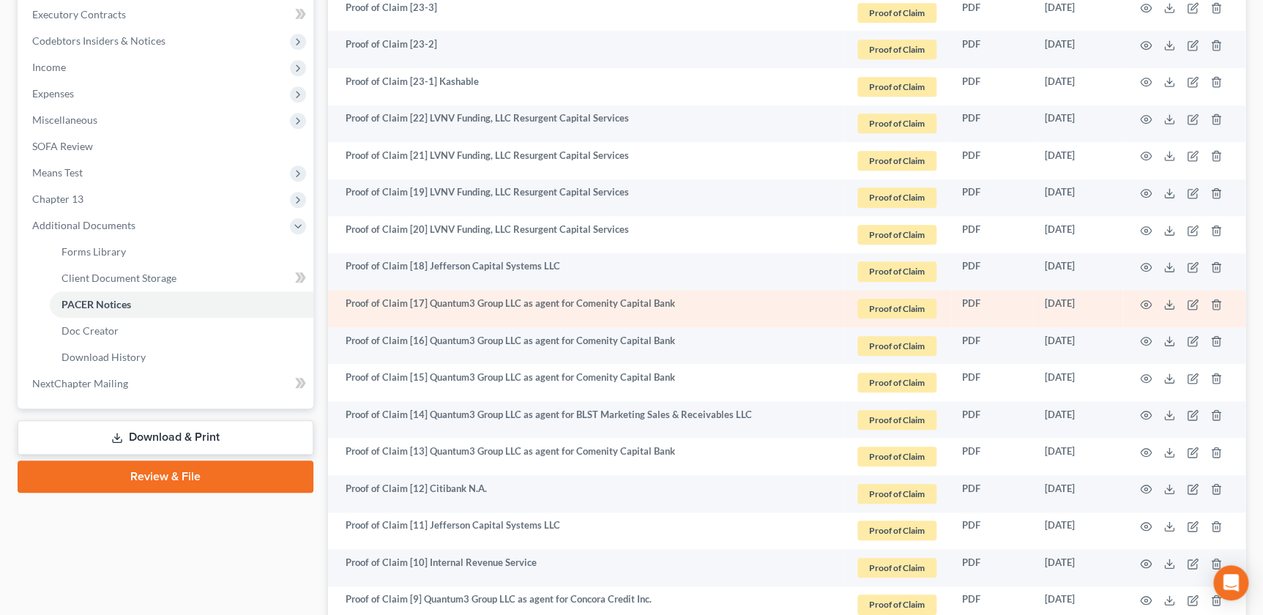
scroll to position [416, 0]
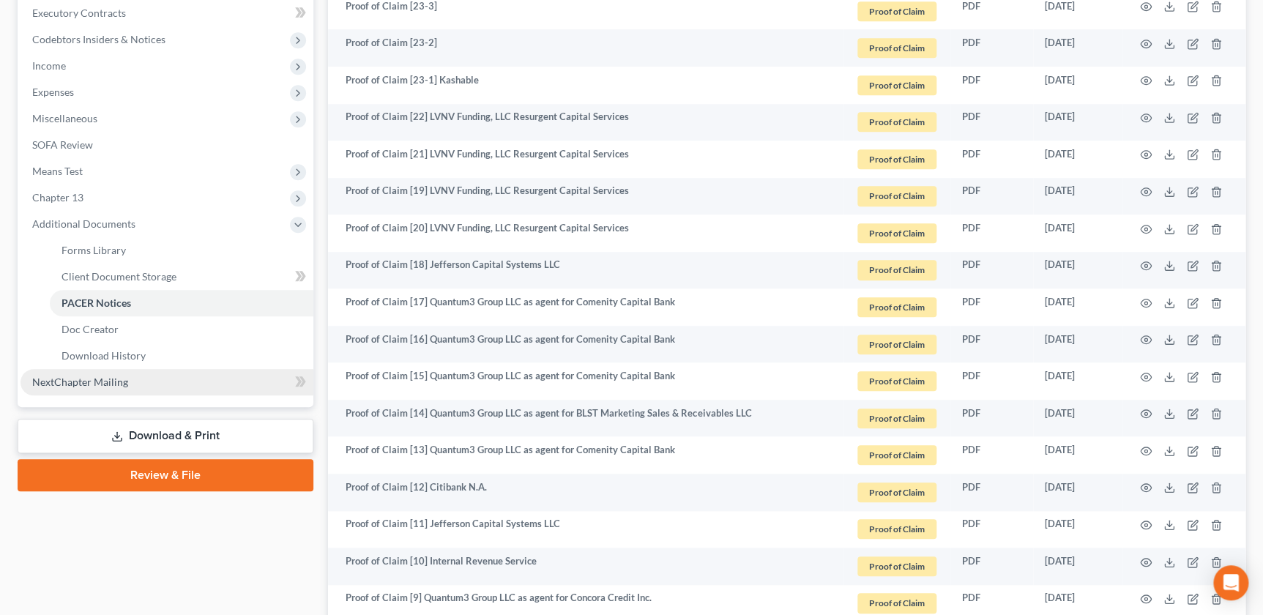
click at [97, 369] on link "NextChapter Mailing" at bounding box center [167, 382] width 293 height 26
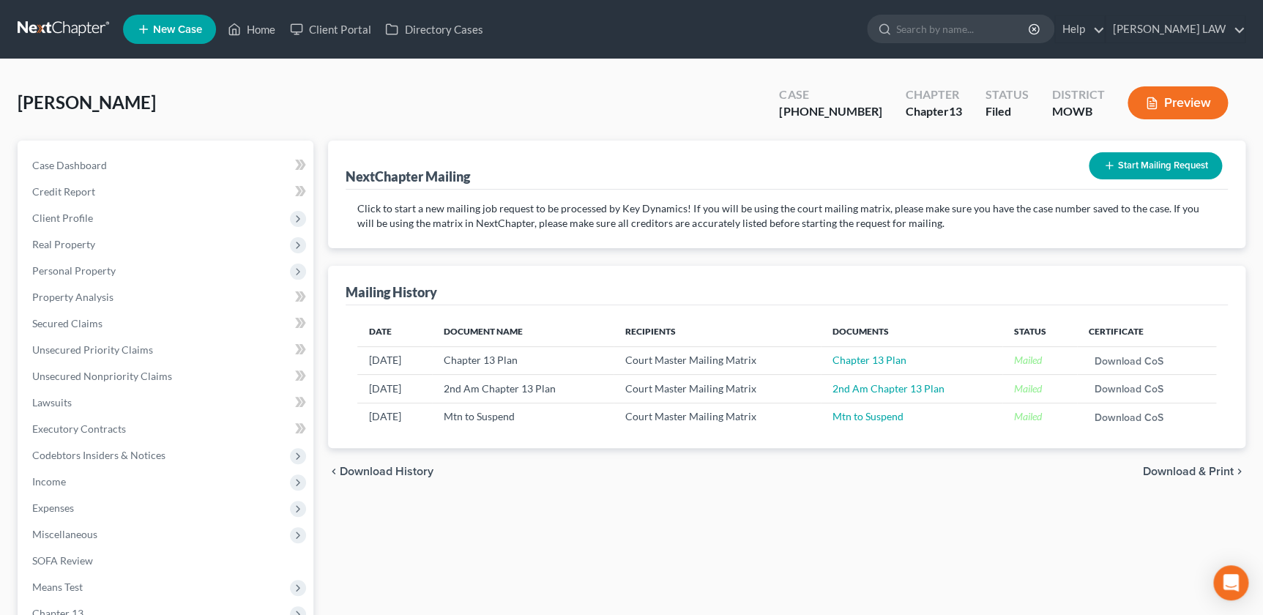
click at [1123, 168] on button "Start Mailing Request" at bounding box center [1155, 165] width 133 height 27
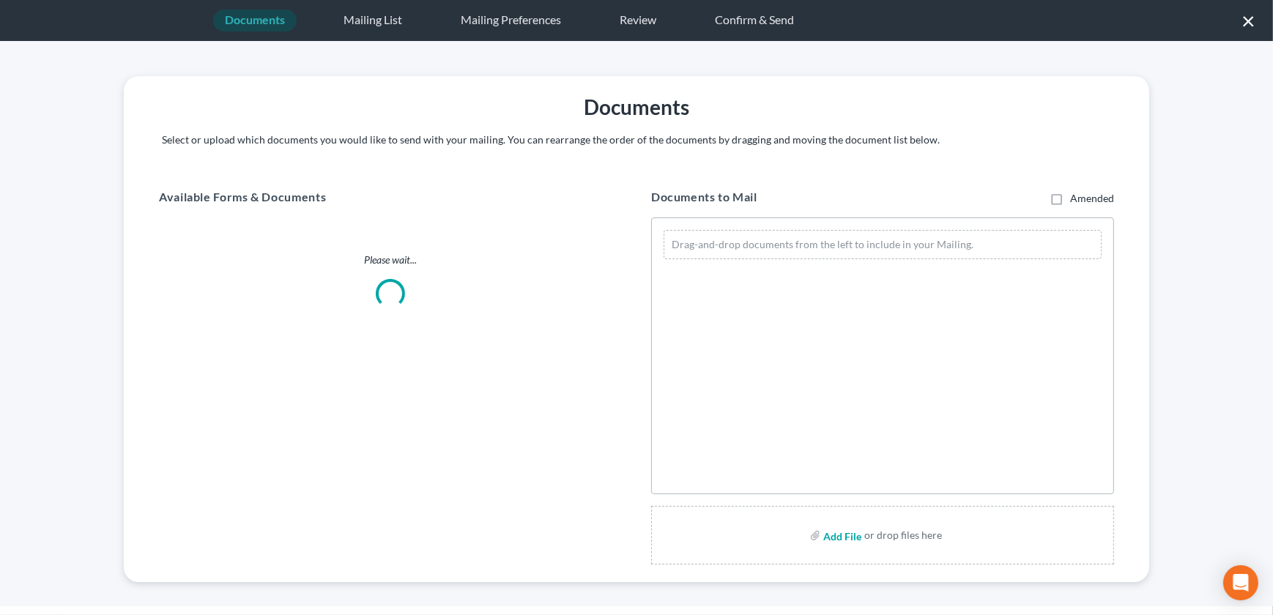
click at [850, 535] on input "file" at bounding box center [840, 535] width 35 height 26
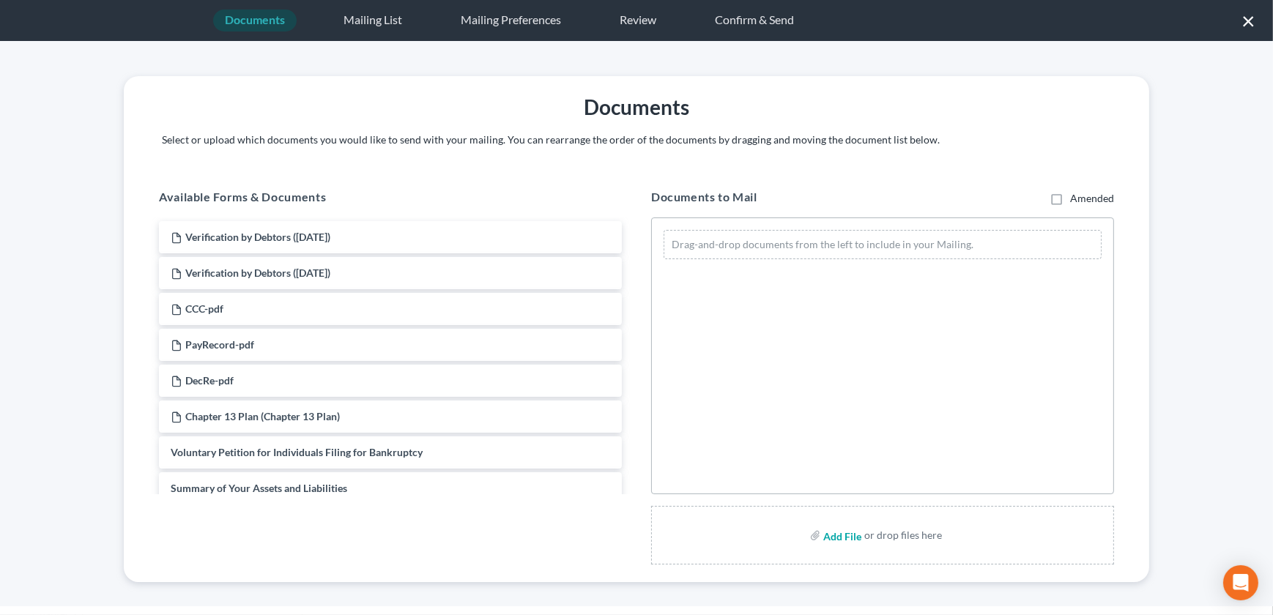
type input "C:\fakepath\251002 MTSuspend.pdf"
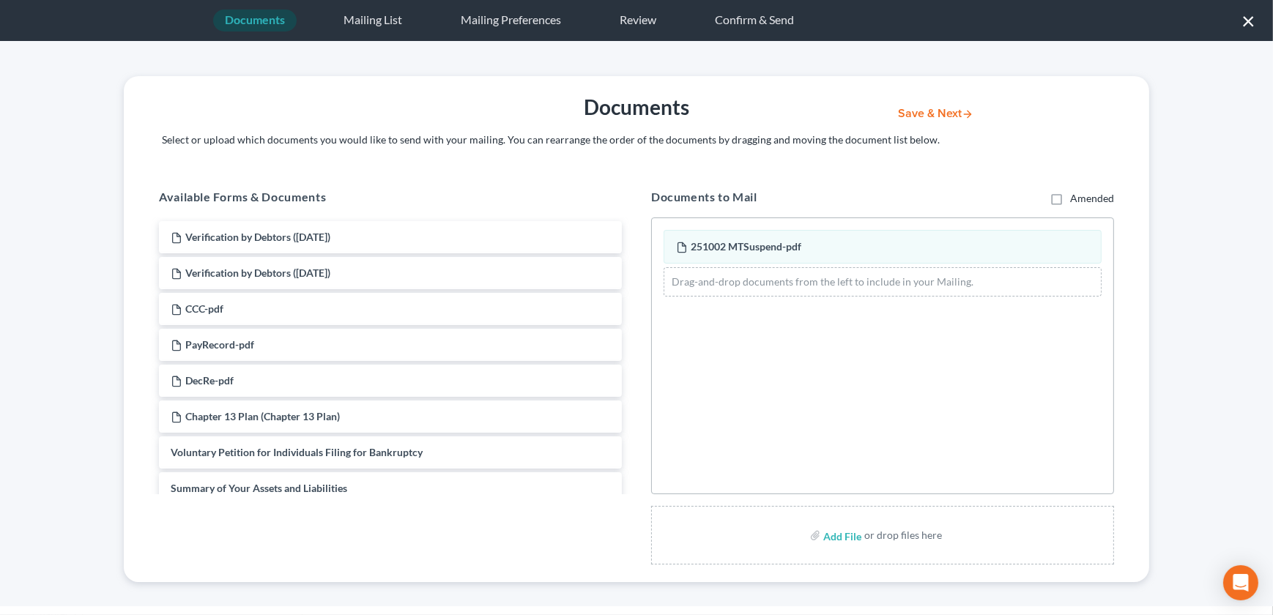
click at [900, 116] on button "Save & Next" at bounding box center [935, 114] width 99 height 12
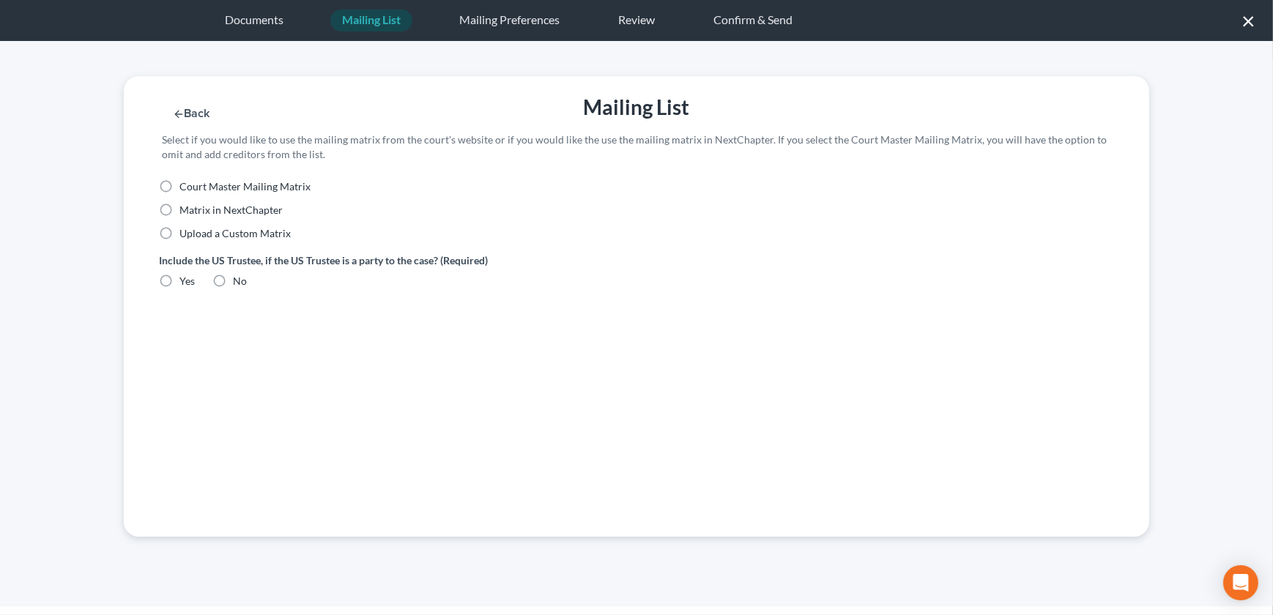
click at [179, 234] on label "Upload a Custom Matrix" at bounding box center [234, 233] width 111 height 15
click at [185, 234] on input "Upload a Custom Matrix" at bounding box center [190, 231] width 10 height 10
radio input "true"
click at [179, 289] on label "Yes" at bounding box center [186, 281] width 15 height 15
click at [185, 283] on input "Yes" at bounding box center [190, 279] width 10 height 10
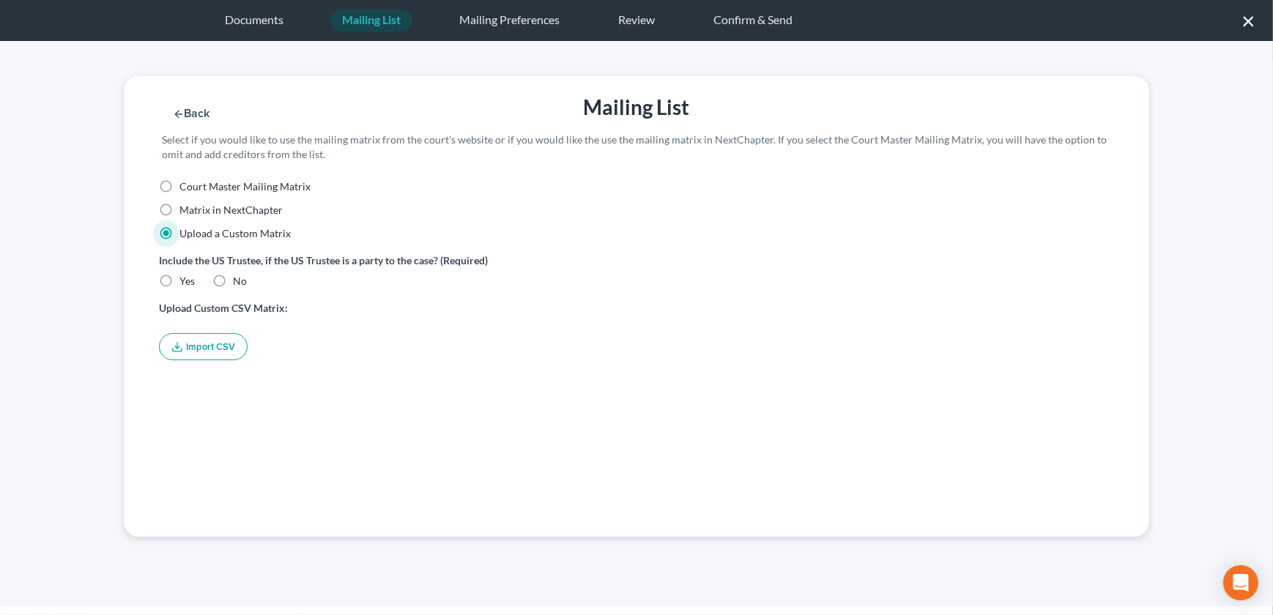
radio input "true"
click at [208, 351] on button "Import CSV" at bounding box center [203, 346] width 89 height 27
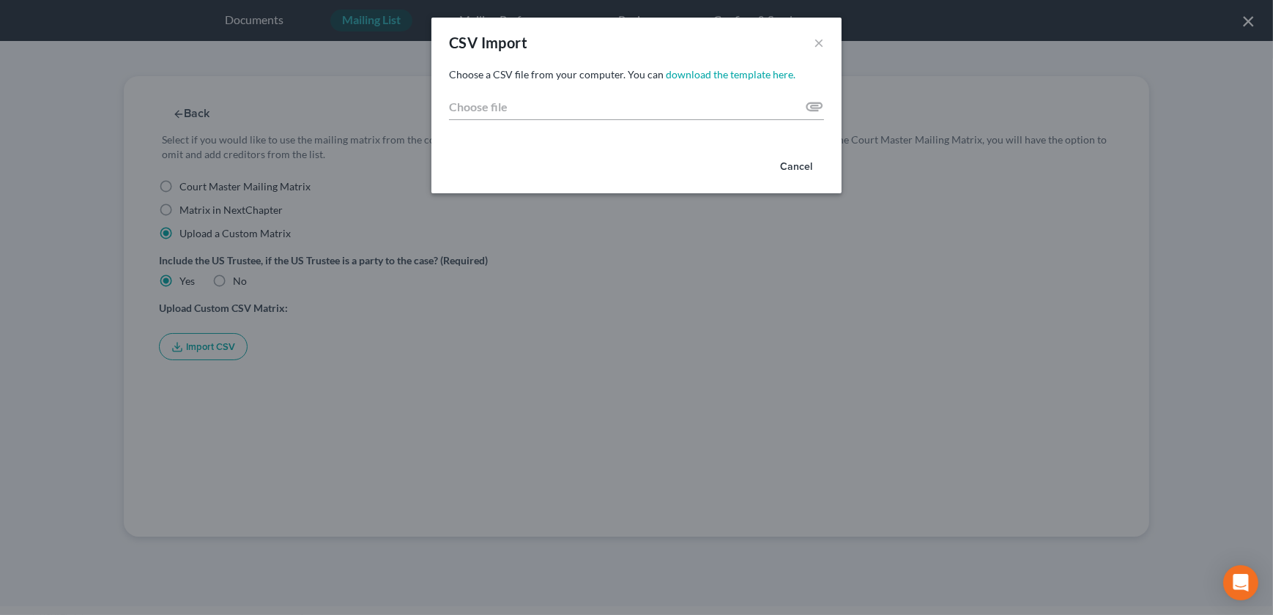
drag, startPoint x: 806, startPoint y: 63, endPoint x: 756, endPoint y: 125, distance: 79.7
click at [756, 125] on div "Choose a CSV file from your computer. You can download the template here. Choos…" at bounding box center [636, 106] width 410 height 79
click at [814, 107] on input "Choose file" at bounding box center [636, 107] width 375 height 26
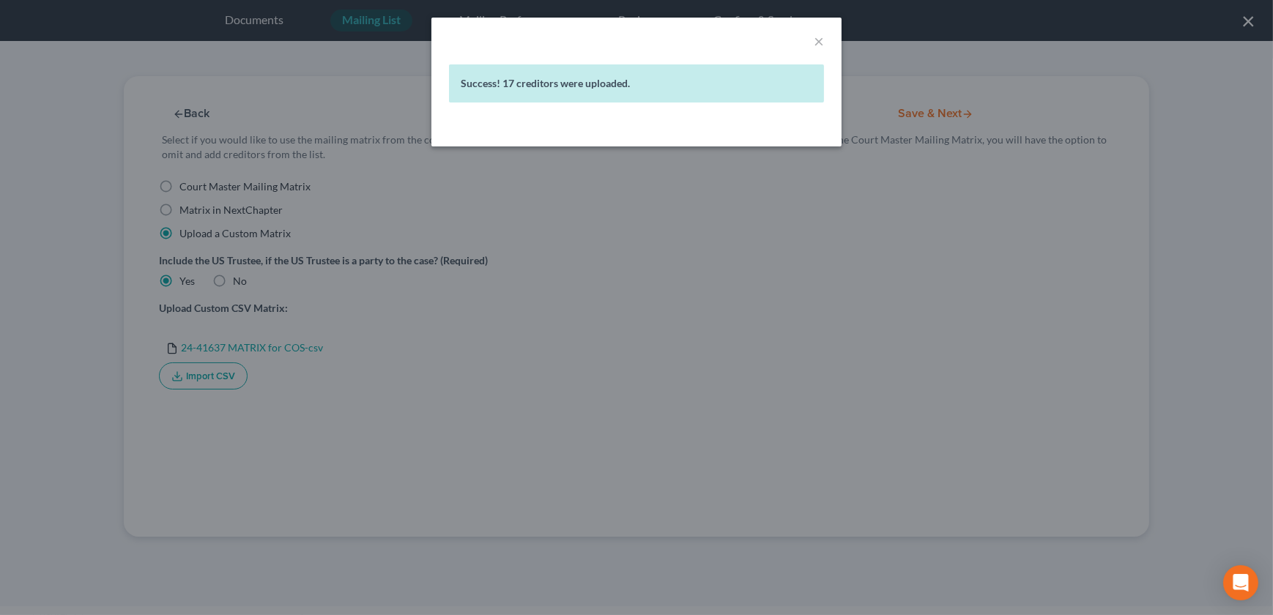
click at [777, 278] on div "× Success! 17 creditors were uploaded." at bounding box center [636, 307] width 1273 height 615
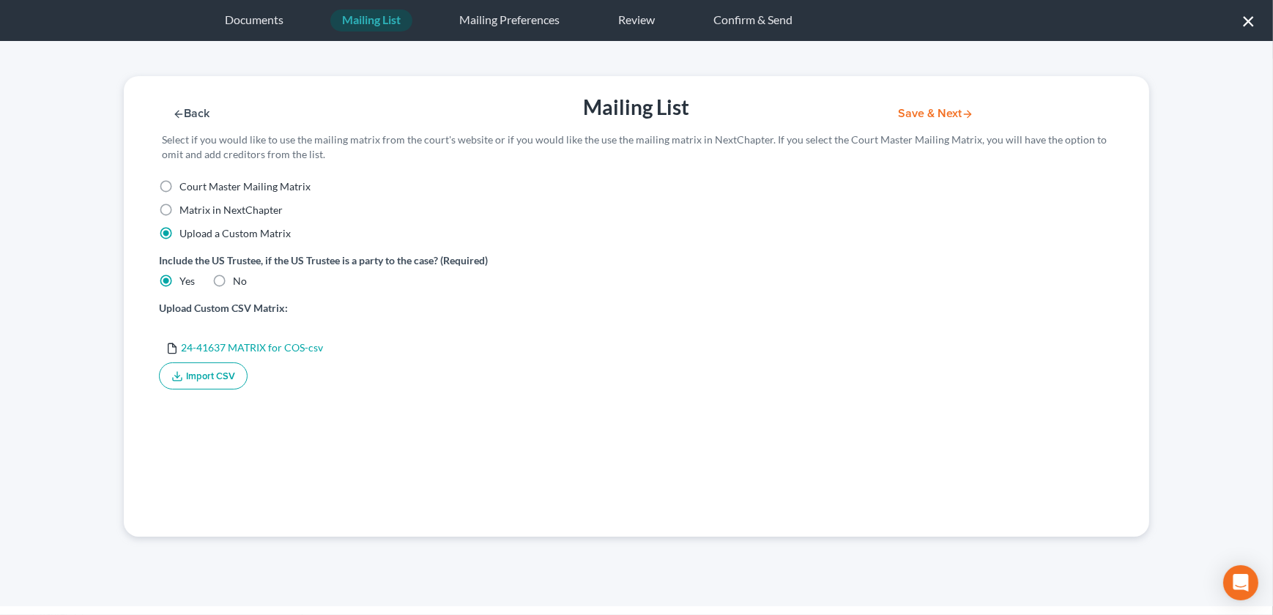
click at [921, 113] on button "Save & Next" at bounding box center [935, 114] width 99 height 12
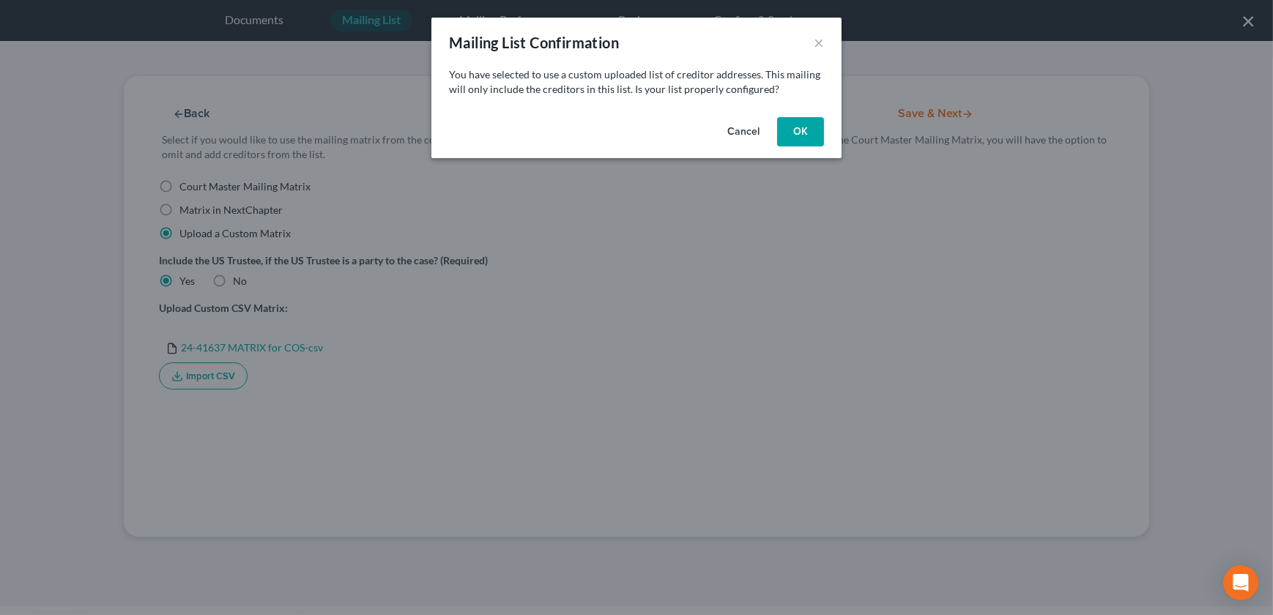
click at [799, 138] on button "OK" at bounding box center [800, 131] width 47 height 29
select select "26"
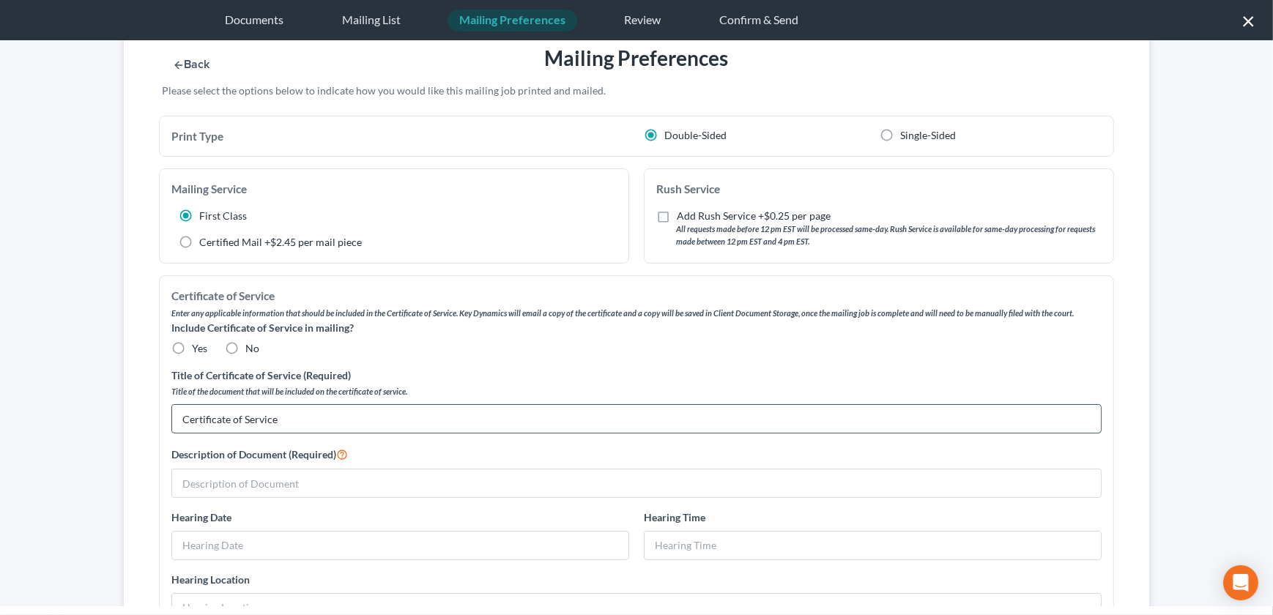
scroll to position [166, 0]
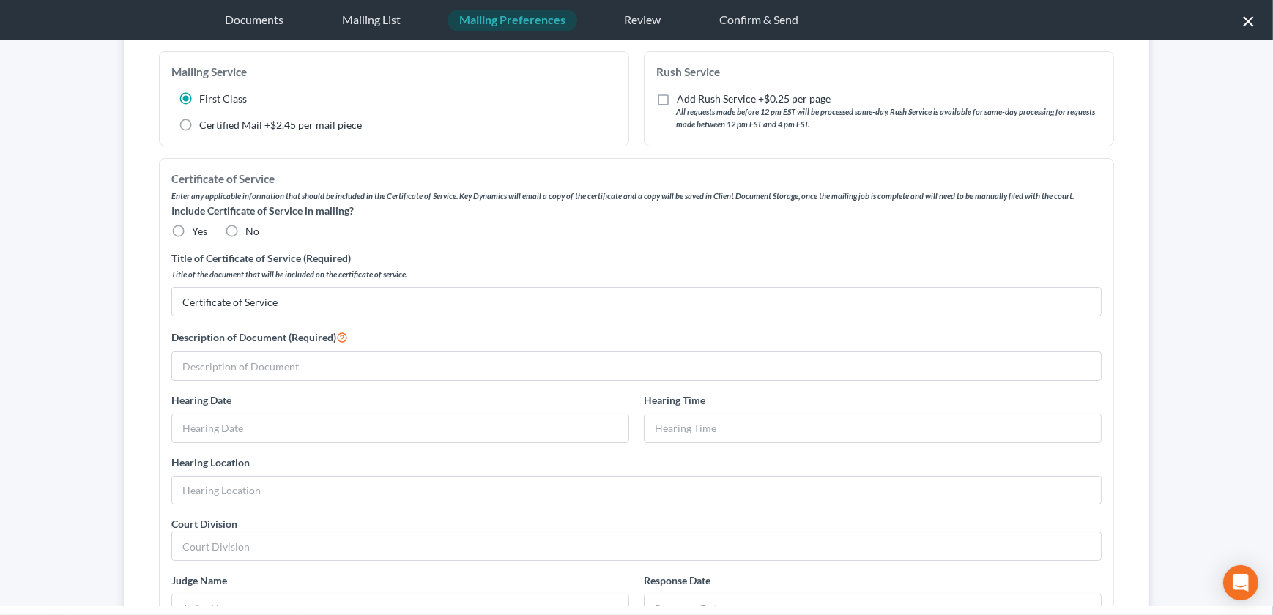
click at [245, 224] on label "No" at bounding box center [252, 231] width 14 height 15
click at [251, 224] on input "No" at bounding box center [256, 229] width 10 height 10
radio input "true"
click at [256, 357] on input "text" at bounding box center [636, 366] width 929 height 28
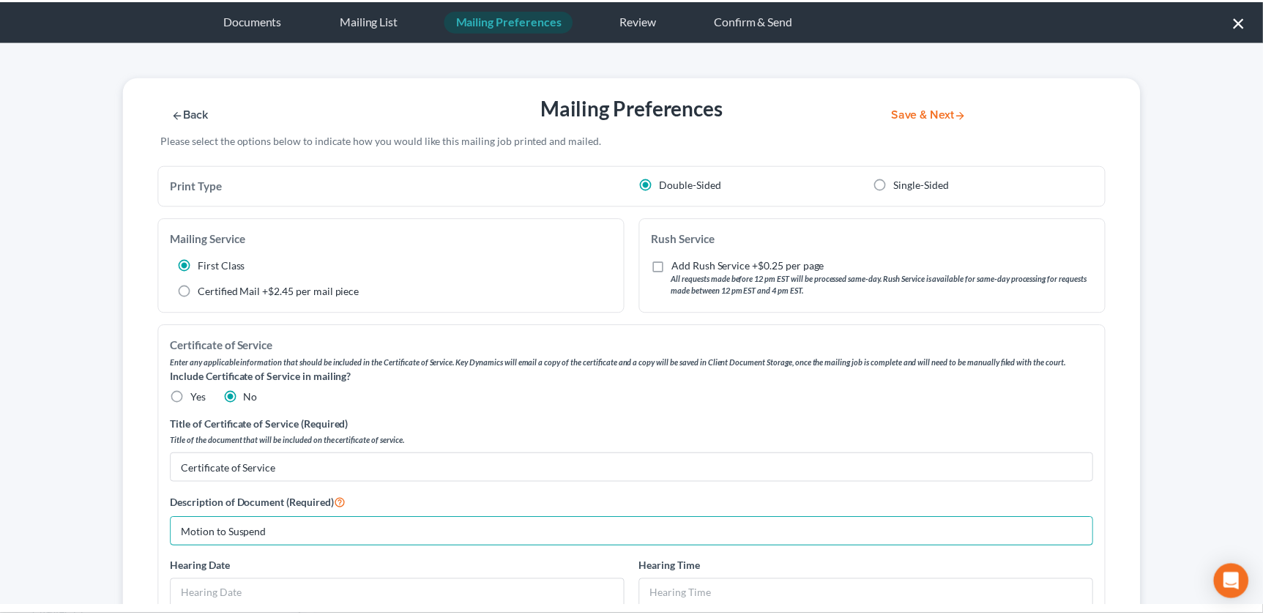
scroll to position [0, 0]
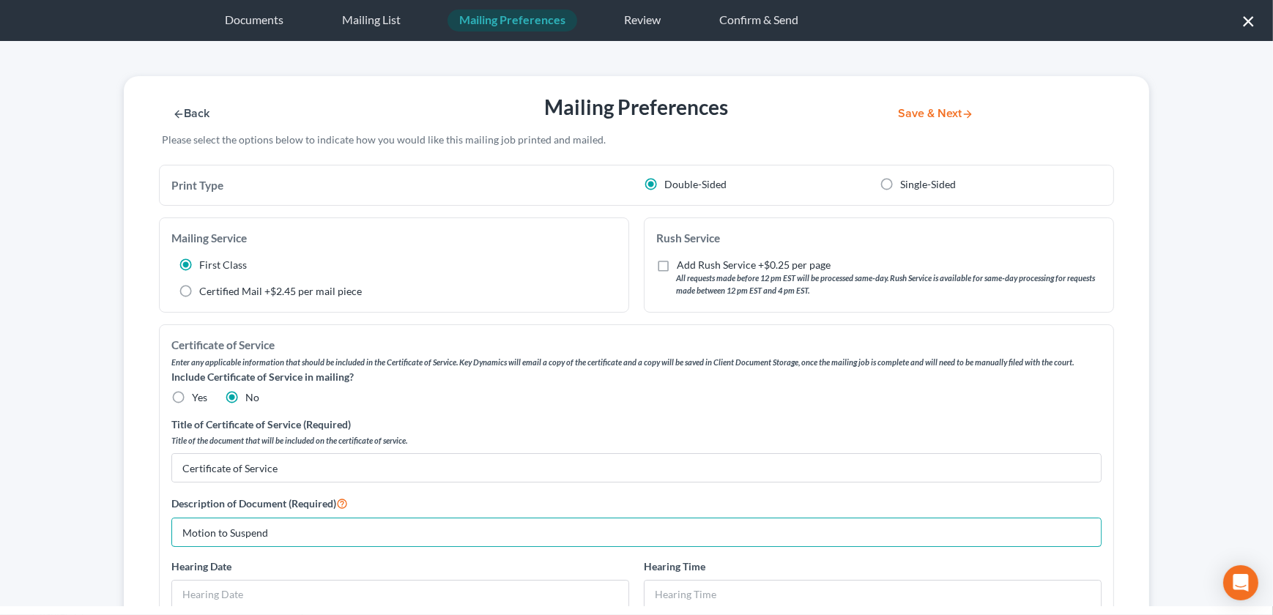
type input "Motion to Suspend"
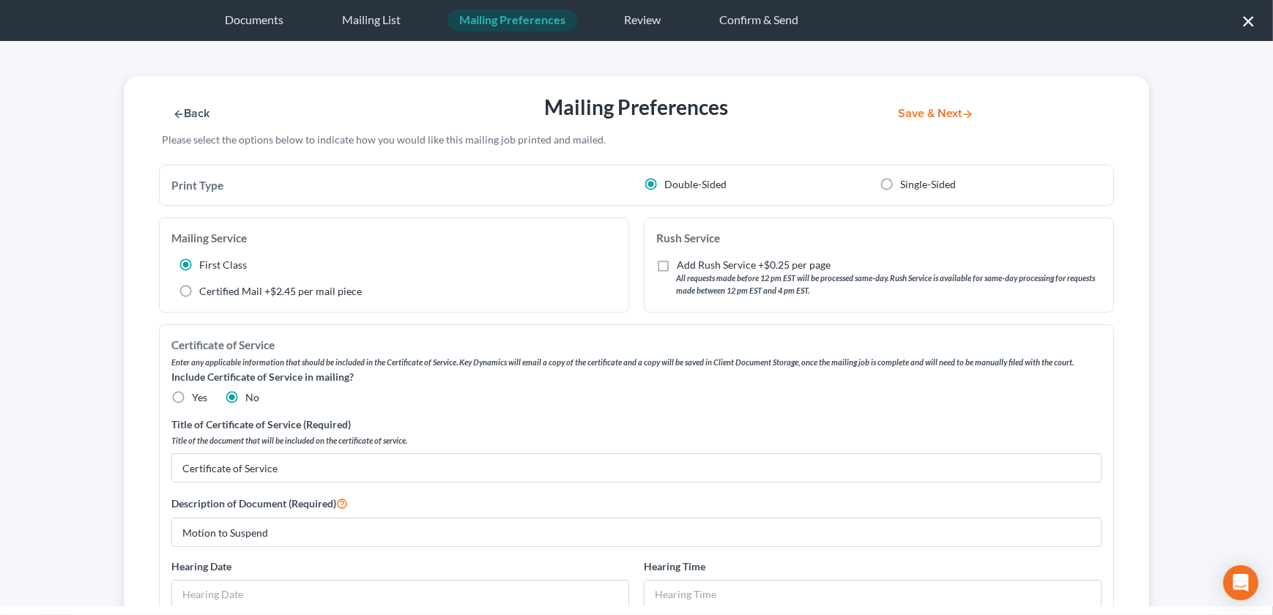
click at [921, 113] on button "Save & Next" at bounding box center [935, 114] width 99 height 12
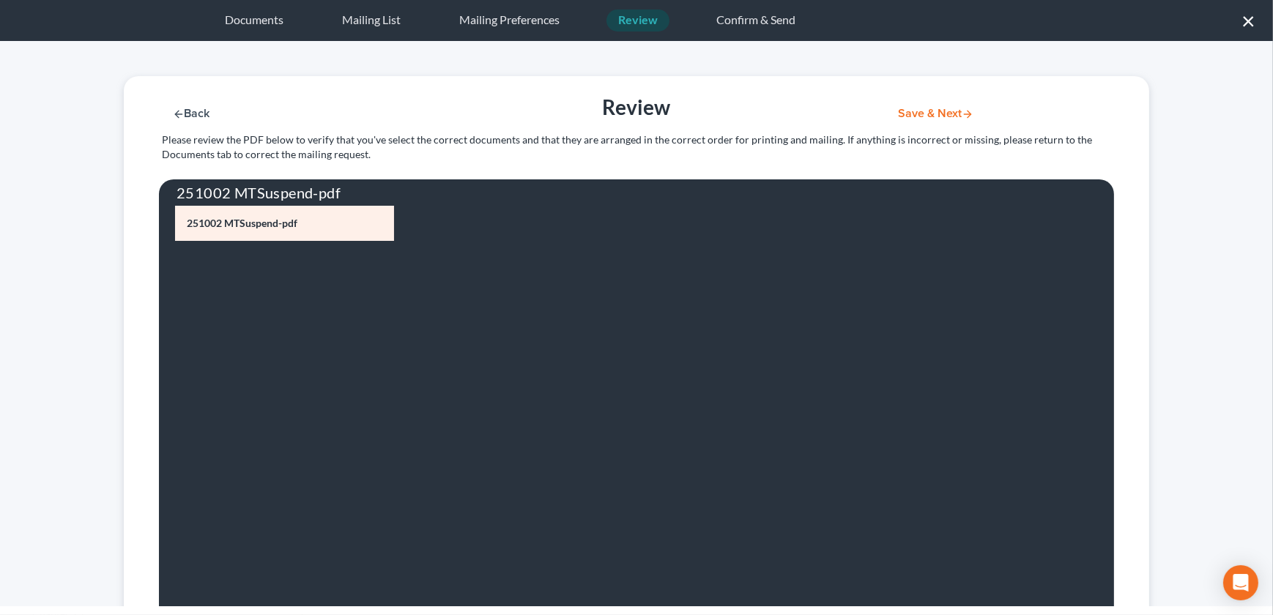
click at [902, 110] on button "Save & Next" at bounding box center [935, 114] width 99 height 12
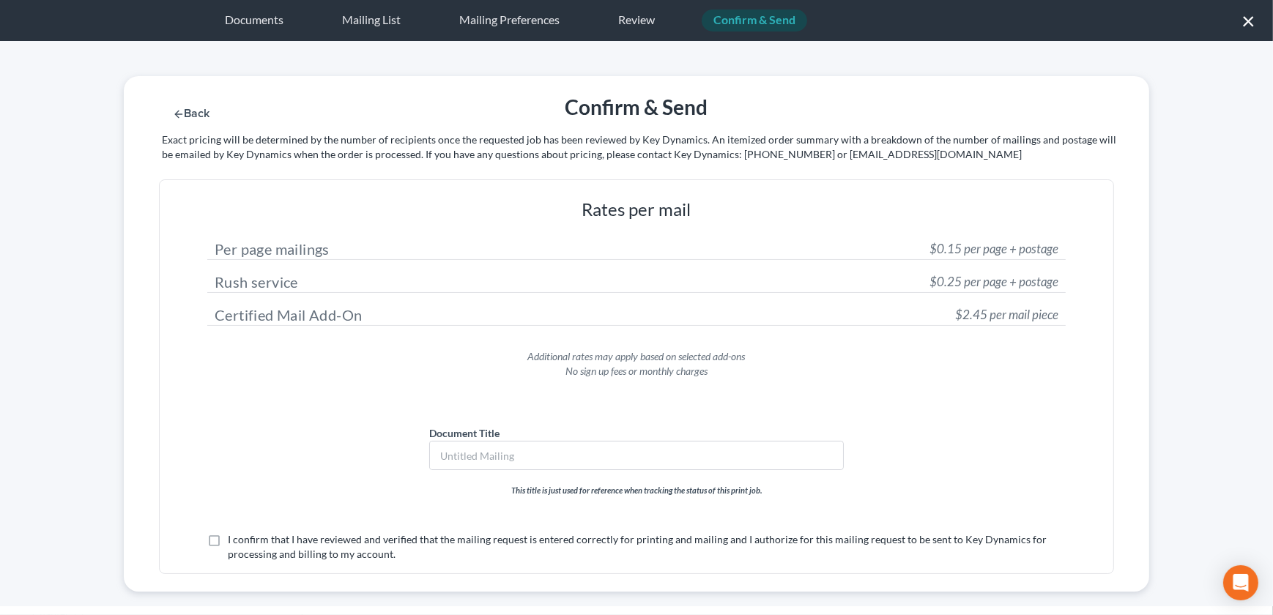
click at [466, 471] on label "This title is just used for reference when tracking the status of this print jo…" at bounding box center [636, 483] width 858 height 27
click at [469, 461] on input "text" at bounding box center [636, 456] width 413 height 28
type input "Motion to Suspend"
click at [228, 540] on label "I confirm that I have reviewed and verified that the mailing request is entered…" at bounding box center [647, 546] width 838 height 29
click at [234, 540] on input "I confirm that I have reviewed and verified that the mailing request is entered…" at bounding box center [239, 537] width 10 height 10
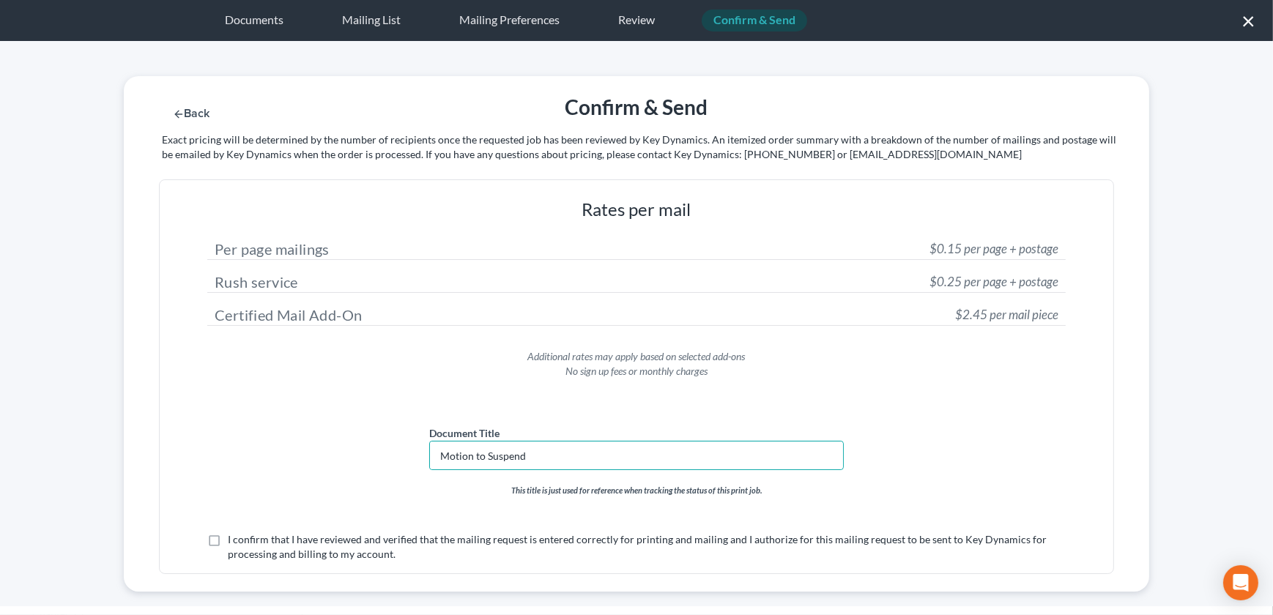
checkbox input "true"
click at [910, 108] on button "Submit for Mailing" at bounding box center [954, 114] width 136 height 12
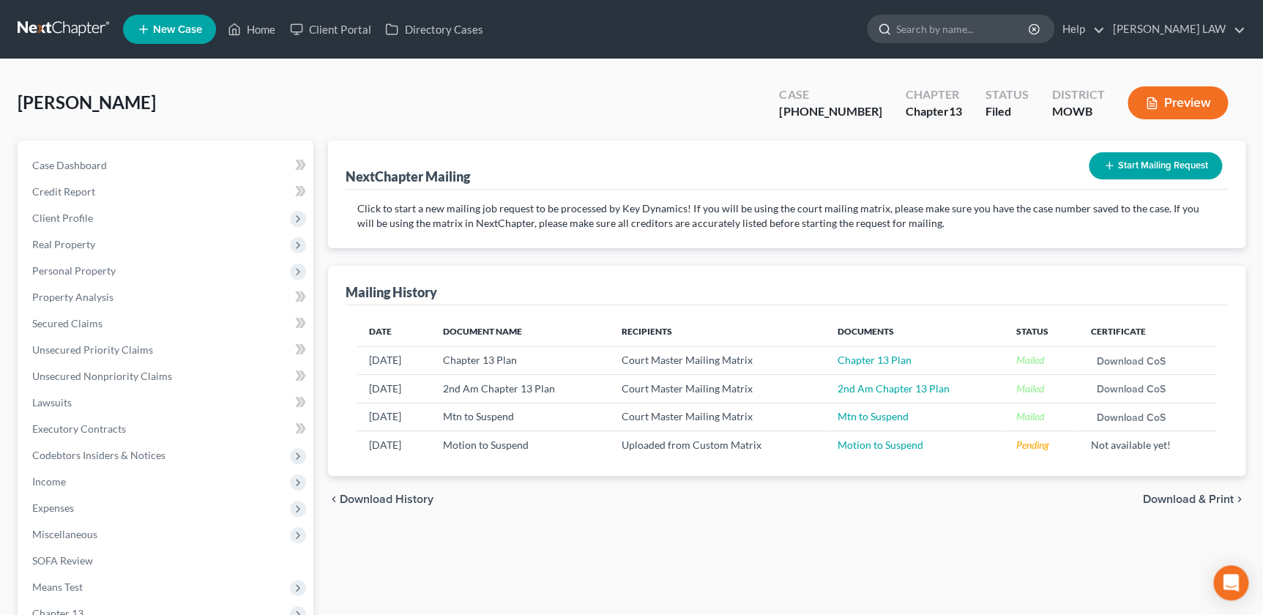
click at [963, 35] on input "search" at bounding box center [963, 28] width 134 height 27
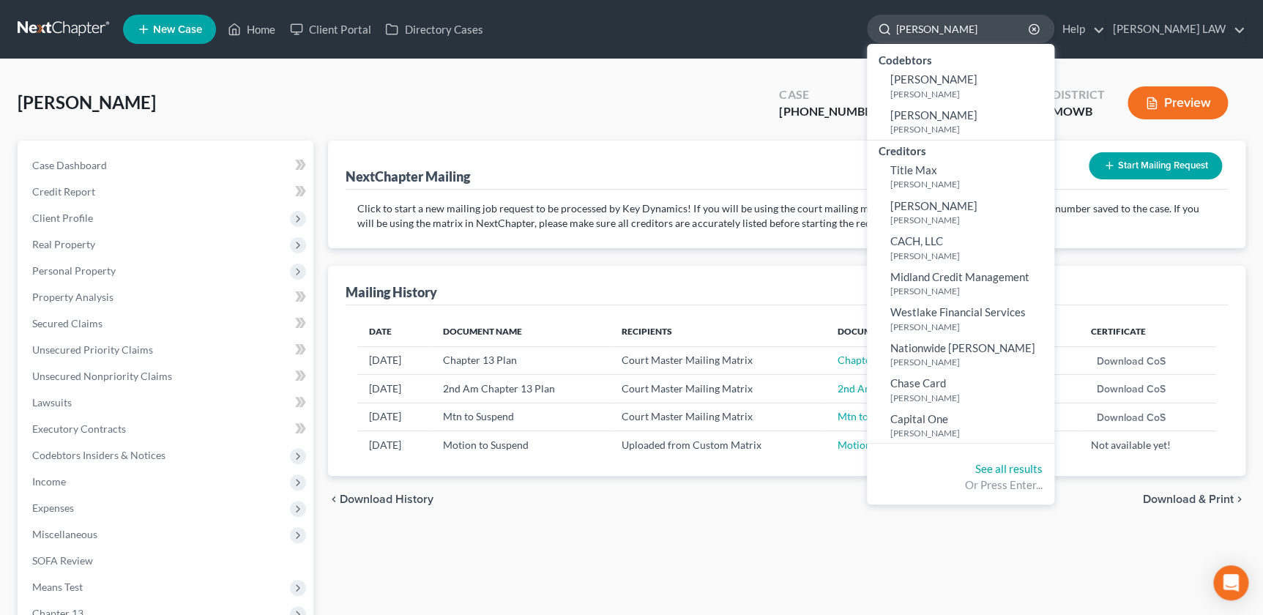
type input "adams"
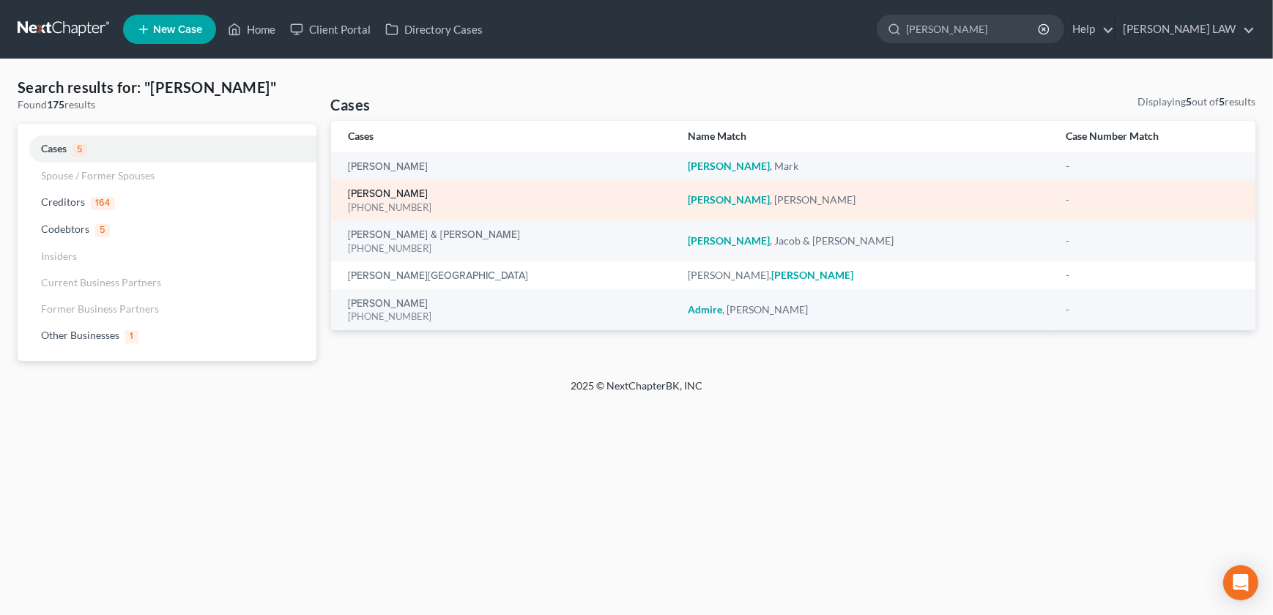
click at [379, 191] on link "Adams, Amanda" at bounding box center [389, 194] width 80 height 10
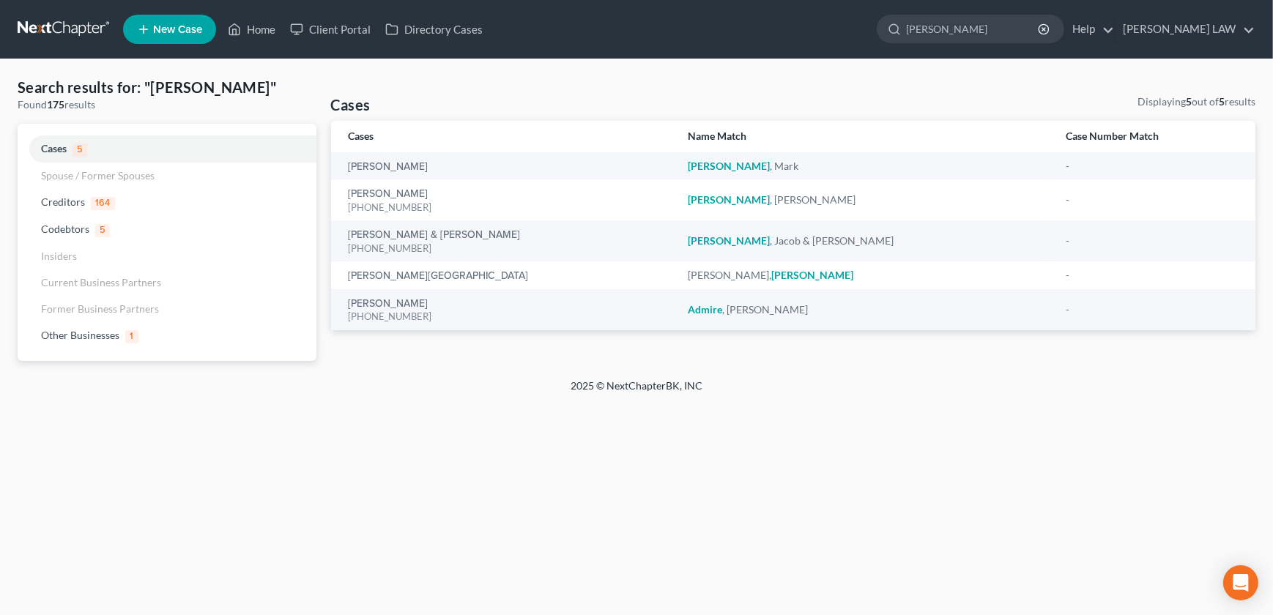
select select "2"
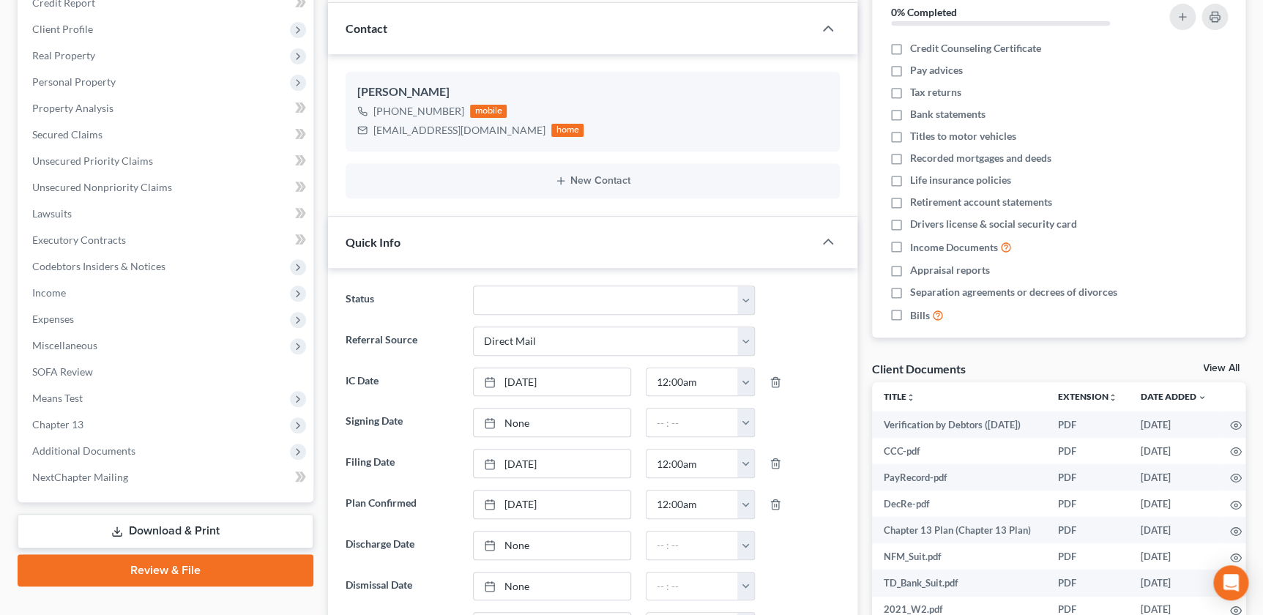
scroll to position [233, 0]
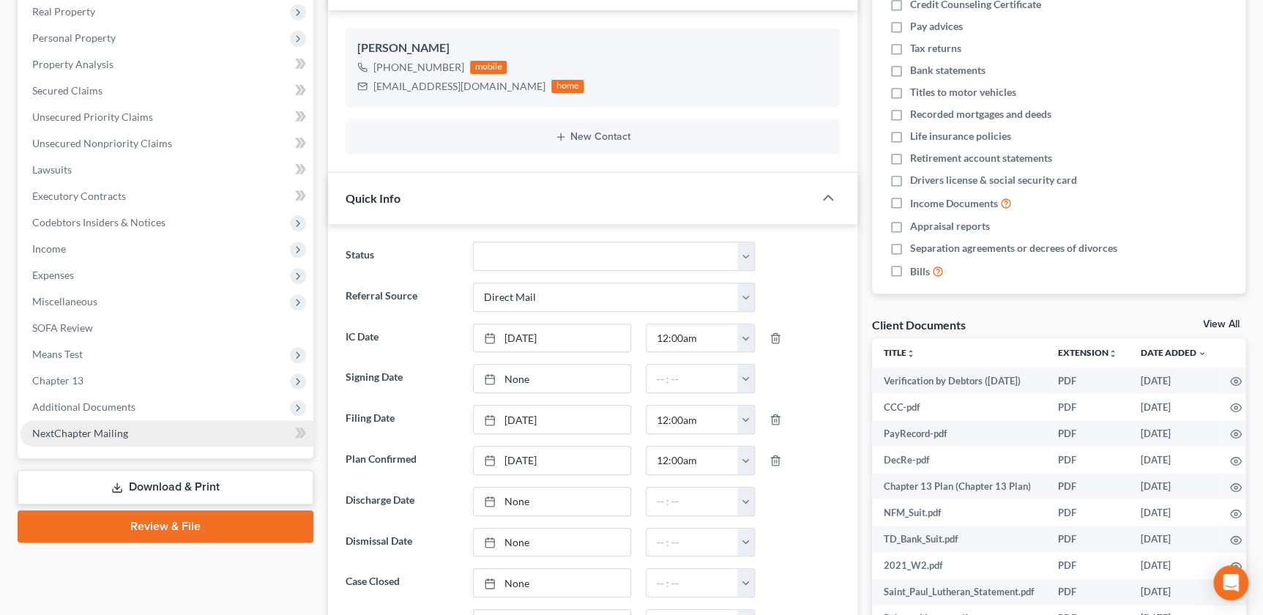
click at [90, 441] on link "NextChapter Mailing" at bounding box center [167, 433] width 293 height 26
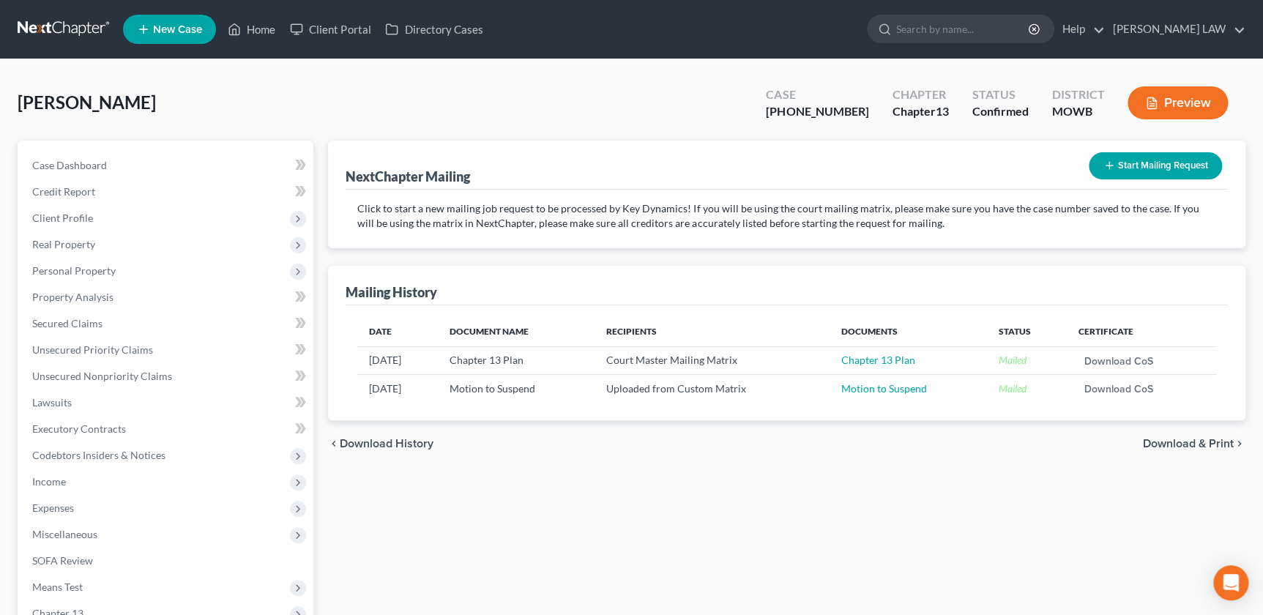
click at [1113, 153] on button "Start Mailing Request" at bounding box center [1155, 165] width 133 height 27
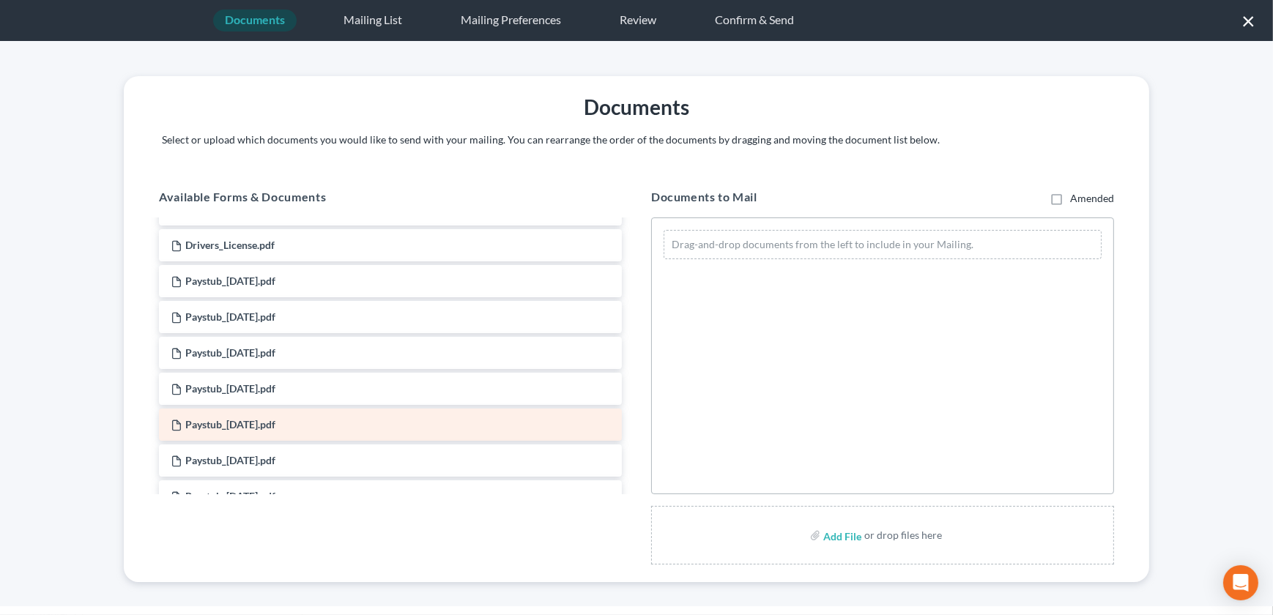
scroll to position [483, 0]
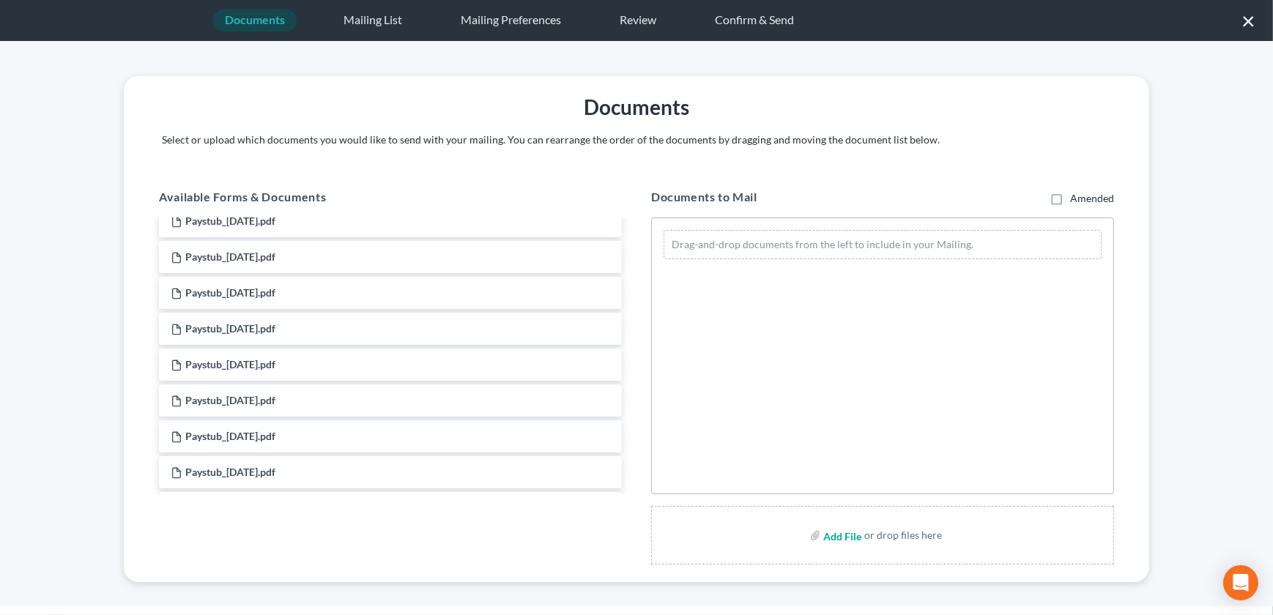
click at [834, 539] on input "file" at bounding box center [840, 535] width 35 height 26
type input "C:\fakepath\22-50355 Matrix for COS.csv"
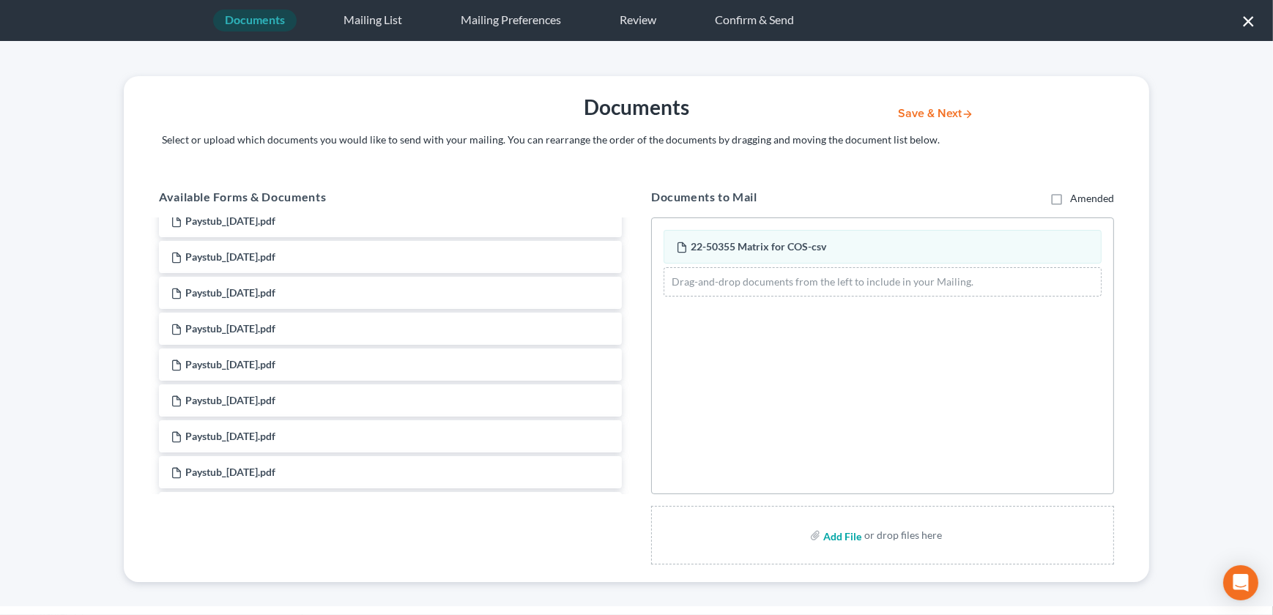
click at [840, 540] on input "file" at bounding box center [840, 535] width 35 height 26
type input "C:\fakepath\251002 MTSuspend.pdf"
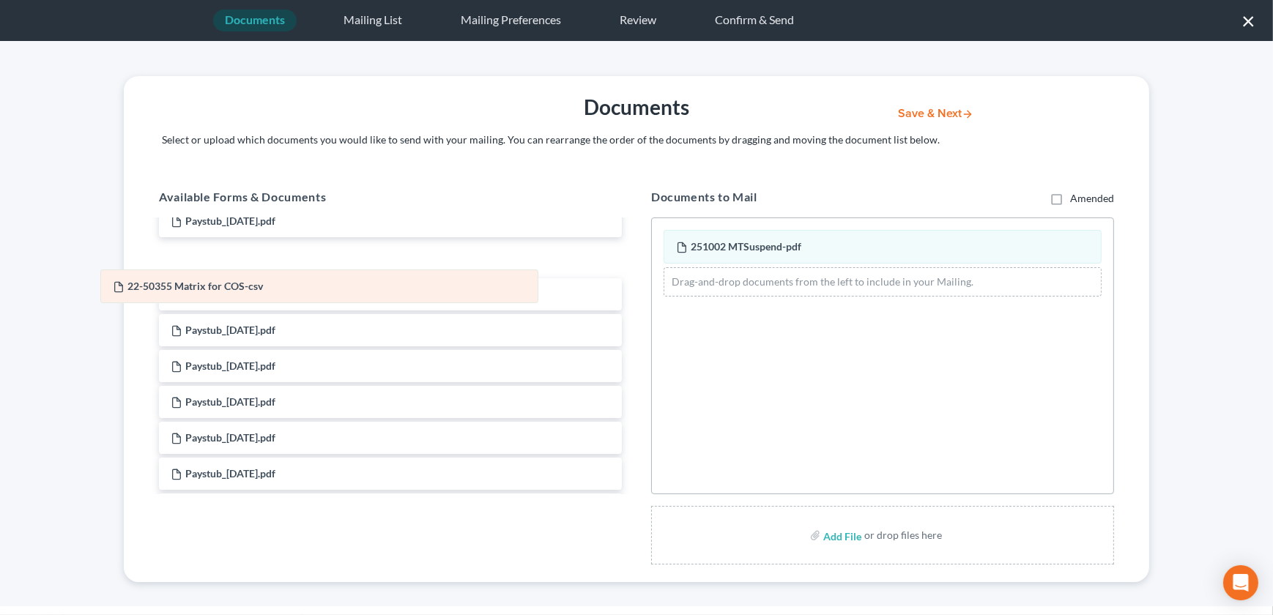
drag, startPoint x: 836, startPoint y: 240, endPoint x: 278, endPoint y: 280, distance: 559.4
click at [652, 280] on div "22-50355 Matrix for COS-csv 22-50355 Matrix for COS-csv 251002 MTSuspend-pdf Dr…" at bounding box center [882, 263] width 461 height 90
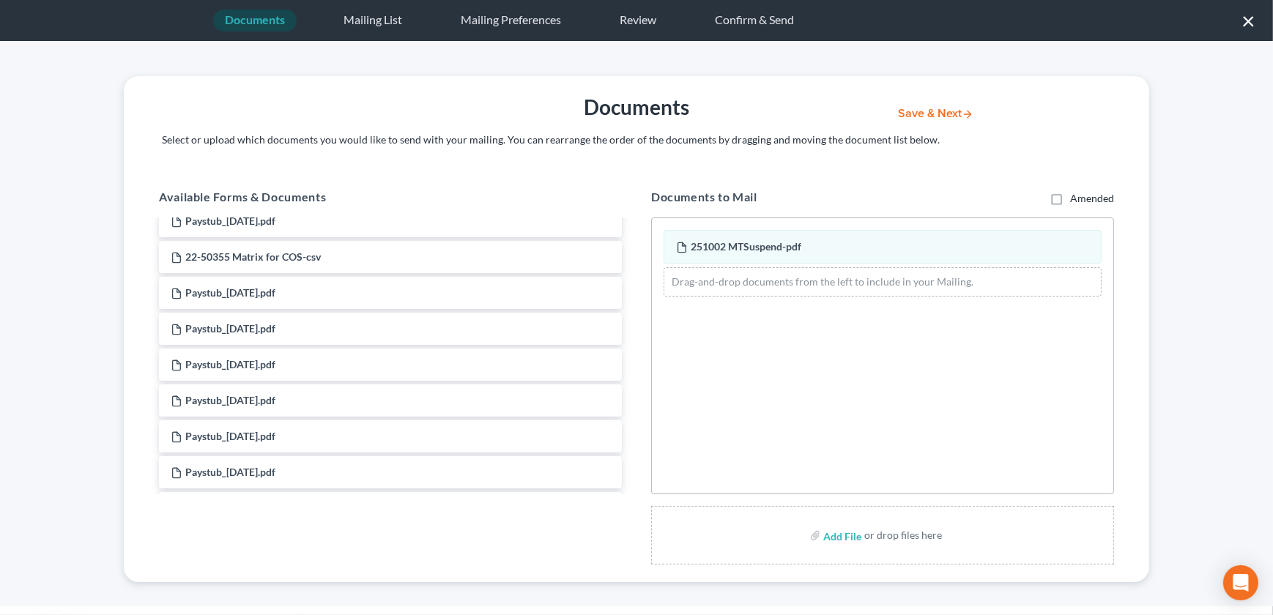
click at [922, 114] on button "Save & Next" at bounding box center [935, 114] width 99 height 12
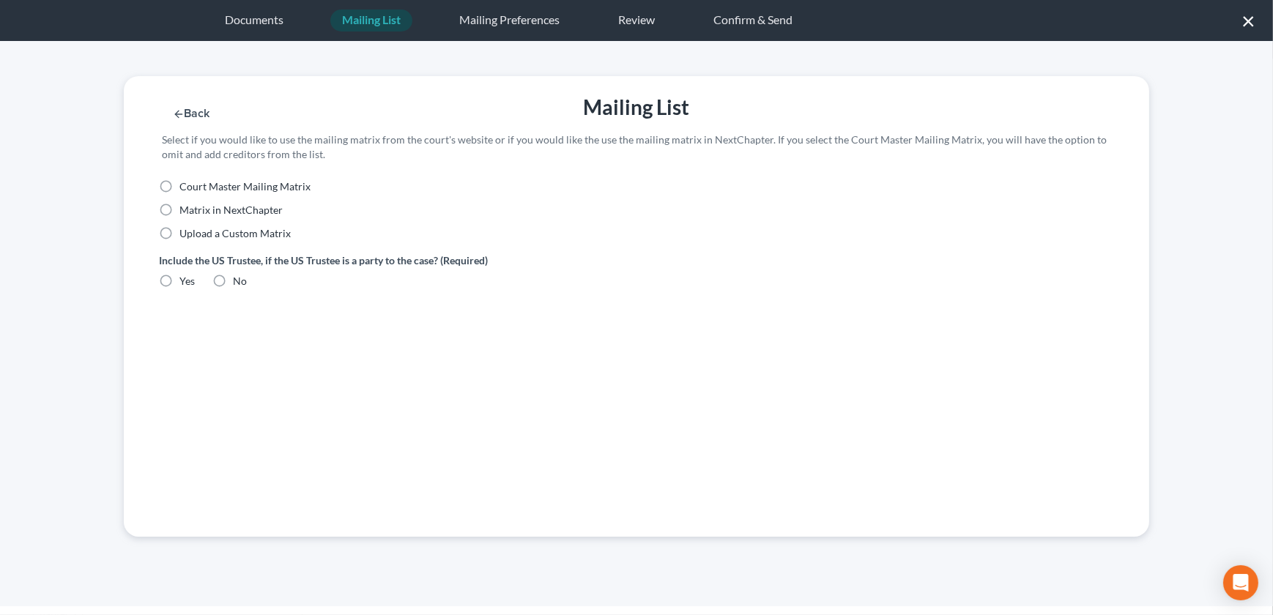
click at [179, 234] on label "Upload a Custom Matrix" at bounding box center [234, 233] width 111 height 15
click at [185, 234] on input "Upload a Custom Matrix" at bounding box center [190, 231] width 10 height 10
radio input "true"
click at [179, 280] on label "Yes" at bounding box center [186, 281] width 15 height 15
click at [185, 280] on input "Yes" at bounding box center [190, 279] width 10 height 10
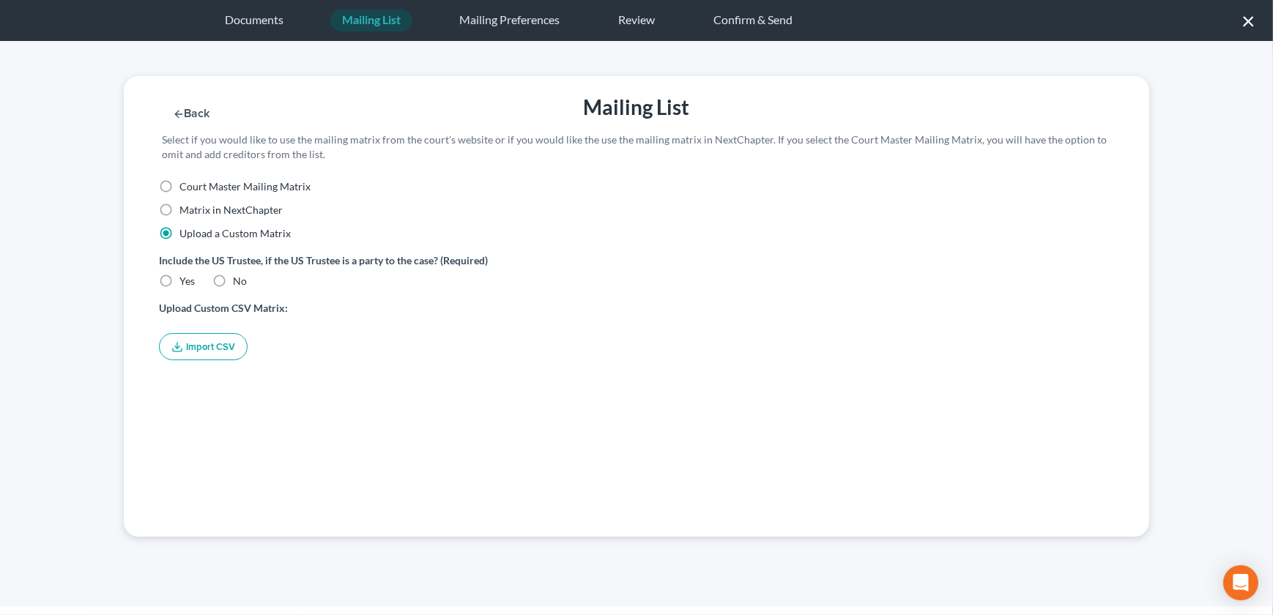
radio input "true"
click at [191, 341] on button "Import CSV" at bounding box center [203, 346] width 89 height 27
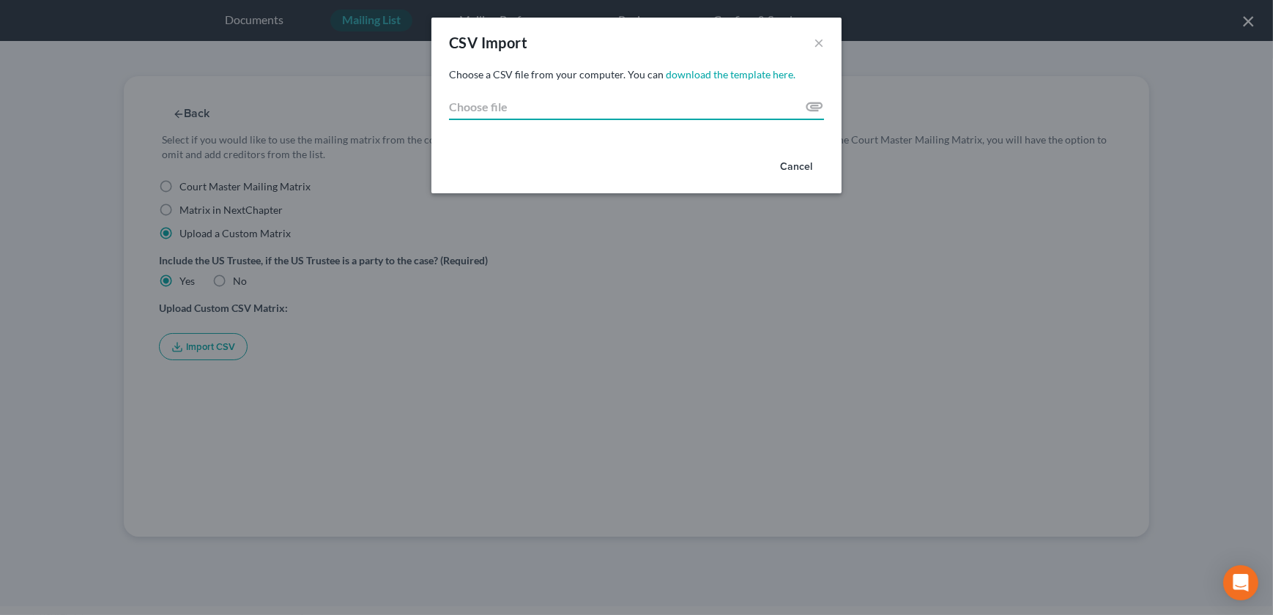
click at [811, 109] on input "Choose file" at bounding box center [636, 107] width 375 height 26
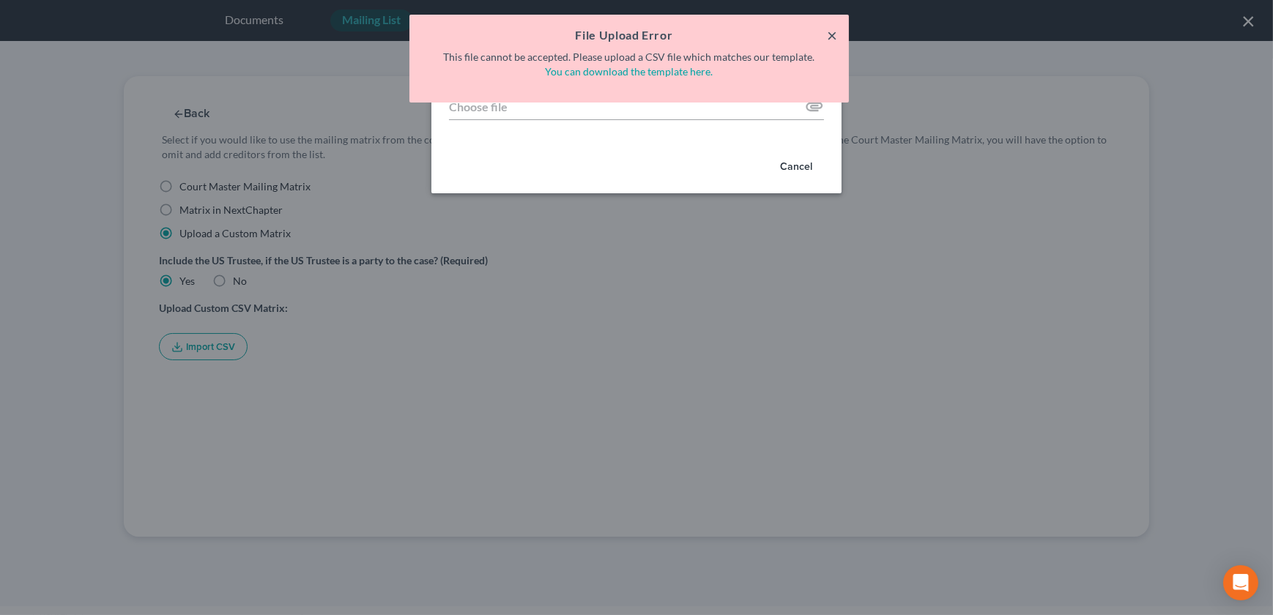
click at [833, 31] on button "×" at bounding box center [832, 35] width 10 height 18
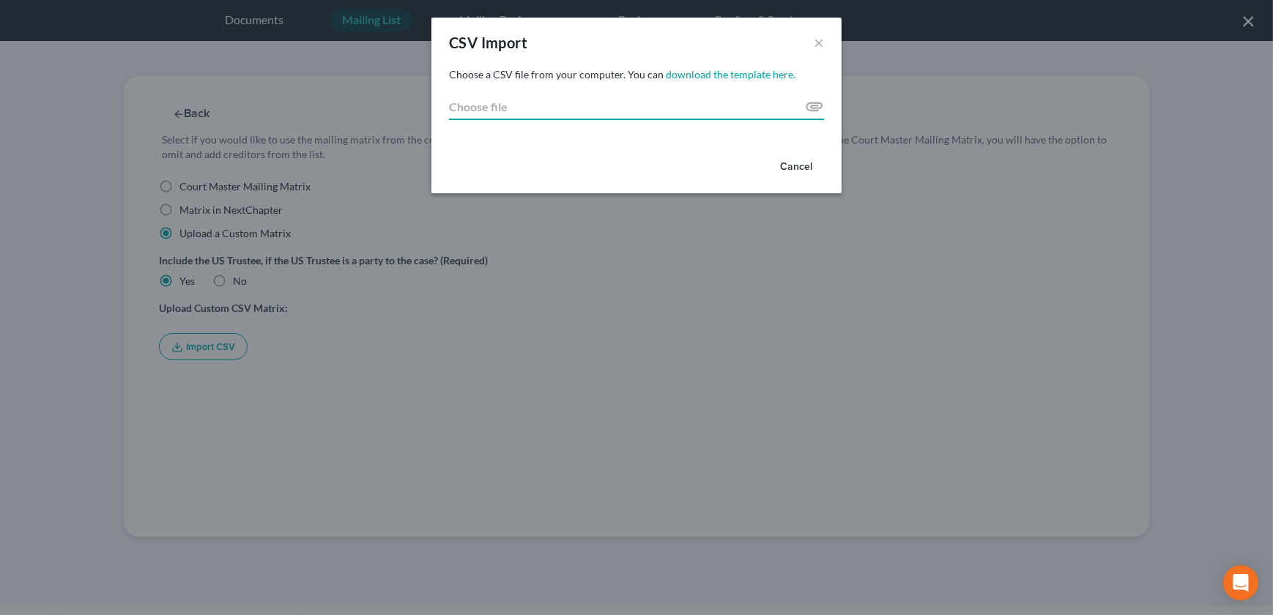
click at [814, 109] on input "Choose file" at bounding box center [636, 107] width 375 height 26
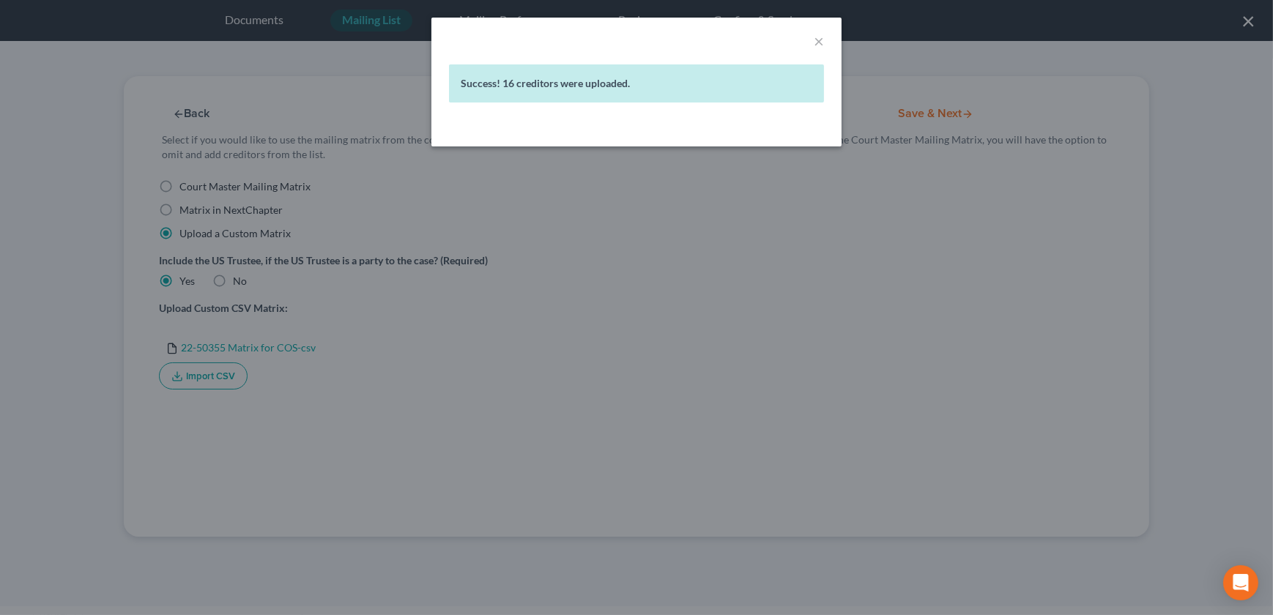
click at [855, 215] on div "× Success! 16 creditors were uploaded." at bounding box center [636, 307] width 1273 height 615
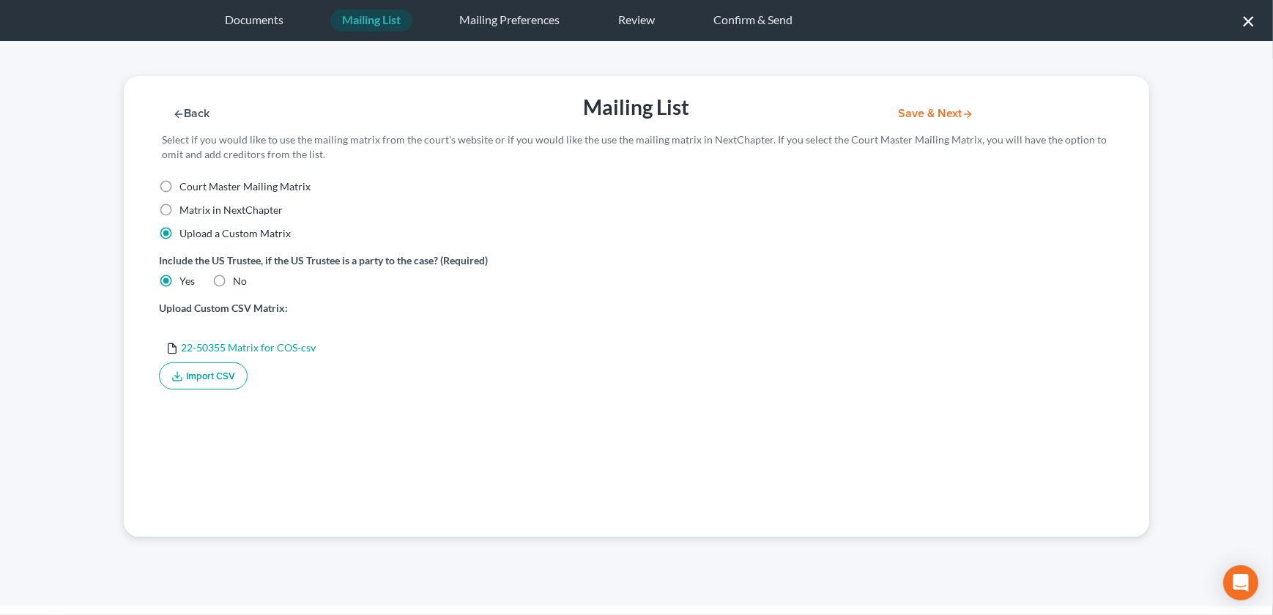
click at [924, 111] on button "Save & Next" at bounding box center [935, 114] width 99 height 12
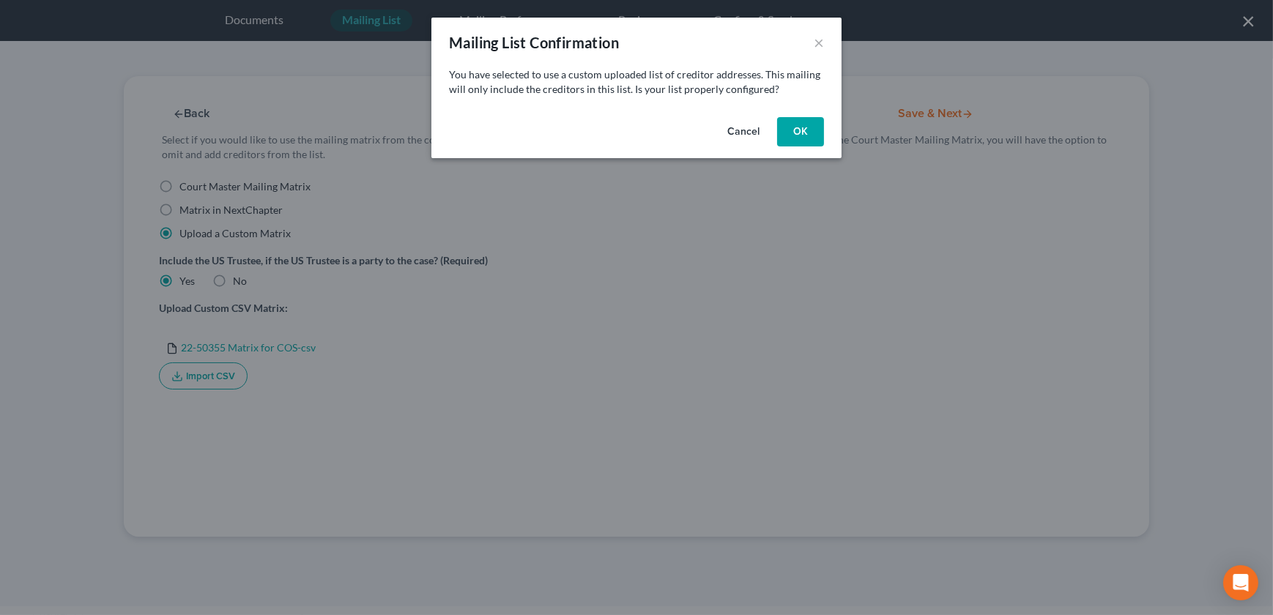
click at [798, 123] on button "OK" at bounding box center [800, 131] width 47 height 29
select select "26"
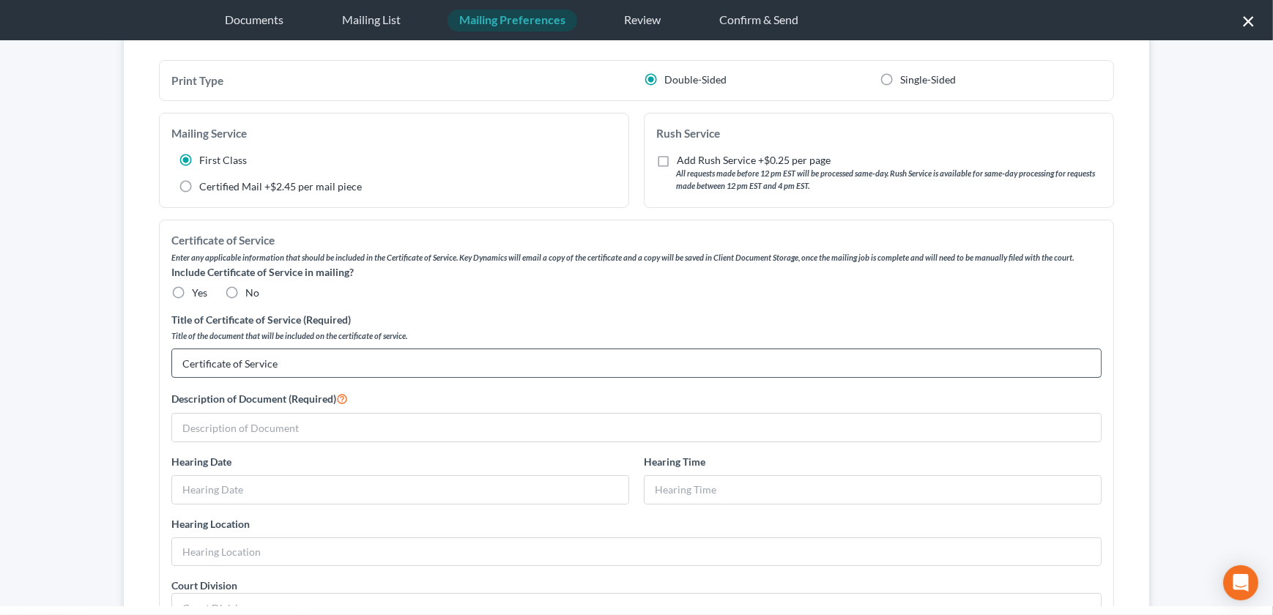
scroll to position [166, 0]
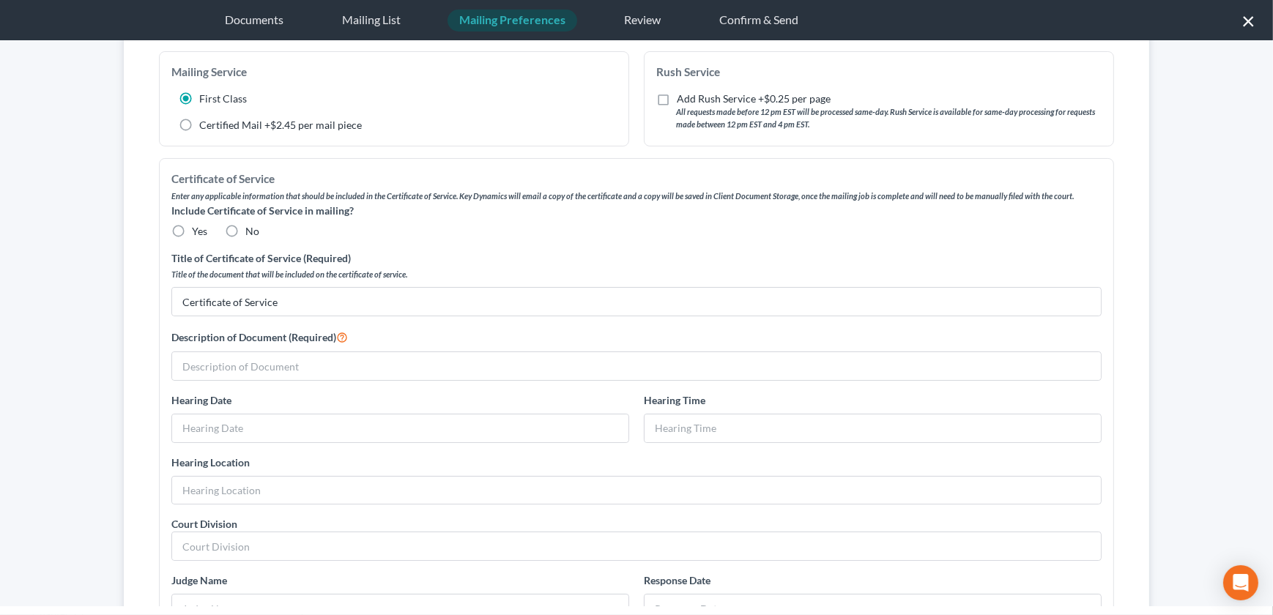
click at [245, 229] on label "No" at bounding box center [252, 231] width 14 height 15
click at [251, 229] on input "No" at bounding box center [256, 229] width 10 height 10
radio input "true"
click at [253, 365] on input "text" at bounding box center [636, 366] width 929 height 28
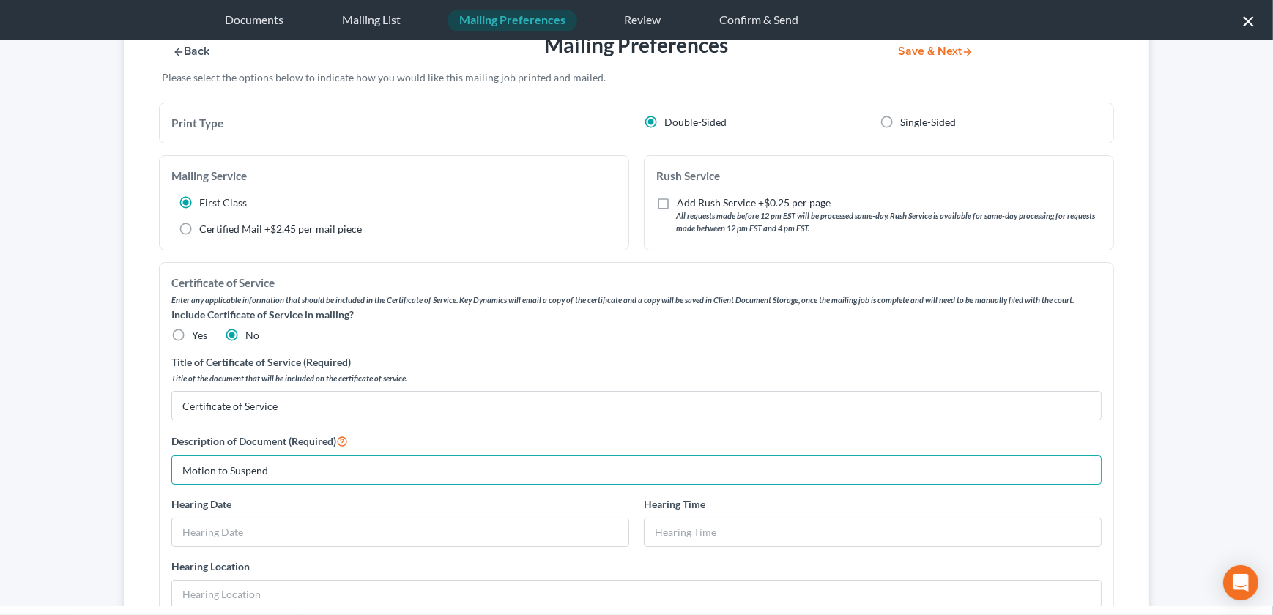
scroll to position [0, 0]
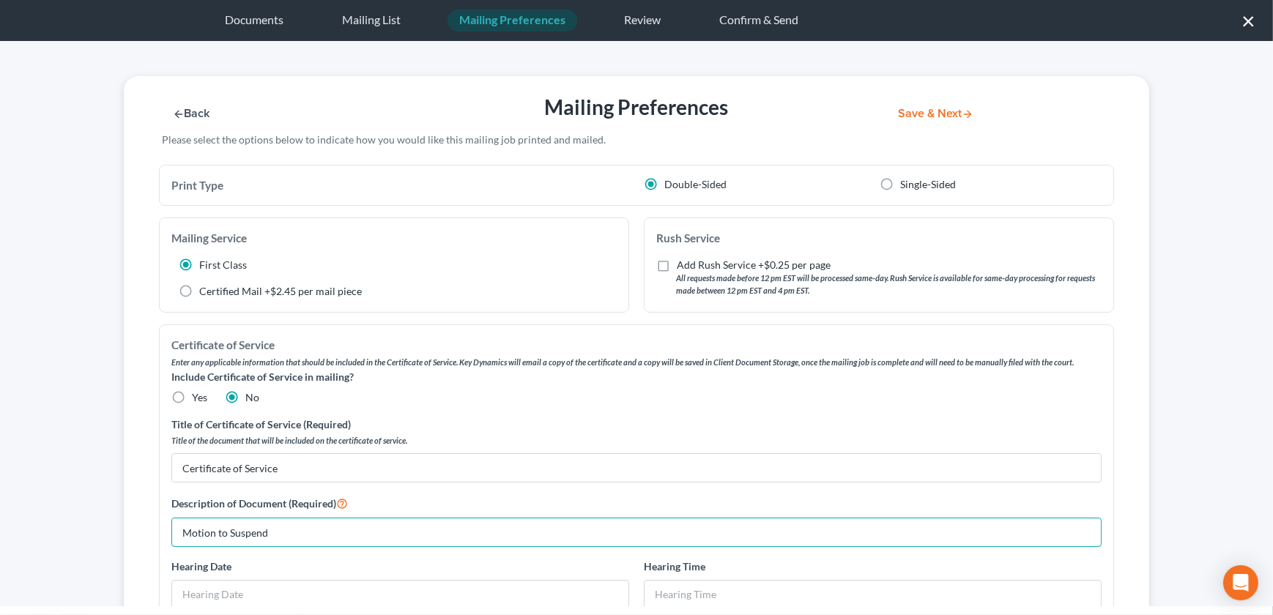
type input "Motion to Suspend"
click at [919, 108] on button "Save & Next" at bounding box center [935, 114] width 99 height 12
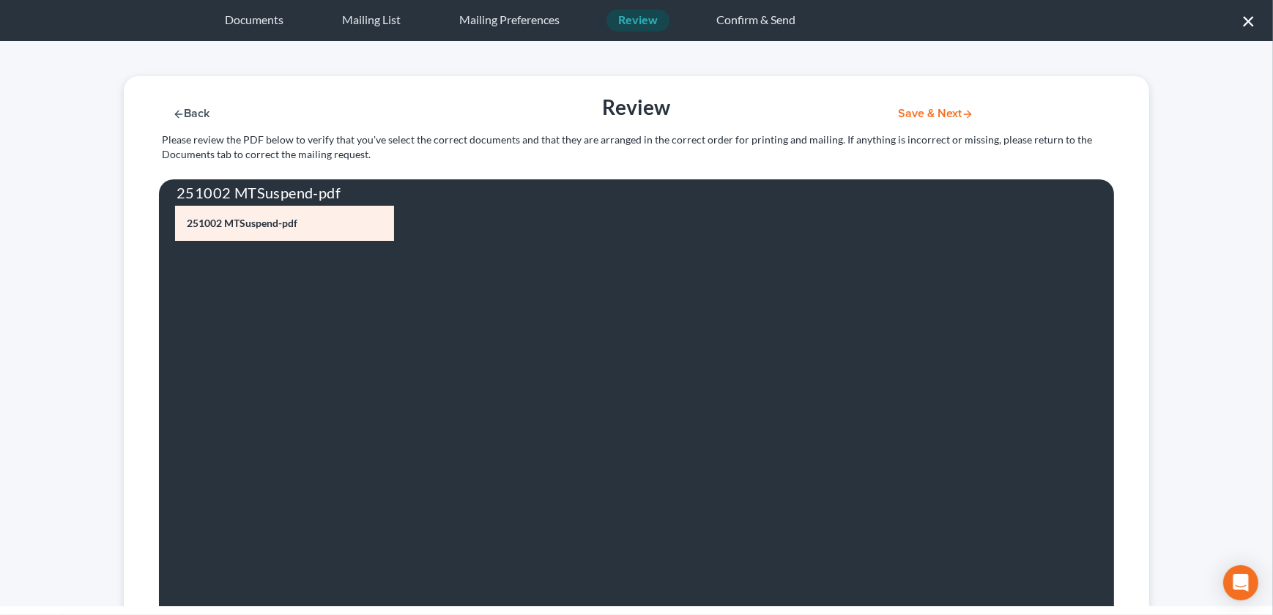
click at [931, 114] on button "Save & Next" at bounding box center [935, 114] width 99 height 12
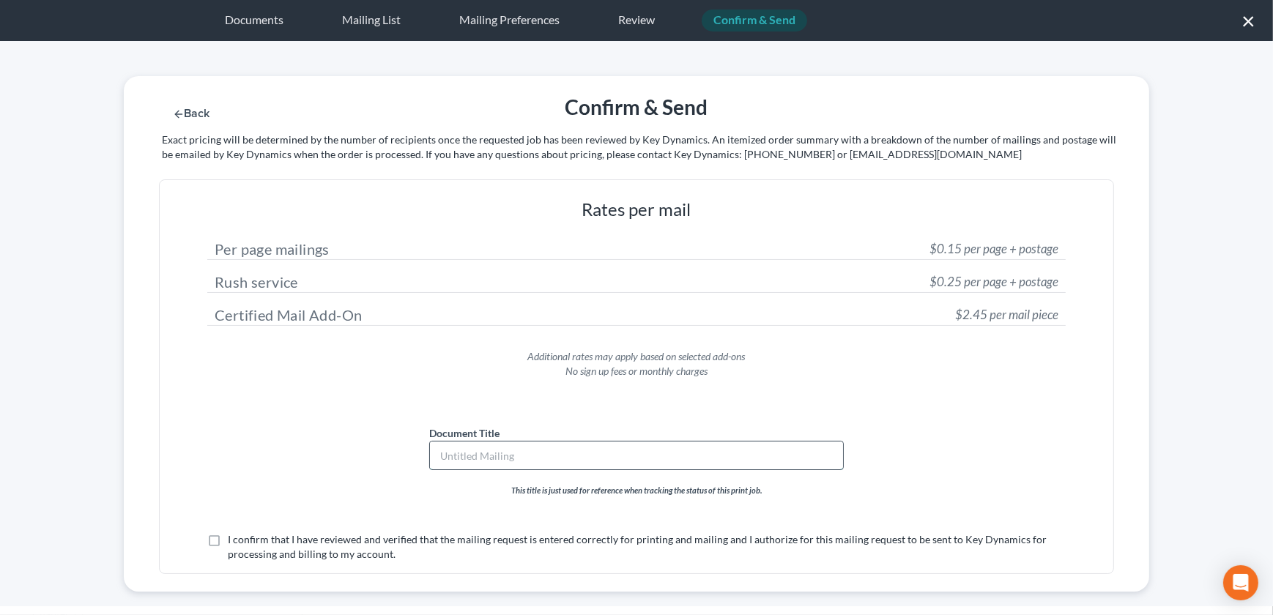
drag, startPoint x: 464, startPoint y: 466, endPoint x: 455, endPoint y: 450, distance: 17.7
click at [455, 450] on input "text" at bounding box center [636, 456] width 413 height 28
type input "Motion to Suspend"
drag, startPoint x: 207, startPoint y: 541, endPoint x: 222, endPoint y: 538, distance: 15.8
click at [228, 541] on label "I confirm that I have reviewed and verified that the mailing request is entered…" at bounding box center [647, 546] width 838 height 29
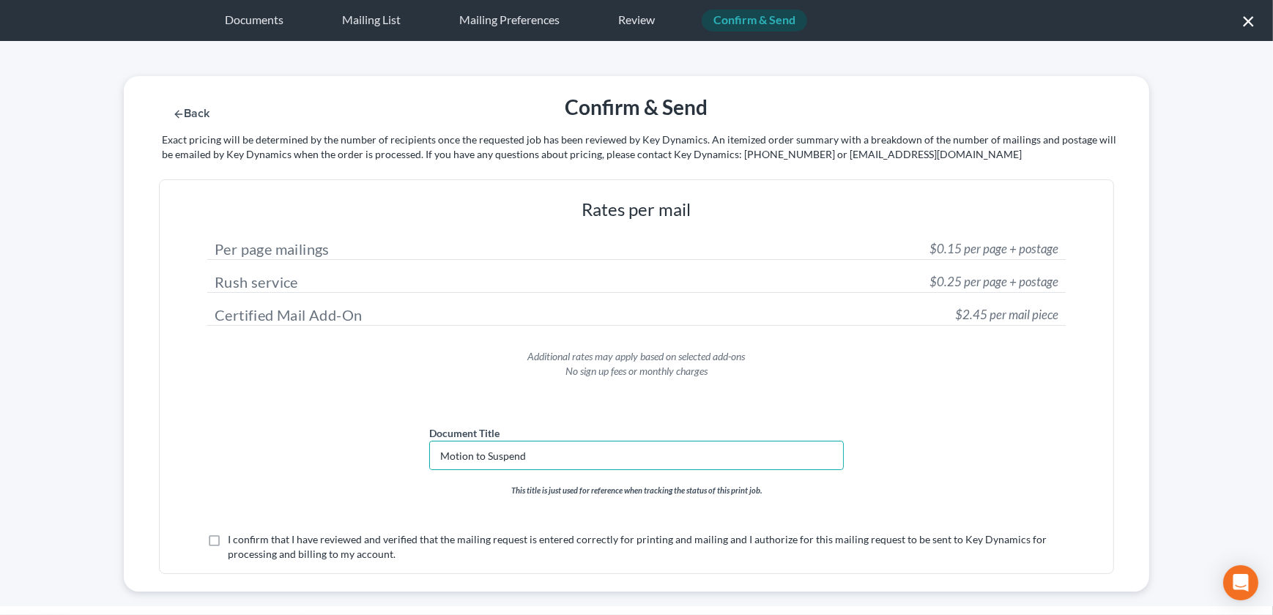
click at [234, 541] on input "I confirm that I have reviewed and verified that the mailing request is entered…" at bounding box center [239, 537] width 10 height 10
checkbox input "true"
click at [912, 109] on button "Submit for Mailing" at bounding box center [954, 114] width 136 height 12
